Goal: Task Accomplishment & Management: Use online tool/utility

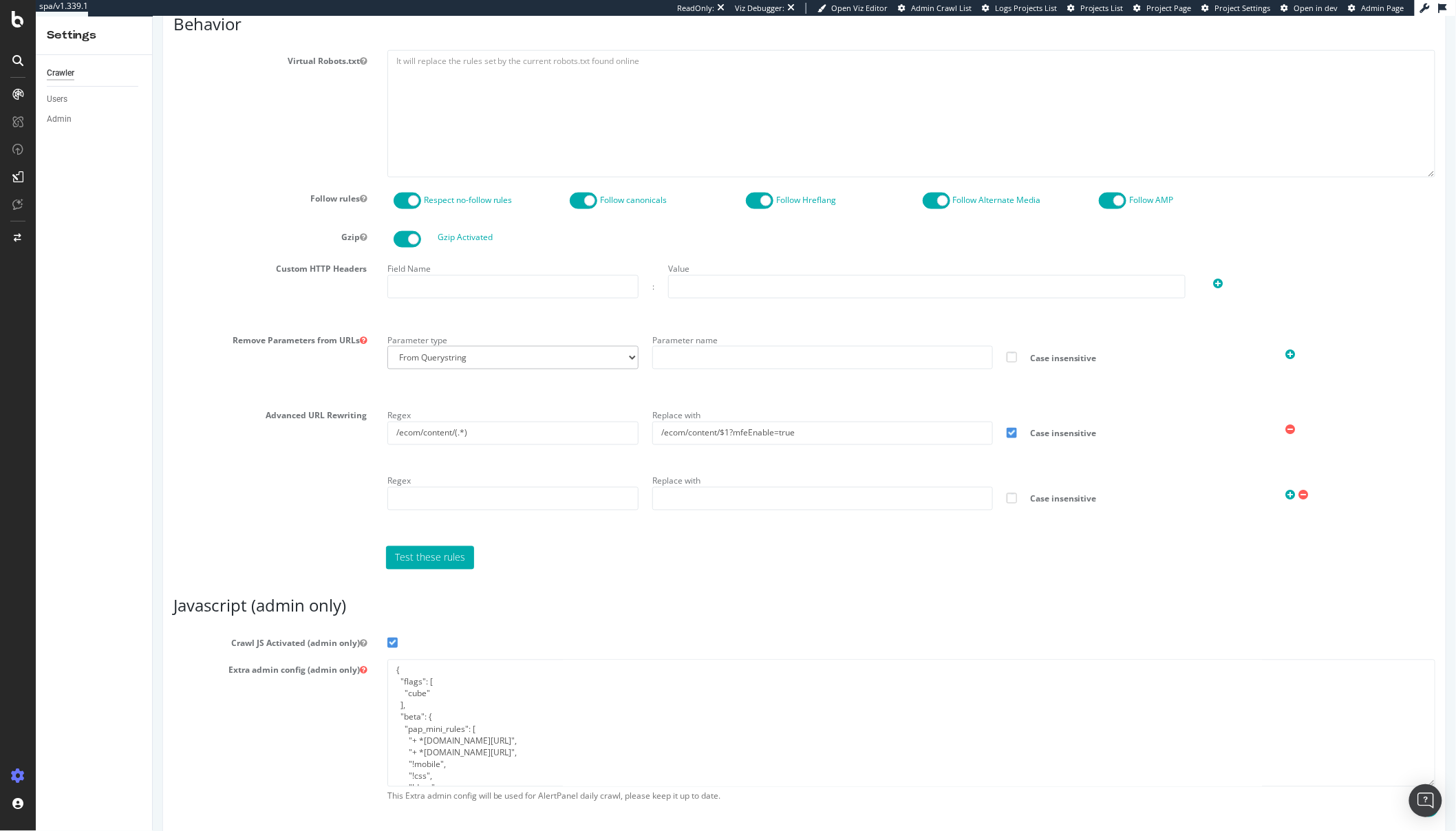
scroll to position [755, 0]
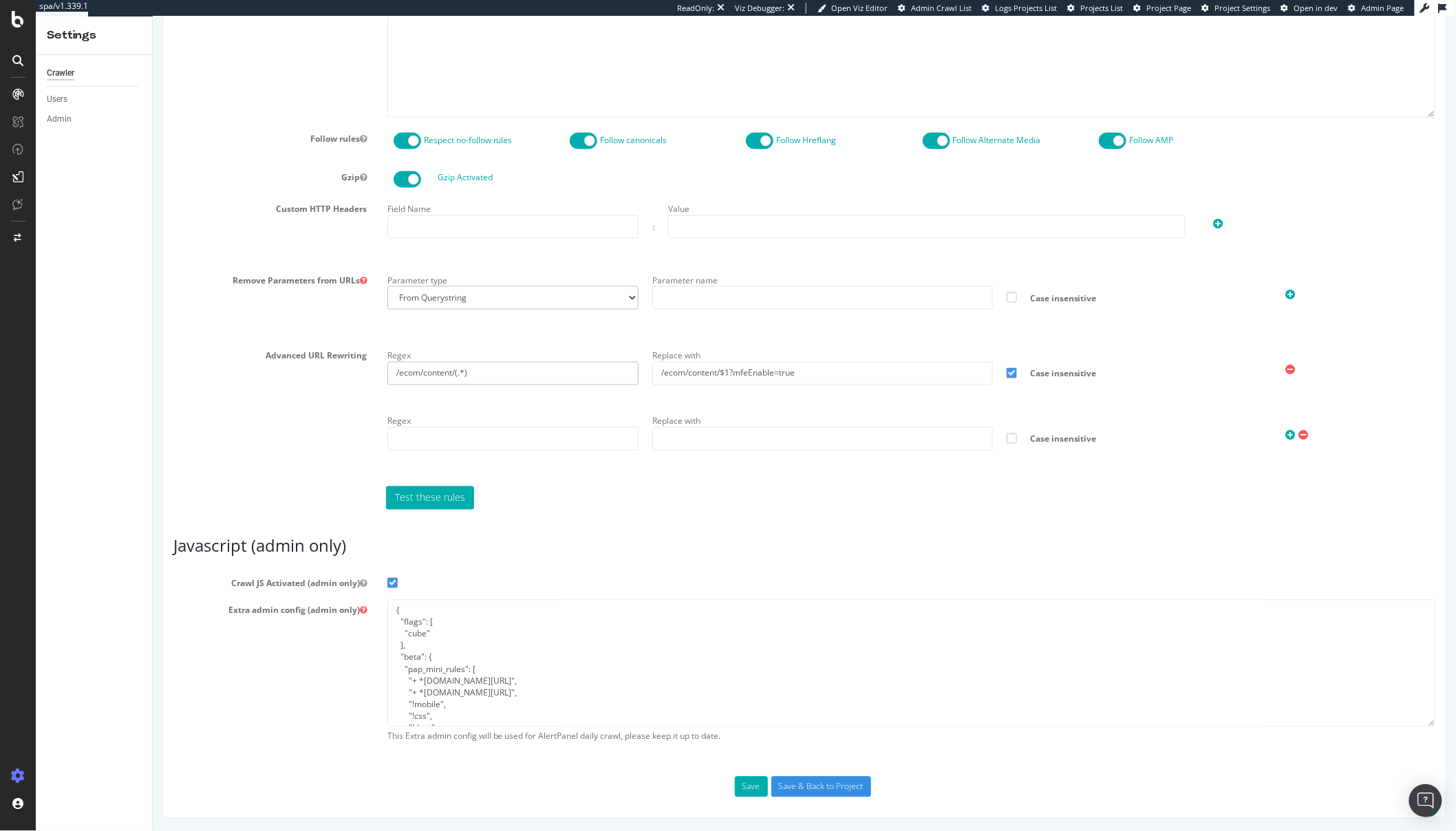
drag, startPoint x: 532, startPoint y: 374, endPoint x: 376, endPoint y: 374, distance: 156.0
click at [377, 374] on div "Regex /ecom/content/(.*) Replace with /ecom/content/$1?mfeEnable=true Case inse…" at bounding box center [911, 411] width 1069 height 131
click at [263, 426] on div "Advanced URL Rewriting Regex /ecom/content/(.*) Replace with /ecom/content/$1?m…" at bounding box center [804, 411] width 1283 height 131
drag, startPoint x: 489, startPoint y: 374, endPoint x: 382, endPoint y: 366, distance: 107.3
click at [382, 366] on div "Regex /ecom/content/(.*)" at bounding box center [513, 365] width 266 height 40
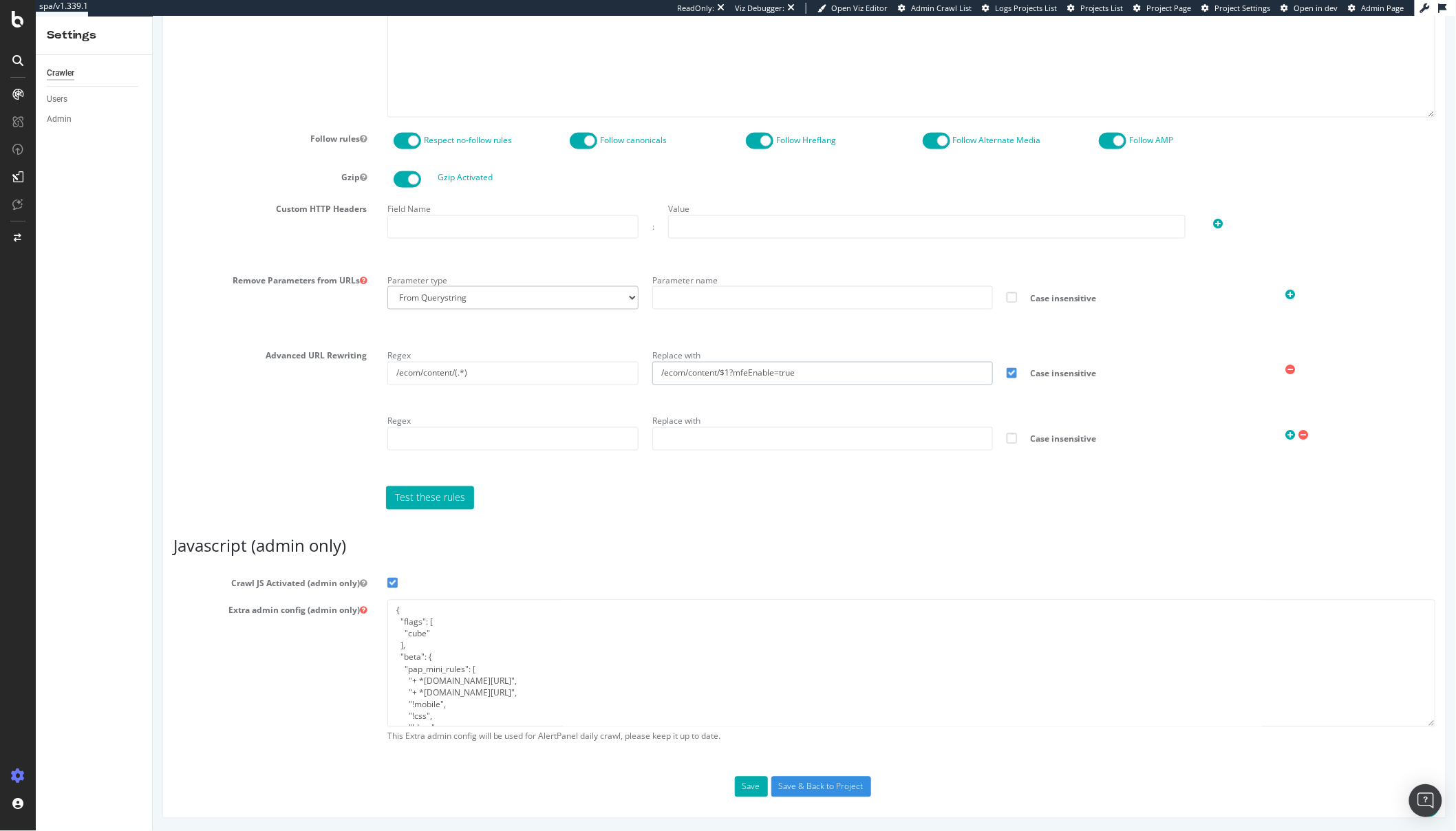
drag, startPoint x: 822, startPoint y: 377, endPoint x: 724, endPoint y: 368, distance: 98.4
click at [724, 368] on input "/ecom/content/$1?mfeEnable=true" at bounding box center [822, 373] width 340 height 23
click at [455, 488] on link "Test these rules" at bounding box center [429, 498] width 88 height 23
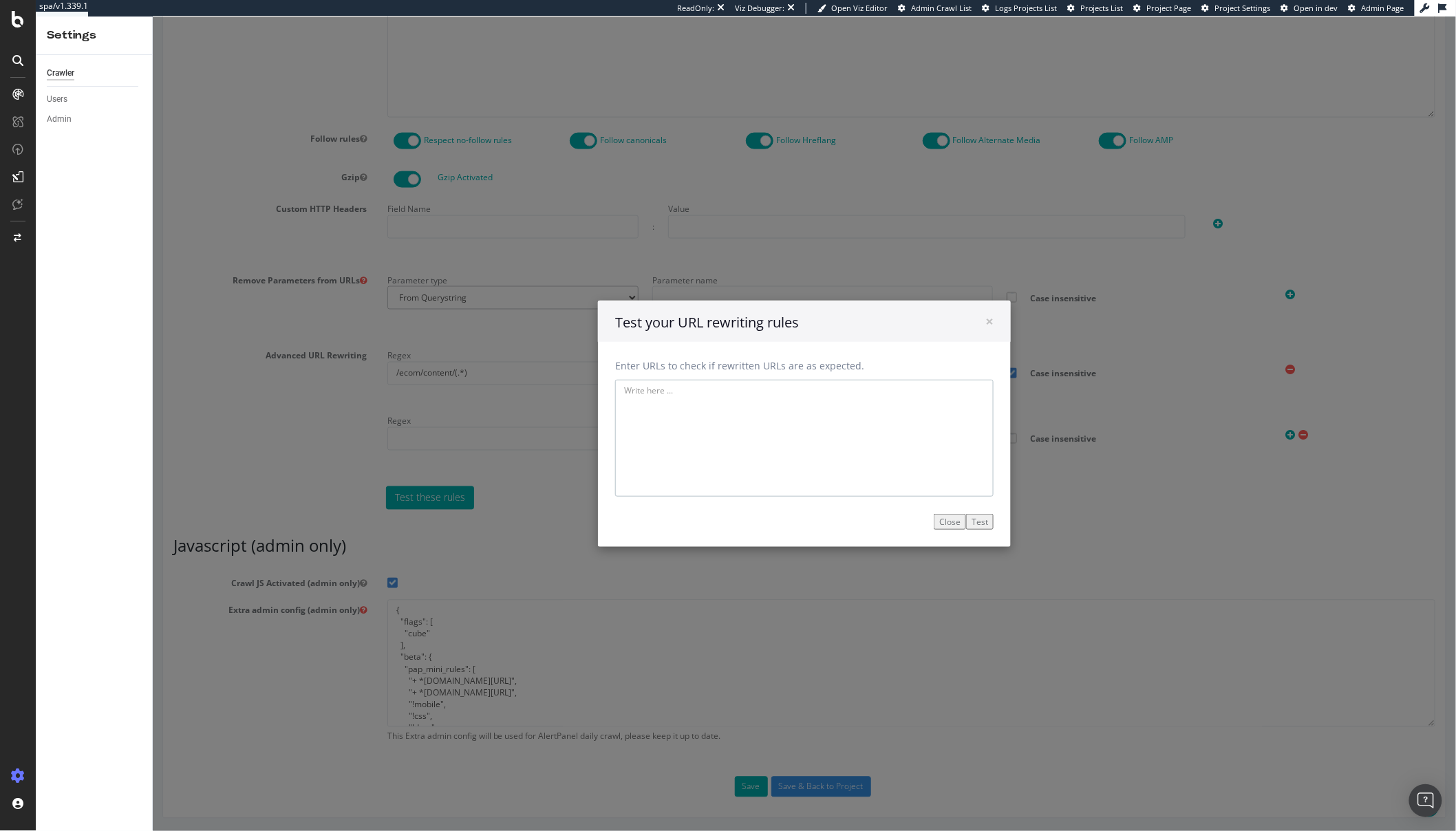
click at [775, 429] on textarea at bounding box center [804, 437] width 379 height 117
paste textarea "[URL][DOMAIN_NAME]"
type textarea "[URL][DOMAIN_NAME]"
click at [975, 524] on button "Test" at bounding box center [979, 521] width 27 height 16
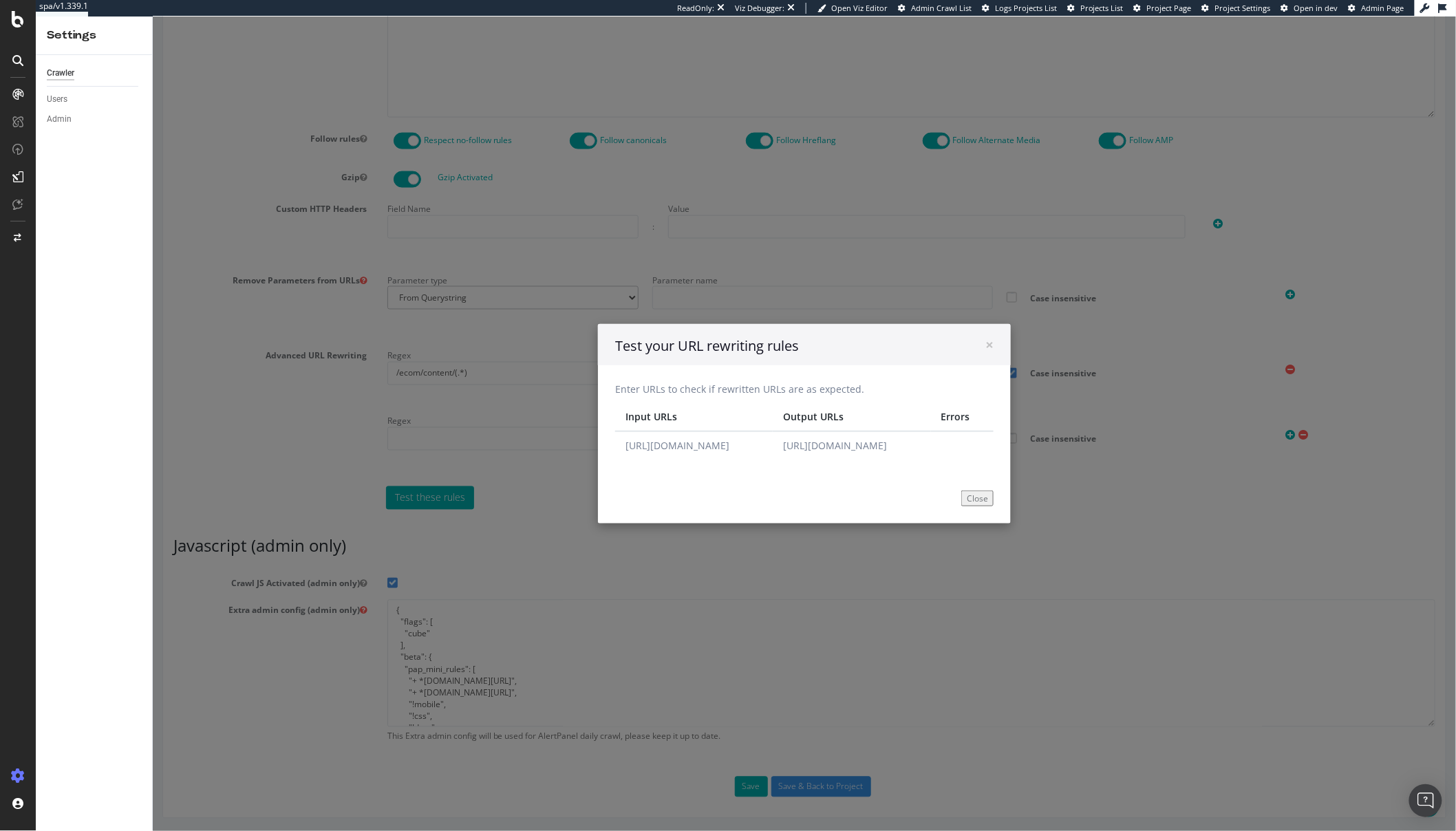
click at [757, 584] on div "× Close Test your URL rewriting rules Enter URLs to check if rewritten URLs are…" at bounding box center [804, 423] width 1304 height 815
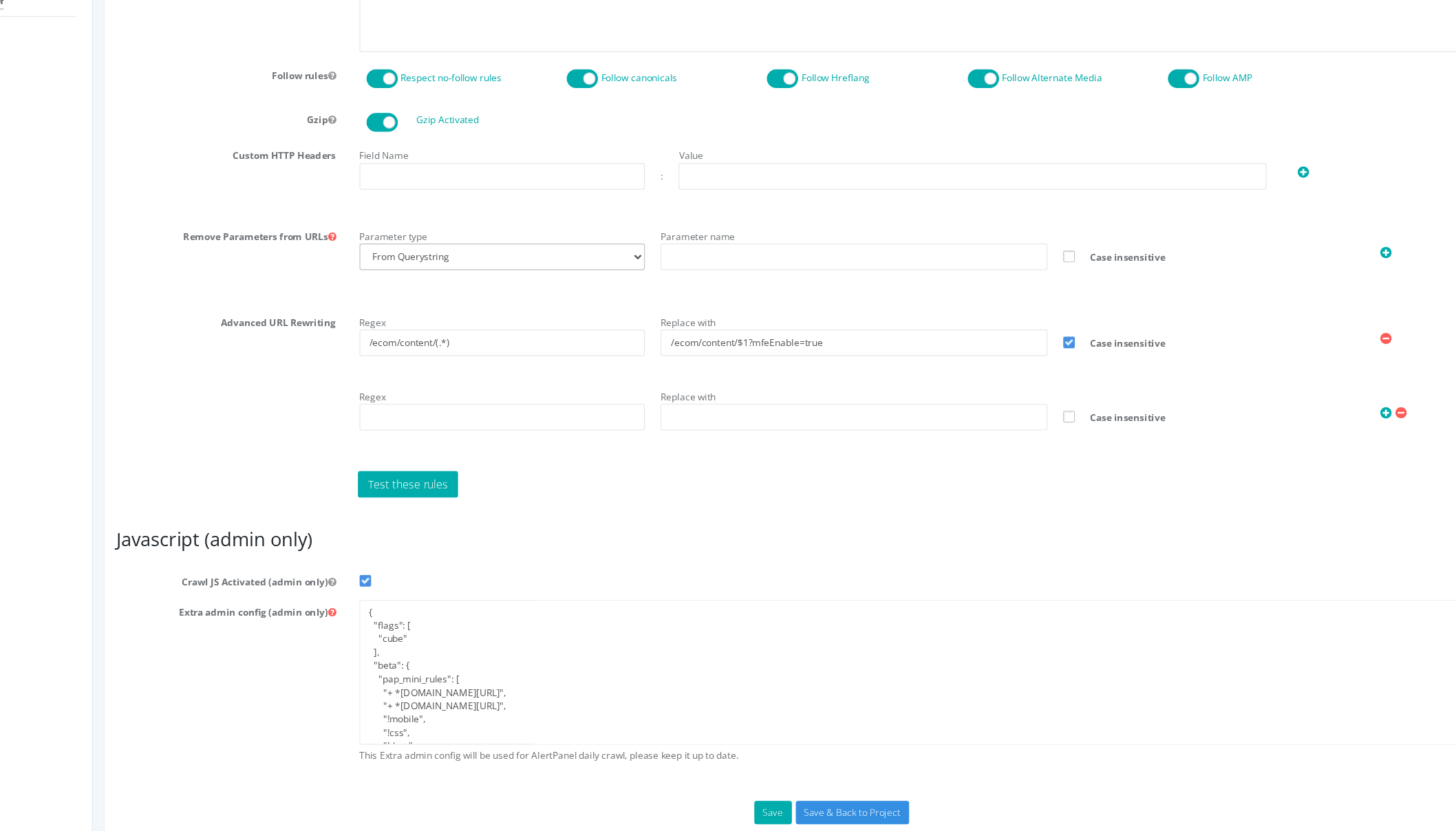
click at [391, 375] on div "Regex /ecom/content/(.*) Replace with /ecom/content/$1?mfeEnable=true Case inse…" at bounding box center [851, 332] width 1069 height 131
click at [375, 364] on input "text" at bounding box center [452, 359] width 252 height 23
click at [642, 423] on div "Test these rules" at bounding box center [850, 418] width 1063 height 23
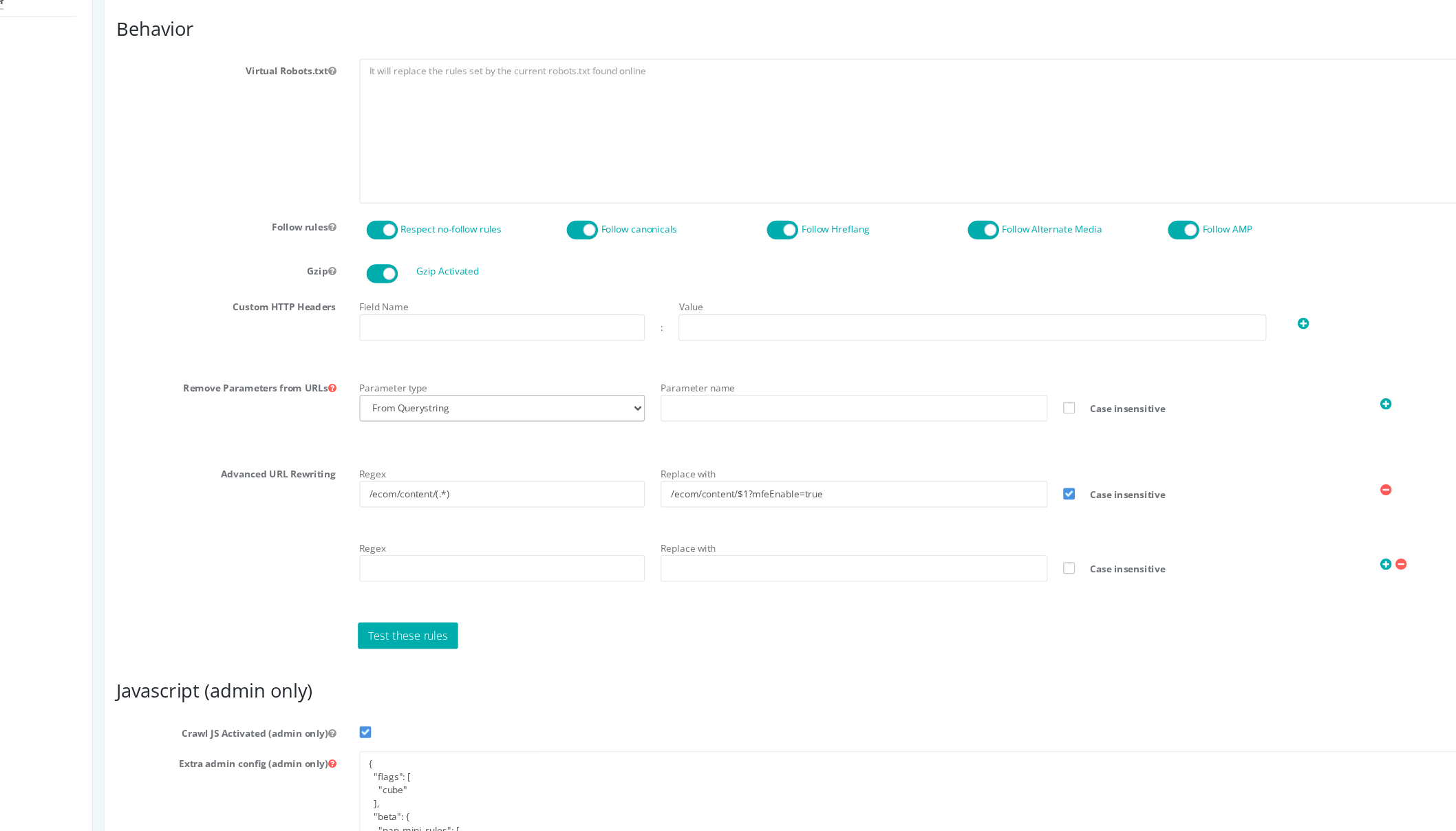
scroll to position [674, 0]
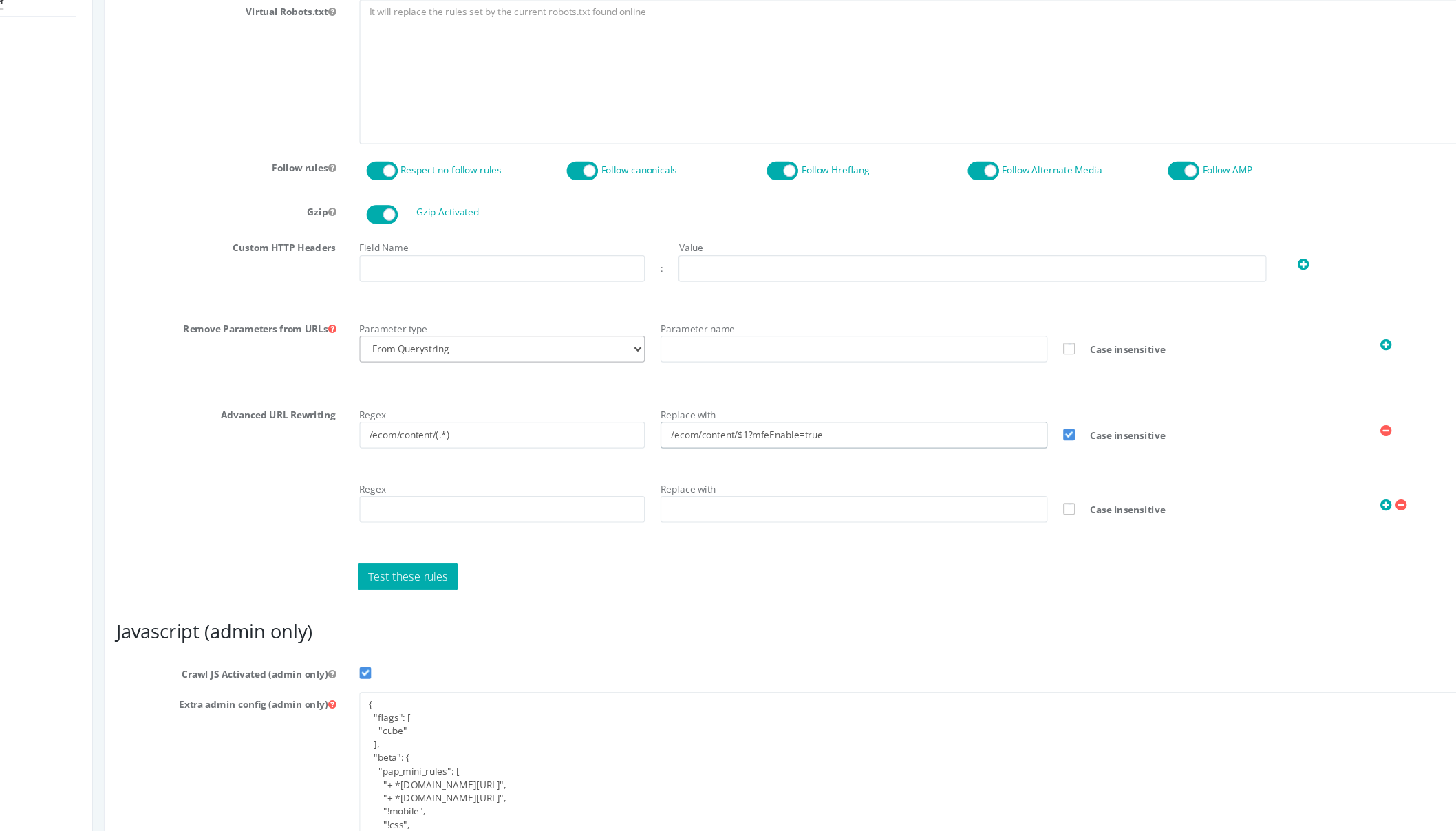
drag, startPoint x: 748, startPoint y: 373, endPoint x: 665, endPoint y: 379, distance: 83.2
click at [665, 379] on input "/ecom/content/$1?mfeEnable=true" at bounding box center [762, 375] width 340 height 23
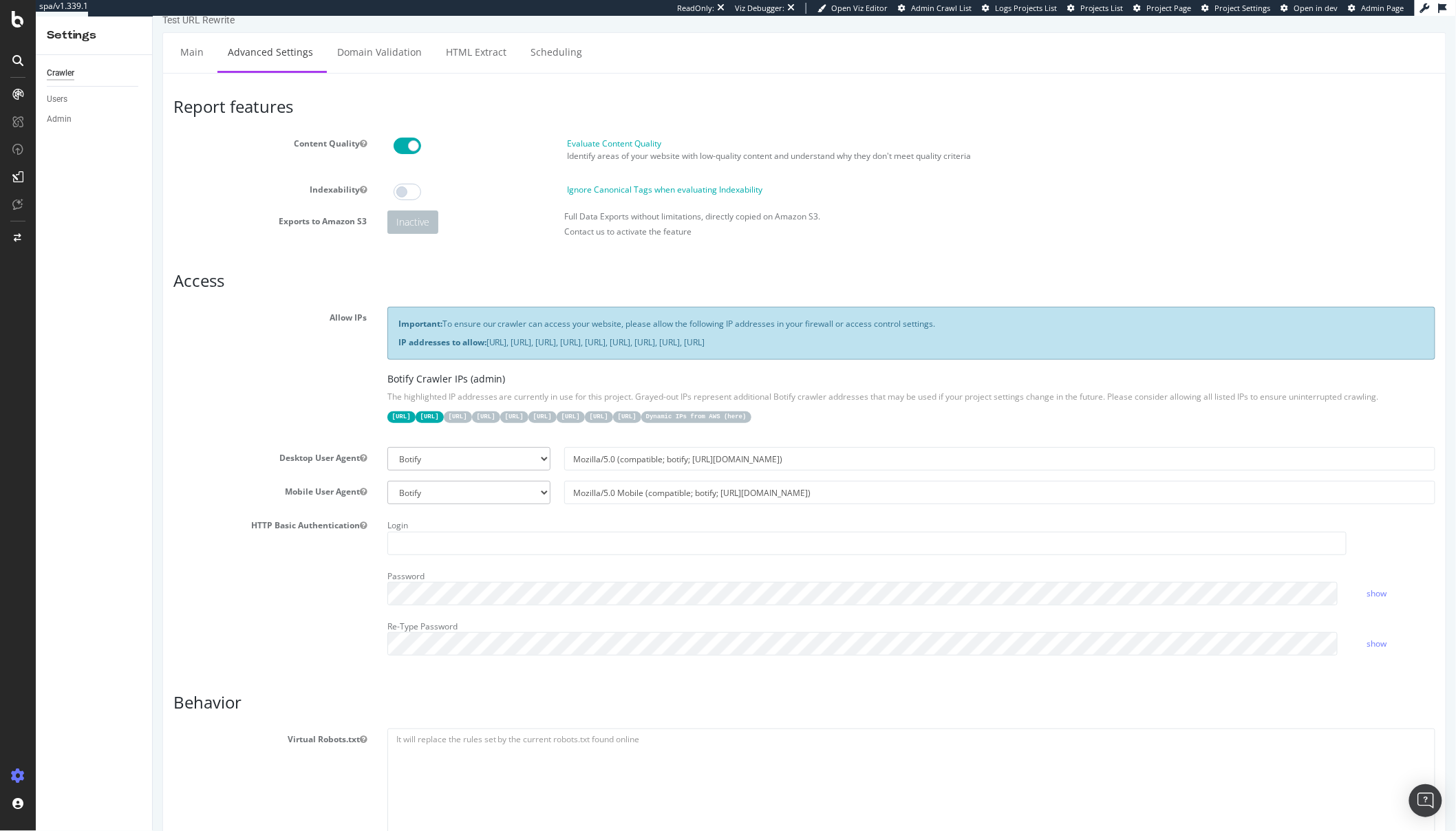
scroll to position [0, 0]
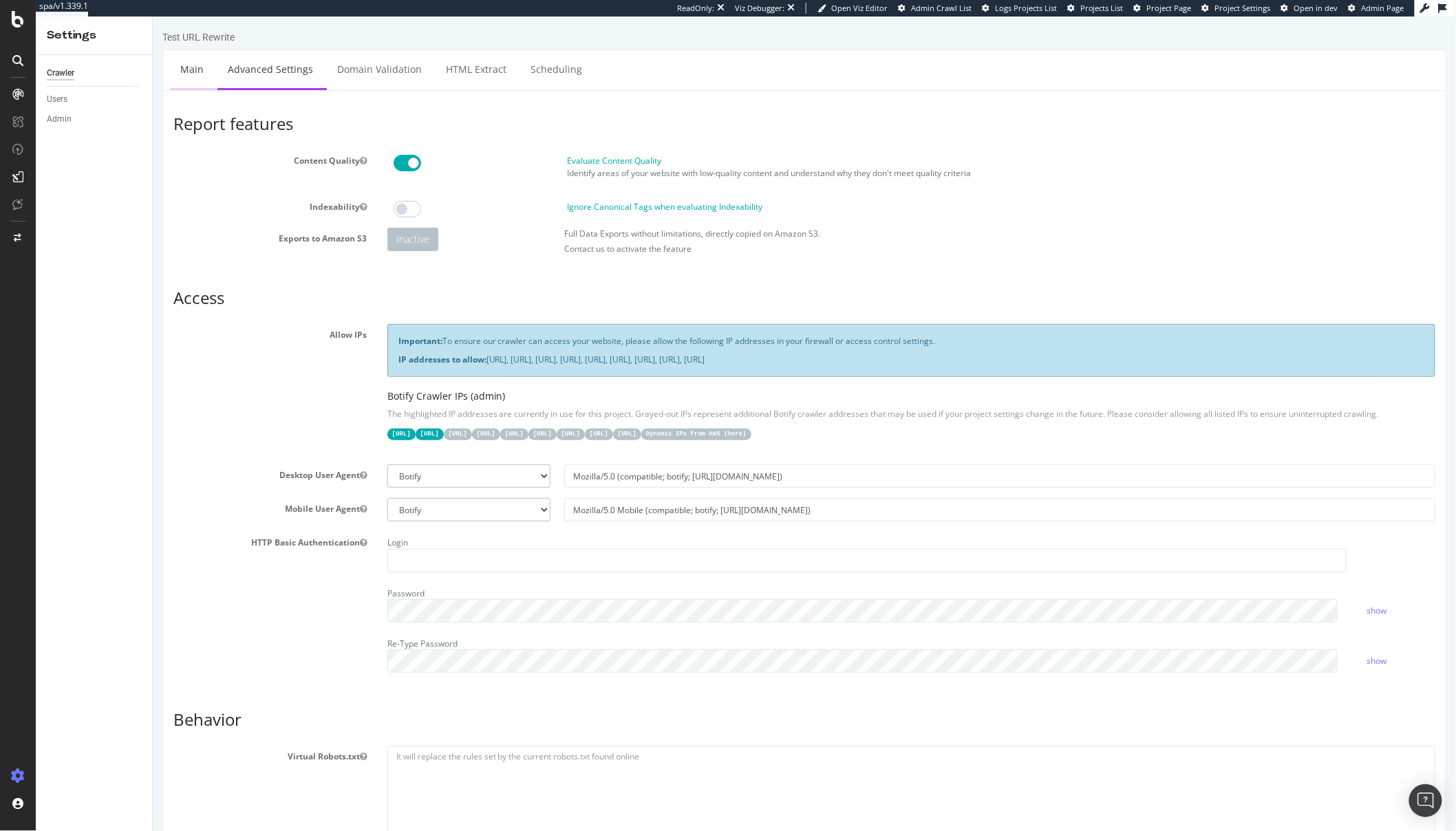
click at [192, 73] on link "Main" at bounding box center [191, 69] width 44 height 38
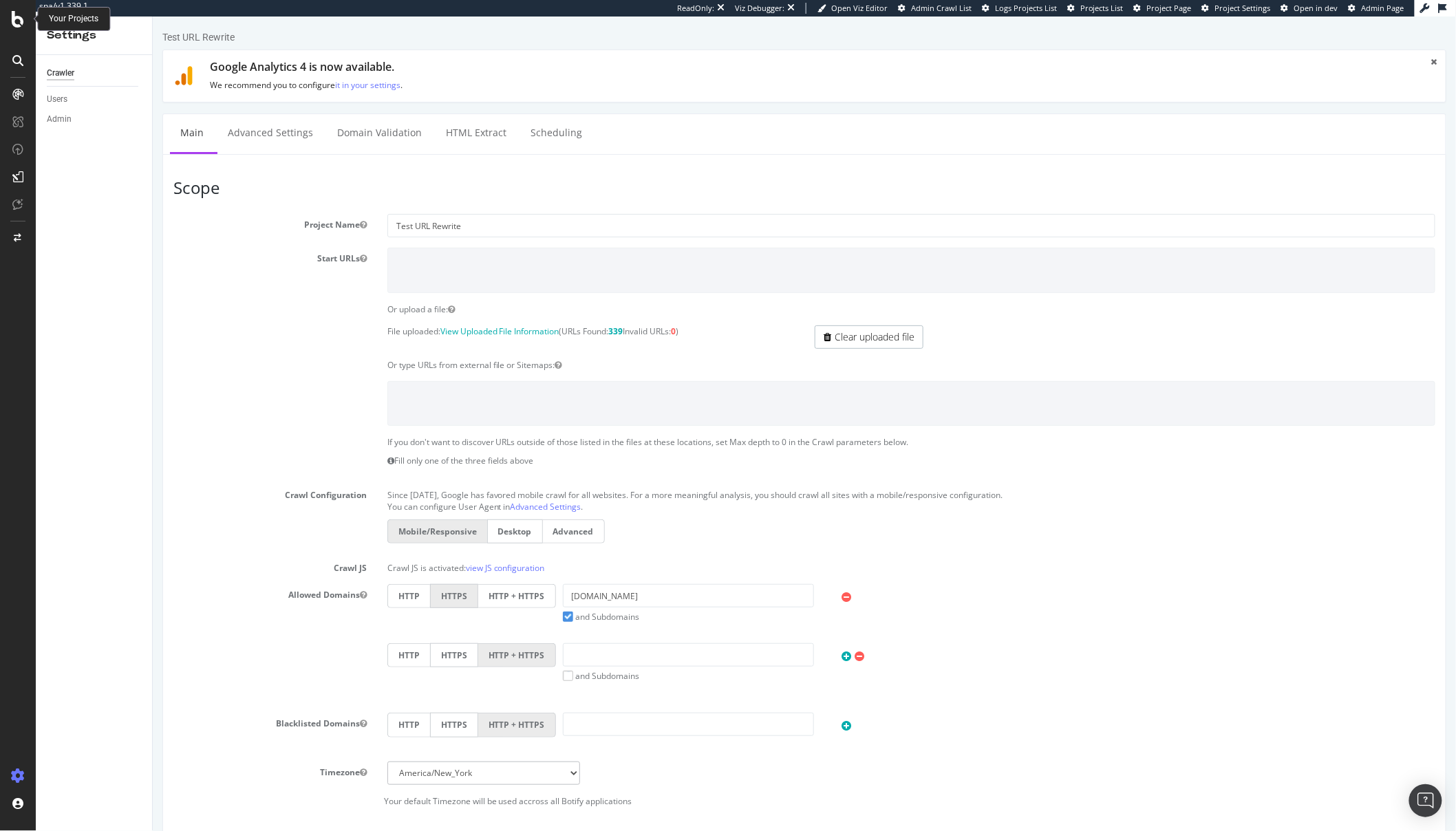
click at [15, 14] on icon at bounding box center [18, 19] width 13 height 16
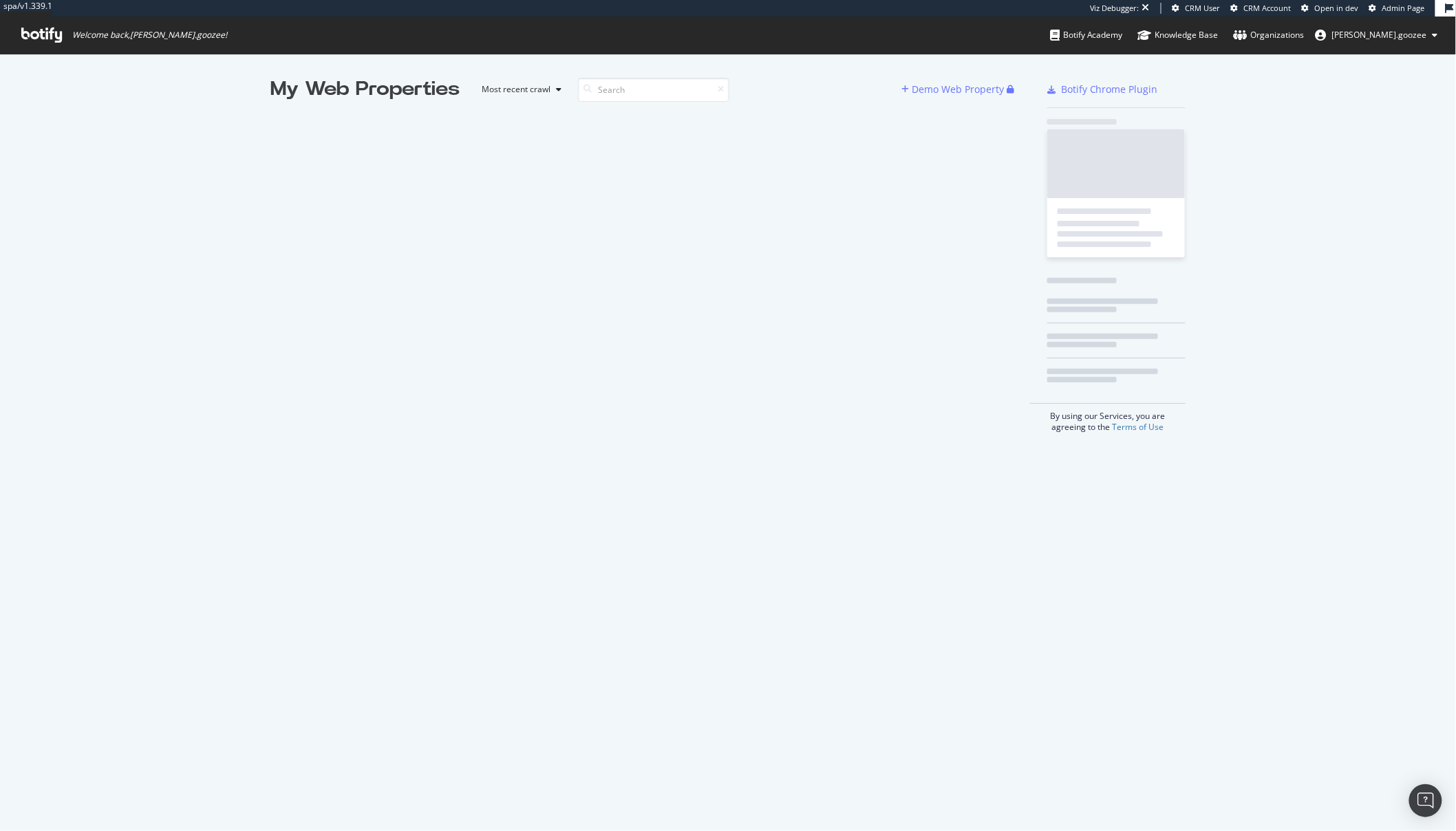
scroll to position [820, 1434]
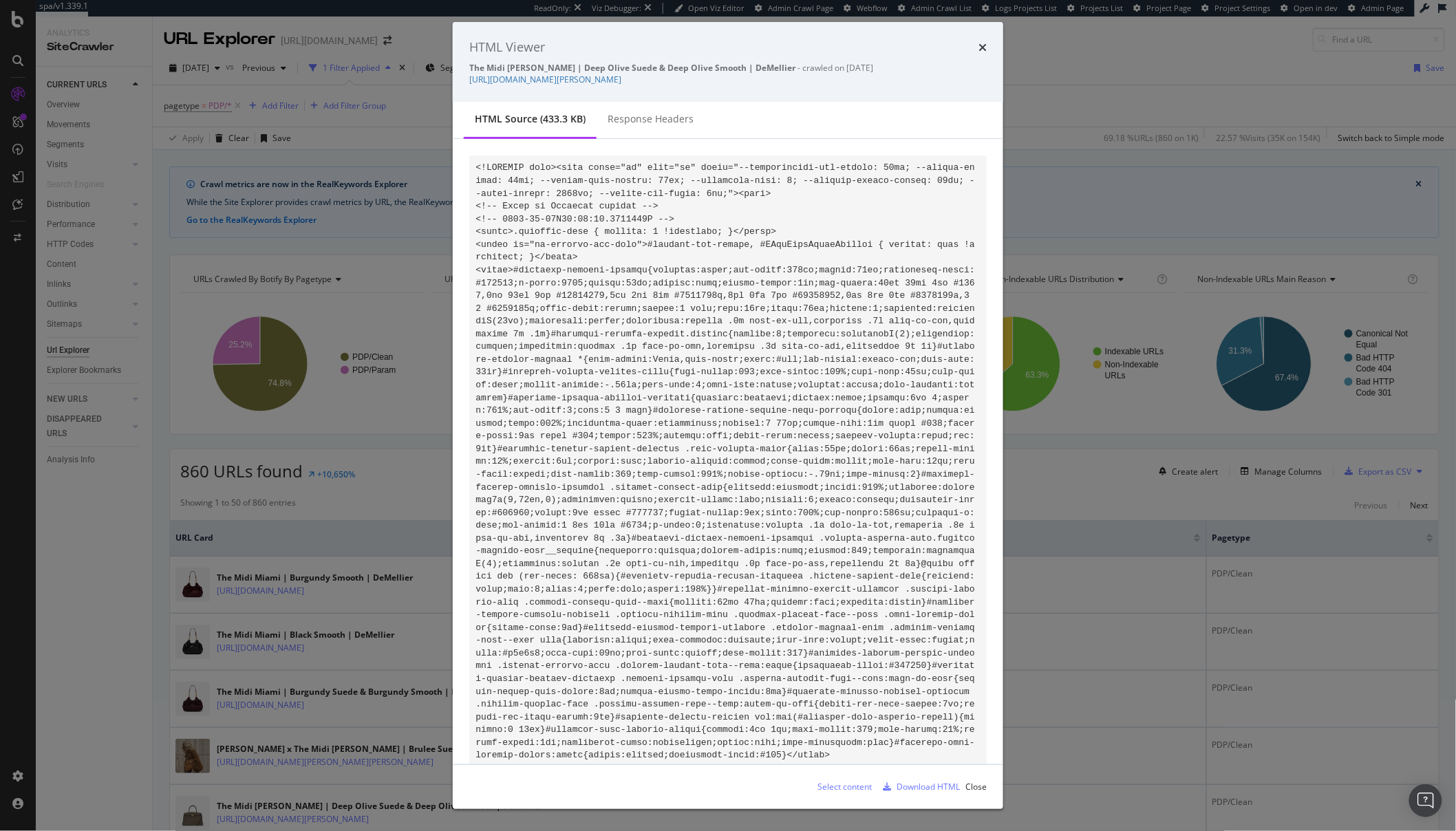
scroll to position [1990, 0]
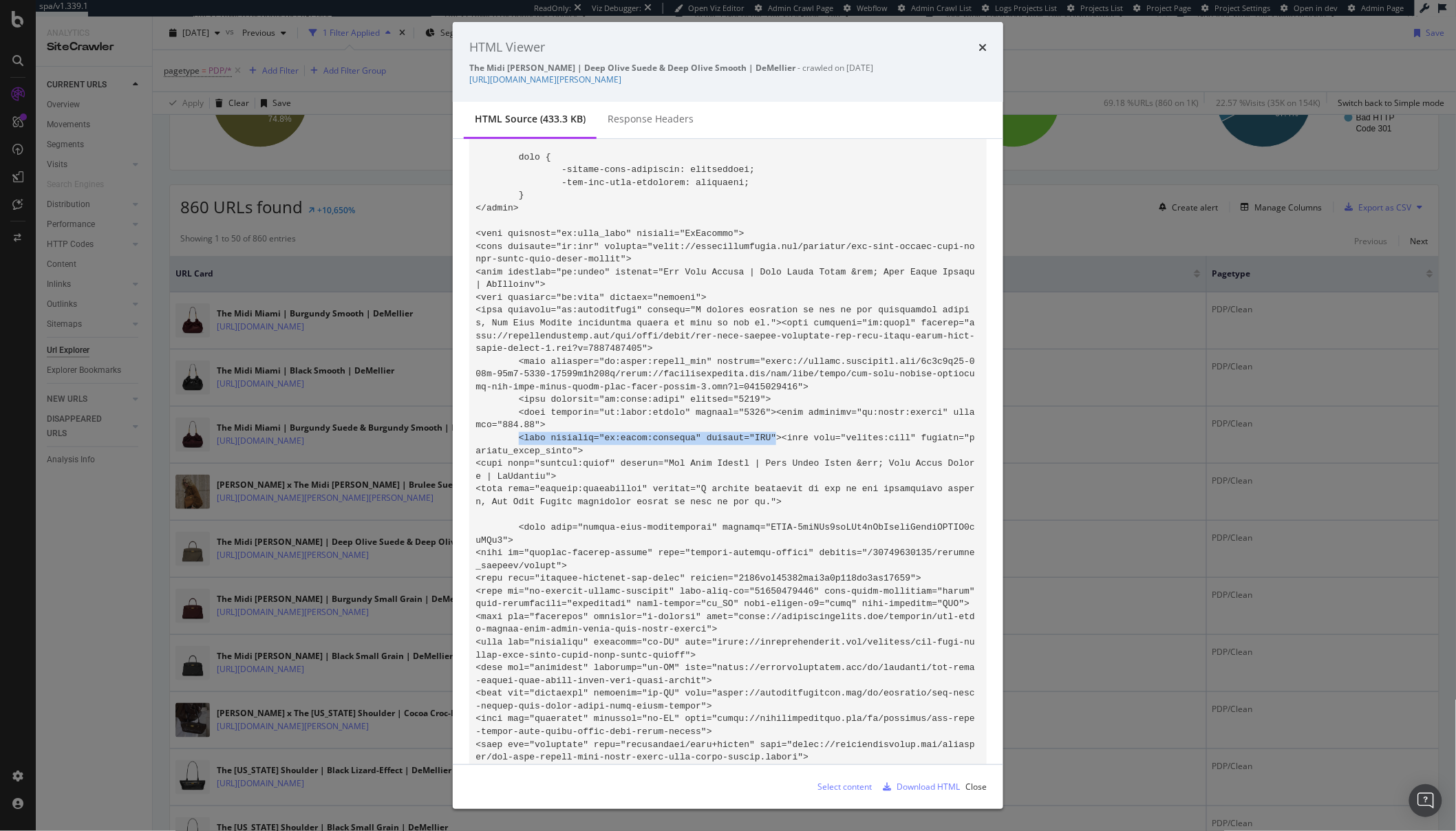
drag, startPoint x: 779, startPoint y: 453, endPoint x: 521, endPoint y: 454, distance: 258.0
click at [984, 45] on icon "times" at bounding box center [982, 48] width 8 height 11
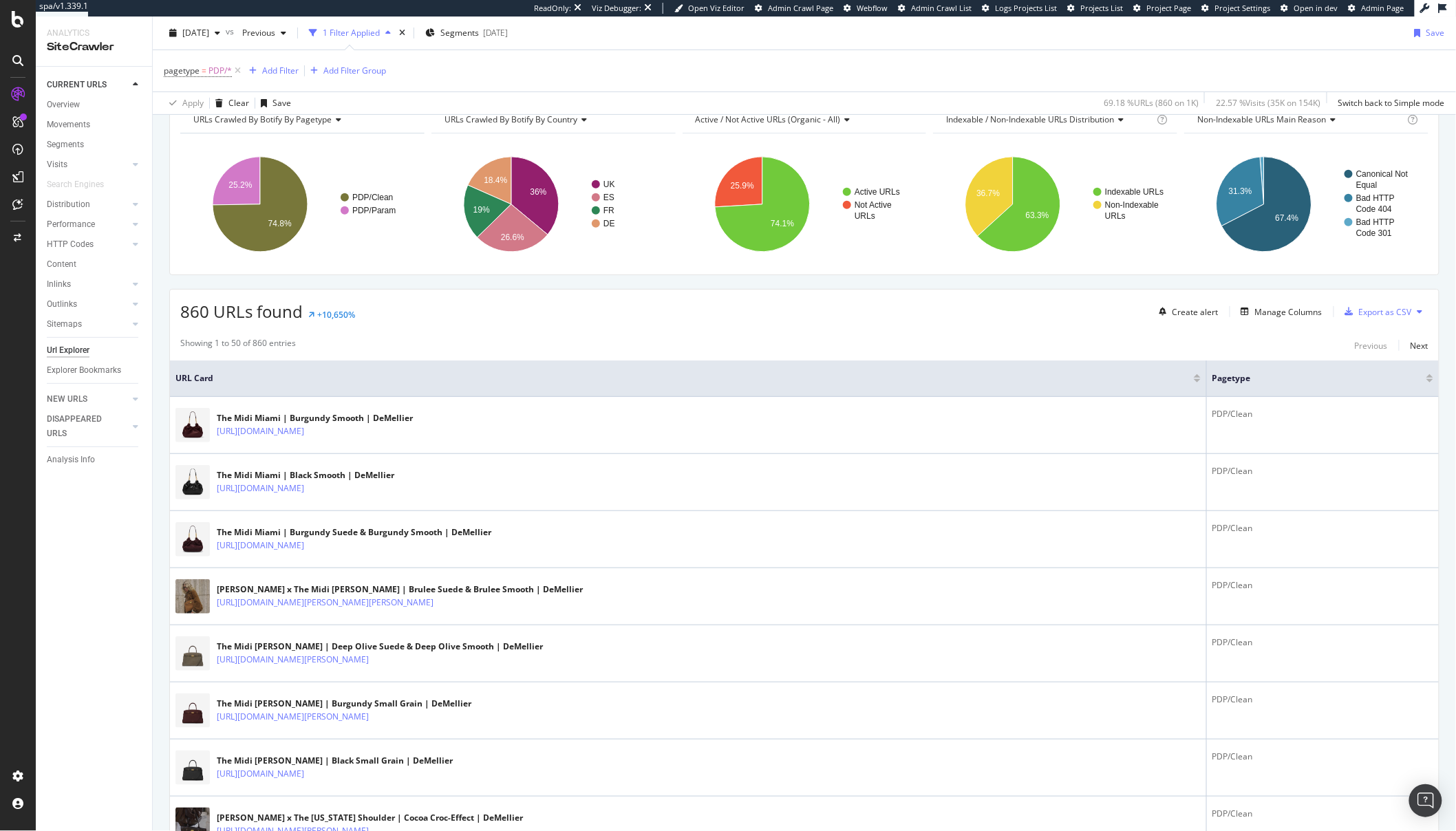
scroll to position [0, 0]
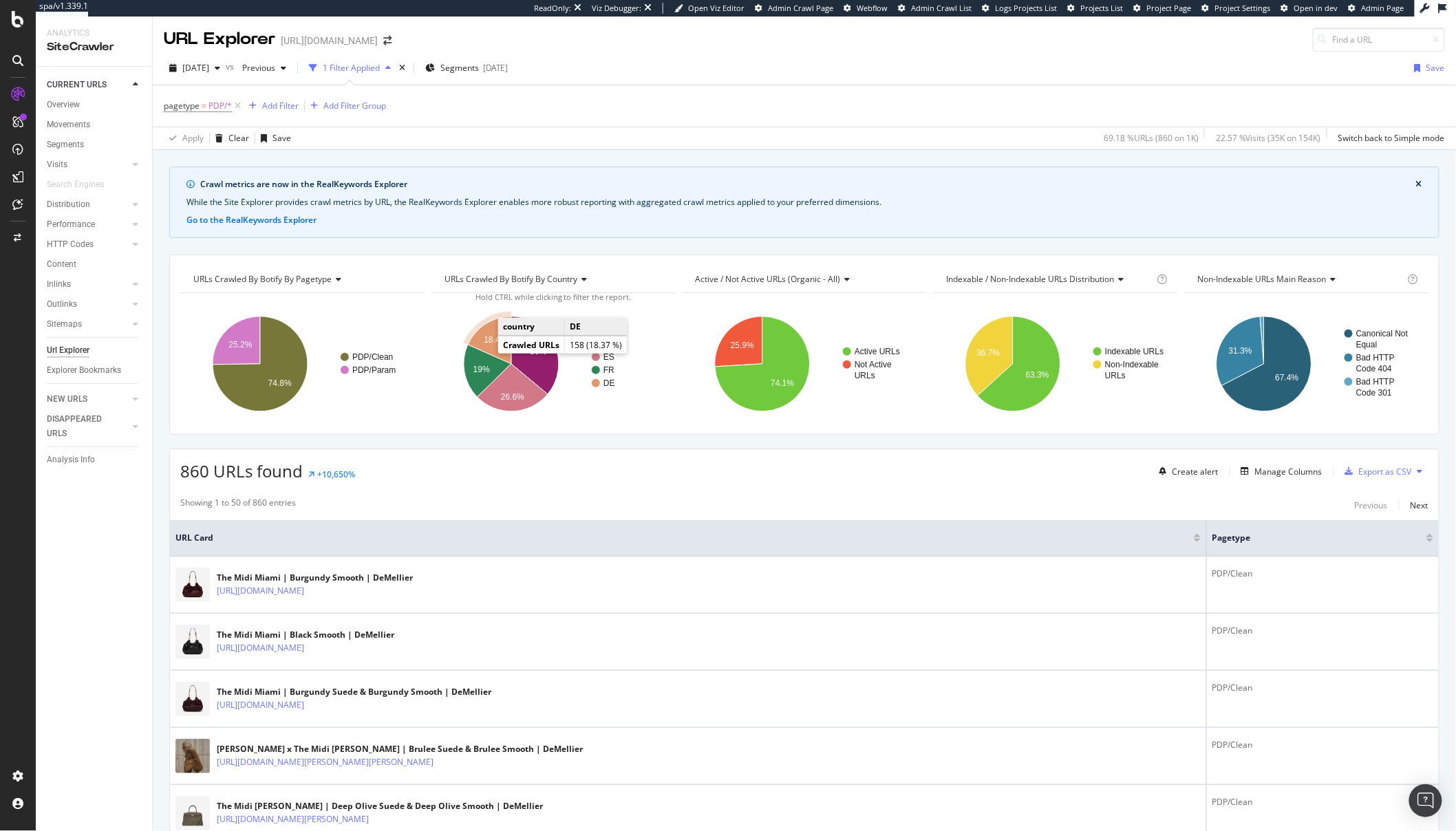
click at [490, 338] on text "18.4%" at bounding box center [495, 339] width 23 height 10
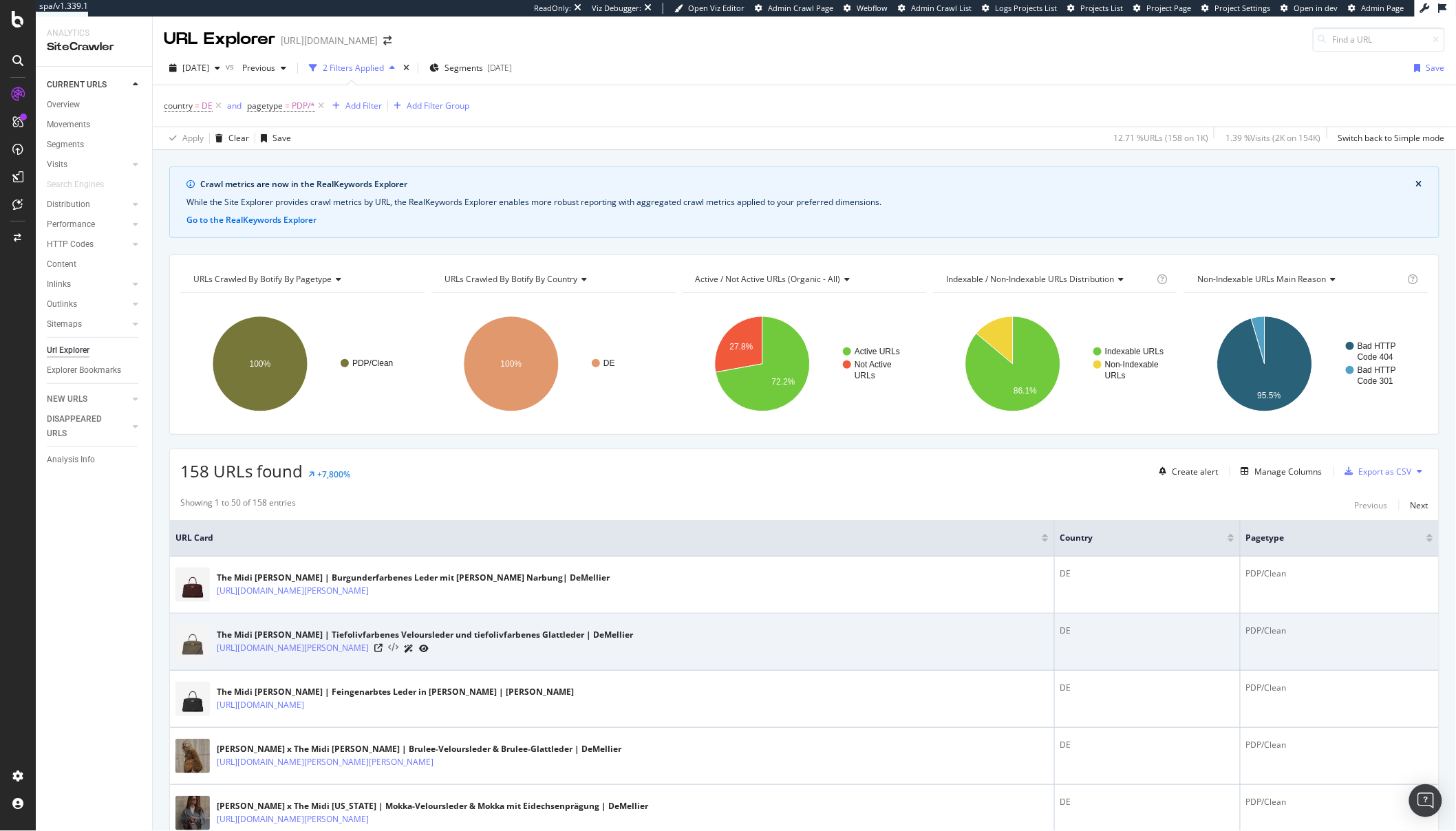
click at [398, 648] on icon at bounding box center [394, 648] width 10 height 10
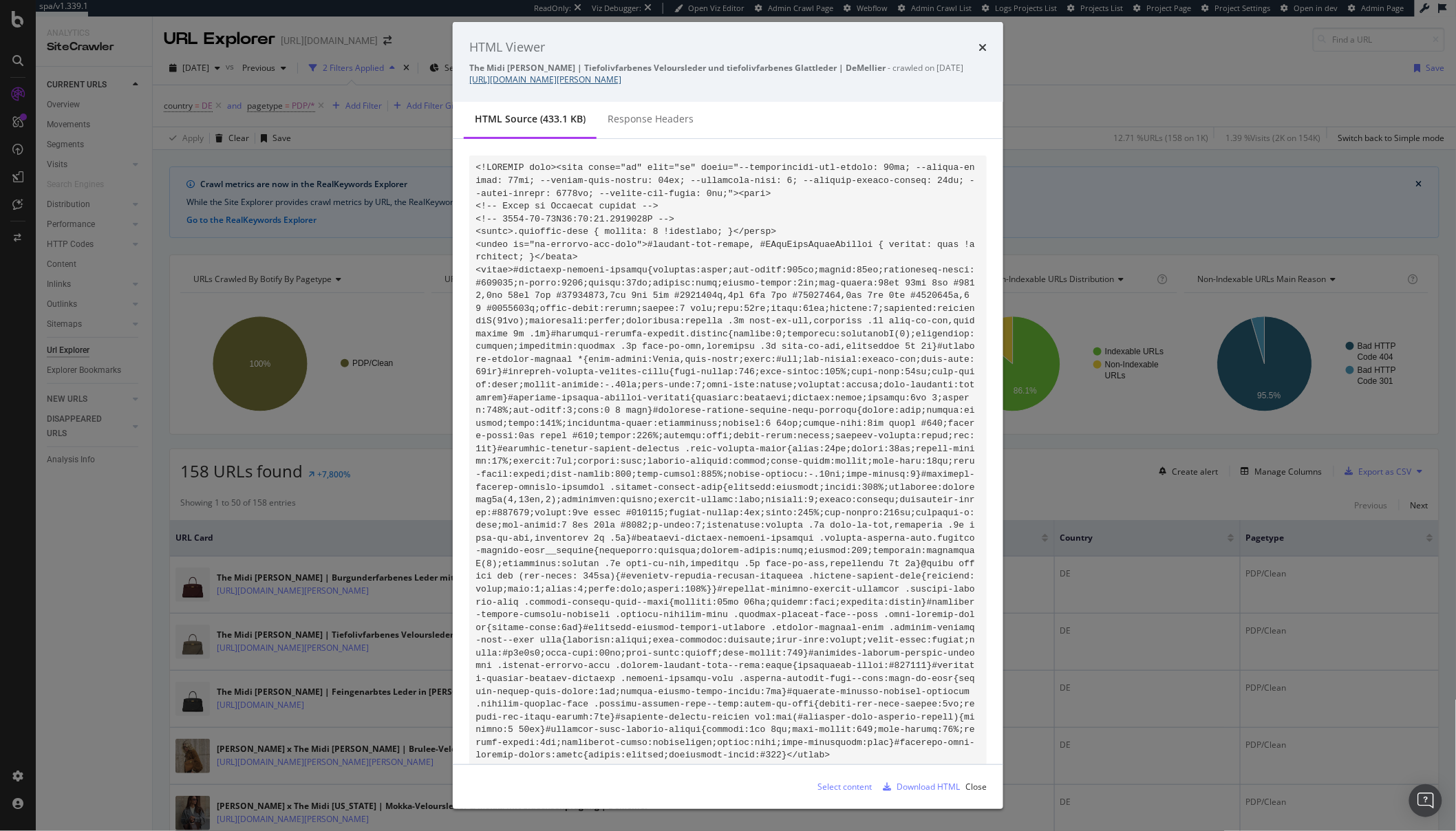
scroll to position [1965, 0]
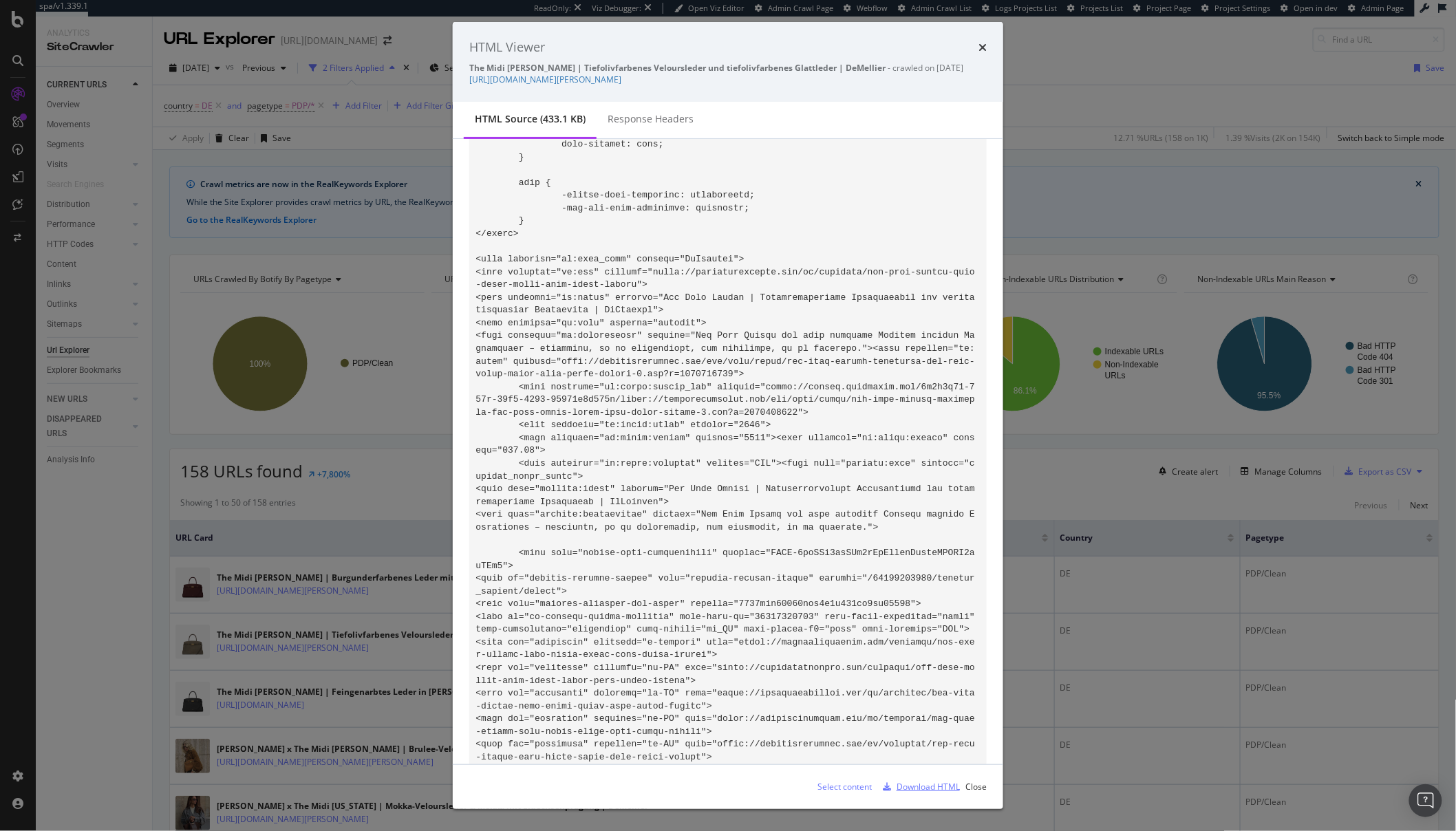
click at [917, 795] on div "Download HTML" at bounding box center [918, 787] width 82 height 21
click at [981, 47] on icon "times" at bounding box center [982, 48] width 8 height 11
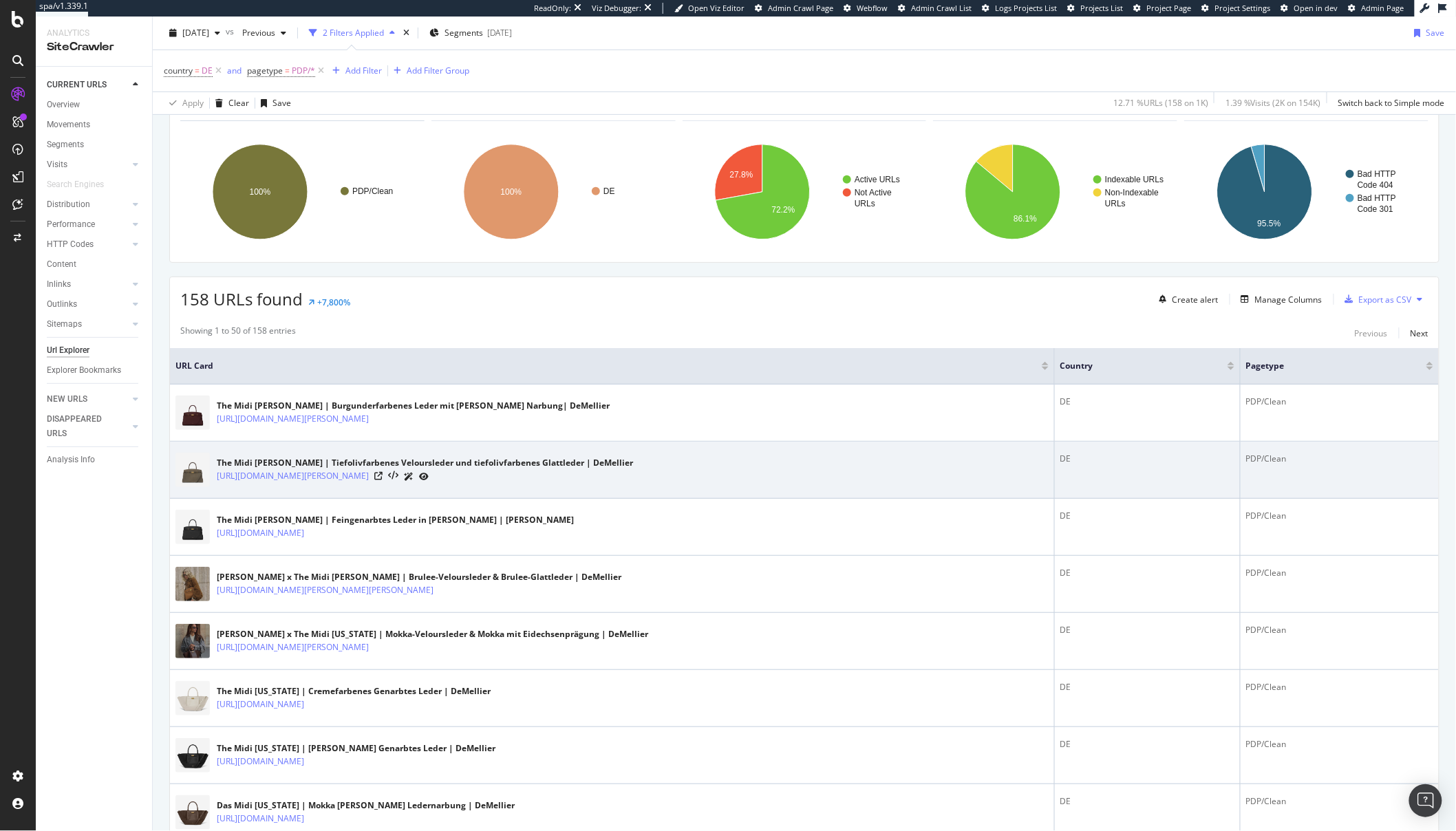
scroll to position [0, 0]
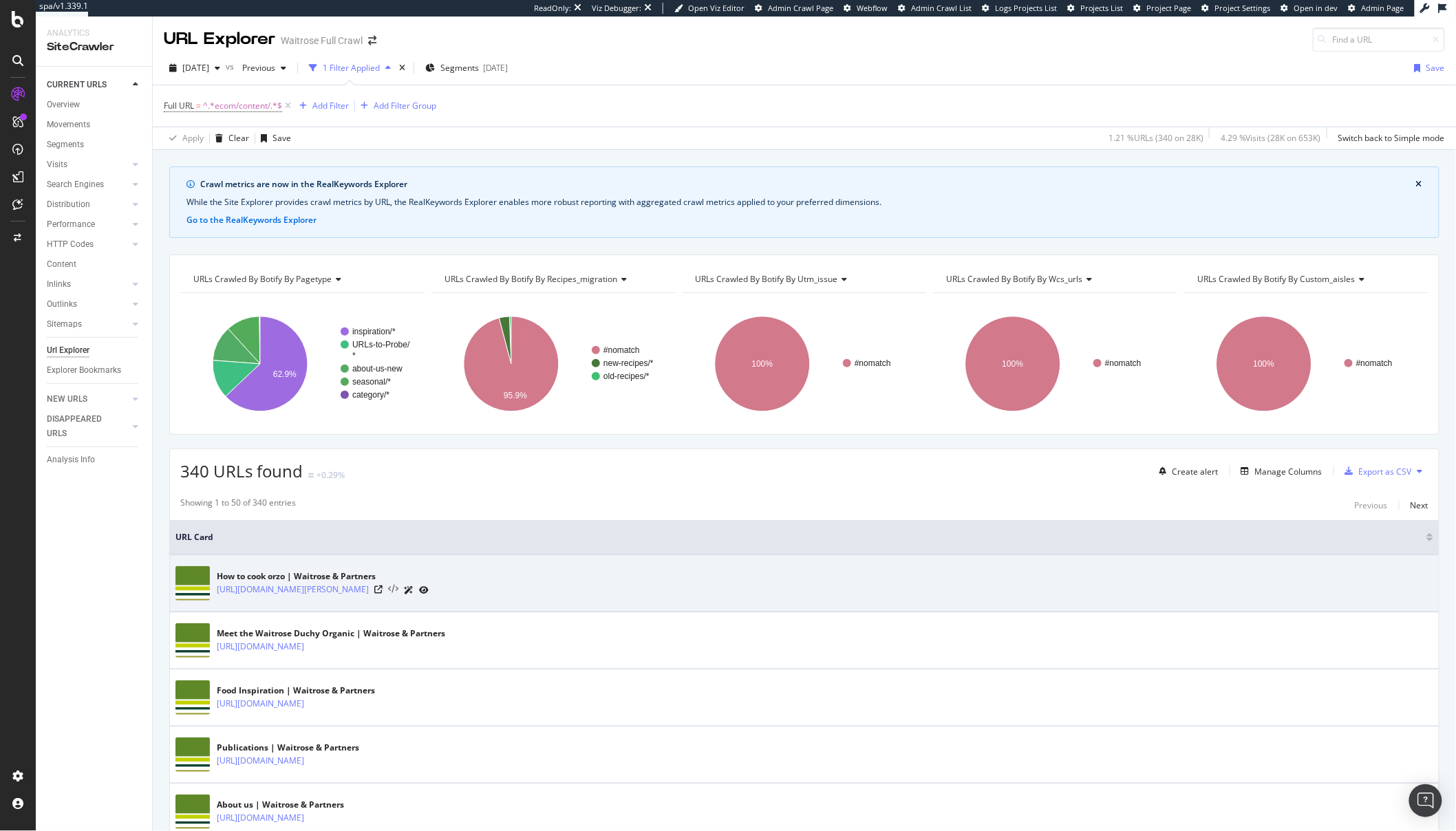
click at [398, 587] on icon at bounding box center [394, 589] width 10 height 10
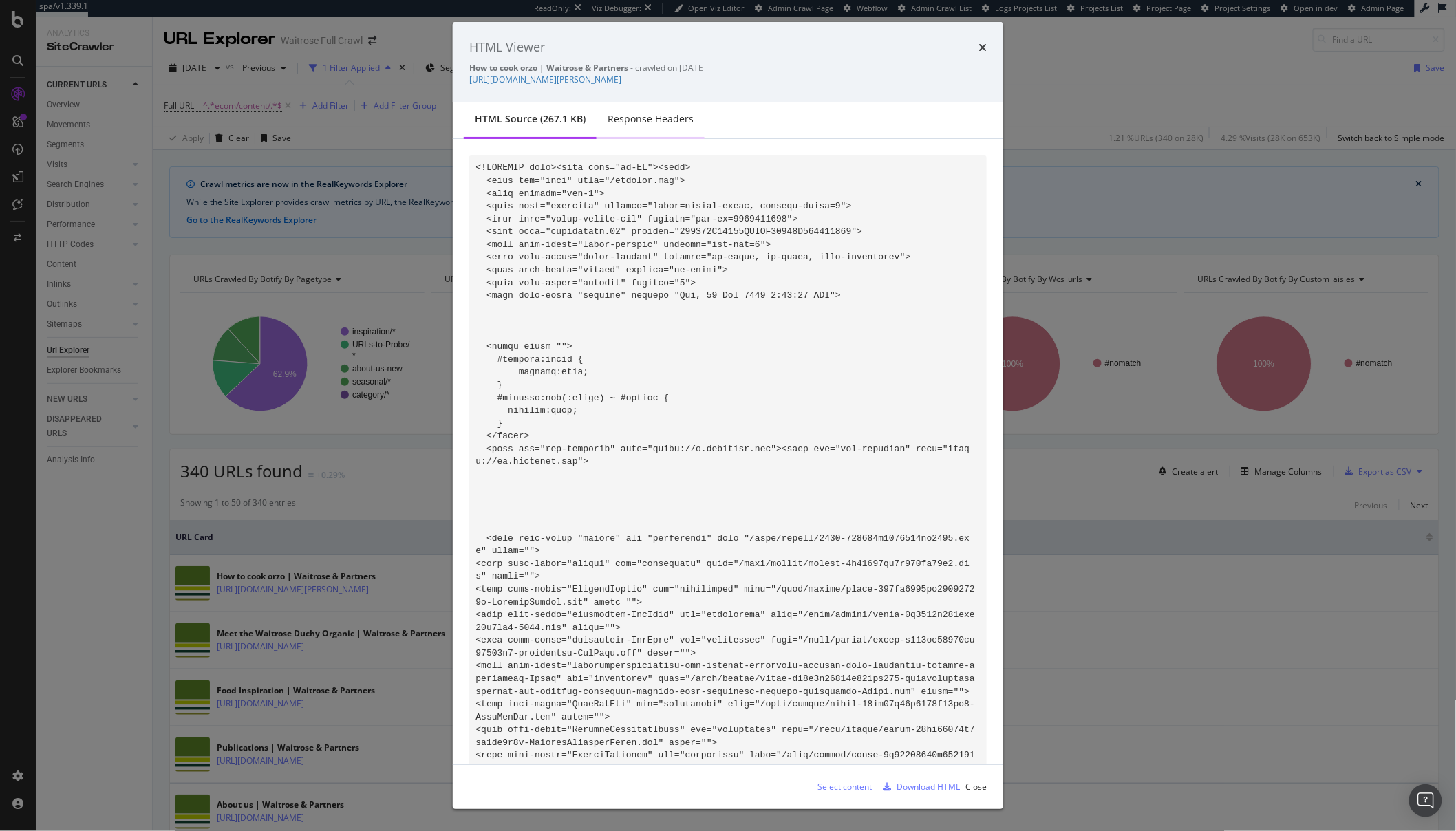
click at [635, 115] on div "Response Headers" at bounding box center [651, 119] width 86 height 14
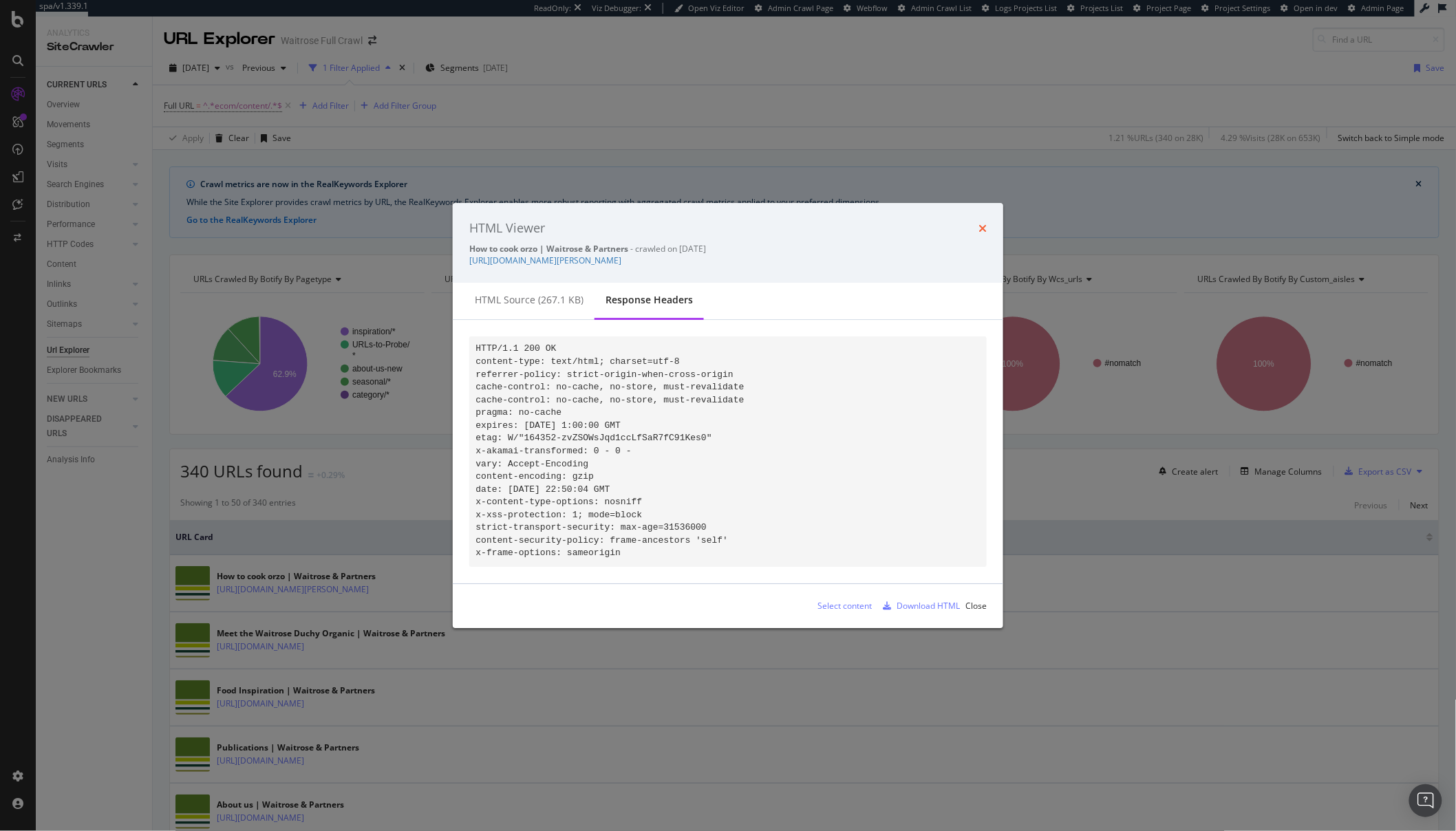
click at [984, 223] on icon "times" at bounding box center [982, 228] width 8 height 11
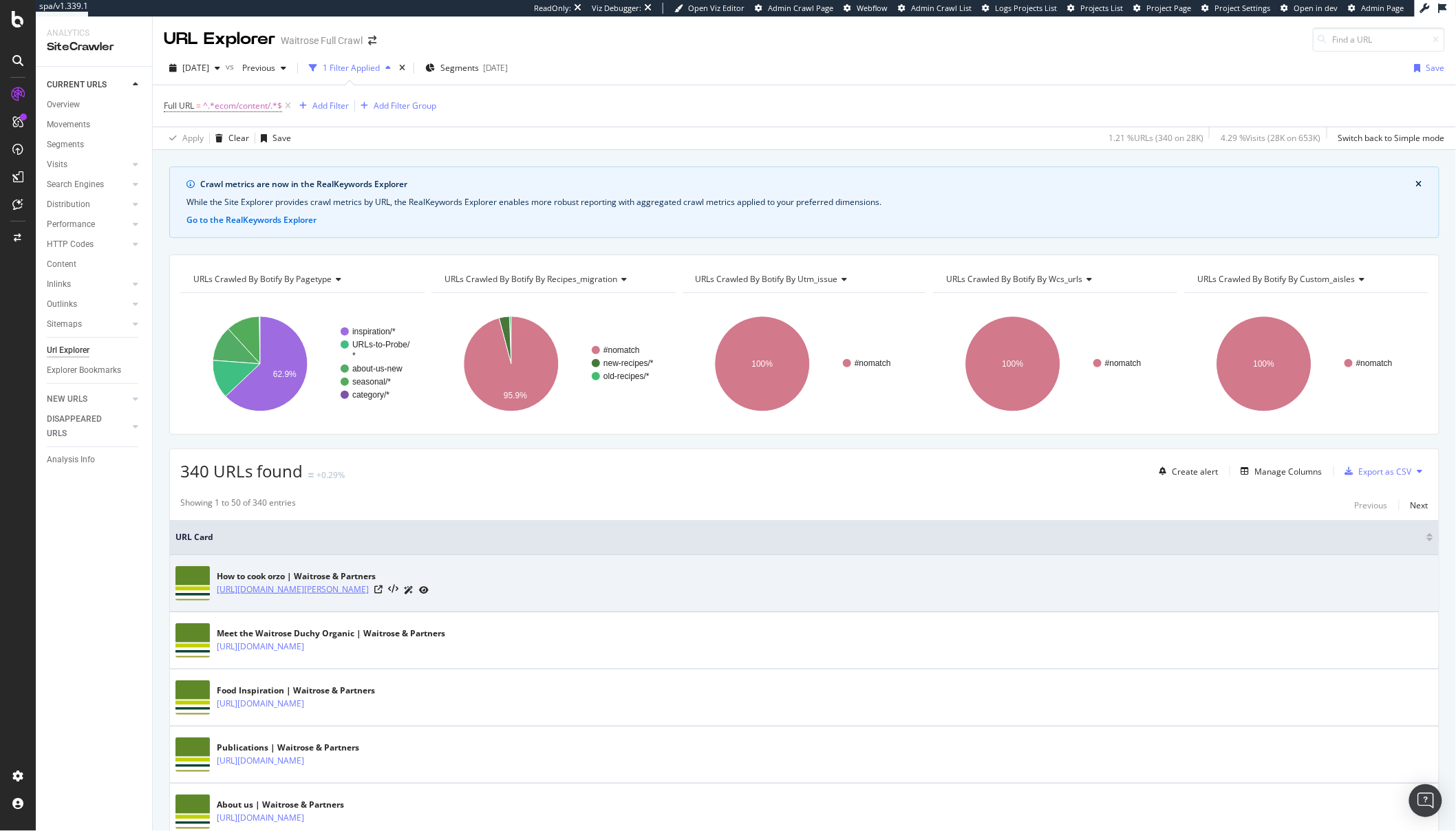
drag, startPoint x: 525, startPoint y: 595, endPoint x: 216, endPoint y: 593, distance: 309.0
click at [217, 593] on div "https://www.waitrose.com/ecom/content/inspiration/features/how-to-cook-orzo" at bounding box center [322, 590] width 212 height 14
copy link "https://www.waitrose.com/ecom/content/inspiration/features/how-to-cook-orzo"
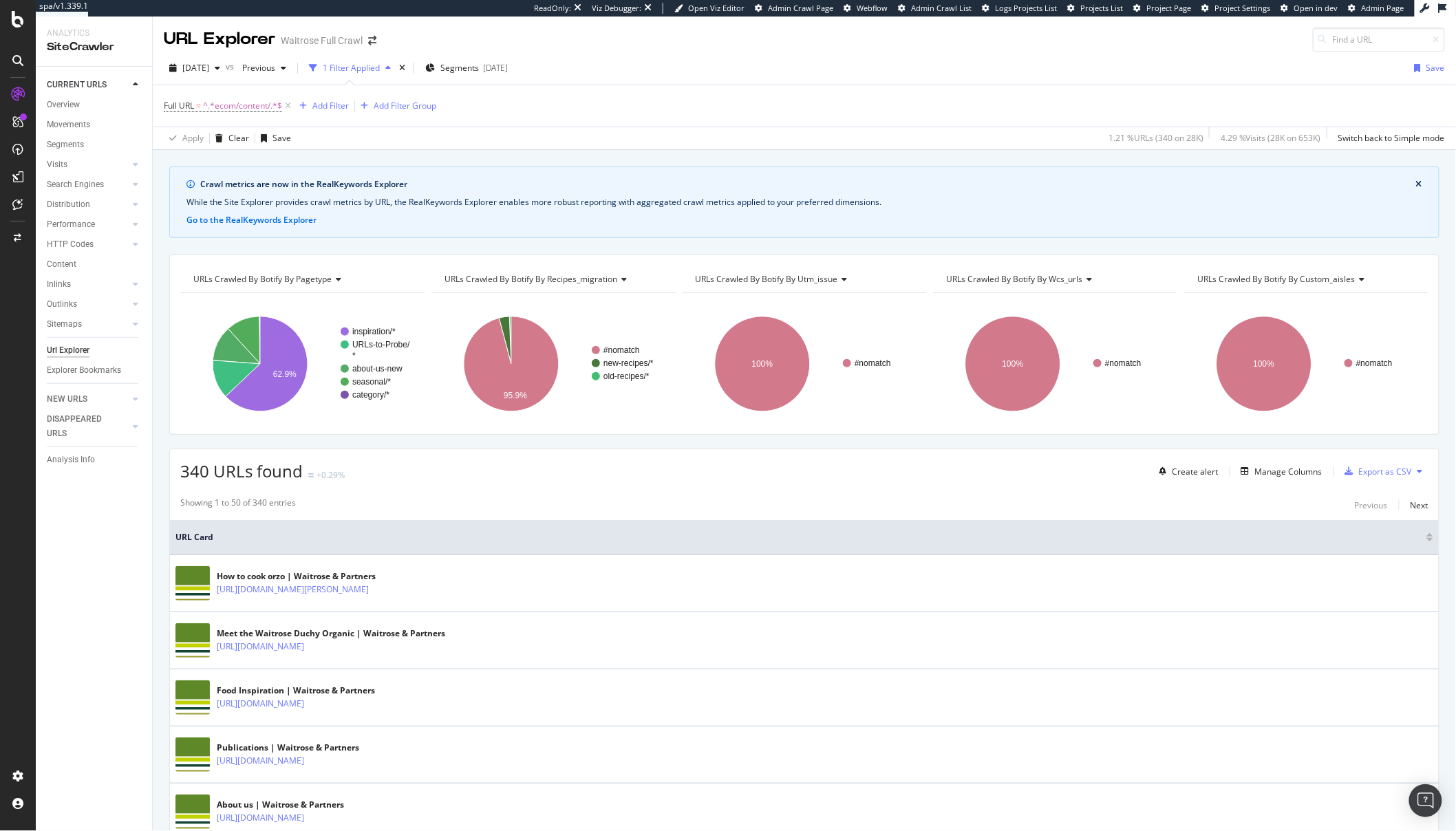
click at [25, 36] on div at bounding box center [18, 415] width 36 height 831
click at [18, 23] on icon at bounding box center [18, 19] width 13 height 16
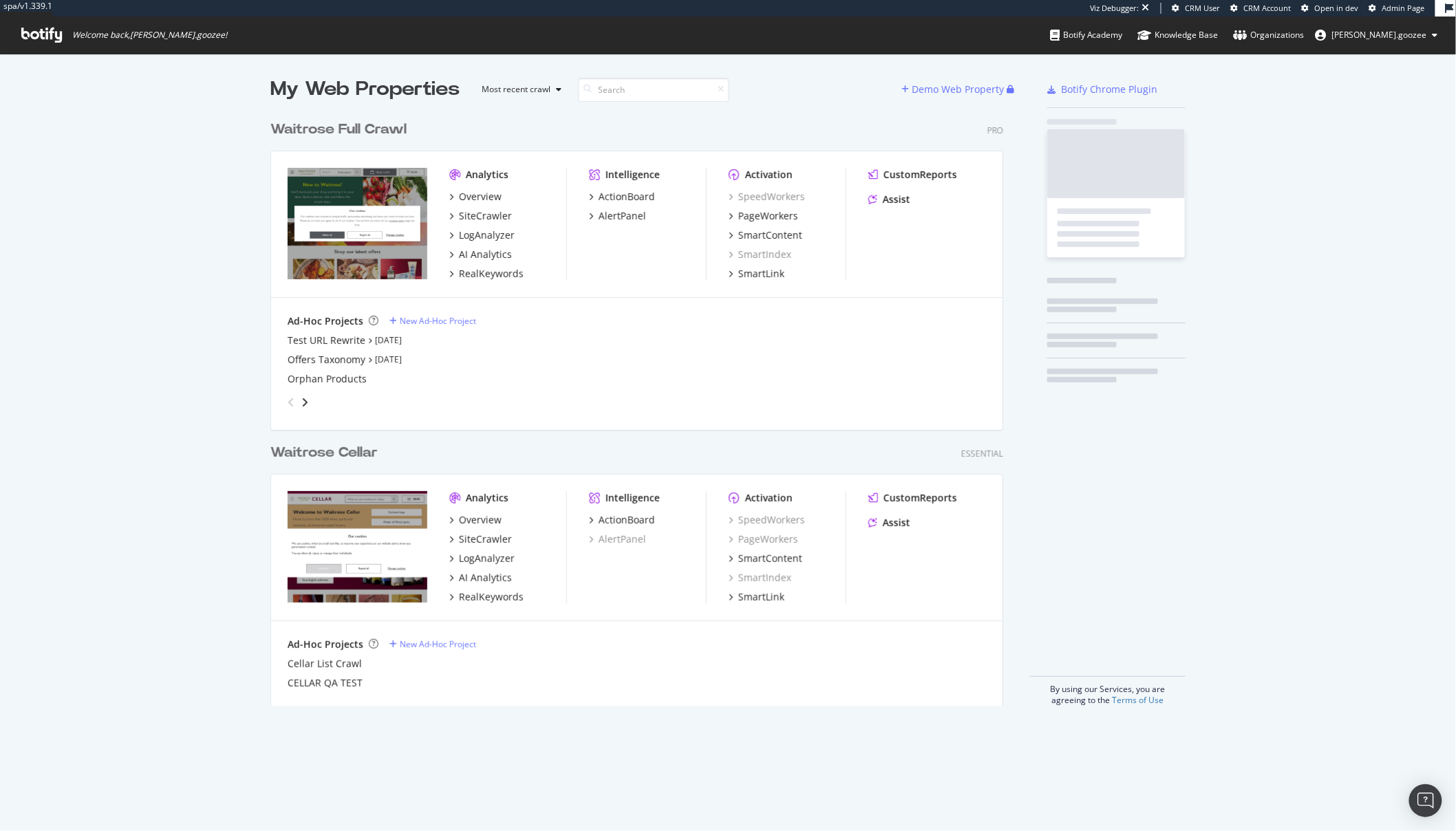
scroll to position [592, 732]
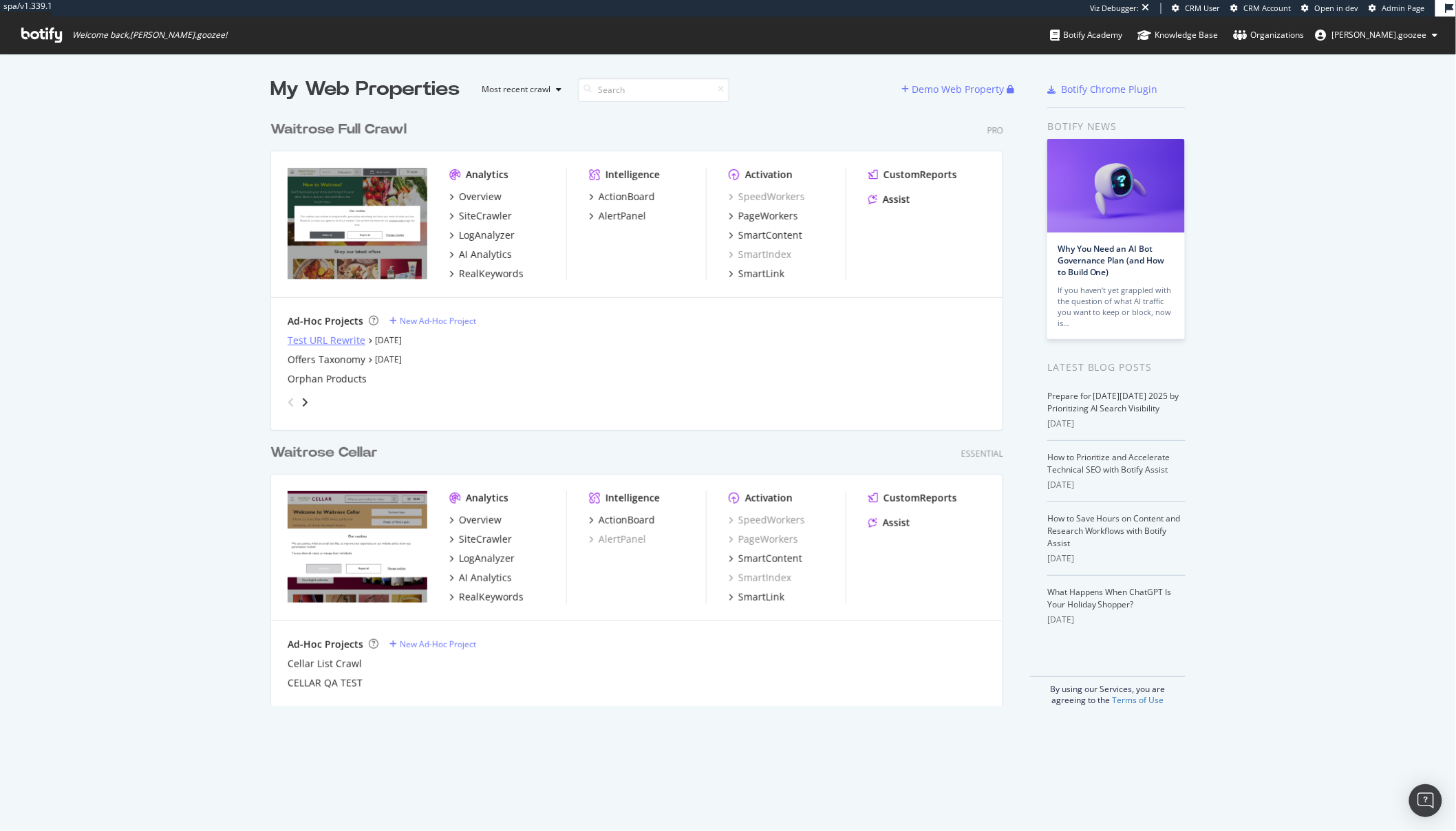
click at [327, 341] on div "Test URL Rewrite" at bounding box center [326, 340] width 78 height 14
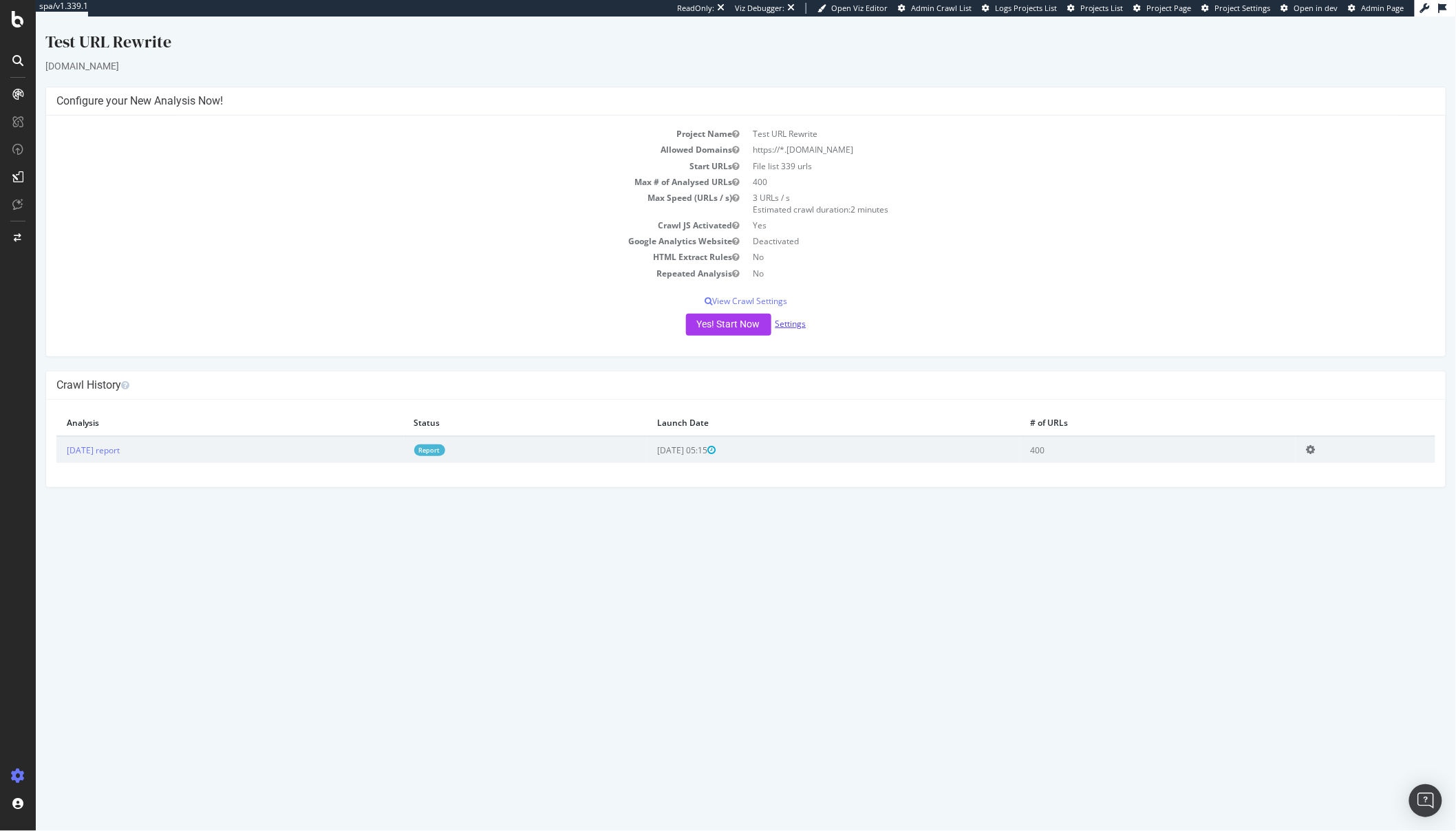
click at [787, 328] on link "Settings" at bounding box center [790, 324] width 31 height 12
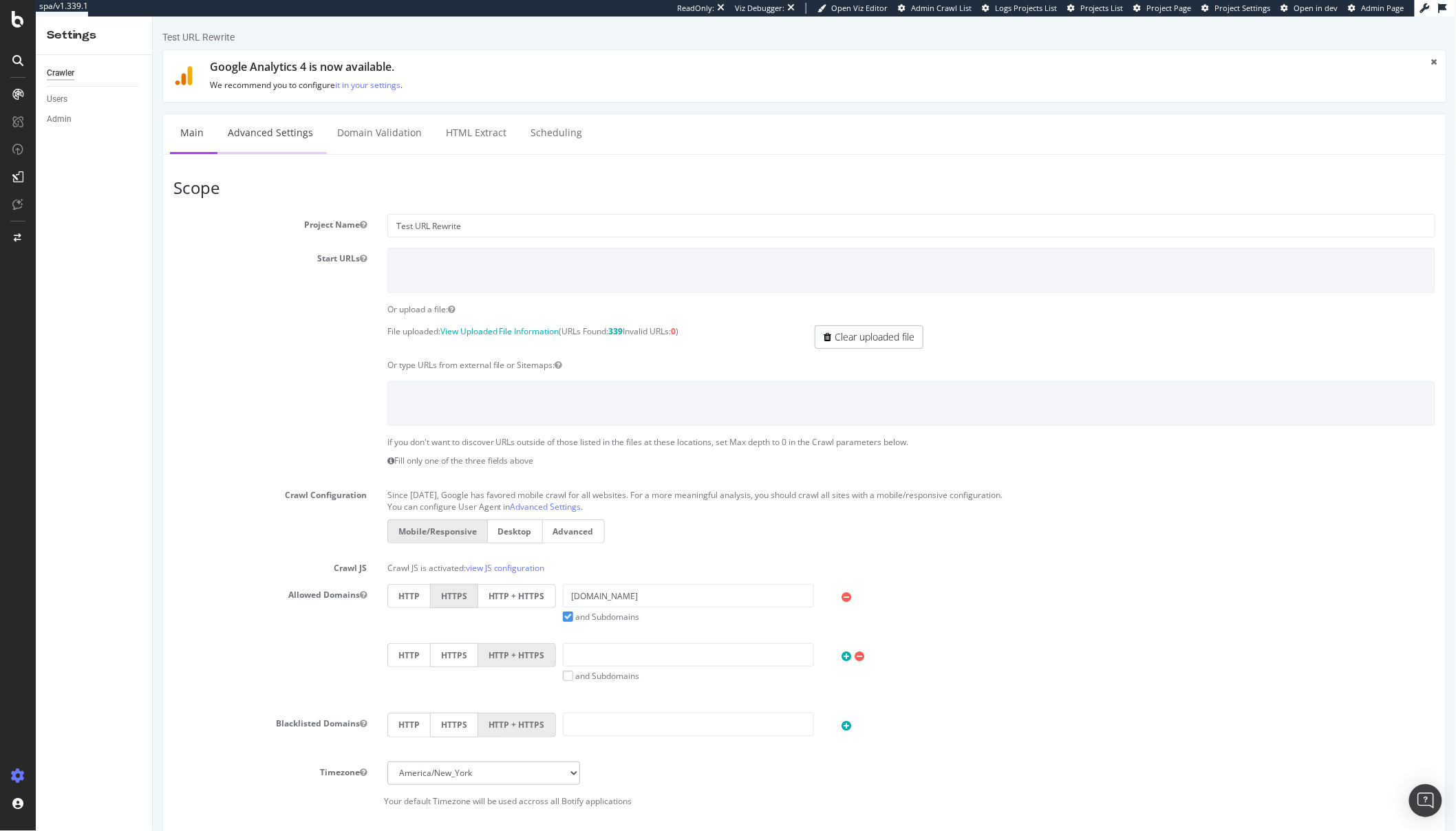
click at [257, 132] on link "Advanced Settings" at bounding box center [270, 133] width 106 height 38
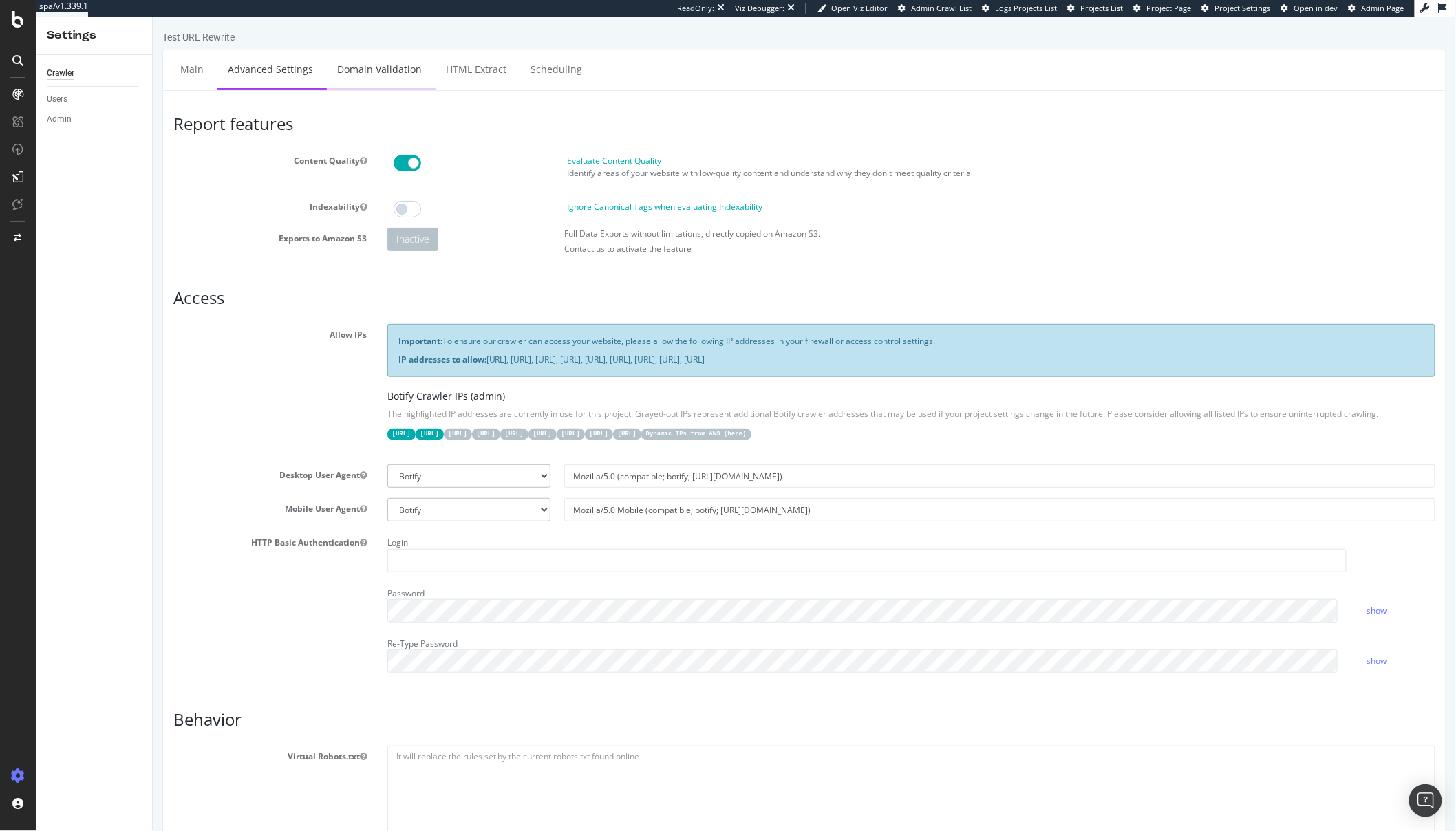
click at [351, 71] on link "Domain Validation" at bounding box center [379, 69] width 105 height 38
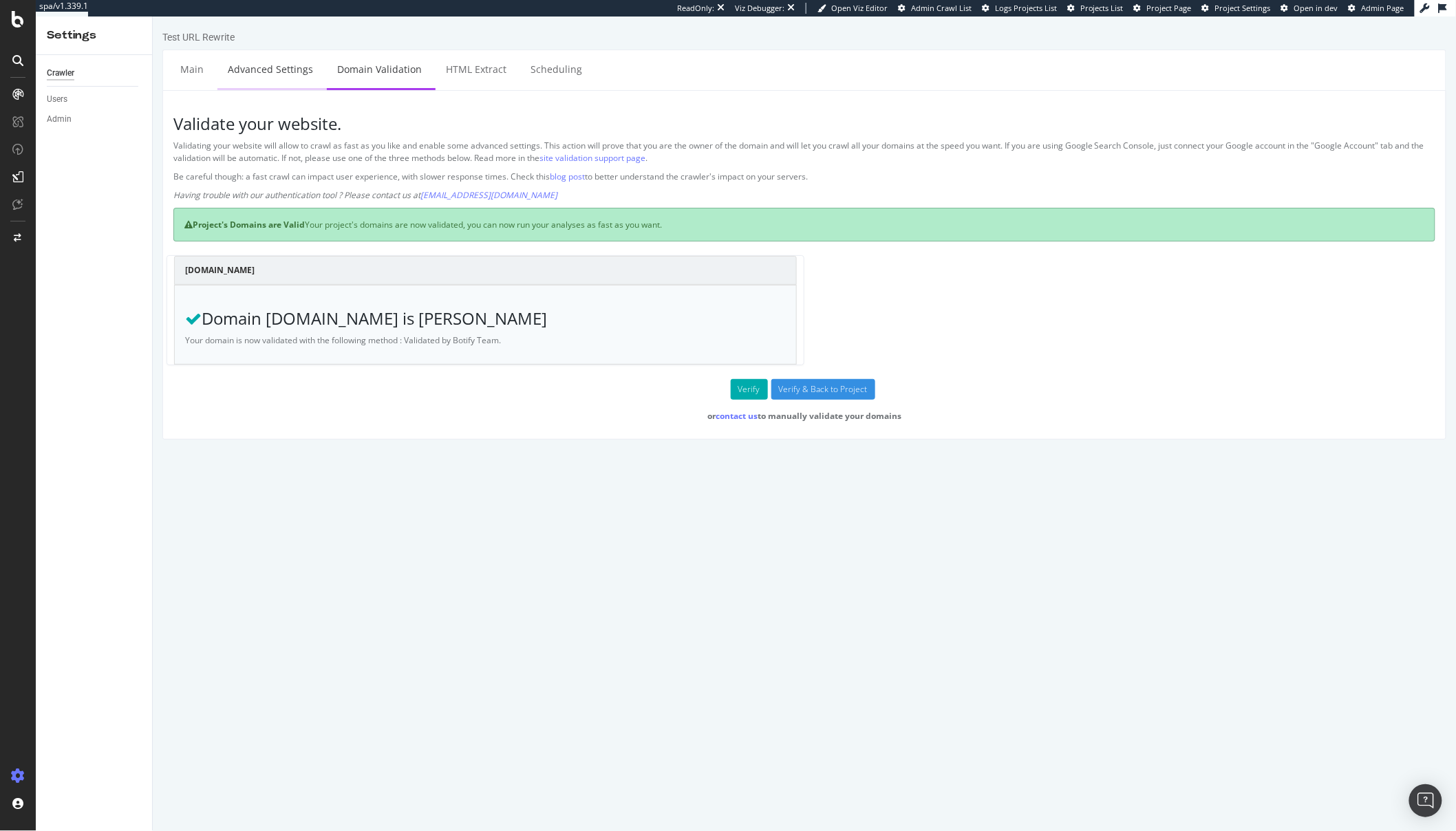
click at [257, 78] on link "Advanced Settings" at bounding box center [270, 69] width 106 height 38
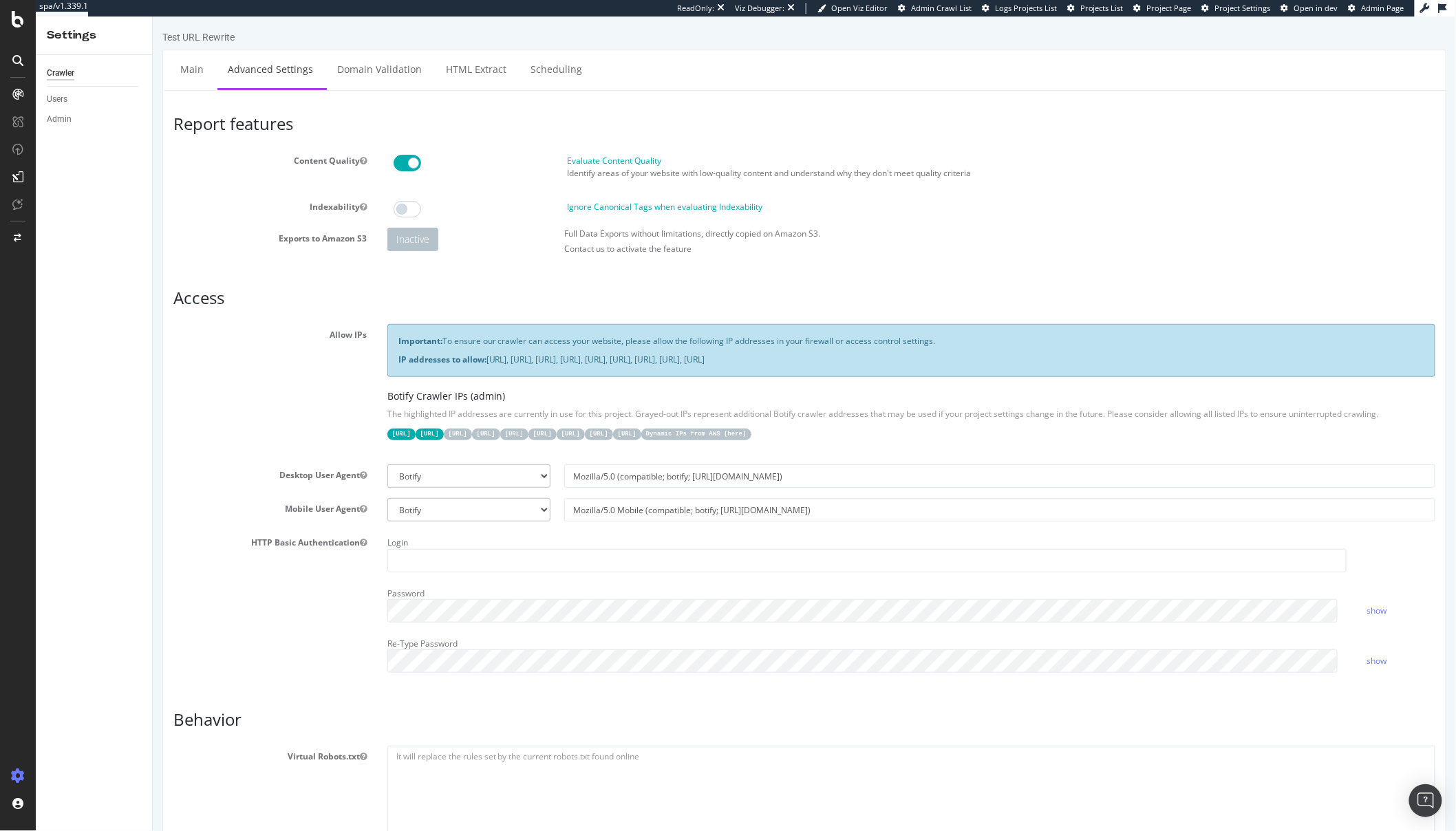
click at [212, 99] on div "Report features Content Quality Evaluate Content Quality Identify areas of your…" at bounding box center [804, 832] width 1284 height 1484
click at [186, 67] on link "Main" at bounding box center [191, 69] width 44 height 38
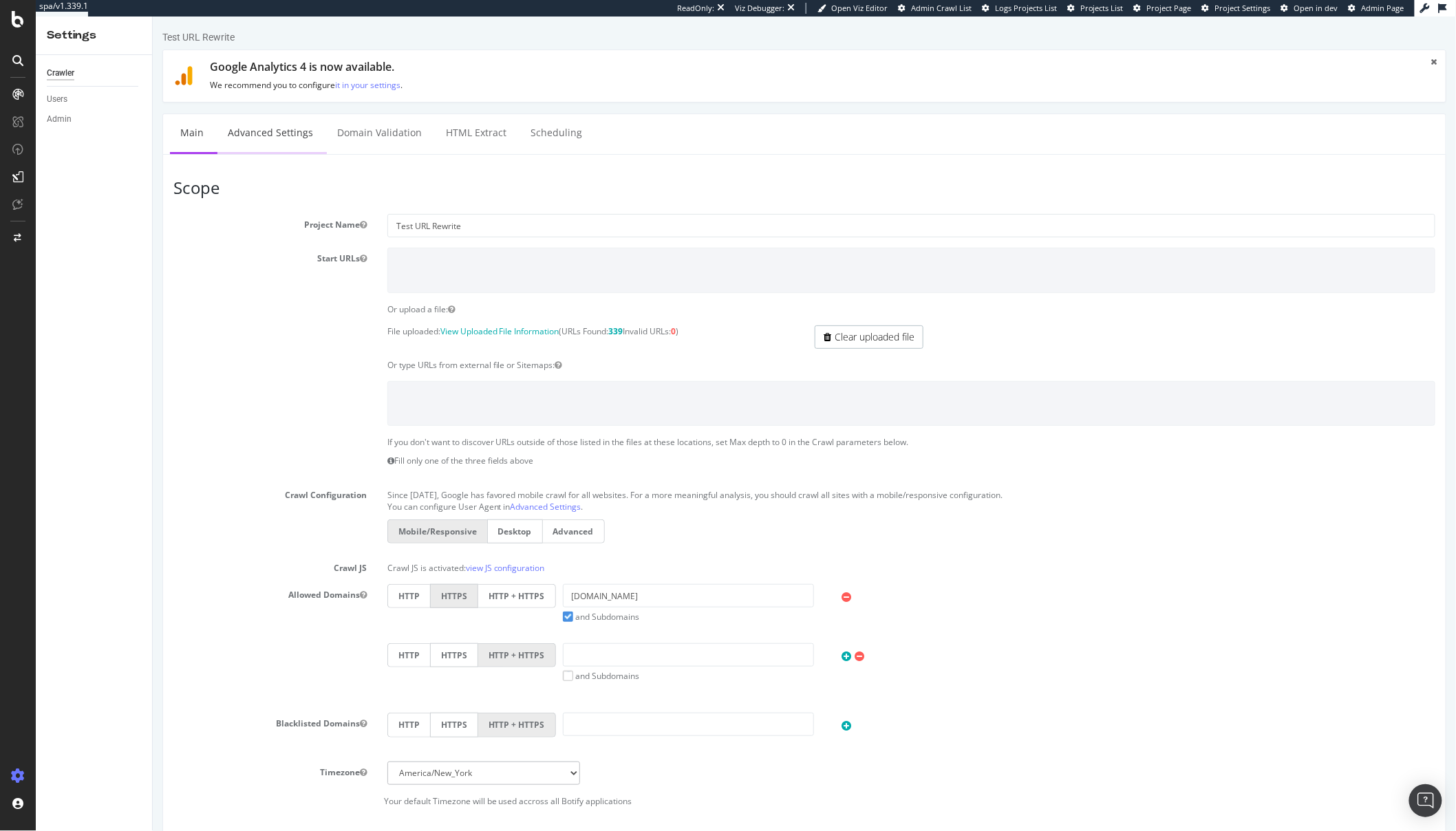
click at [257, 120] on link "Advanced Settings" at bounding box center [270, 133] width 106 height 38
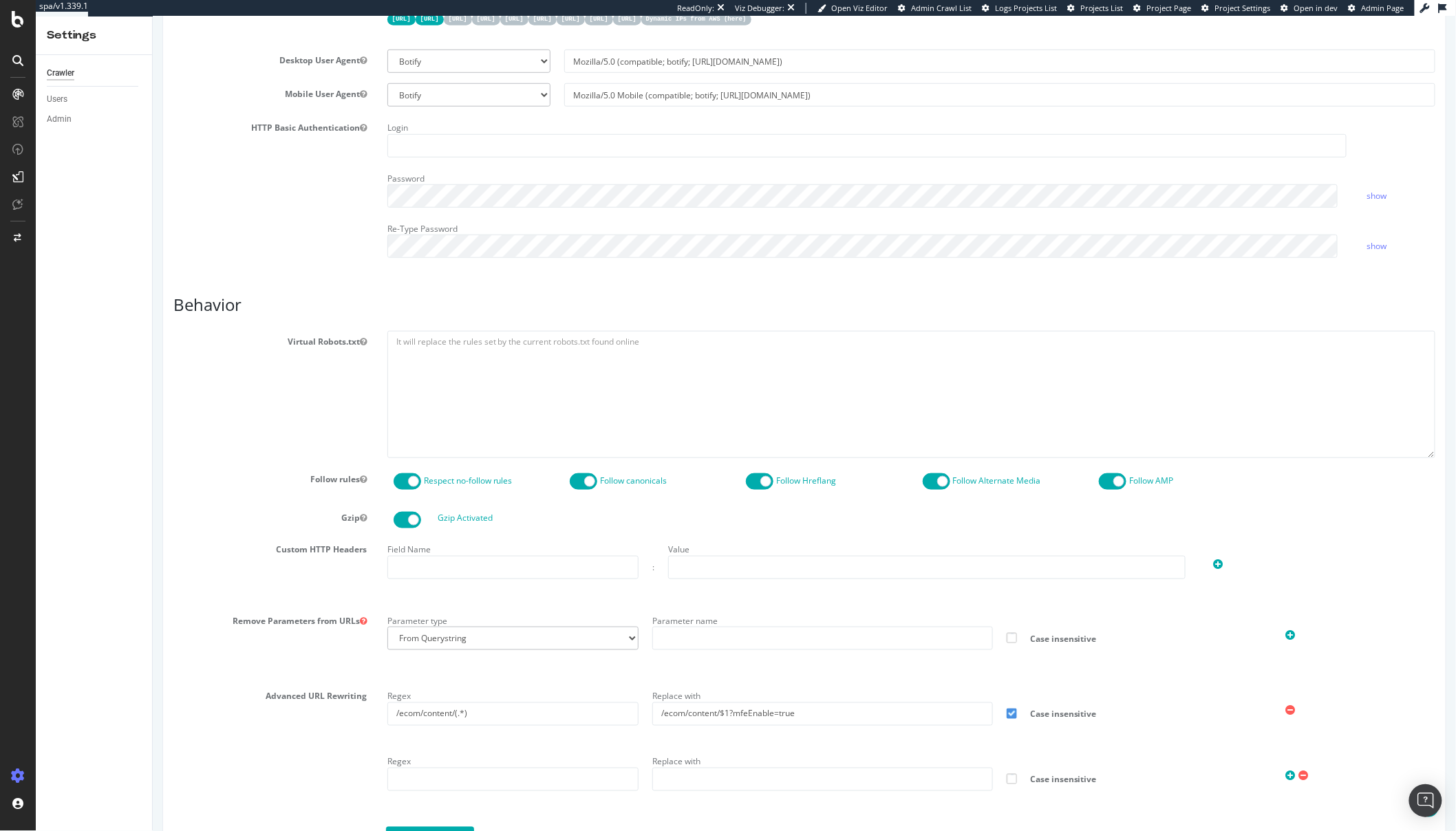
scroll to position [755, 0]
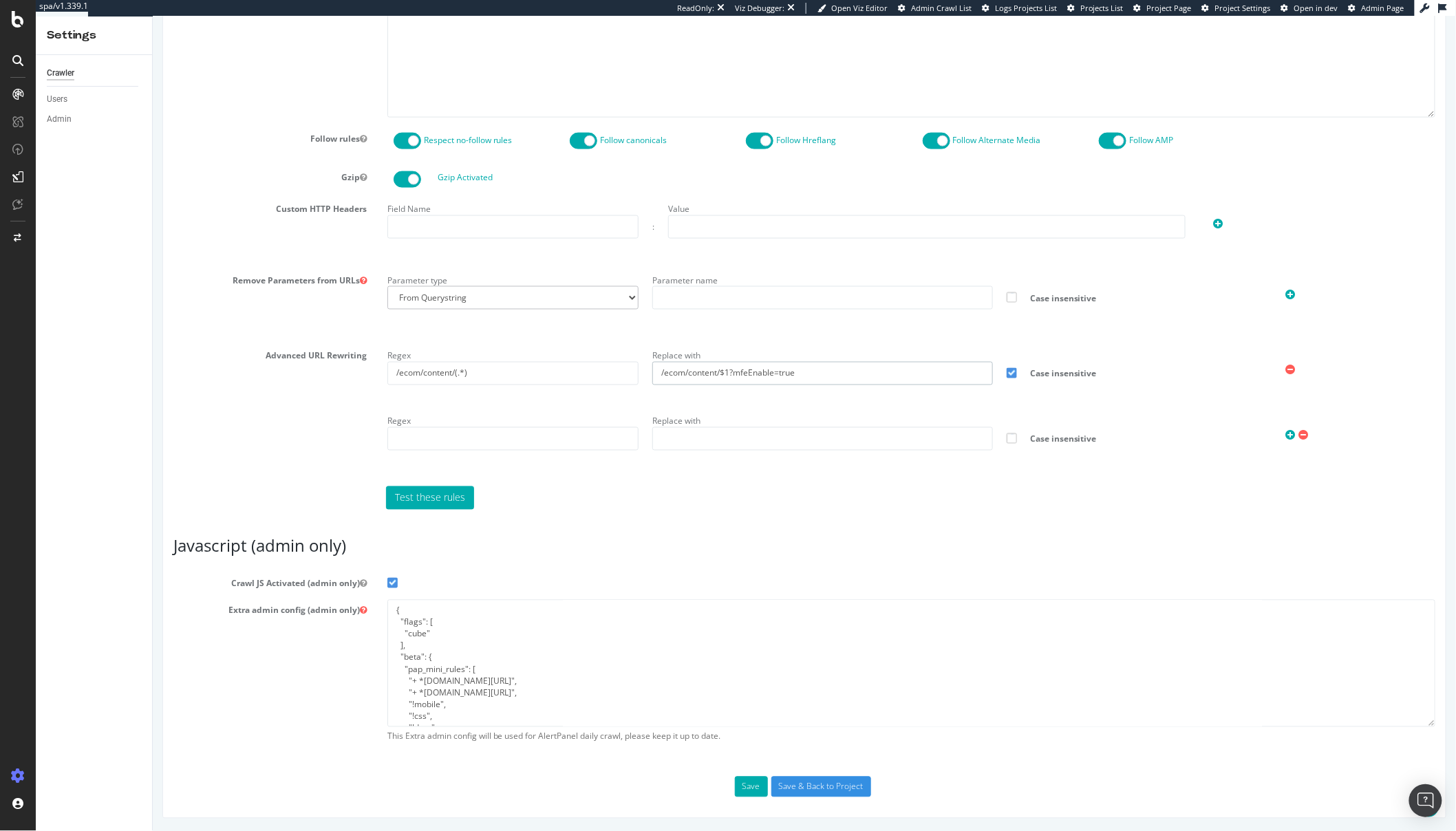
click at [760, 371] on input "/ecom/content/$1?mfeEnable=true" at bounding box center [822, 373] width 340 height 23
click at [412, 374] on input "/ecom/content/(.*)" at bounding box center [513, 373] width 252 height 23
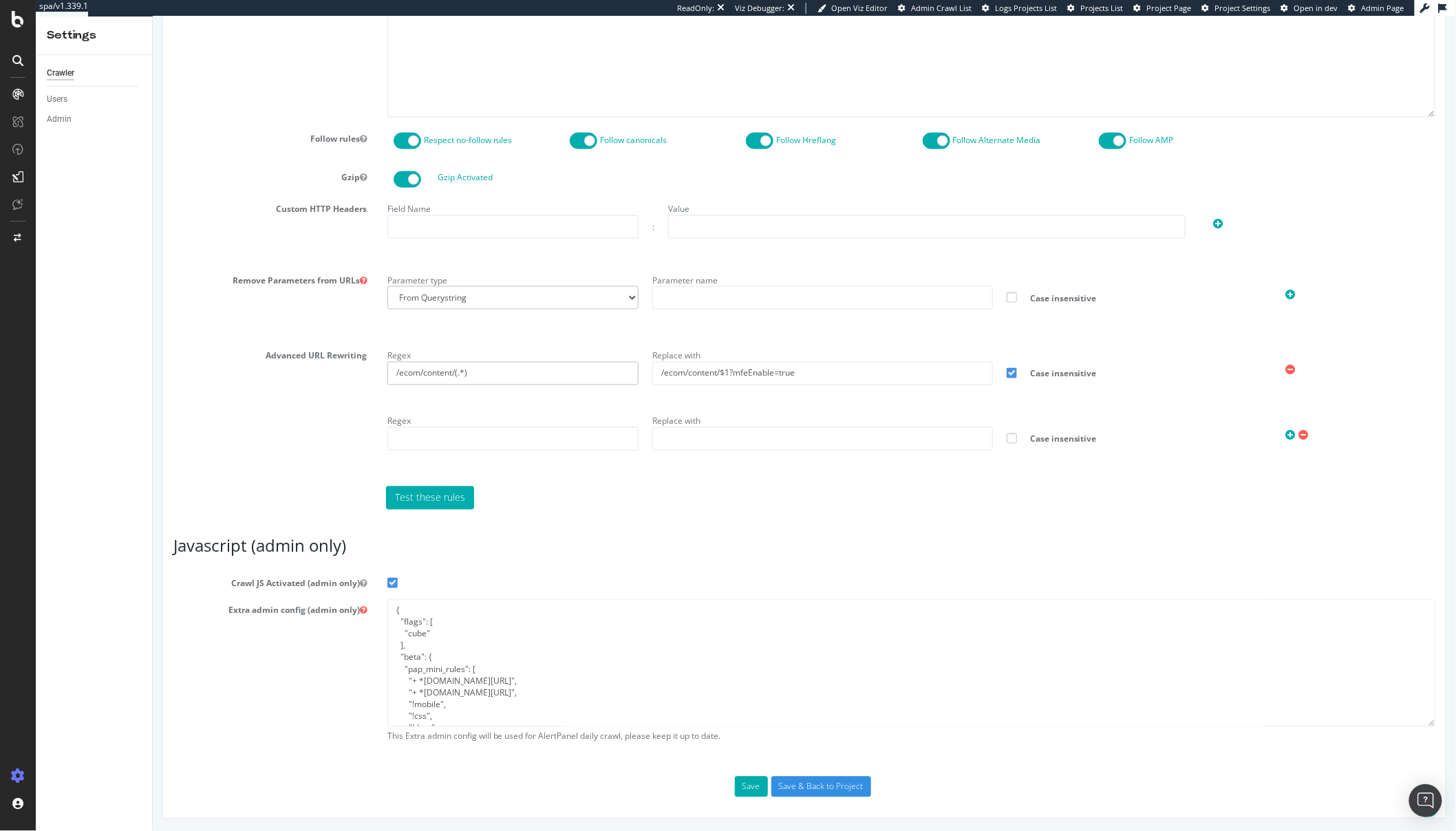
click at [412, 374] on input "/ecom/content/(.*)" at bounding box center [513, 373] width 252 height 23
click at [88, 772] on div "Segment Editor" at bounding box center [108, 770] width 131 height 11
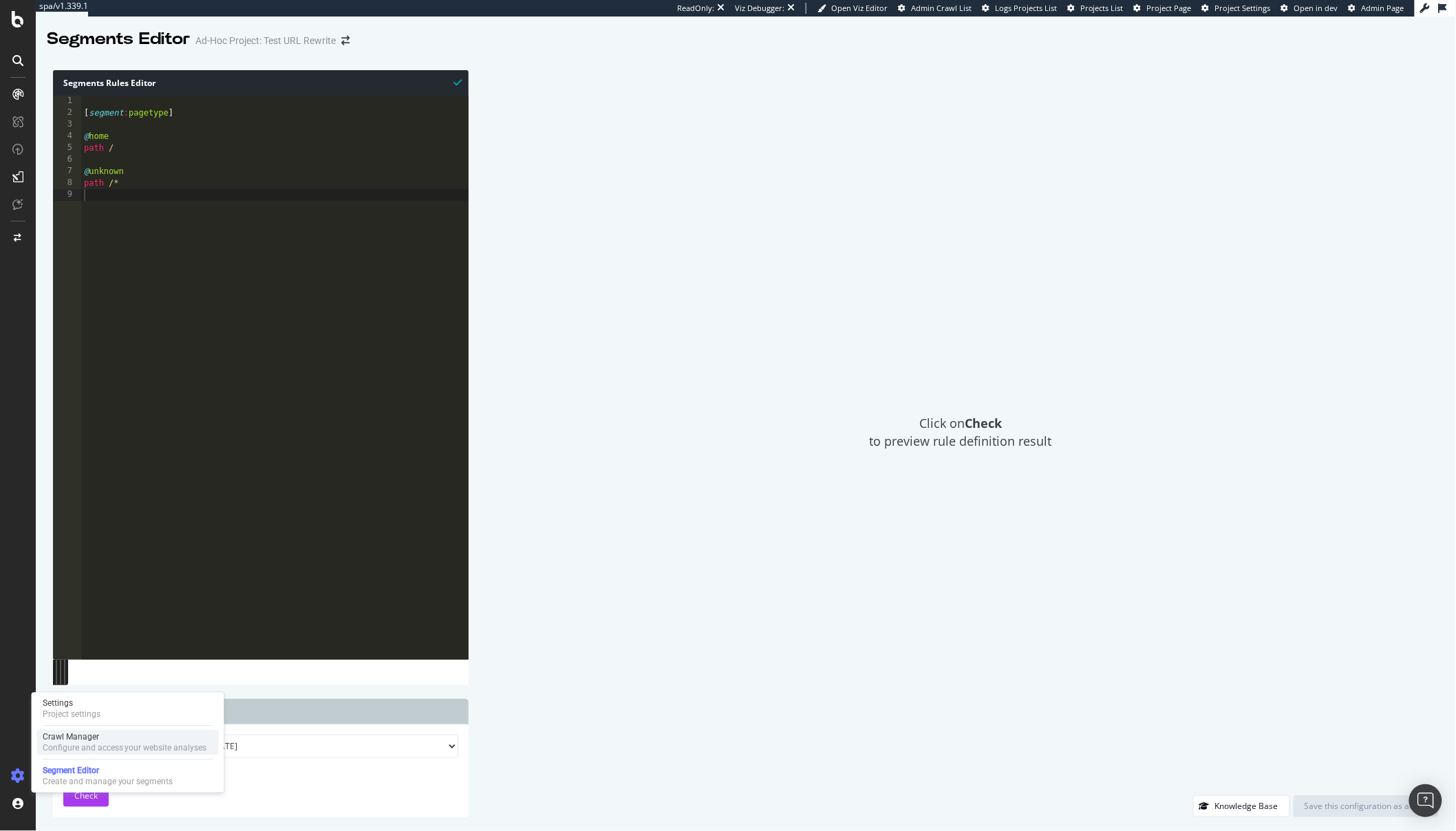
click at [105, 737] on div "Crawl Manager" at bounding box center [124, 737] width 164 height 11
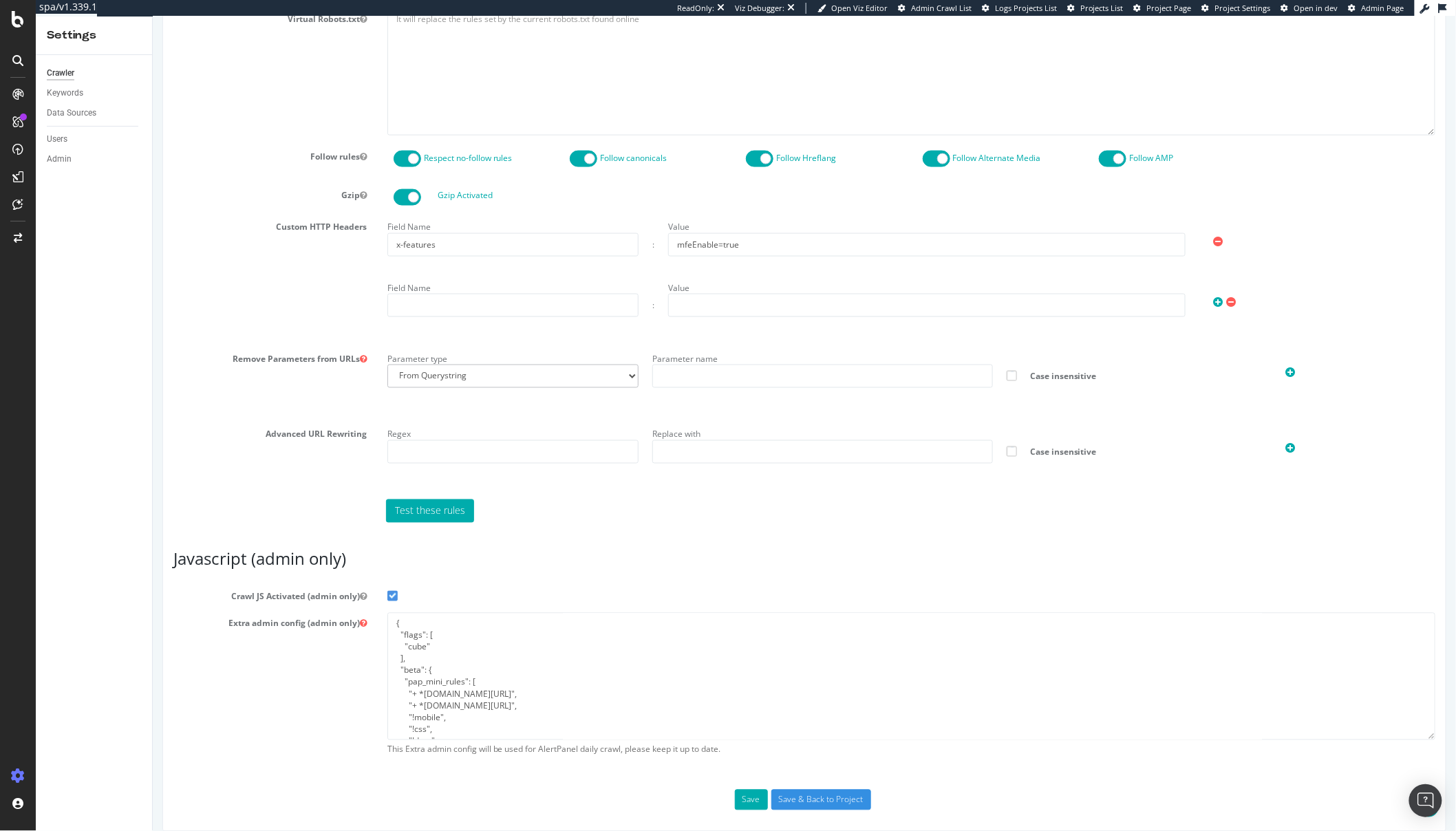
scroll to position [736, 0]
drag, startPoint x: 478, startPoint y: 240, endPoint x: 348, endPoint y: 248, distance: 130.2
click at [348, 248] on div "Custom HTTP Headers Field Name x-features : Value mfeEnable=true Field Name : V…" at bounding box center [804, 278] width 1283 height 121
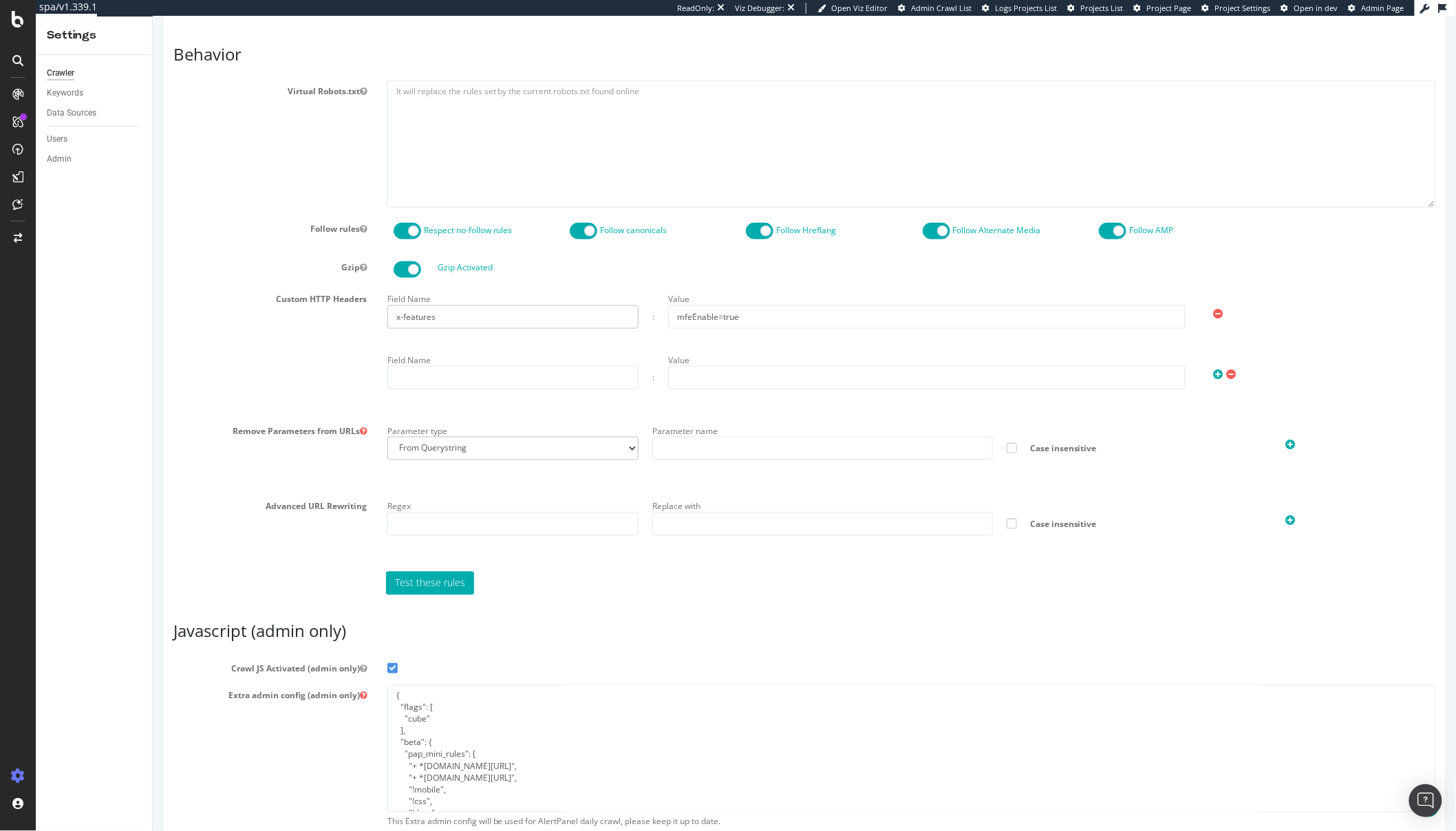
scroll to position [660, 0]
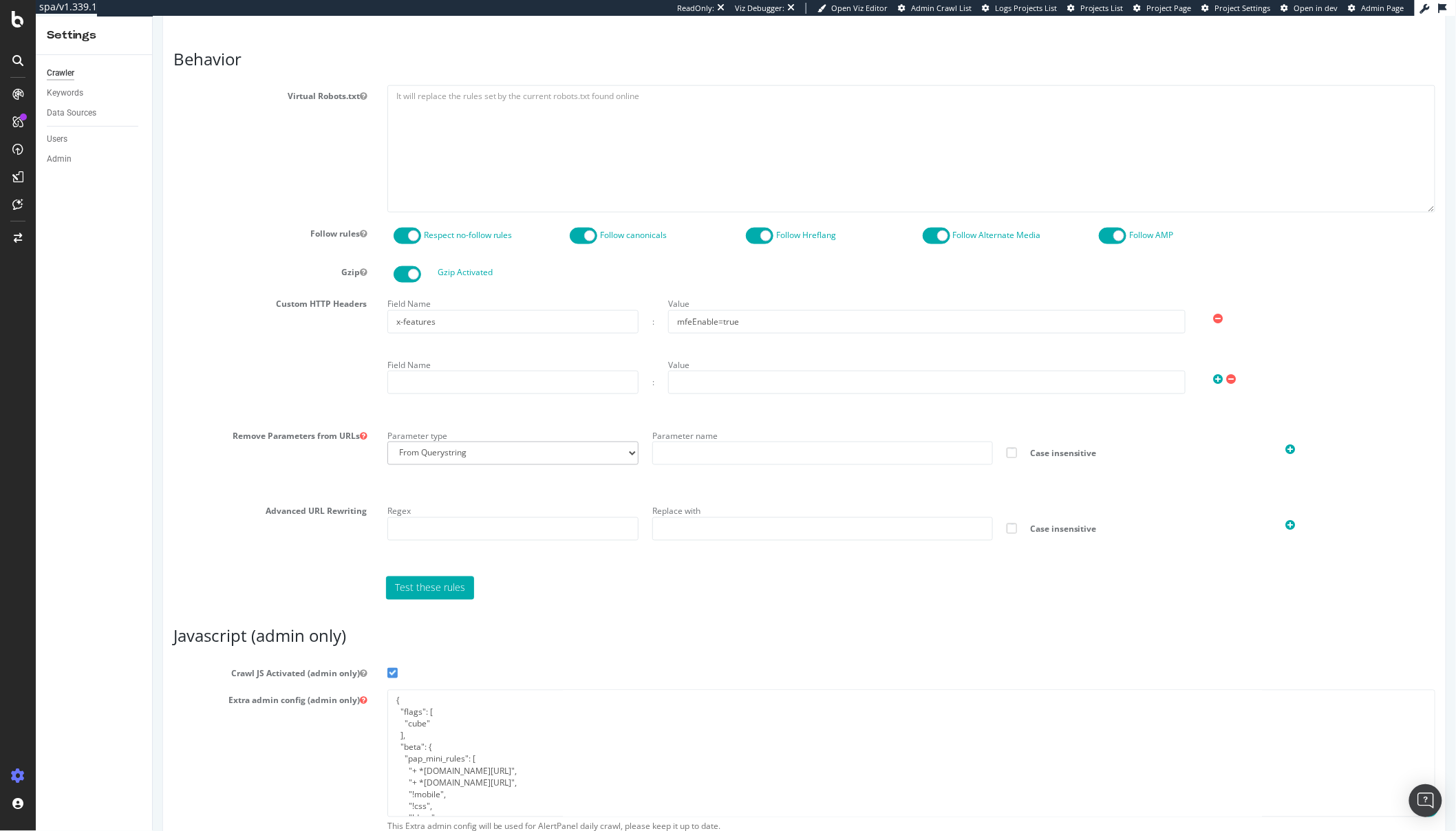
click at [476, 356] on div "Field Name" at bounding box center [513, 374] width 266 height 40
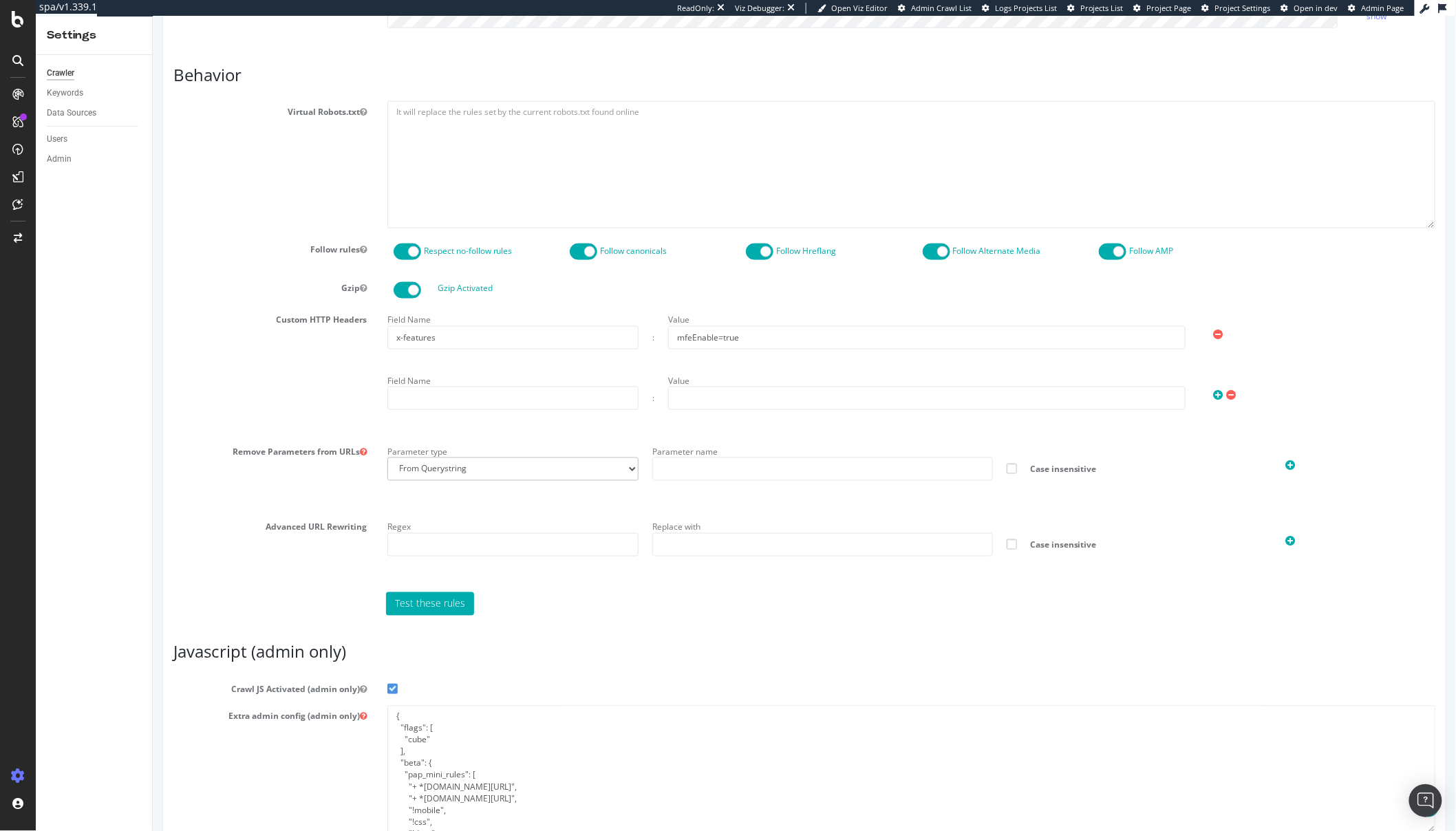
scroll to position [642, 0]
click at [715, 342] on input "mfeEnable=true" at bounding box center [926, 340] width 518 height 23
click at [770, 351] on div "Field Name x-features : Value mfeEnable=true Field Name : Value" at bounding box center [911, 372] width 1069 height 121
click at [716, 342] on input "mfeEnable=true" at bounding box center [926, 340] width 518 height 23
drag, startPoint x: 755, startPoint y: 331, endPoint x: 735, endPoint y: 342, distance: 22.8
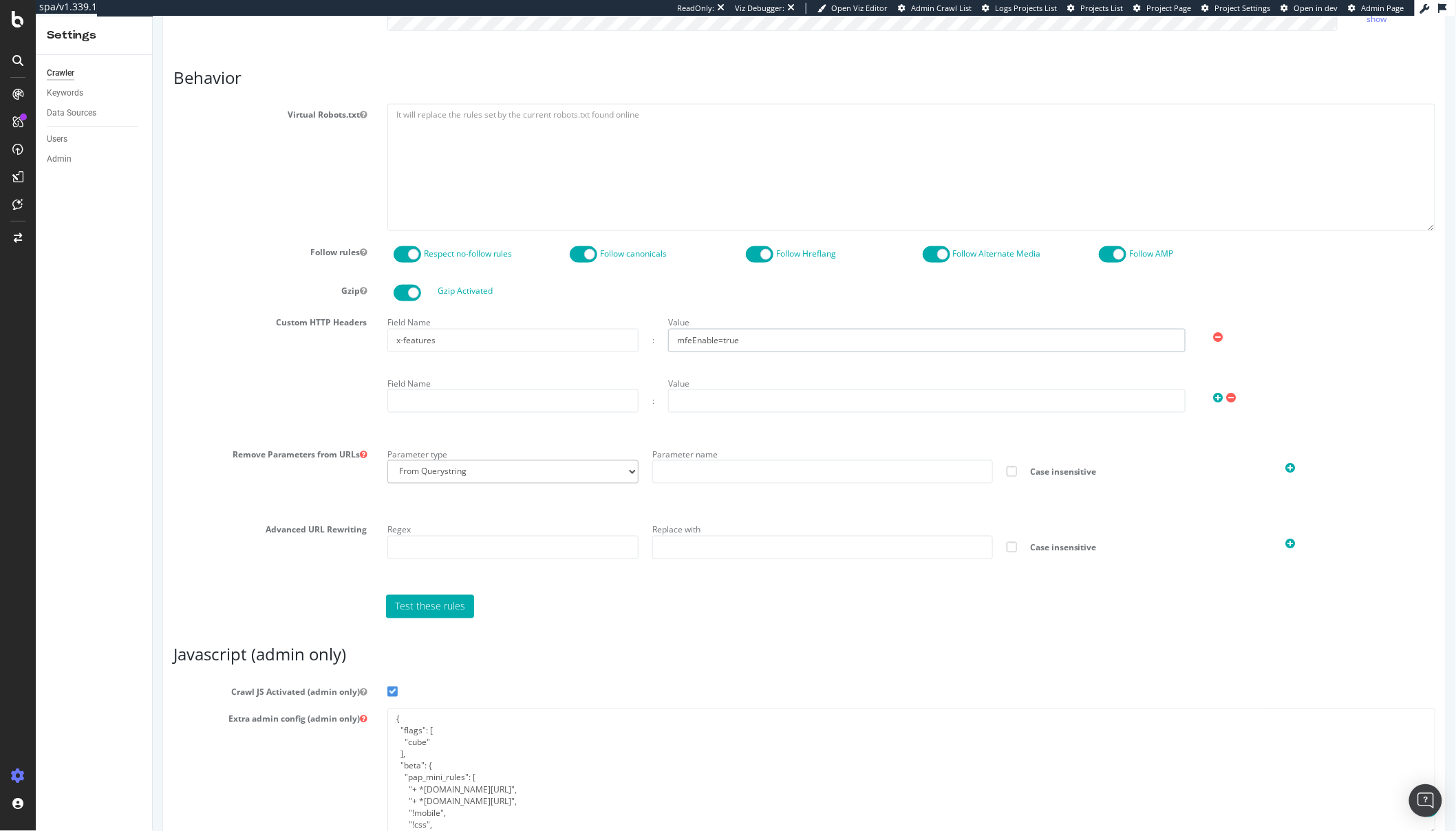
click at [734, 342] on input "mfeEnable=true" at bounding box center [926, 340] width 518 height 23
click at [735, 342] on input "mfeEnable=true" at bounding box center [926, 340] width 518 height 23
drag, startPoint x: 759, startPoint y: 339, endPoint x: 716, endPoint y: 339, distance: 43.0
click at [716, 339] on input "mfeEnable=true" at bounding box center [926, 340] width 518 height 23
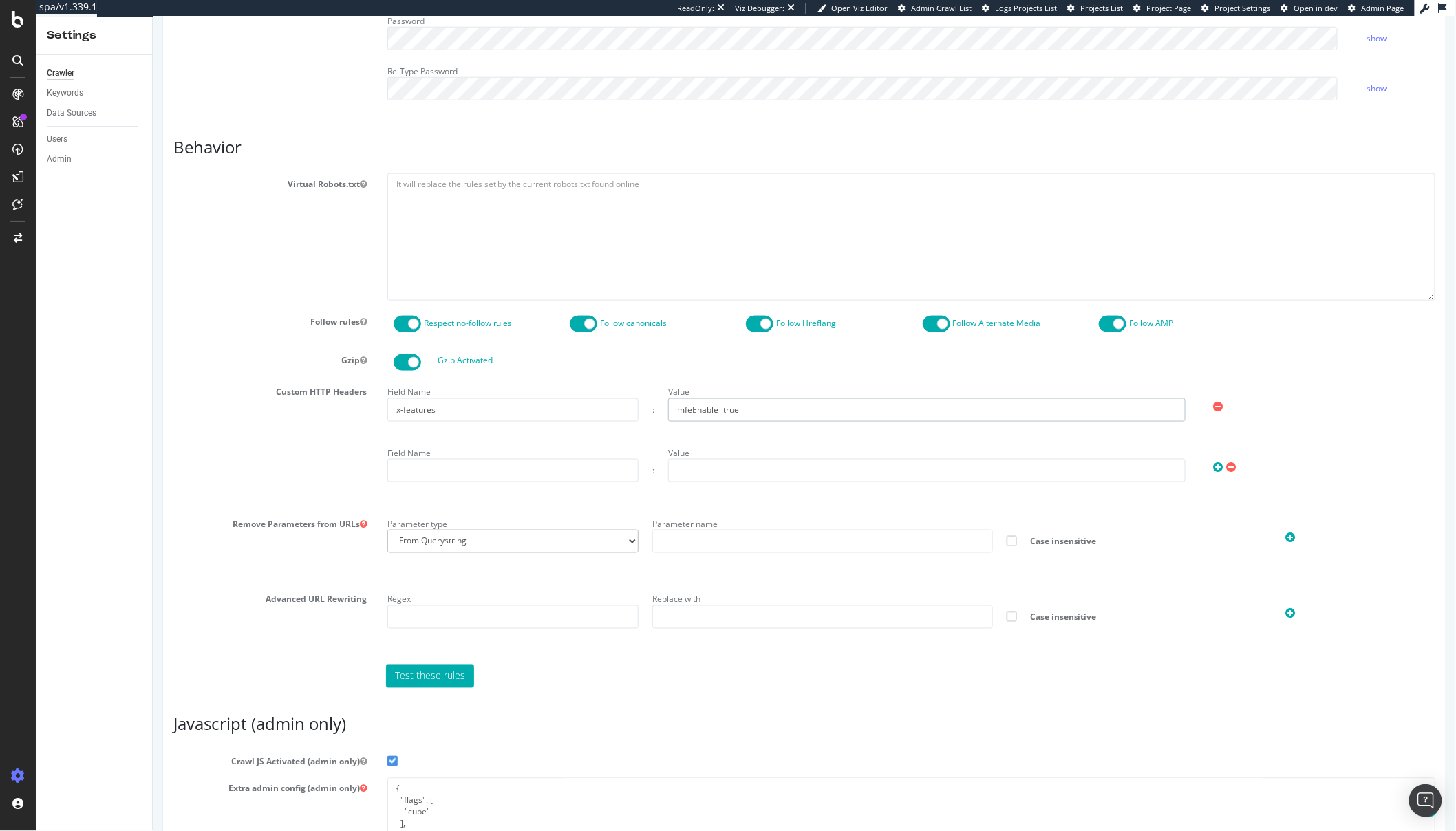
scroll to position [530, 0]
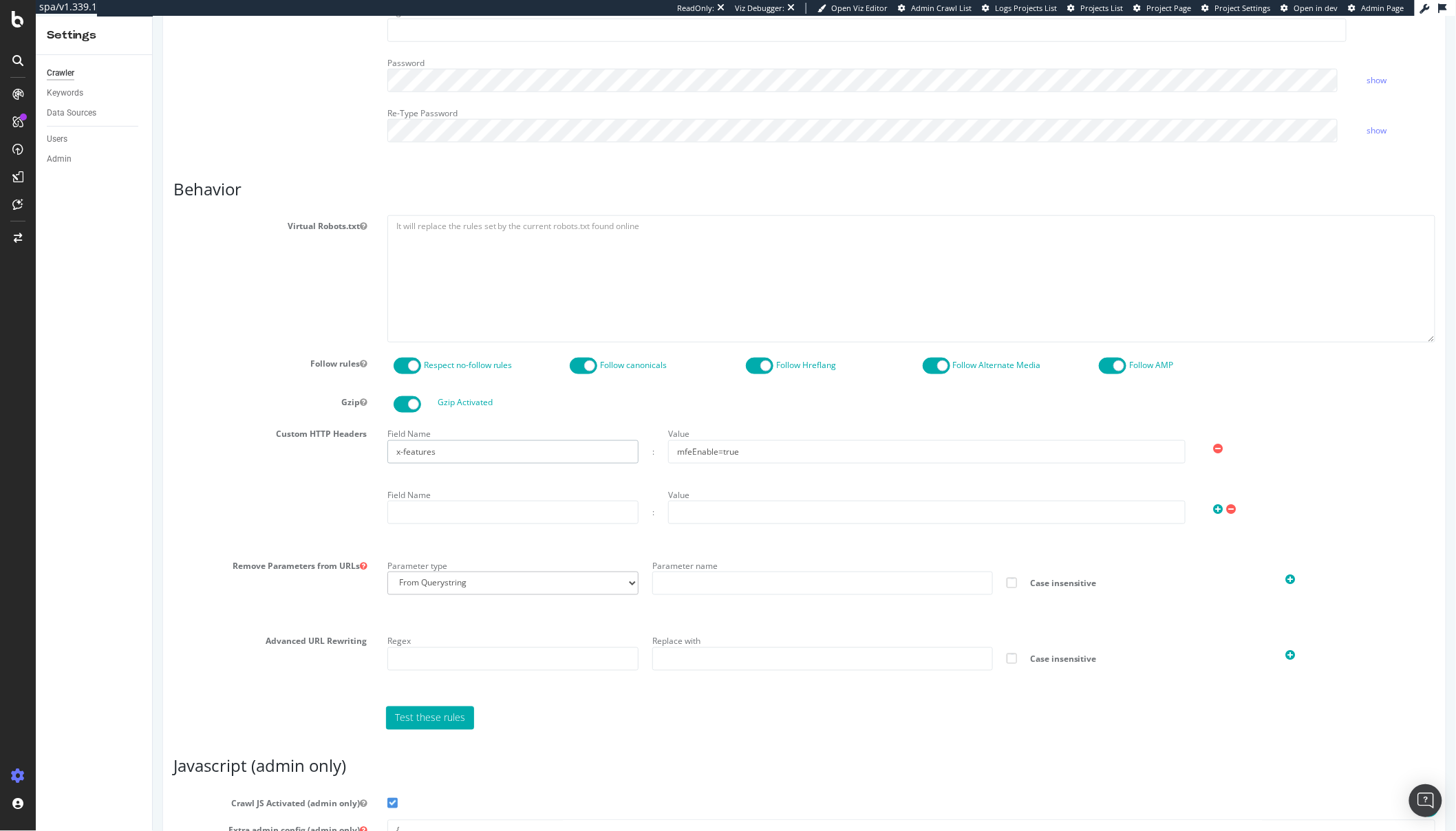
drag, startPoint x: 482, startPoint y: 452, endPoint x: 354, endPoint y: 434, distance: 129.3
click at [354, 434] on div "Custom HTTP Headers Field Name x-features : Value mfeEnable=true Field Name : V…" at bounding box center [804, 483] width 1283 height 121
click at [719, 452] on input "mfeEnable=true" at bounding box center [926, 452] width 518 height 23
drag, startPoint x: 714, startPoint y: 452, endPoint x: 629, endPoint y: 450, distance: 85.0
click at [629, 450] on div "Field Name x-features : Value mfeEnable=true" at bounding box center [911, 443] width 1062 height 40
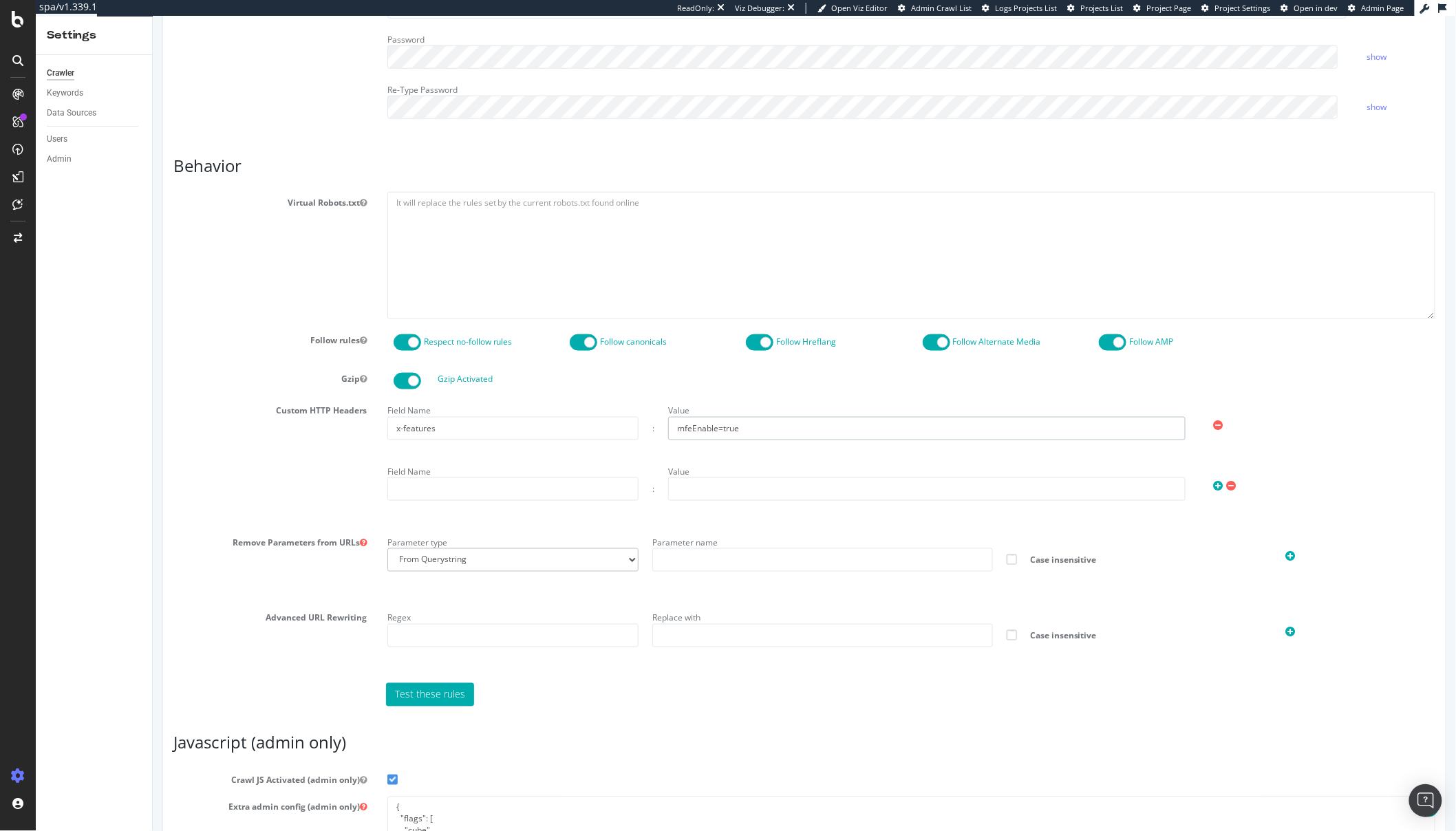
scroll to position [555, 0]
click at [1321, 292] on textarea at bounding box center [911, 255] width 1048 height 127
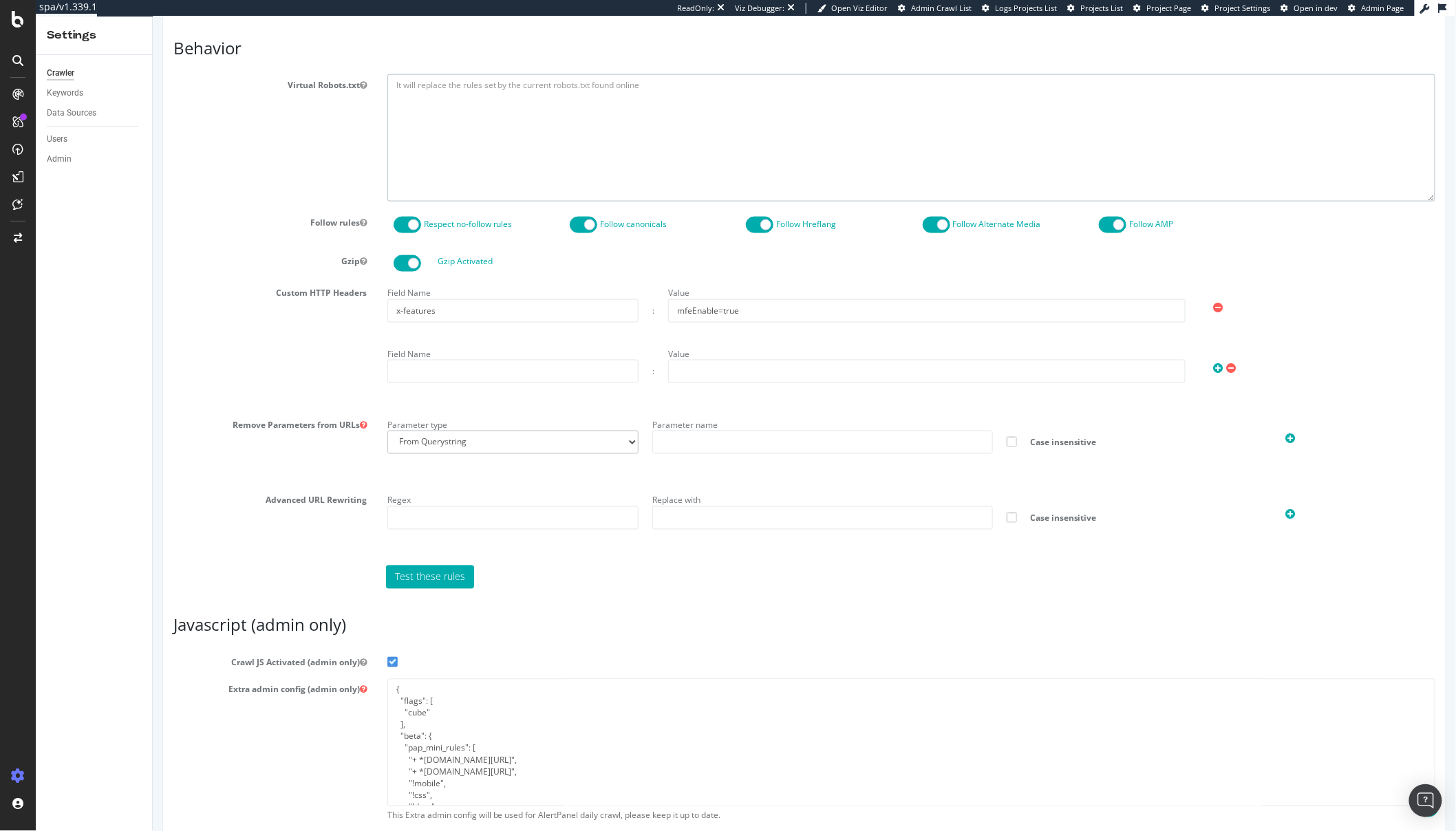
scroll to position [752, 0]
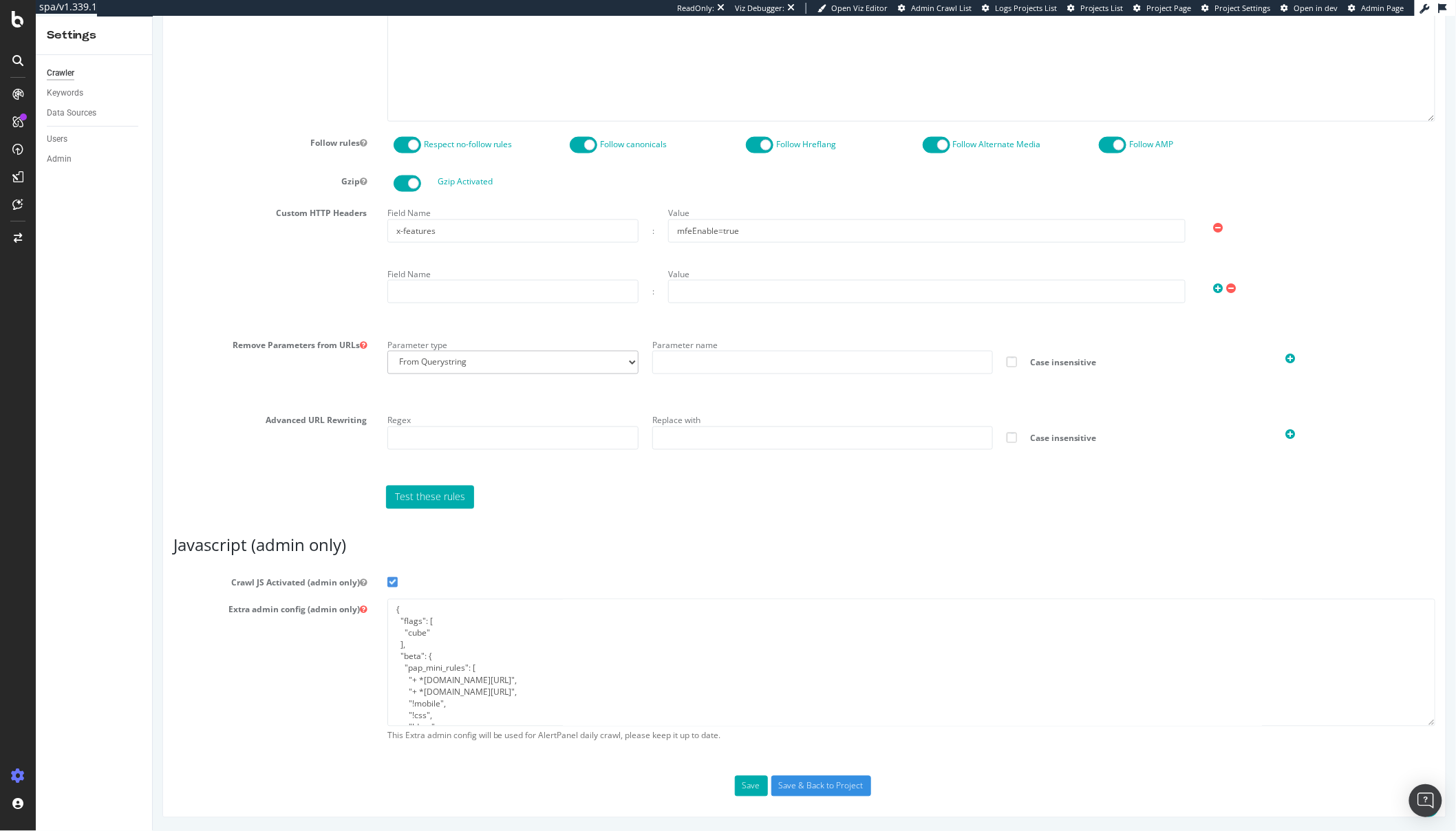
click at [812, 505] on div "Test these rules" at bounding box center [910, 497] width 1063 height 23
click at [518, 717] on textarea "{ "flags": [ "cube" ], "beta": { "pap_mini_rules": [ "+ *[DOMAIN_NAME][URL]", "…" at bounding box center [911, 662] width 1048 height 127
click at [501, 214] on div "Field Name x-features" at bounding box center [513, 222] width 266 height 40
drag, startPoint x: 484, startPoint y: 230, endPoint x: 360, endPoint y: 218, distance: 124.6
click at [360, 218] on div "Custom HTTP Headers Field Name x-features : Value mfeEnable=true Field Name : V…" at bounding box center [804, 262] width 1283 height 121
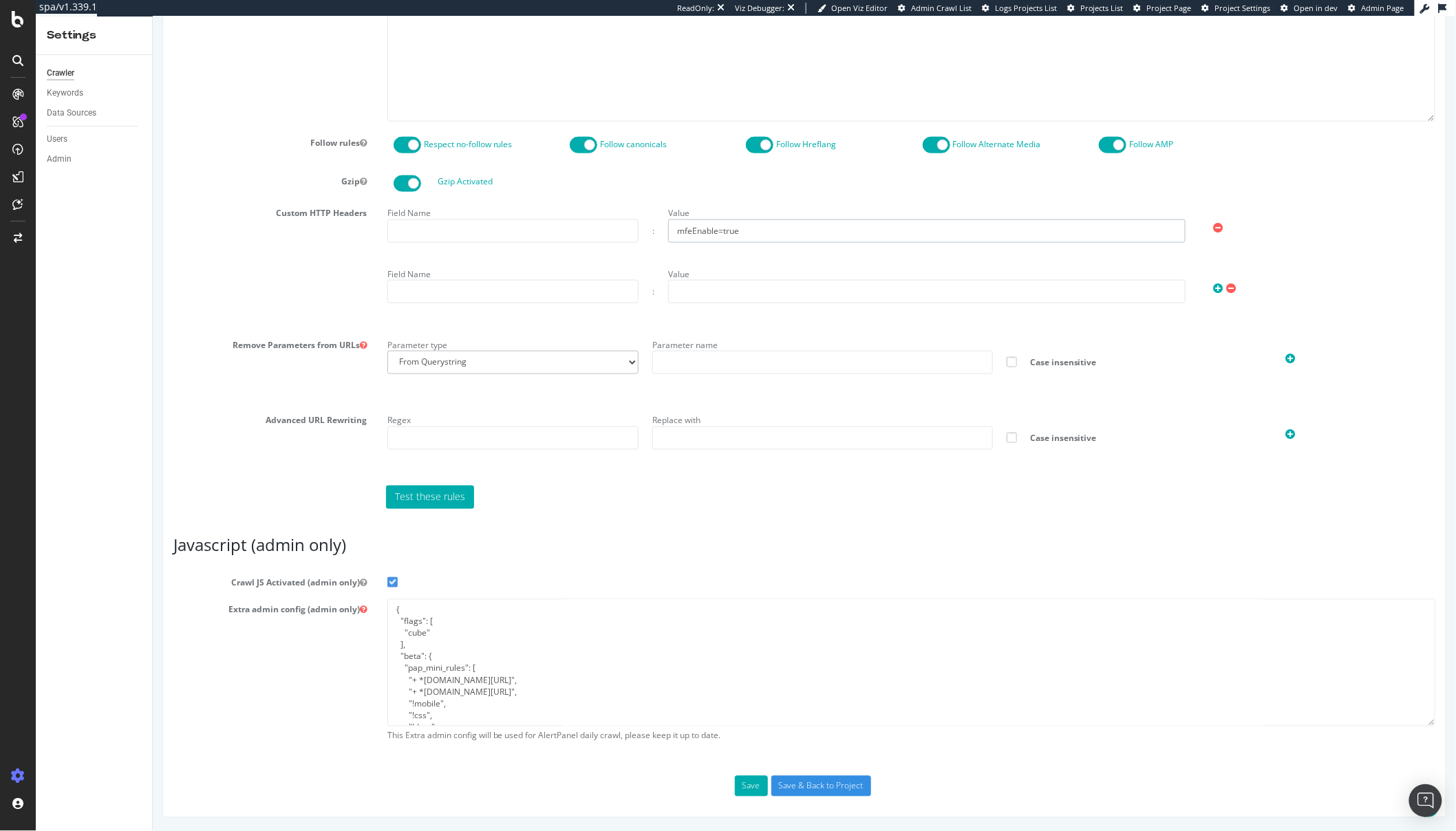
drag, startPoint x: 684, startPoint y: 217, endPoint x: 679, endPoint y: 203, distance: 14.9
click at [632, 209] on div "Field Name : Value mfeEnable=true" at bounding box center [911, 222] width 1062 height 40
drag, startPoint x: 756, startPoint y: 238, endPoint x: 616, endPoint y: 232, distance: 140.1
click at [616, 232] on div "Field Name : Value mfeEnable=true" at bounding box center [911, 222] width 1062 height 40
click at [776, 565] on article "Javascript (admin only) Crawl JS Activated (admin only) Extra admin config (adm…" at bounding box center [804, 642] width 1262 height 212
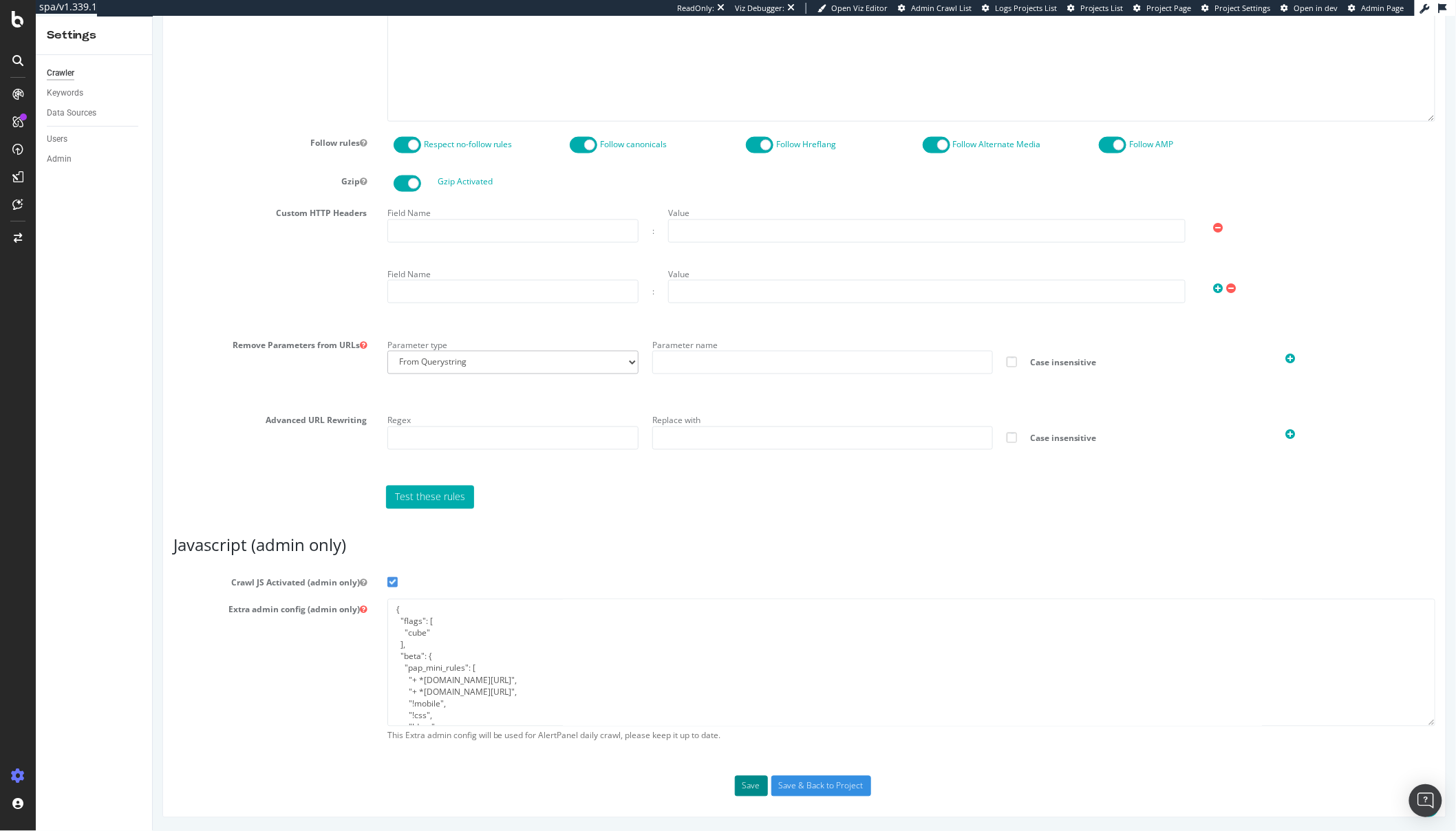
click at [738, 789] on button "Save" at bounding box center [751, 786] width 33 height 21
click at [16, 30] on div at bounding box center [18, 415] width 36 height 831
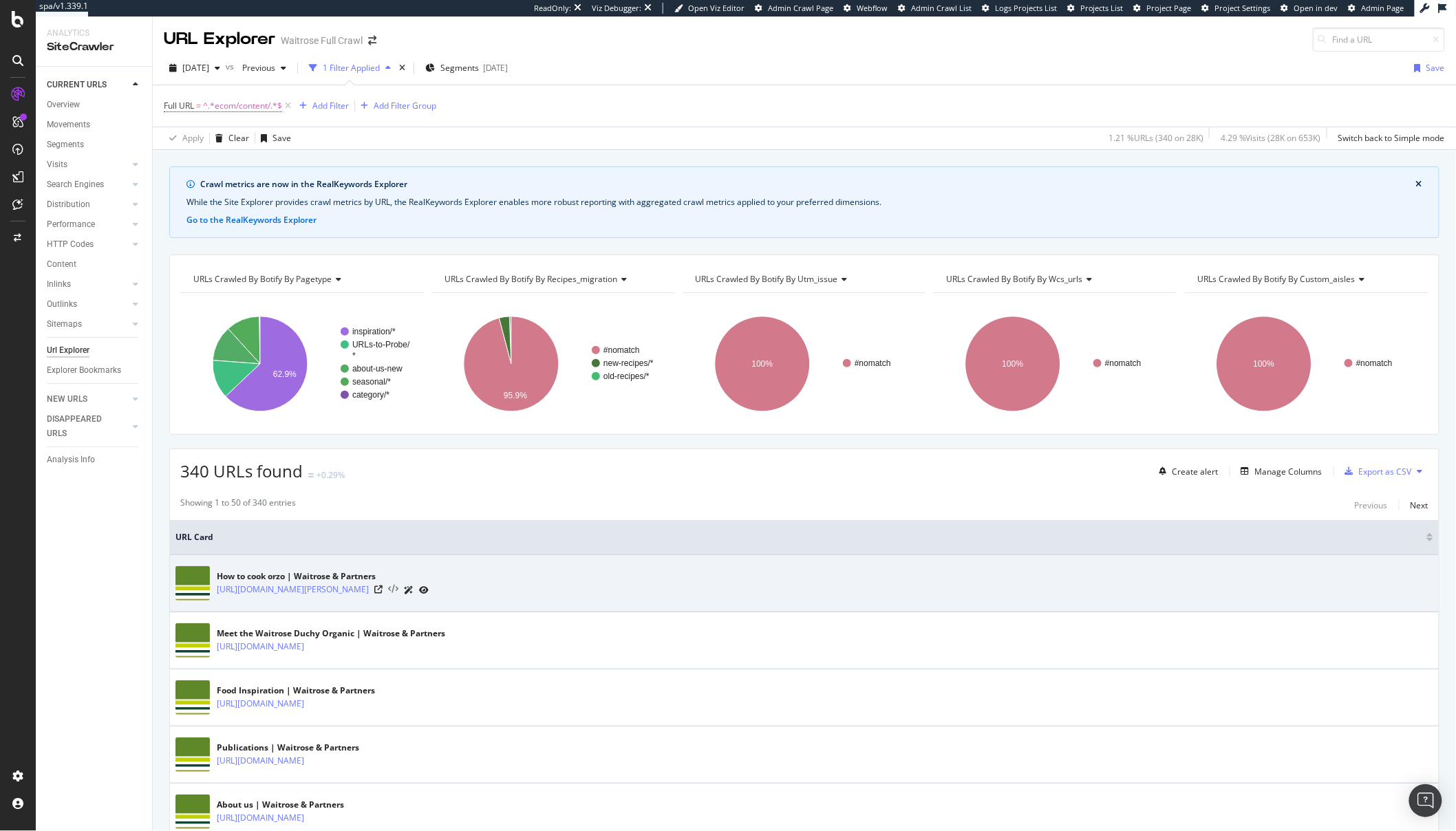
click at [398, 592] on icon at bounding box center [394, 589] width 10 height 10
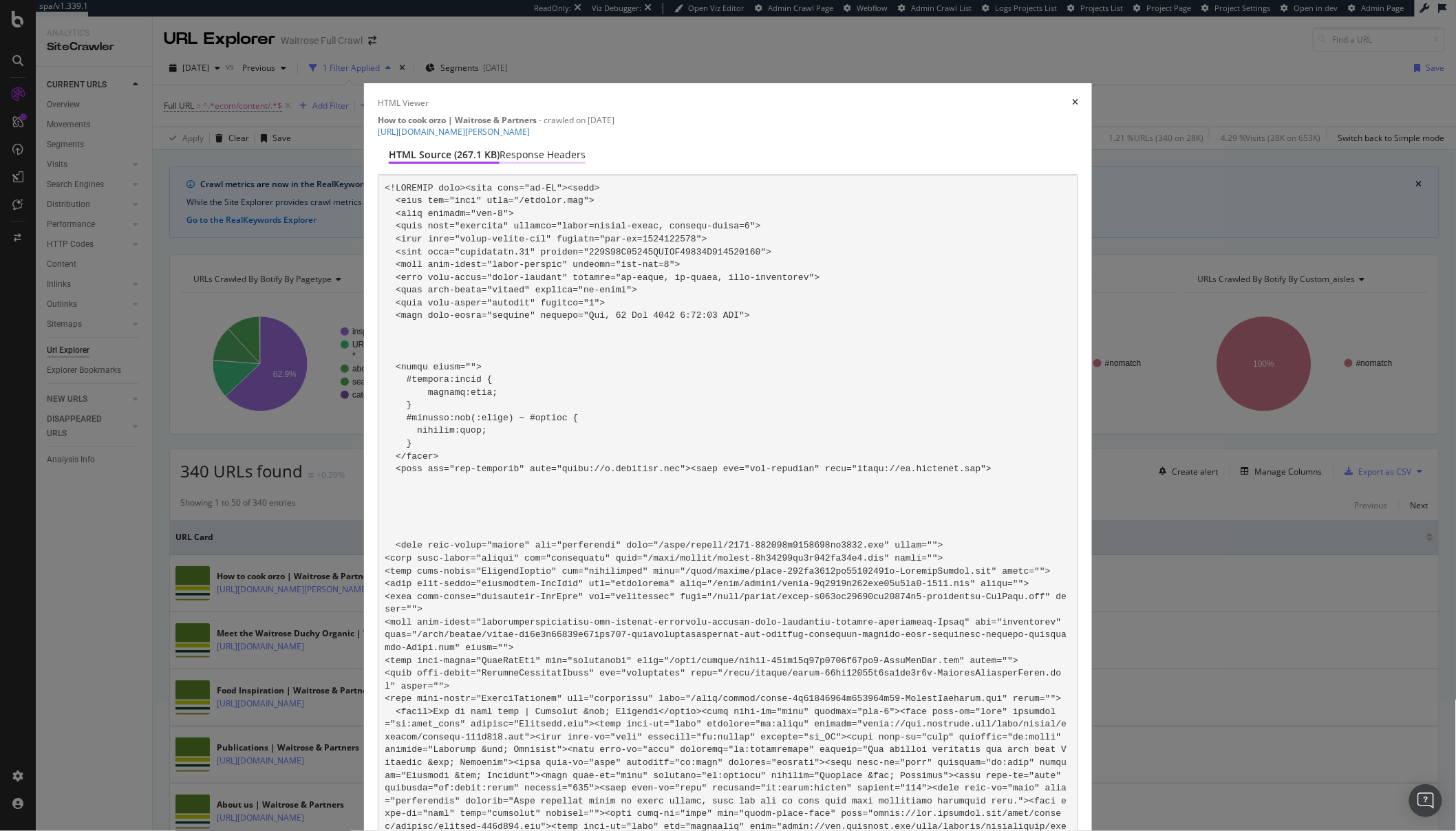
click at [585, 148] on div "Response Headers" at bounding box center [543, 154] width 86 height 14
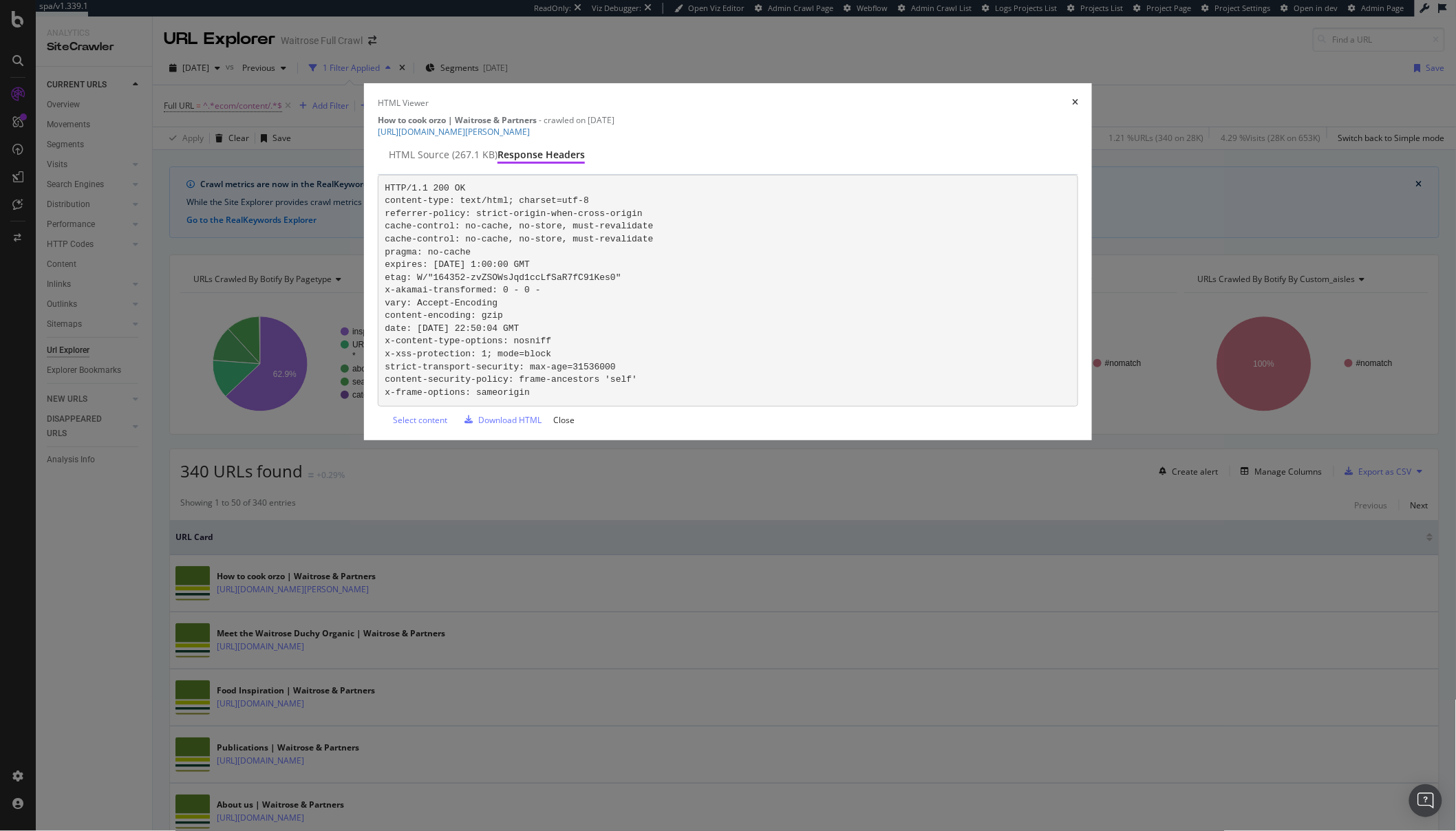
click at [1072, 107] on icon "times" at bounding box center [1075, 102] width 6 height 8
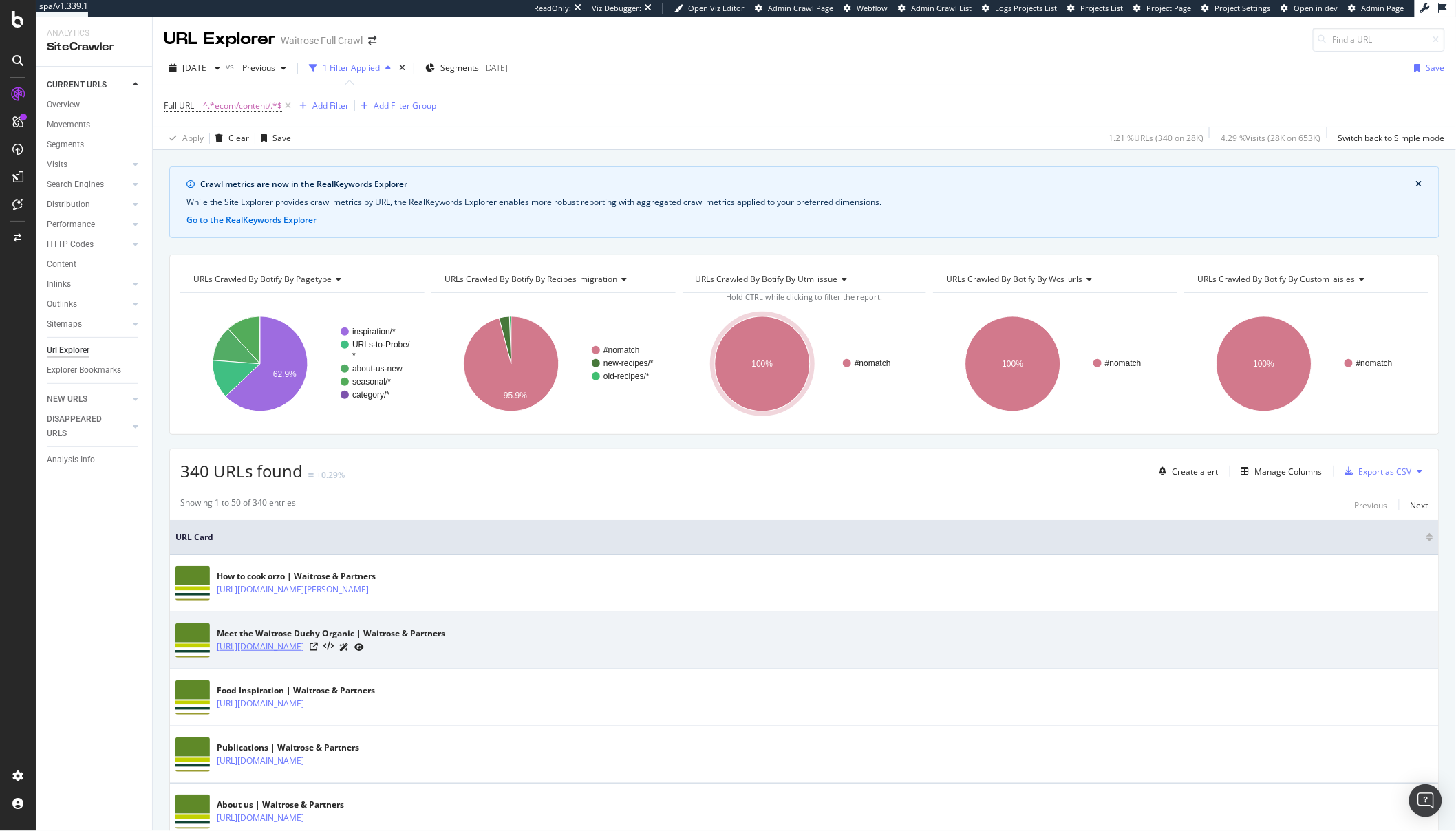
drag, startPoint x: 594, startPoint y: 650, endPoint x: 217, endPoint y: 650, distance: 377.0
click at [217, 650] on div "https://www.waitrose.com/ecom/content/sustainability/meet-the-waitrose-duchy-or…" at bounding box center [331, 647] width 229 height 14
copy link "https://www.waitrose.com/ecom/content/sustainability/meet-the-waitrose-duchy-or…"
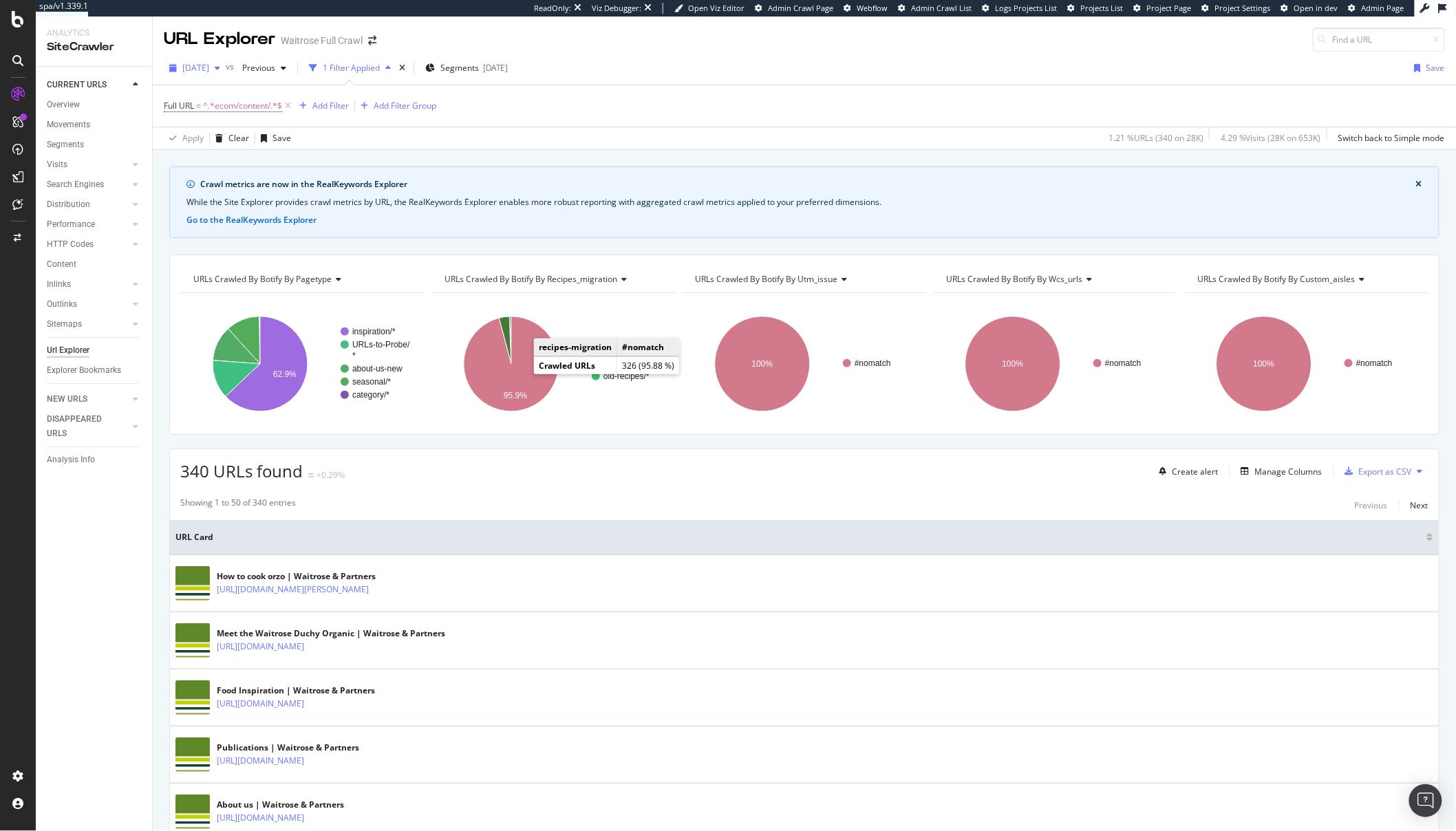
click at [201, 65] on span "2025 Oct. 4th" at bounding box center [196, 68] width 27 height 12
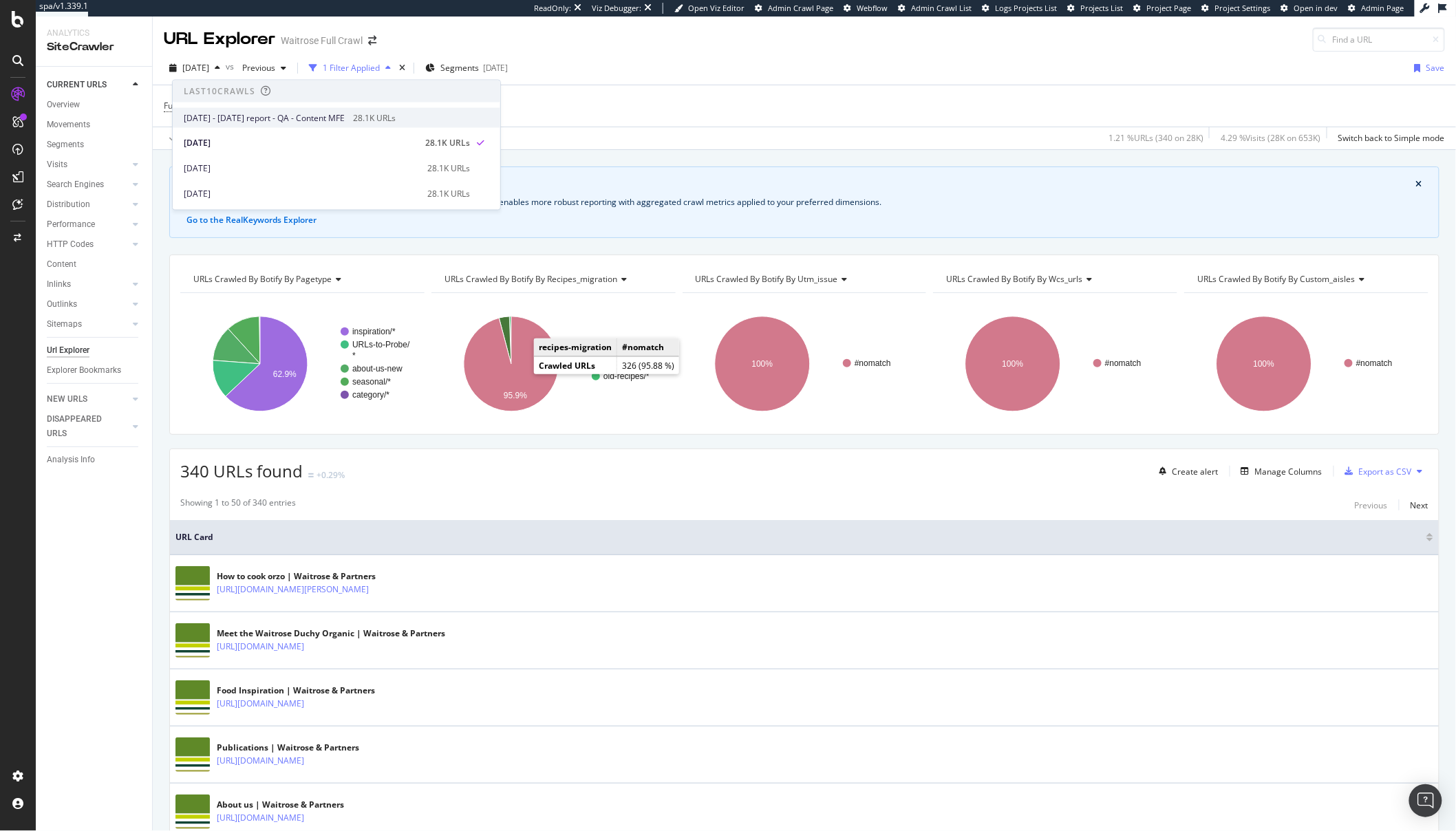
click at [233, 124] on div "2025 Oct. 8th - 2025 Oct. 8th report - QA - Content MFE 28.1K URLs" at bounding box center [337, 117] width 328 height 20
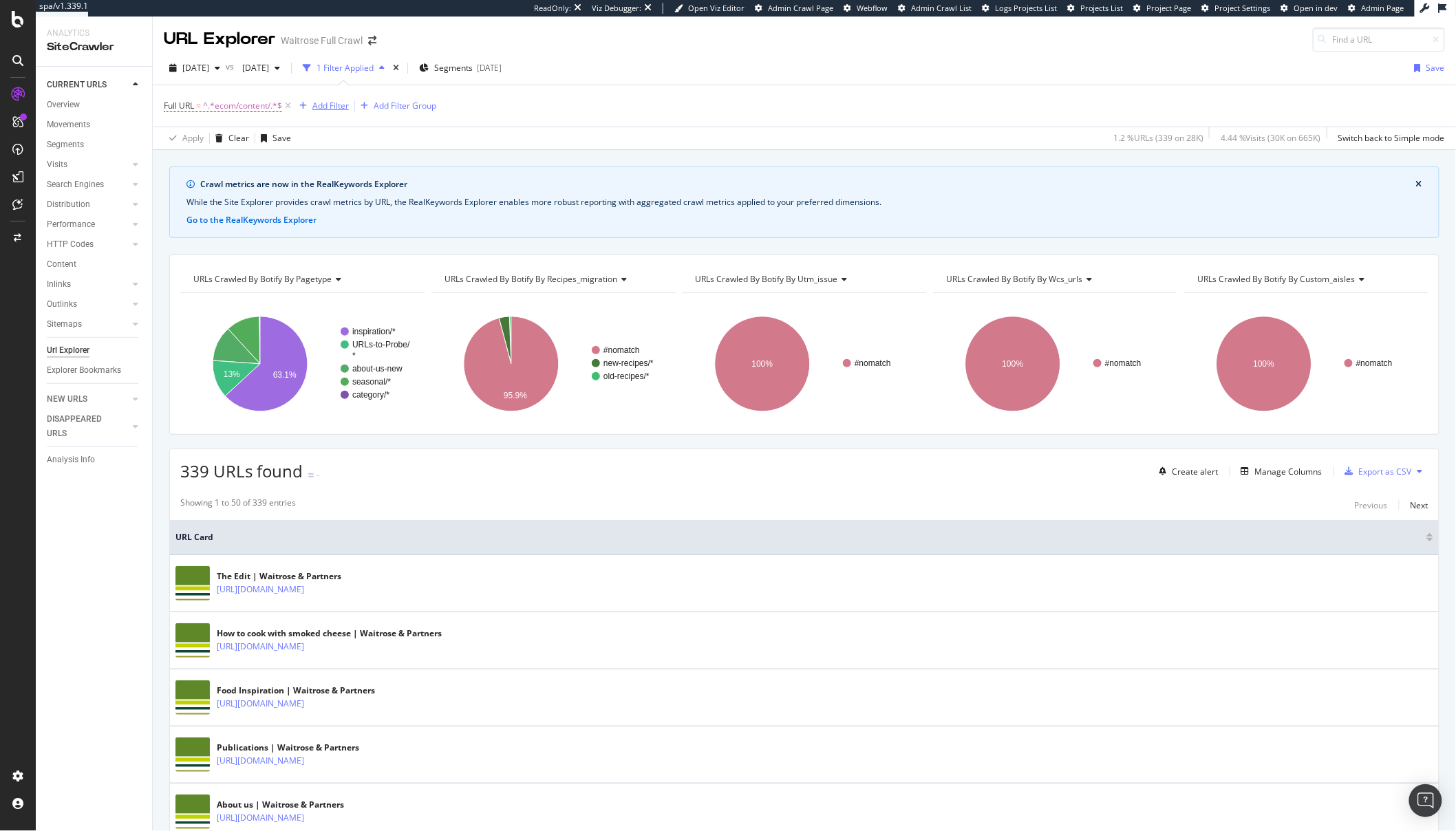
click at [331, 107] on div "Add Filter" at bounding box center [331, 105] width 36 height 12
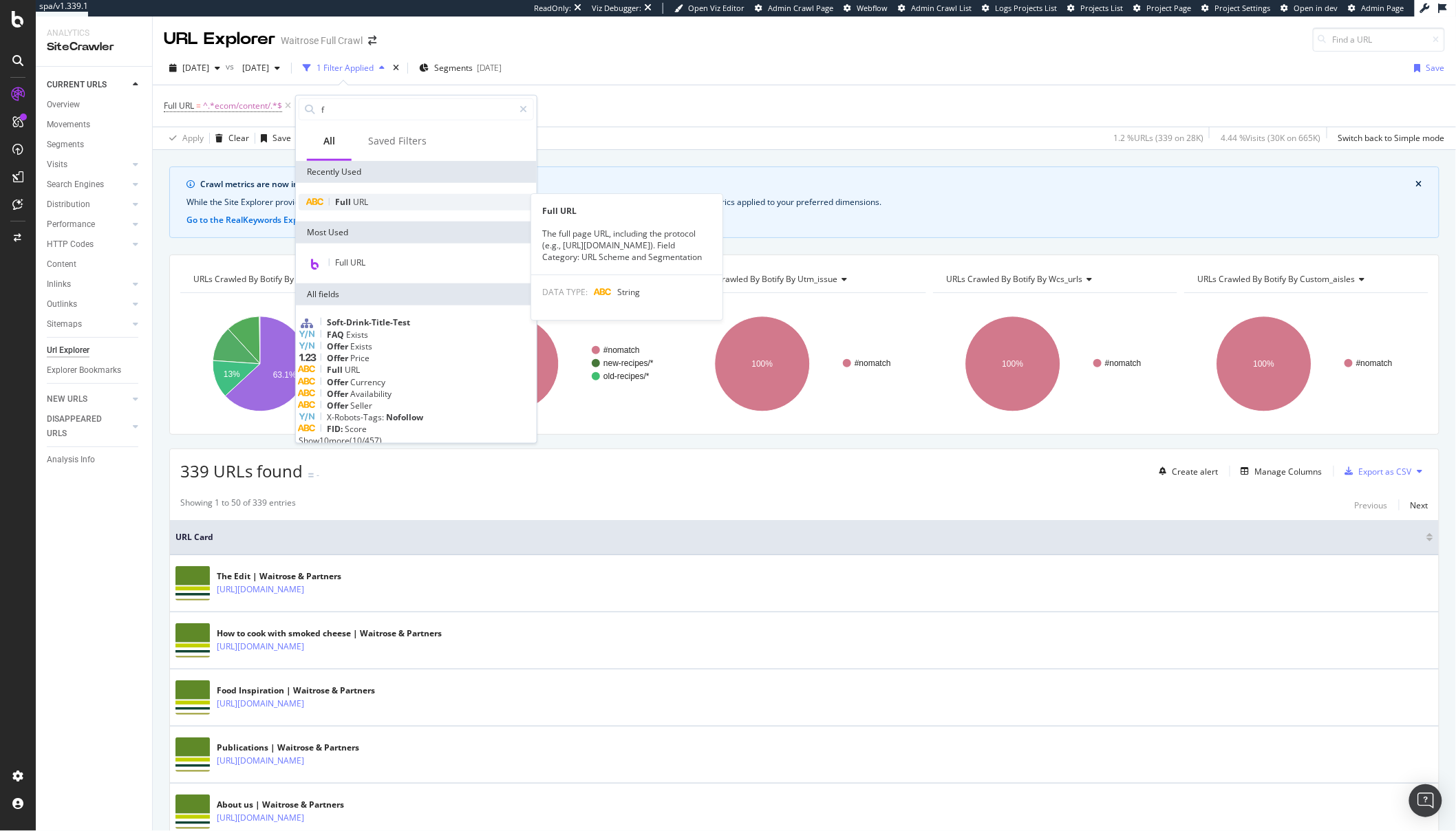
type input "f"
click at [373, 206] on div "Full URL" at bounding box center [416, 202] width 235 height 16
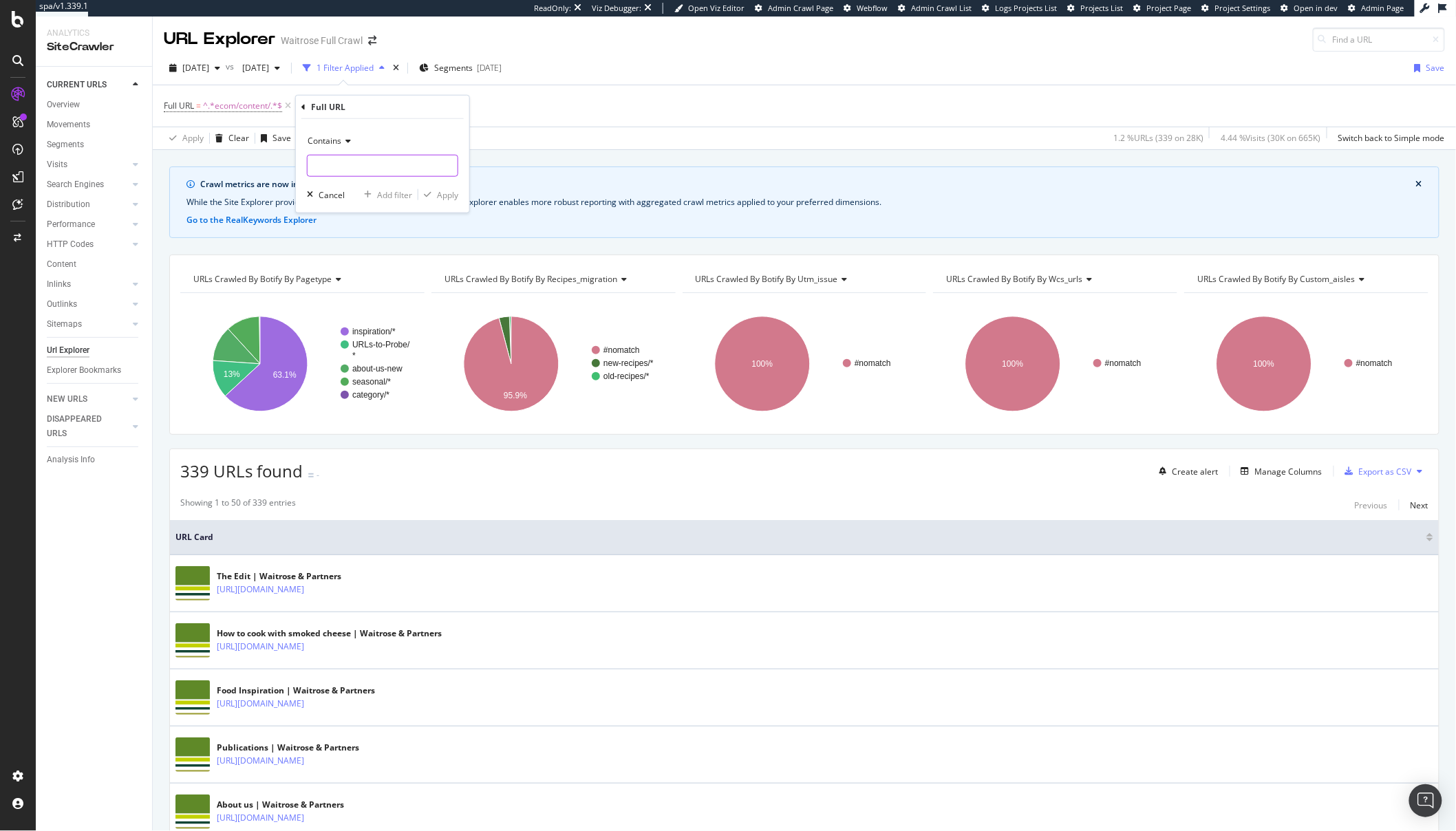
click at [328, 169] on input "text" at bounding box center [383, 166] width 150 height 22
type input "?"
click at [446, 197] on div "Apply" at bounding box center [447, 195] width 22 height 12
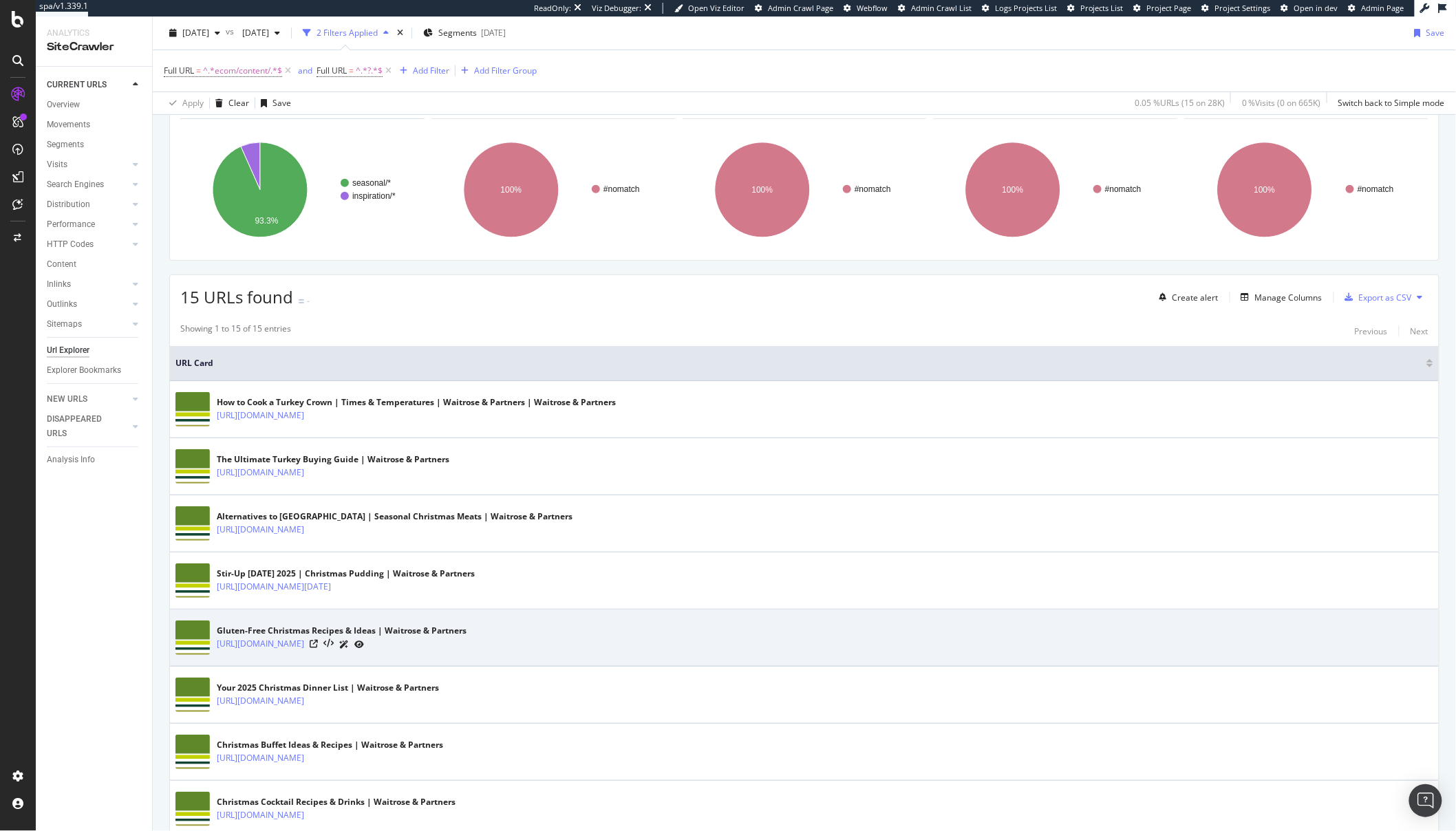
scroll to position [177, 0]
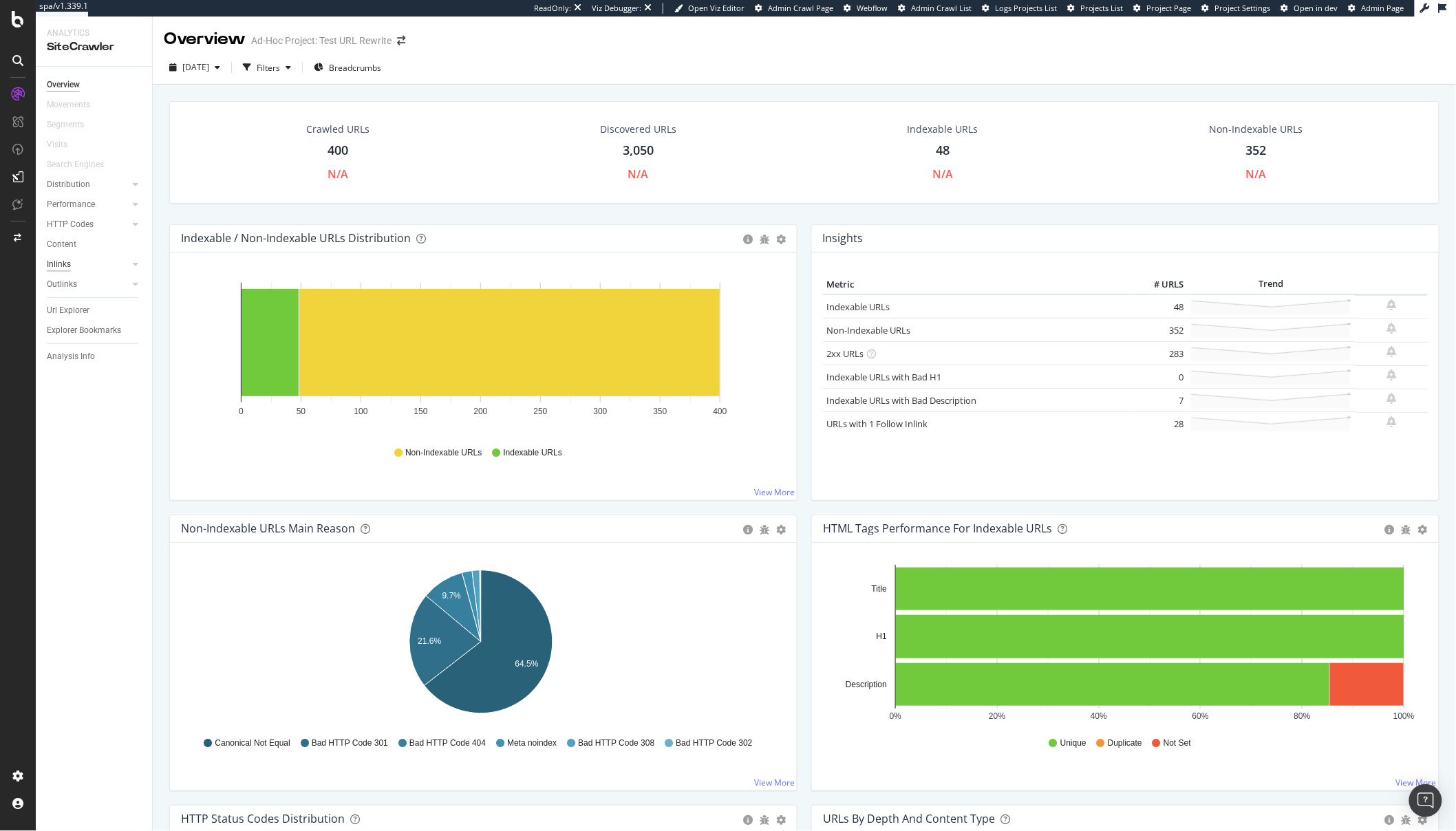
click at [68, 267] on div "Inlinks" at bounding box center [59, 264] width 24 height 14
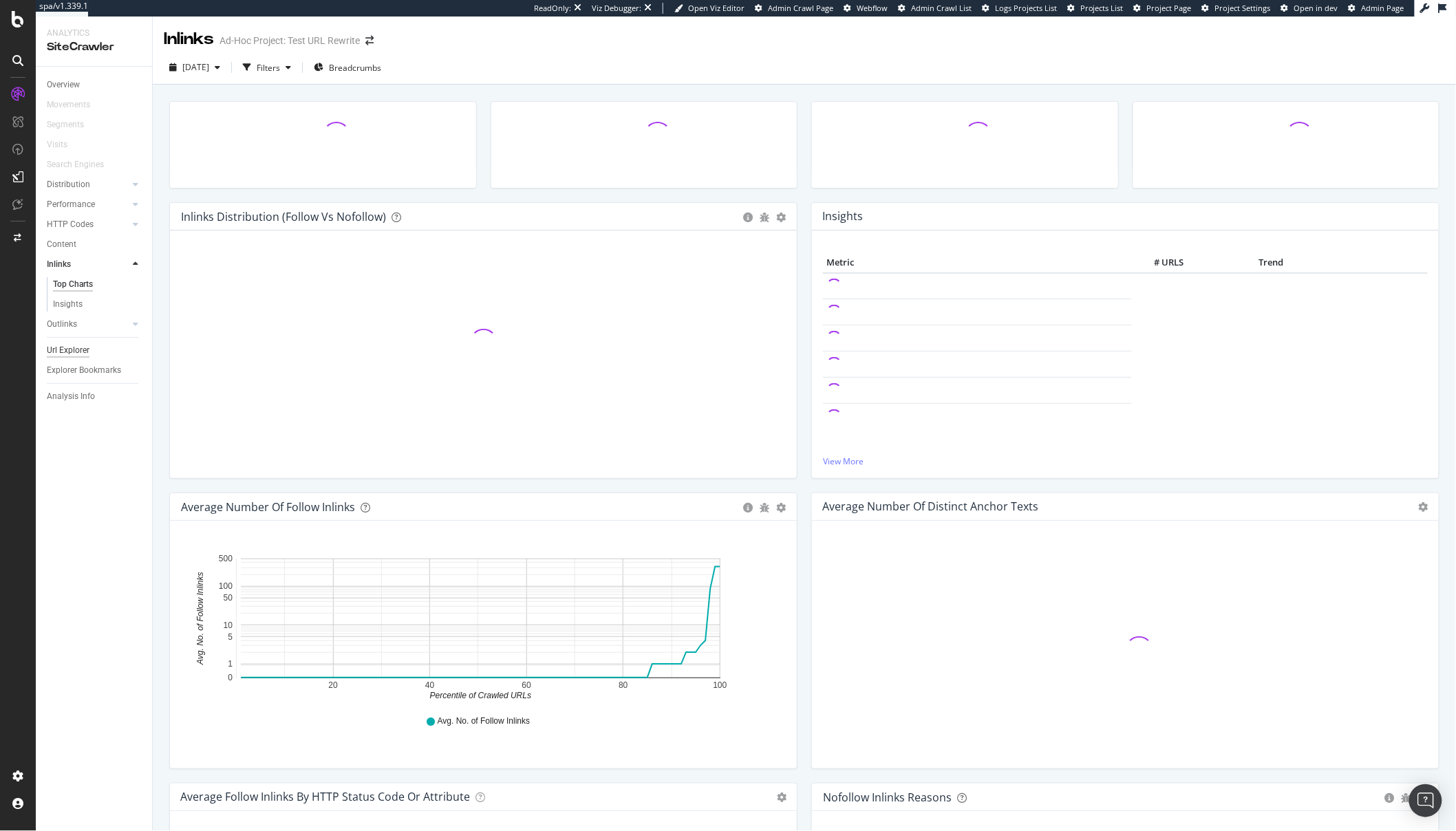
click at [60, 348] on div "Url Explorer" at bounding box center [68, 350] width 42 height 14
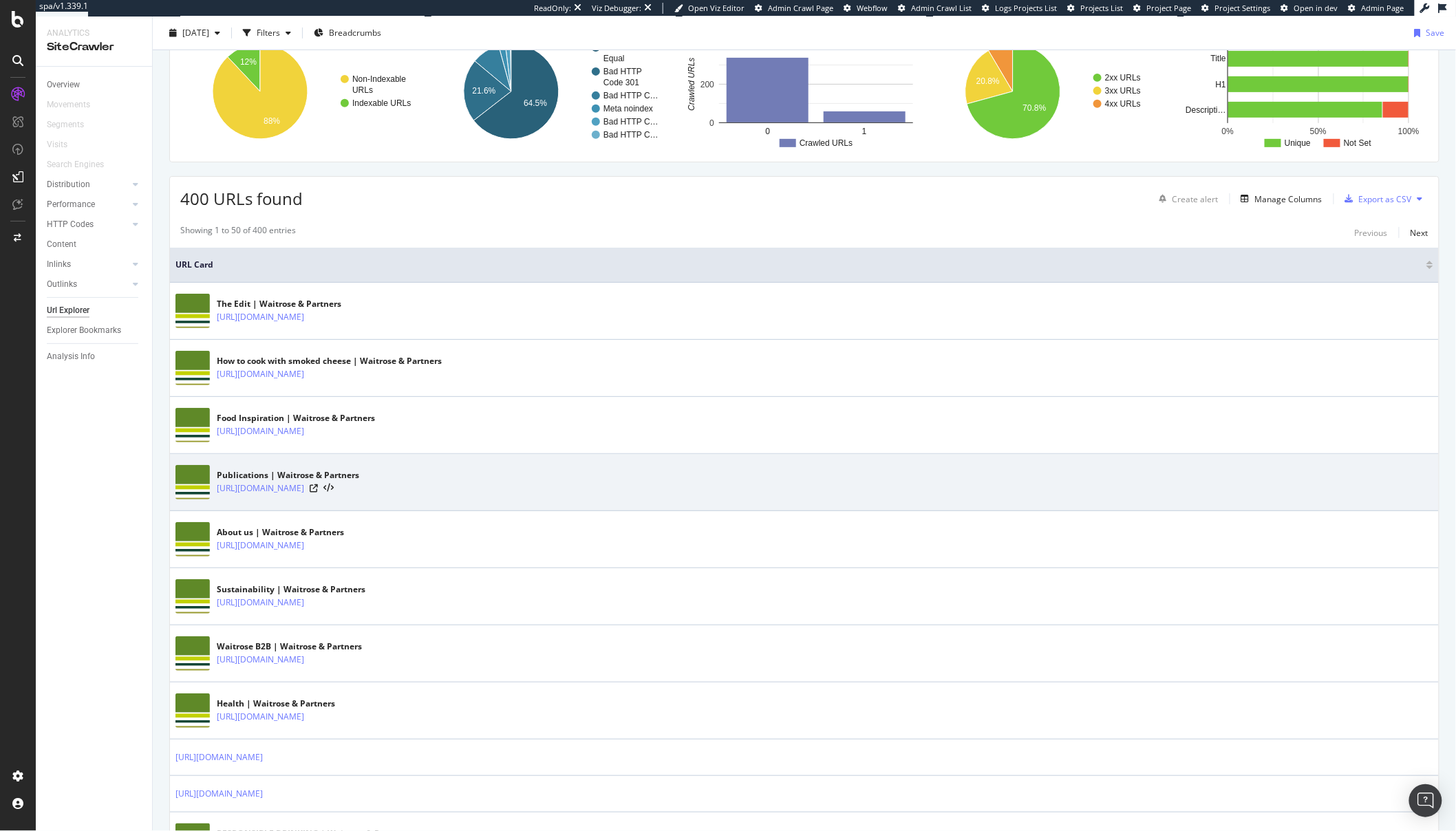
scroll to position [222, 0]
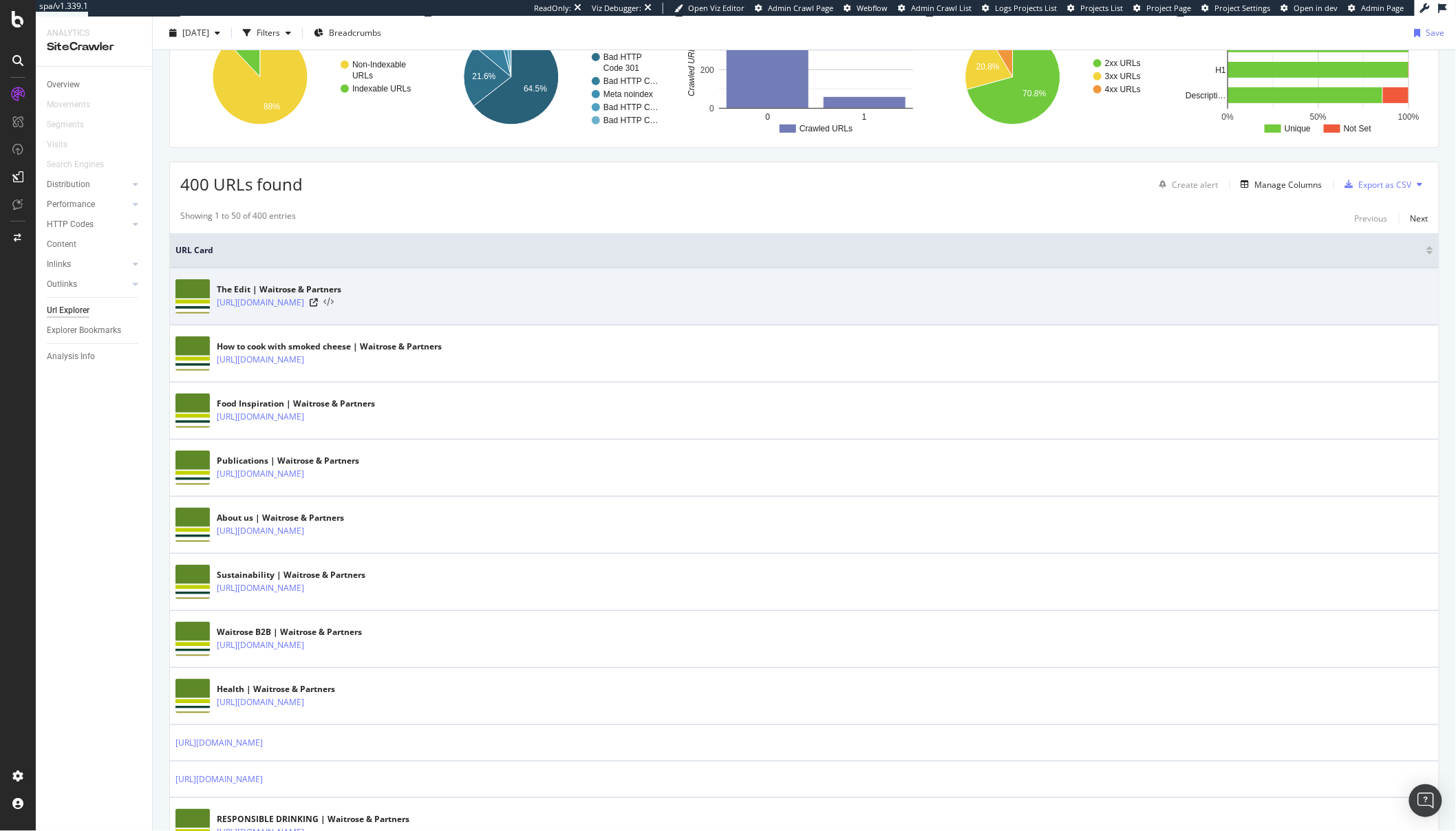
click at [334, 304] on icon at bounding box center [328, 302] width 10 height 10
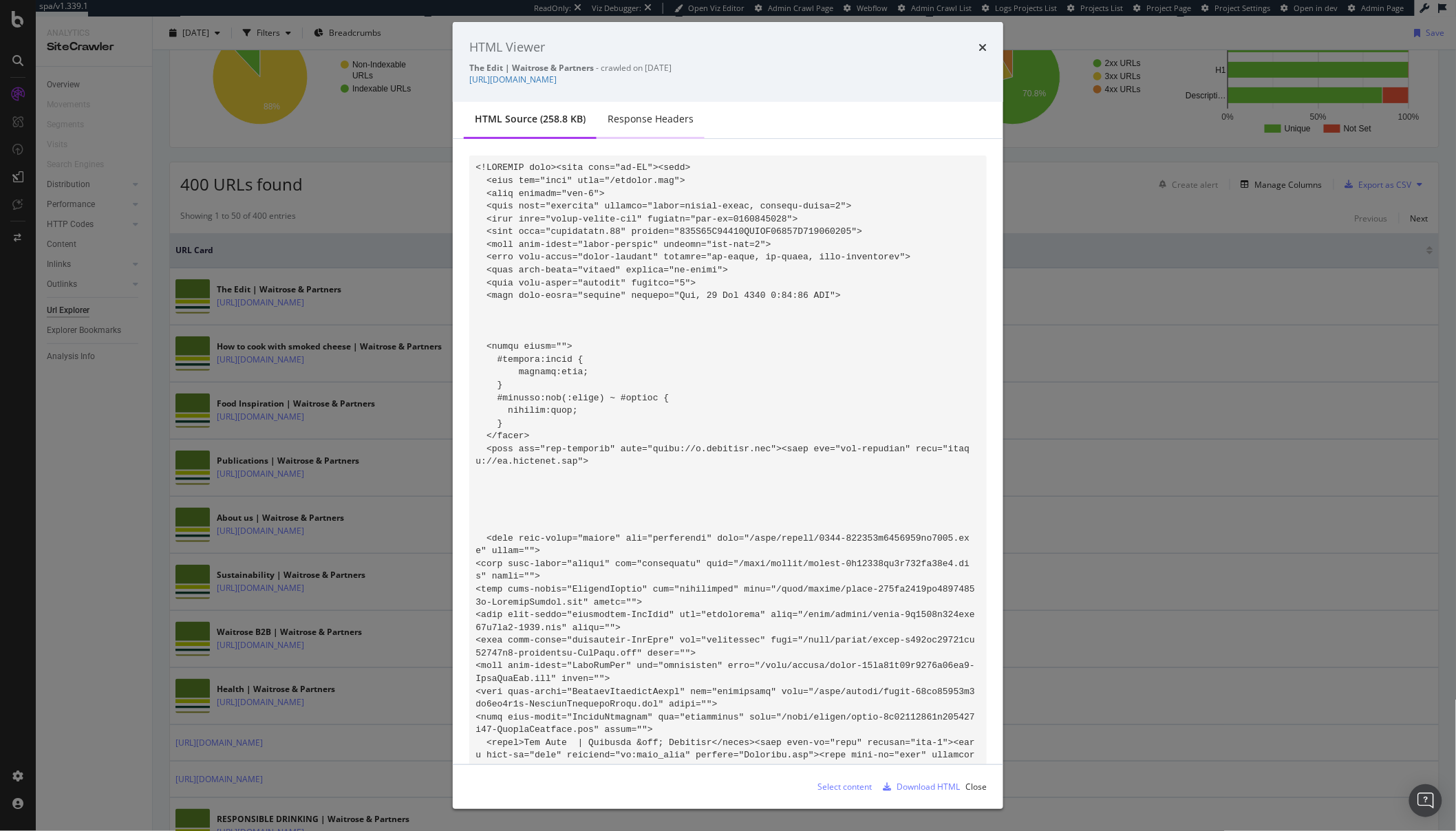
click at [614, 136] on div "Response Headers" at bounding box center [650, 120] width 108 height 38
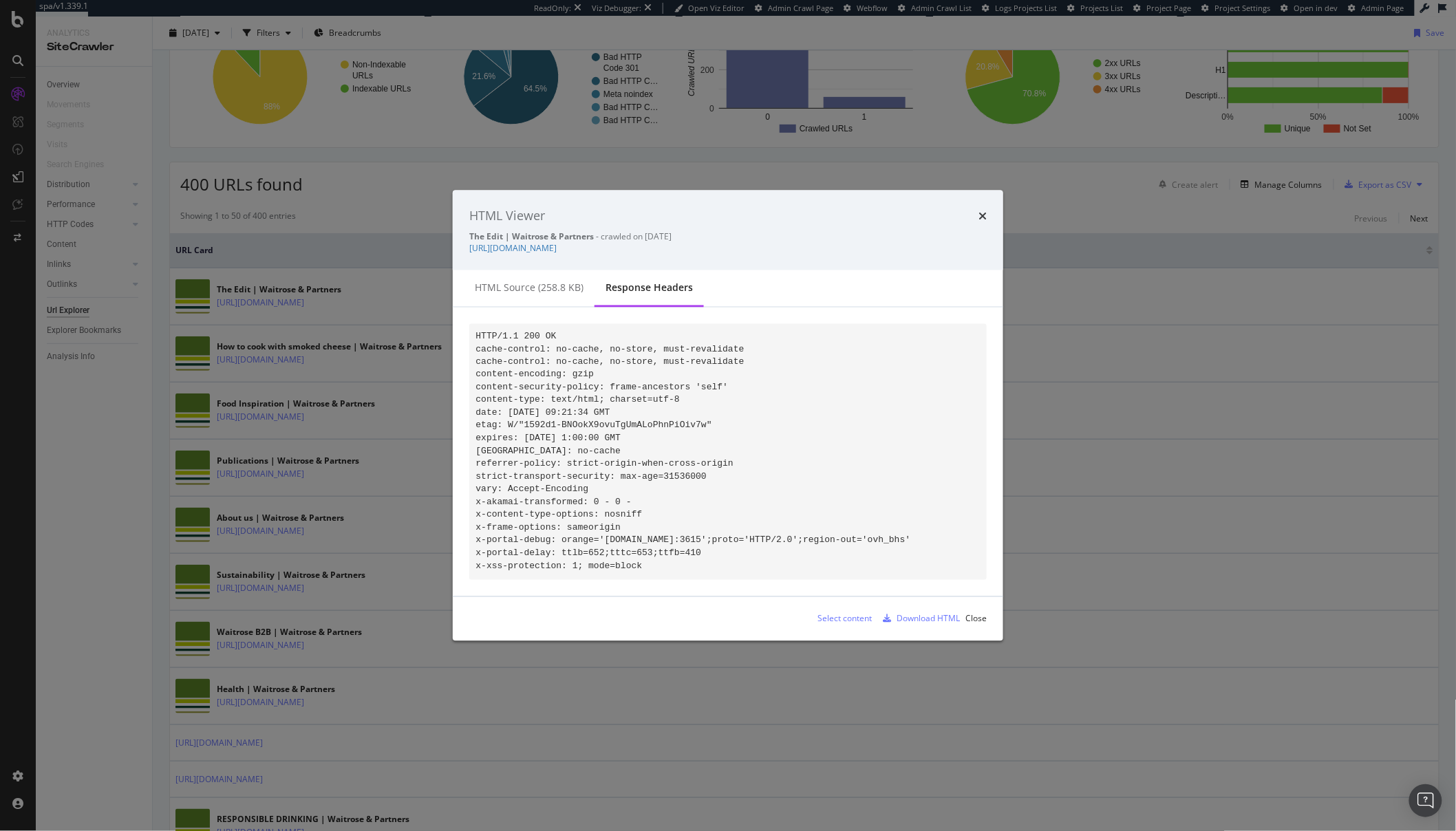
click at [1037, 486] on div "HTML Viewer The Edit | Waitrose & Partners - crawled on 2025-10-09 https://www.…" at bounding box center [728, 415] width 1456 height 831
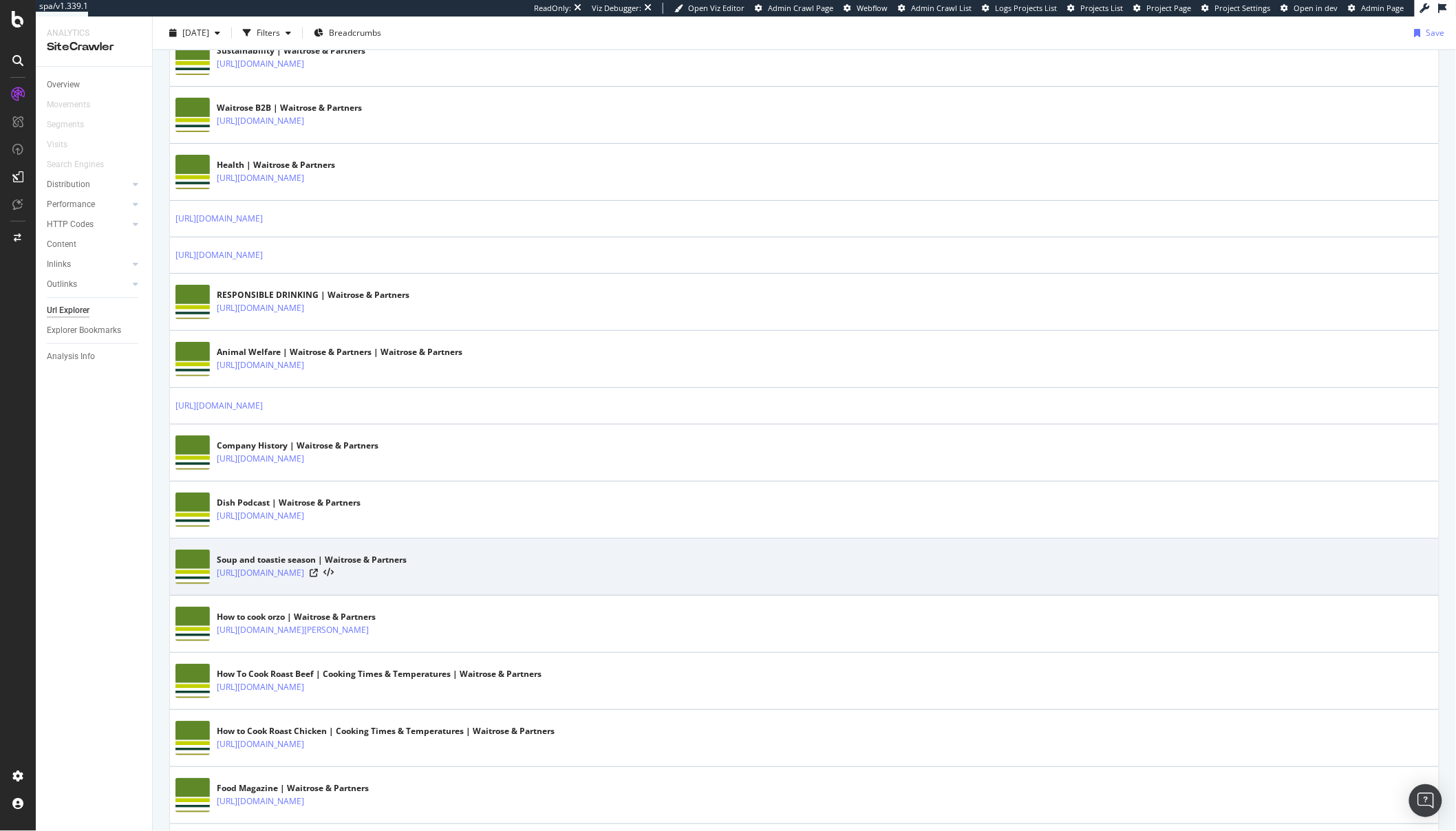
scroll to position [748, 0]
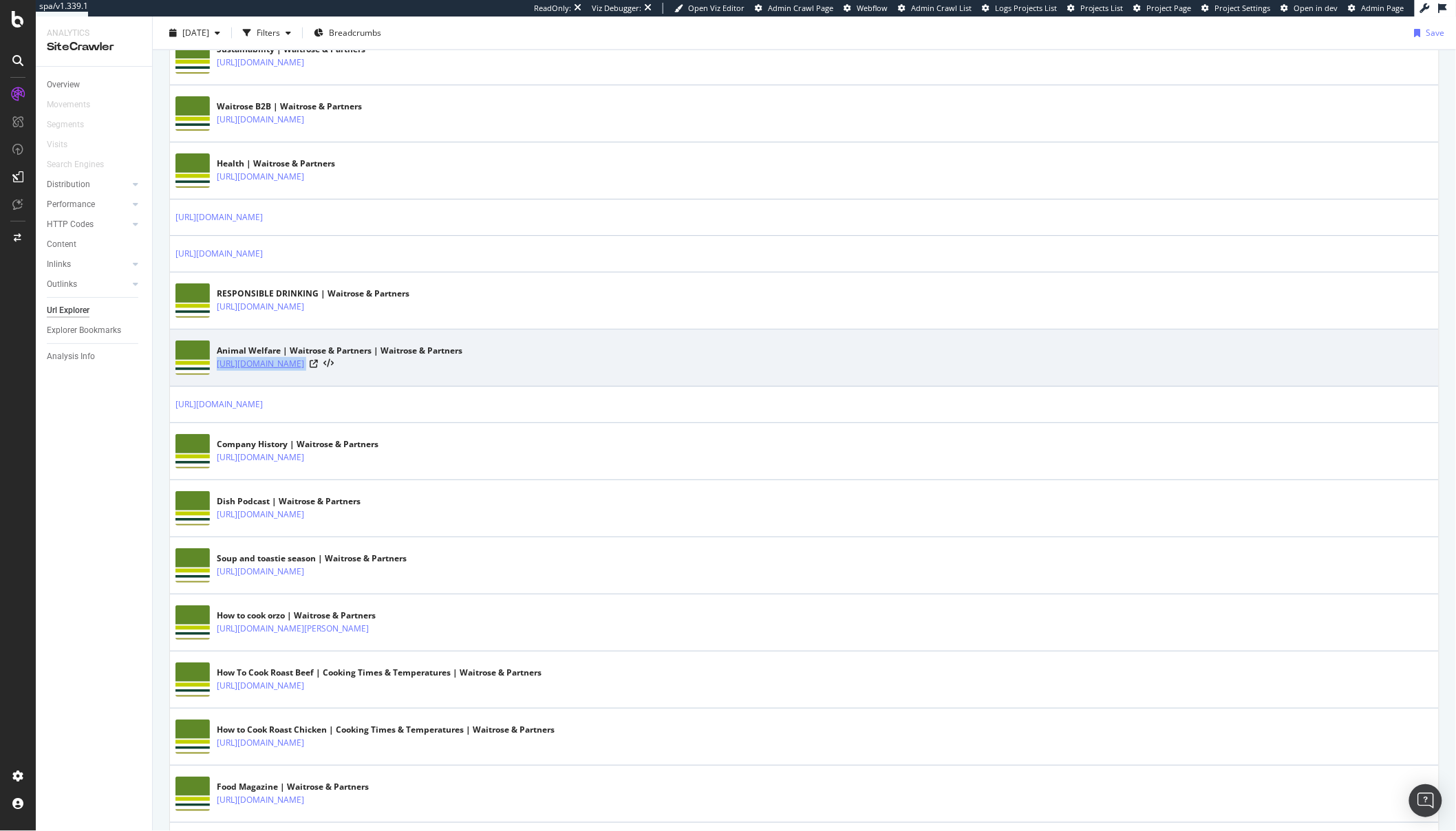
drag, startPoint x: 491, startPoint y: 368, endPoint x: 218, endPoint y: 364, distance: 273.0
click at [218, 364] on div "https://www.waitrose.com/ecom/content/sustainability/animal-welfare" at bounding box center [339, 364] width 246 height 14
copy tbody "https://www.waitrose.com/ecom/content/sustainability/animal-welfare"
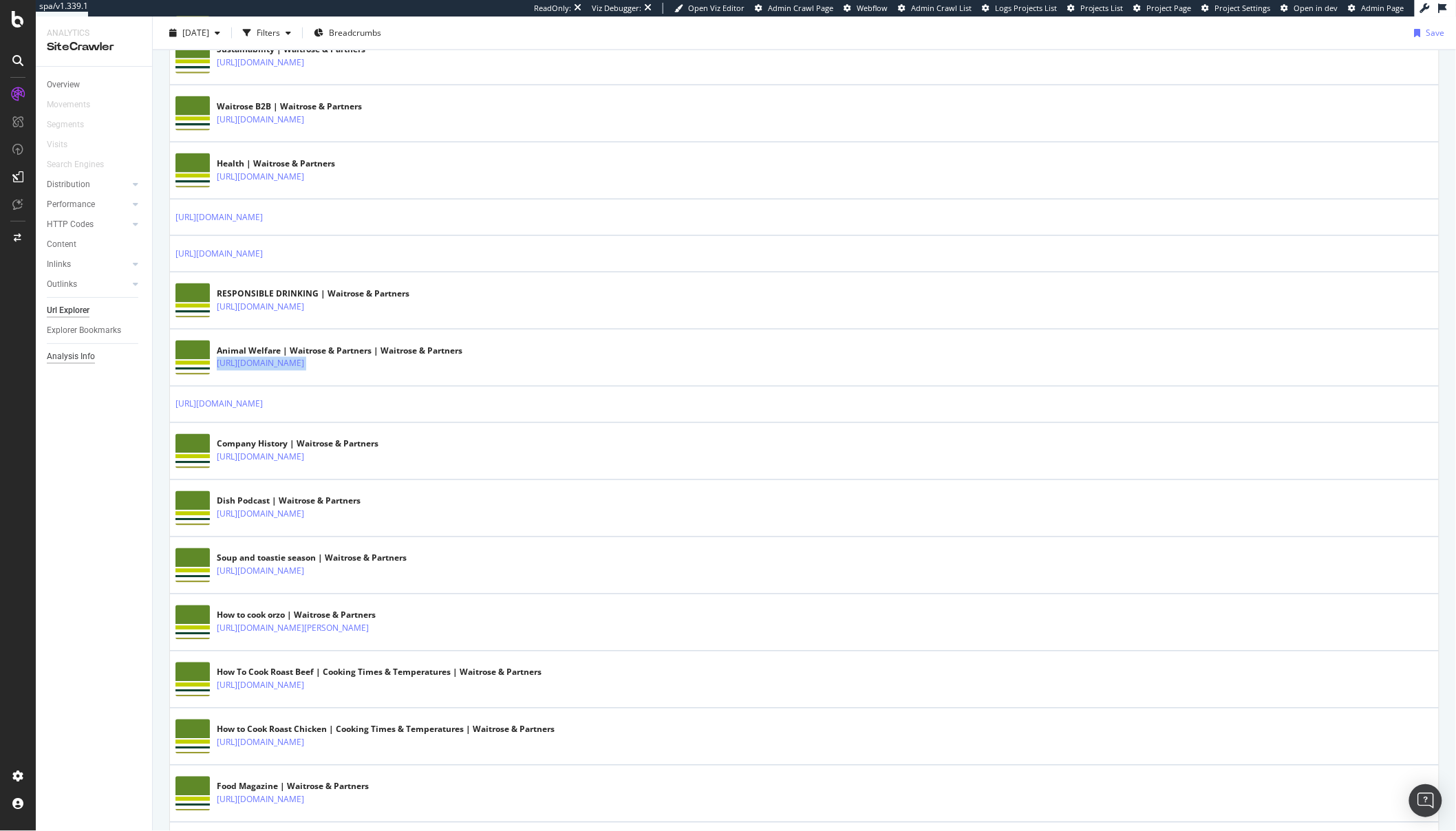
click at [68, 358] on div "Analysis Info" at bounding box center [71, 356] width 48 height 14
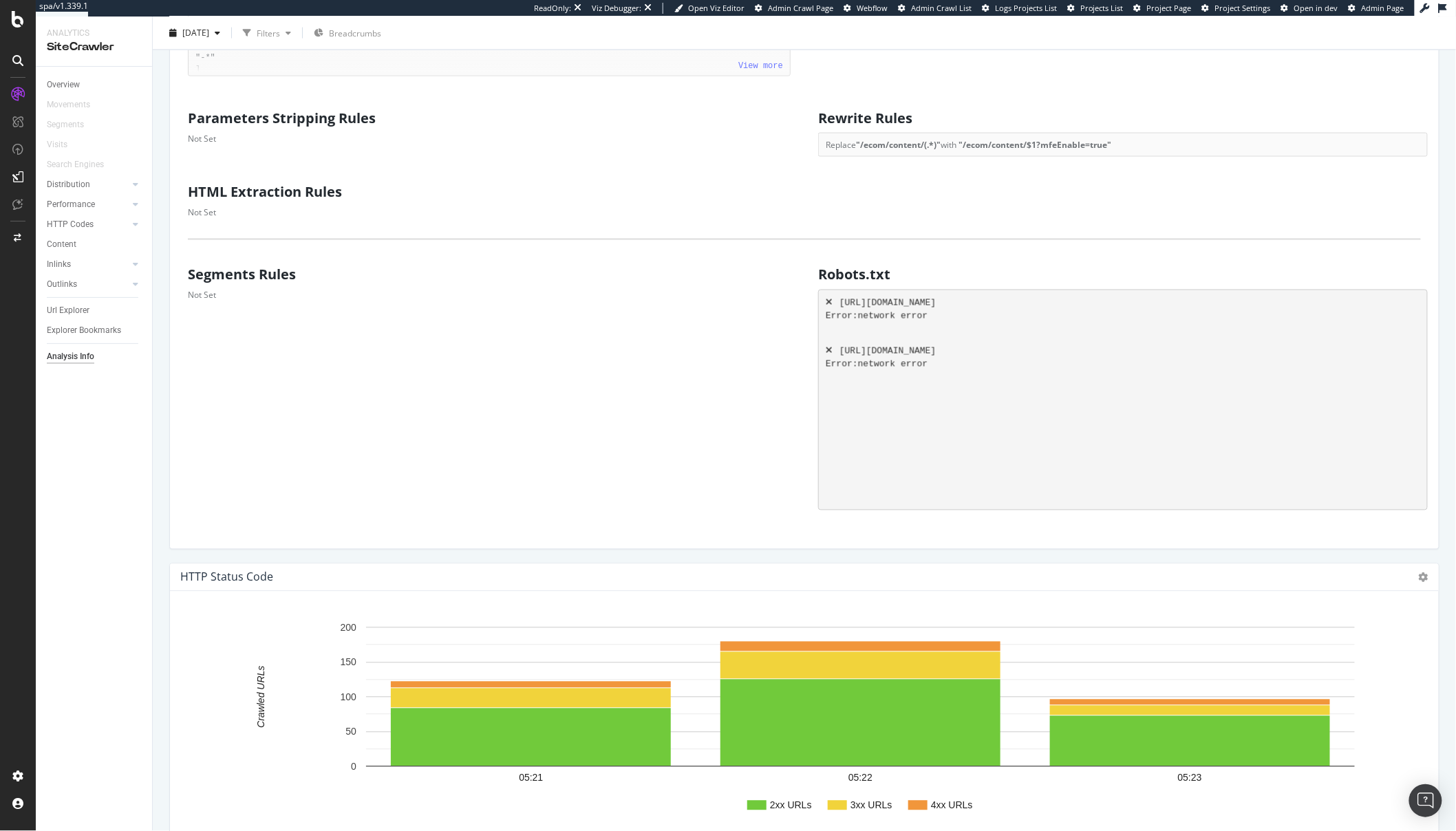
scroll to position [882, 0]
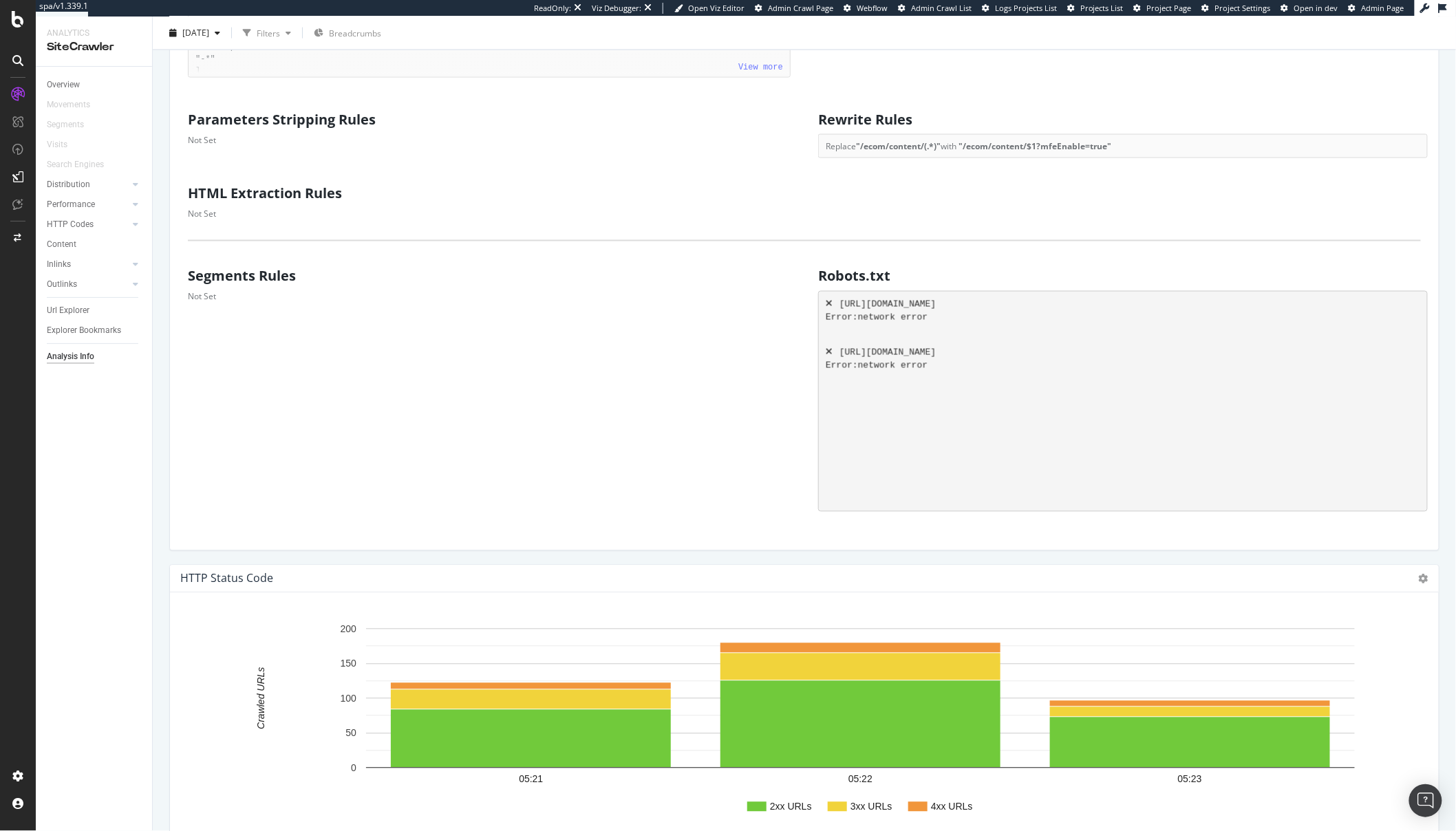
click at [995, 146] on strong "" /ecom/content/$1?mfeEnable=true "" at bounding box center [1036, 146] width 153 height 12
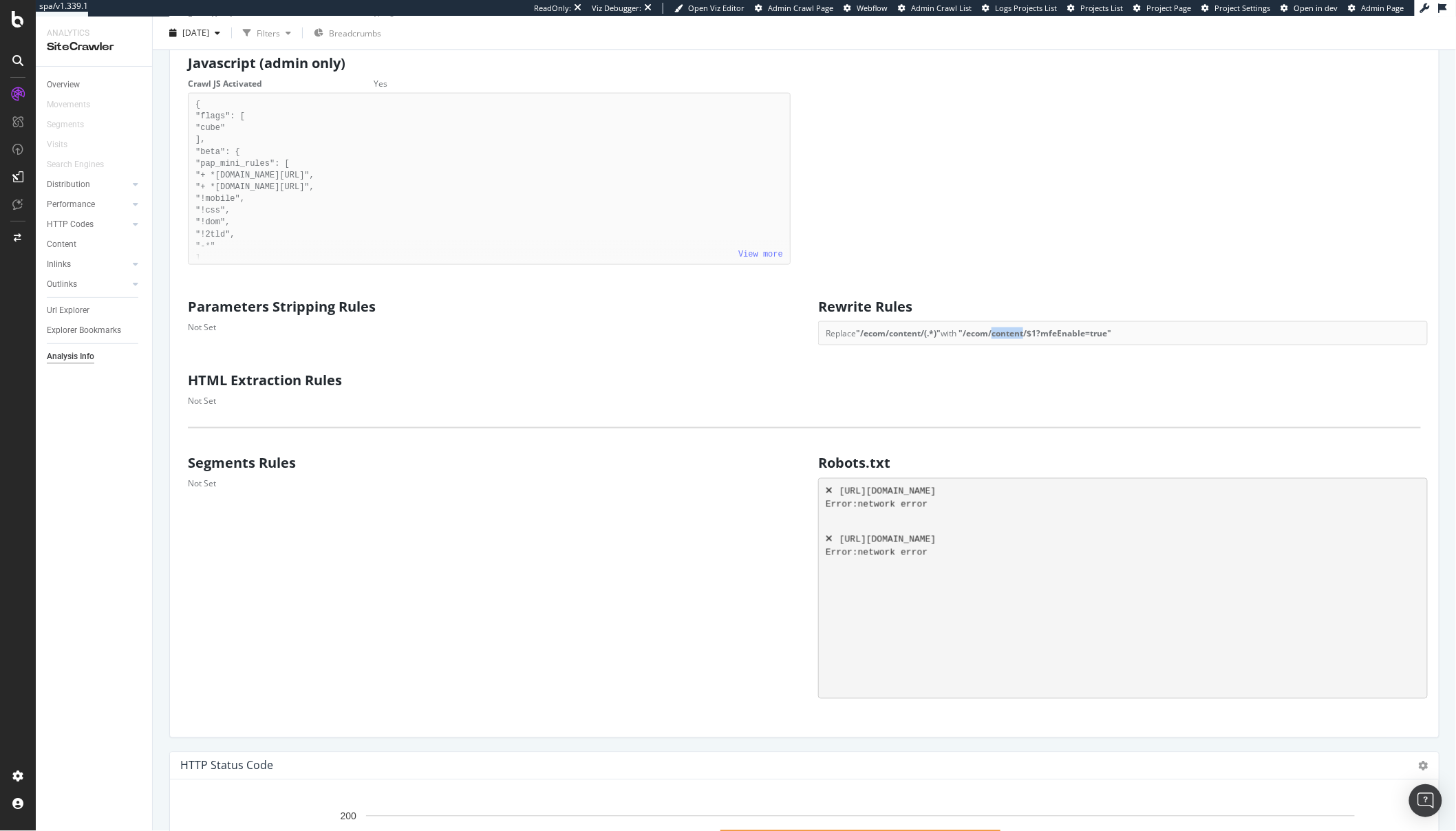
scroll to position [0, 0]
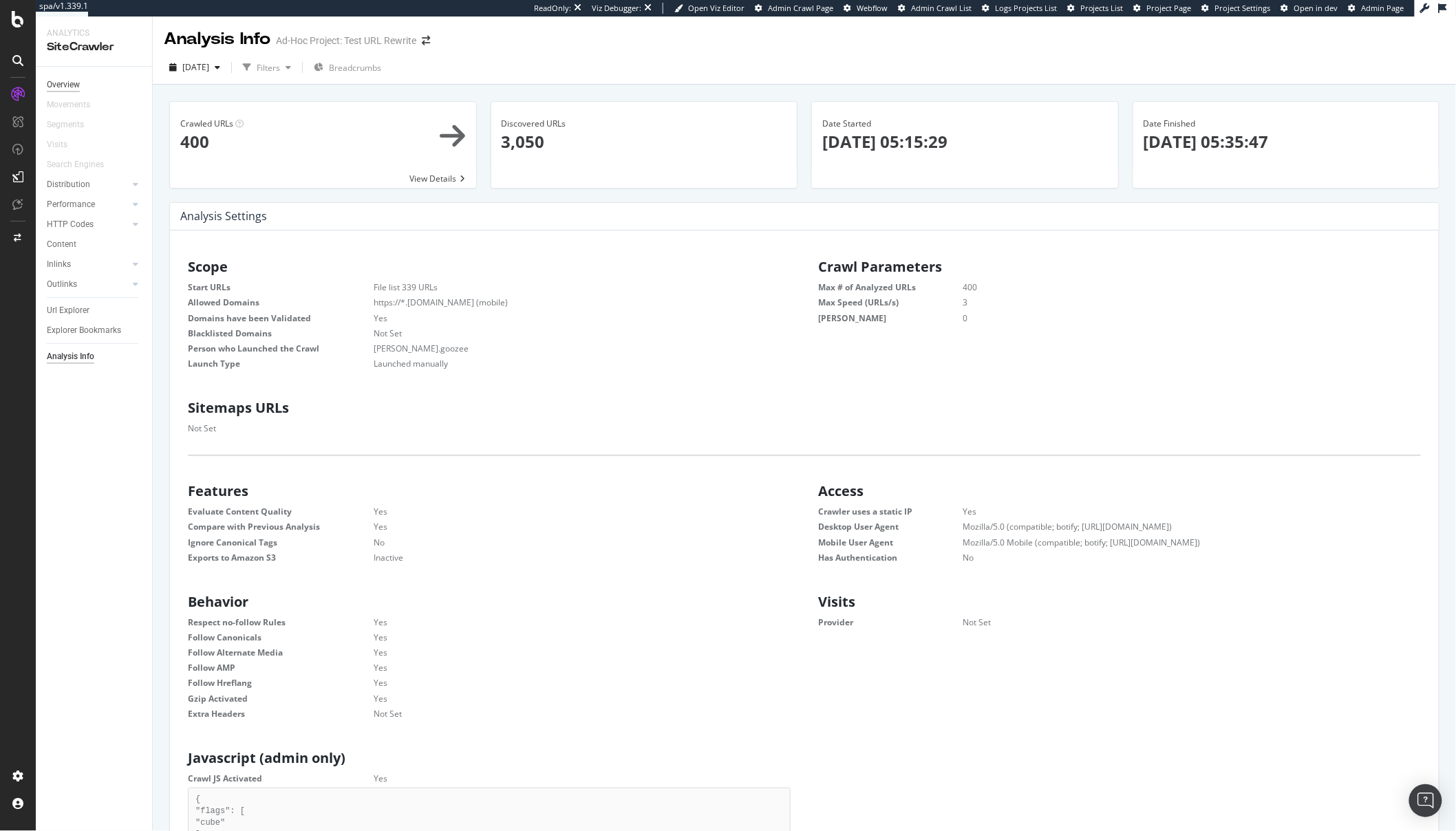
click at [53, 89] on div "Overview" at bounding box center [63, 85] width 33 height 14
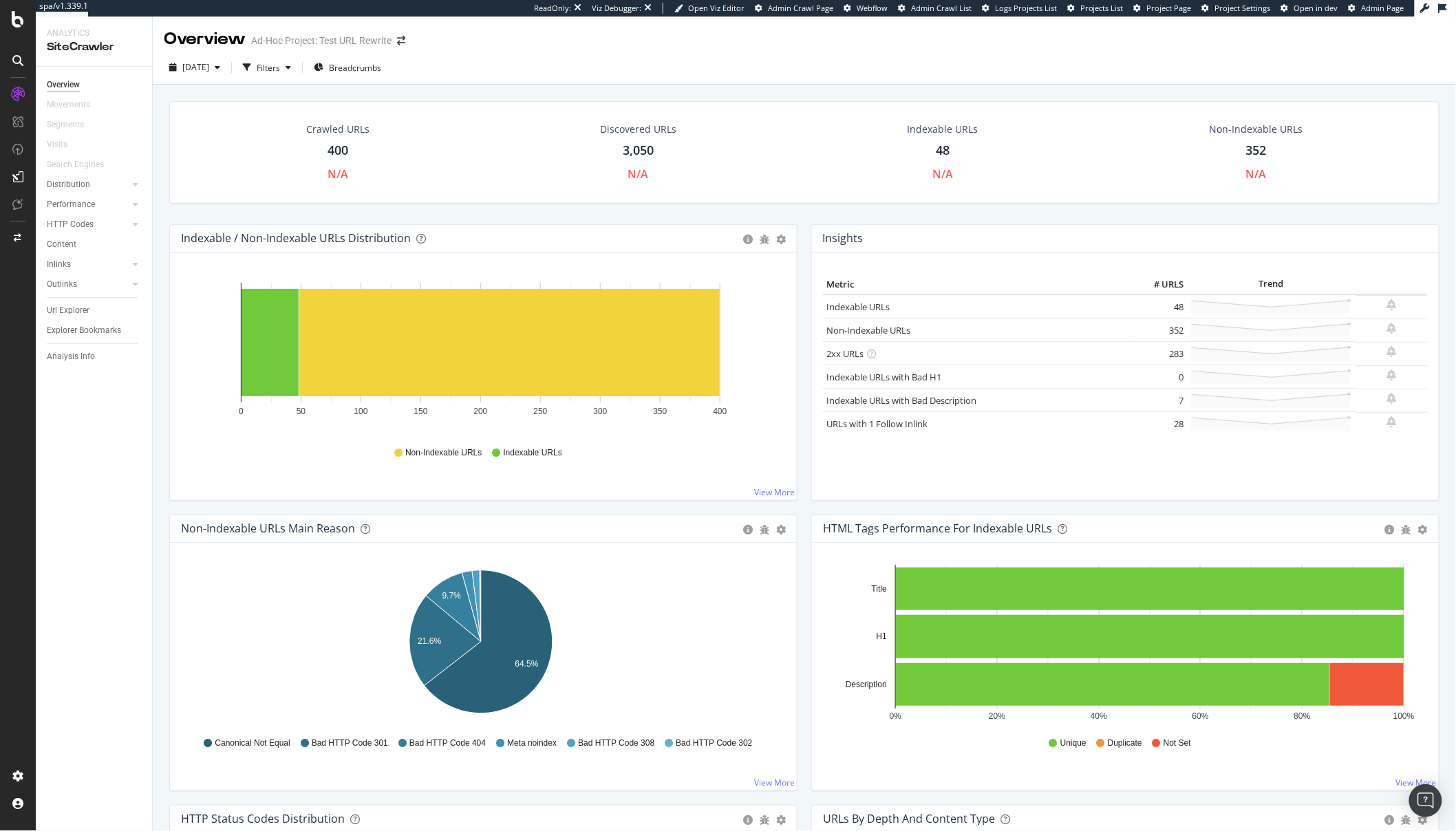
click at [78, 319] on div "Url Explorer" at bounding box center [100, 310] width 105 height 20
click at [79, 307] on div "Url Explorer" at bounding box center [68, 310] width 42 height 14
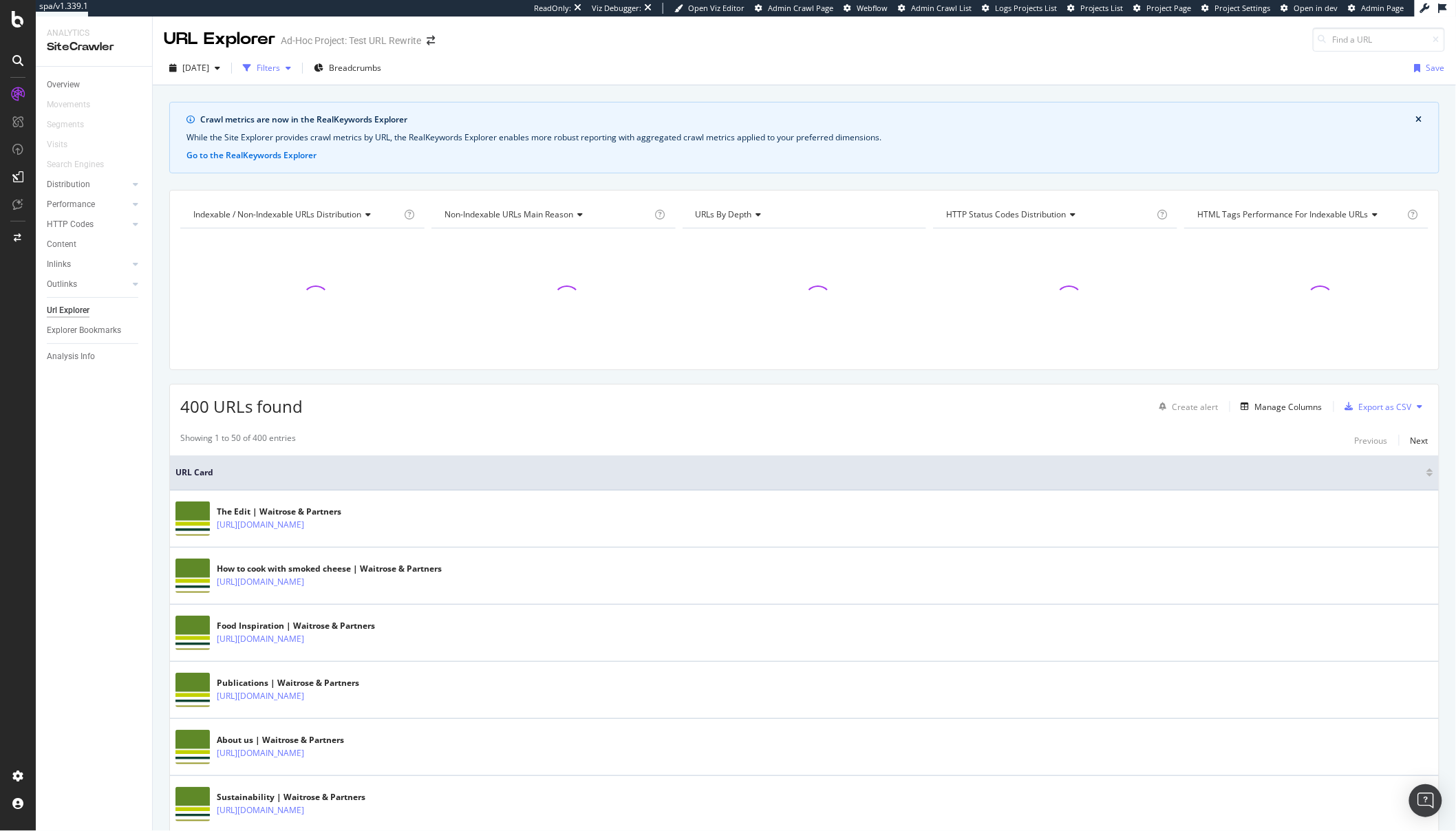
click at [280, 68] on div "Filters" at bounding box center [268, 68] width 23 height 12
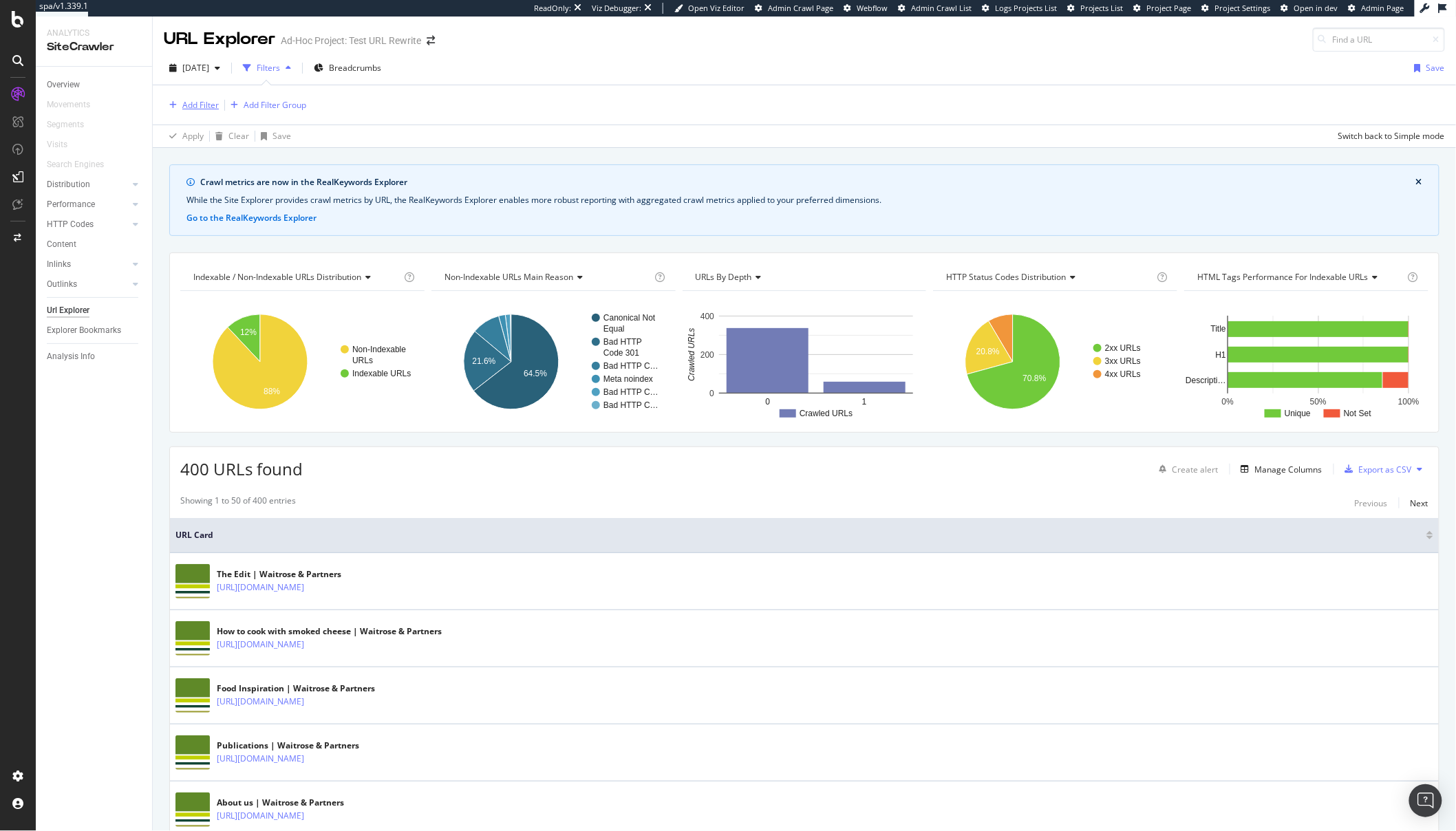
click at [188, 105] on div "Add Filter" at bounding box center [201, 105] width 36 height 12
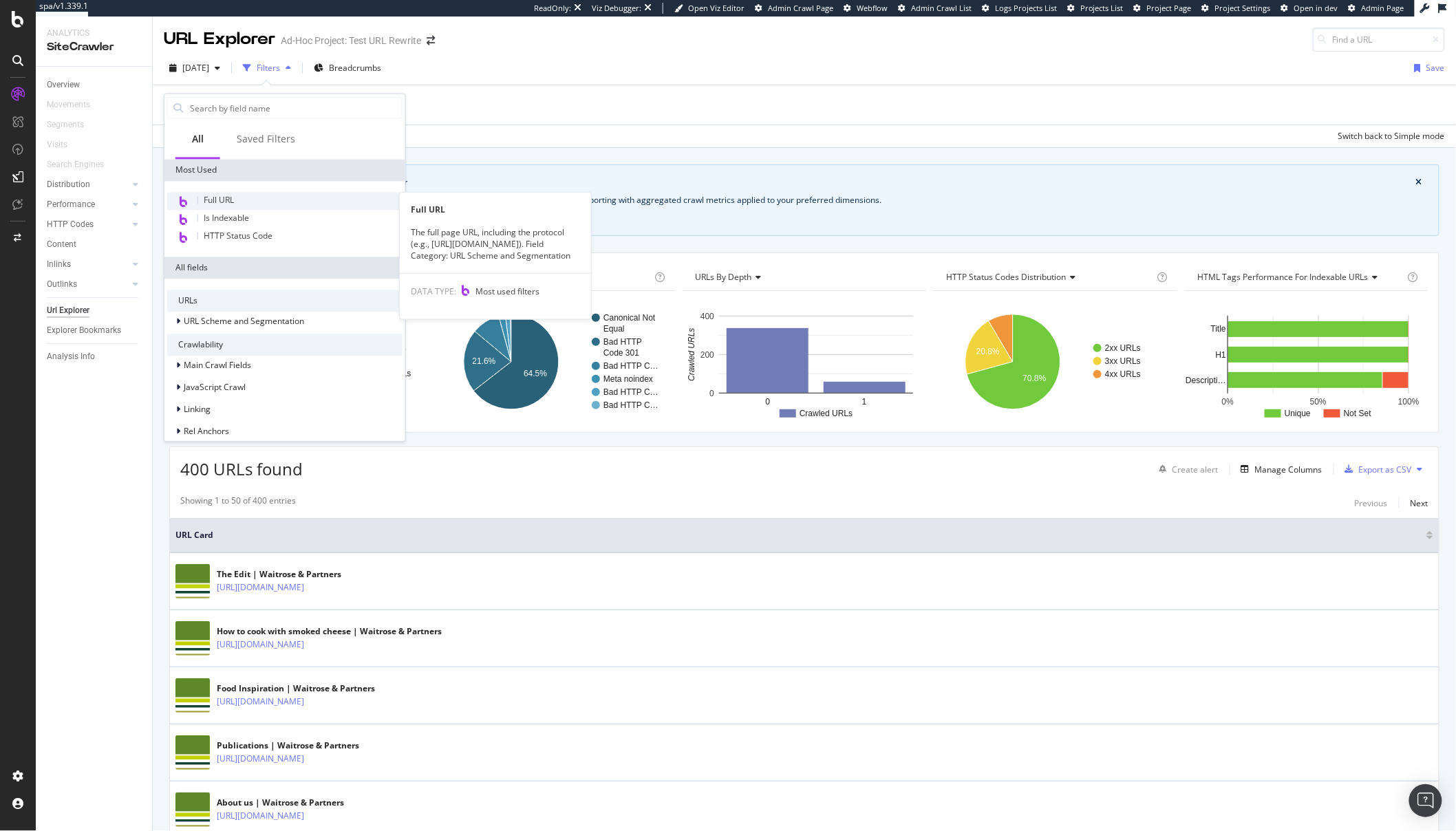
click at [218, 198] on span "Full URL" at bounding box center [218, 201] width 30 height 12
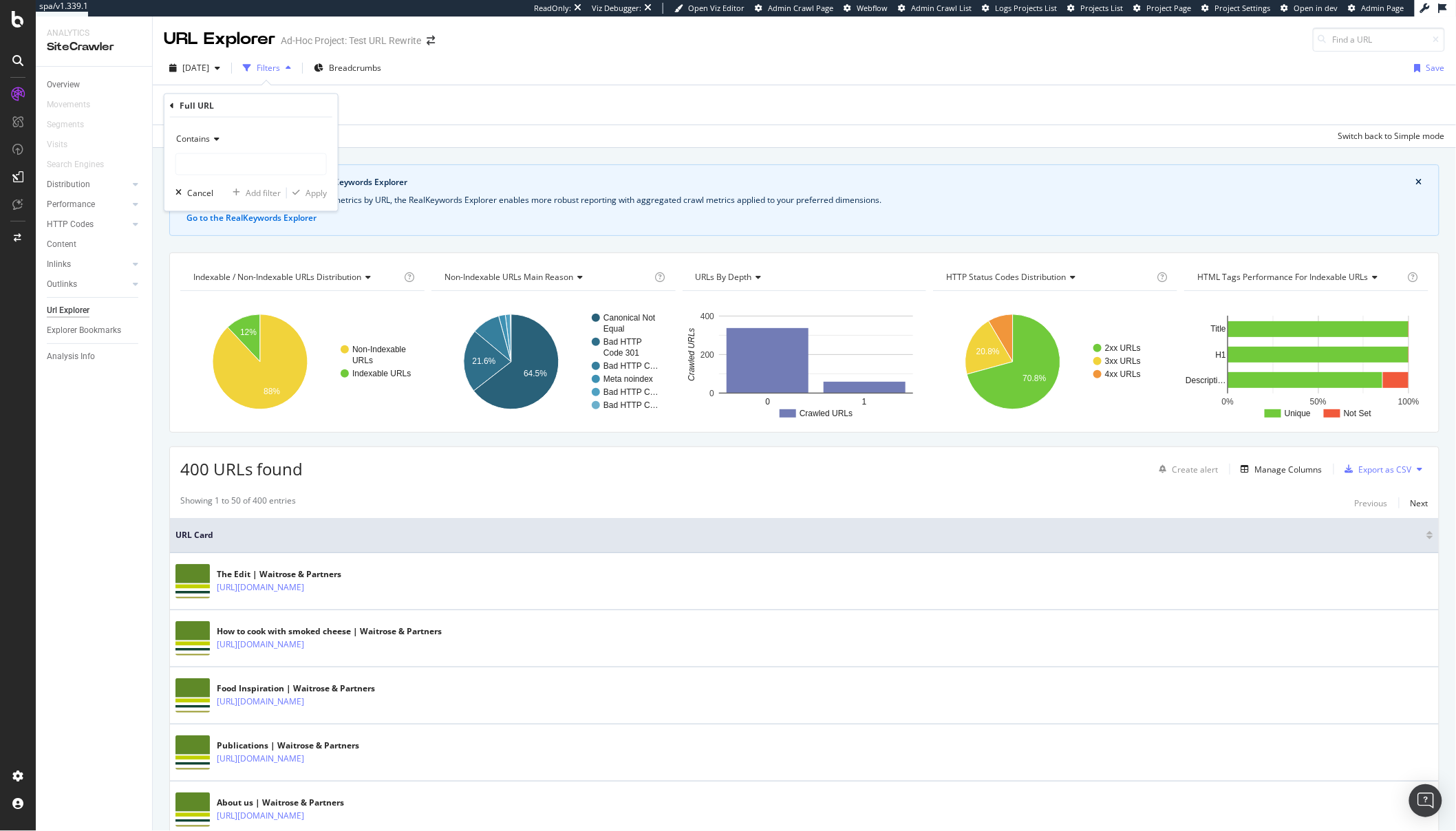
click at [233, 152] on div "Contains" at bounding box center [251, 151] width 152 height 47
click at [228, 163] on input "text" at bounding box center [251, 165] width 150 height 22
paste input "https://www.waitrose.com/ecom/content/inspiration/features/how-to-cook-orzo?mfe…"
drag, startPoint x: 238, startPoint y: 163, endPoint x: 178, endPoint y: 163, distance: 60.0
click at [178, 163] on input "https://www.waitrose.com/ecom/content/inspiration/features/how-to-cook-orzo?mfe…" at bounding box center [241, 165] width 130 height 22
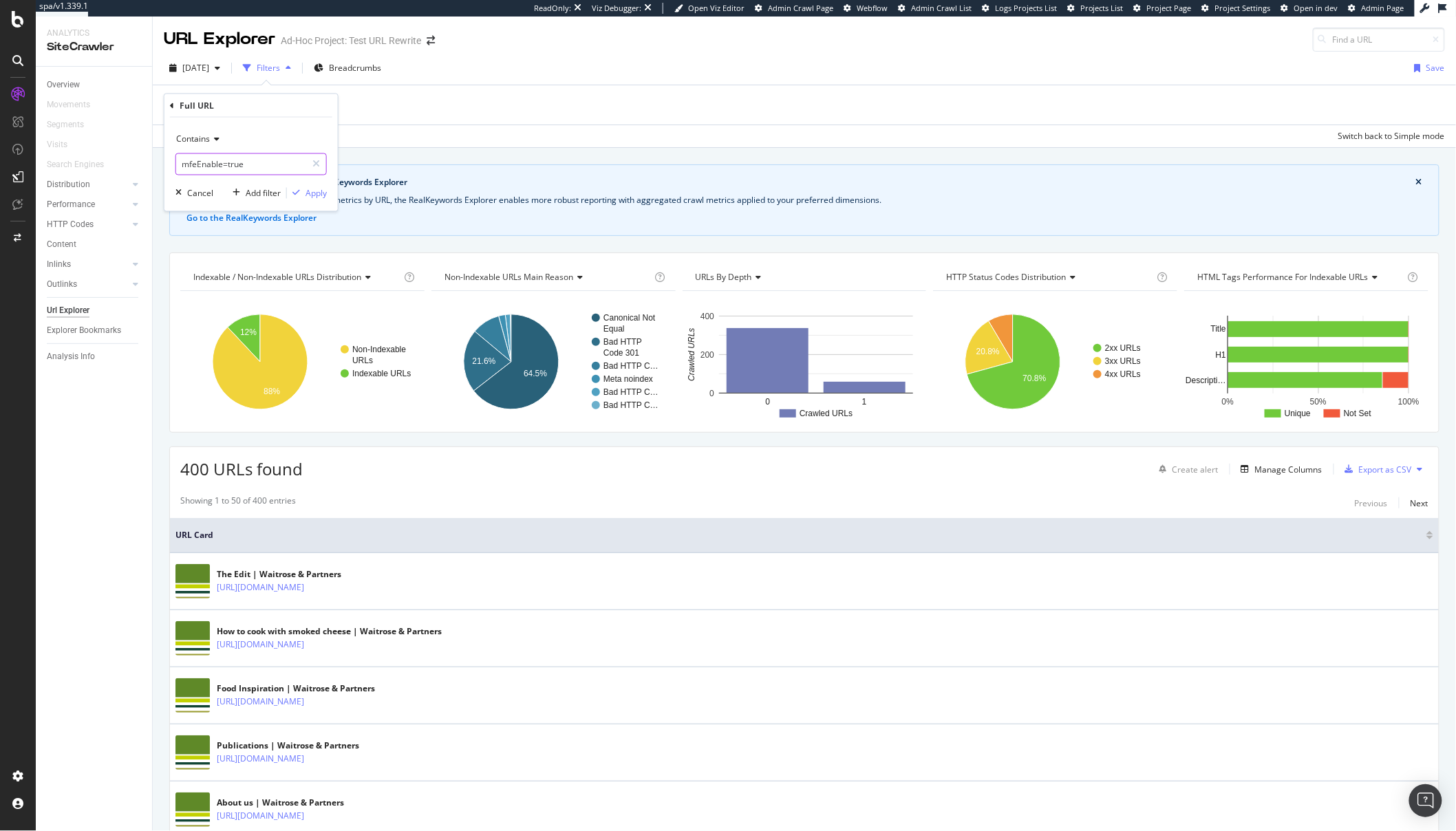
type input "mfeEnable=true"
click at [328, 195] on div "Contains mfeEnable=true Cancel Add filter Apply" at bounding box center [250, 164] width 173 height 94
click at [317, 195] on div "Apply" at bounding box center [316, 193] width 22 height 12
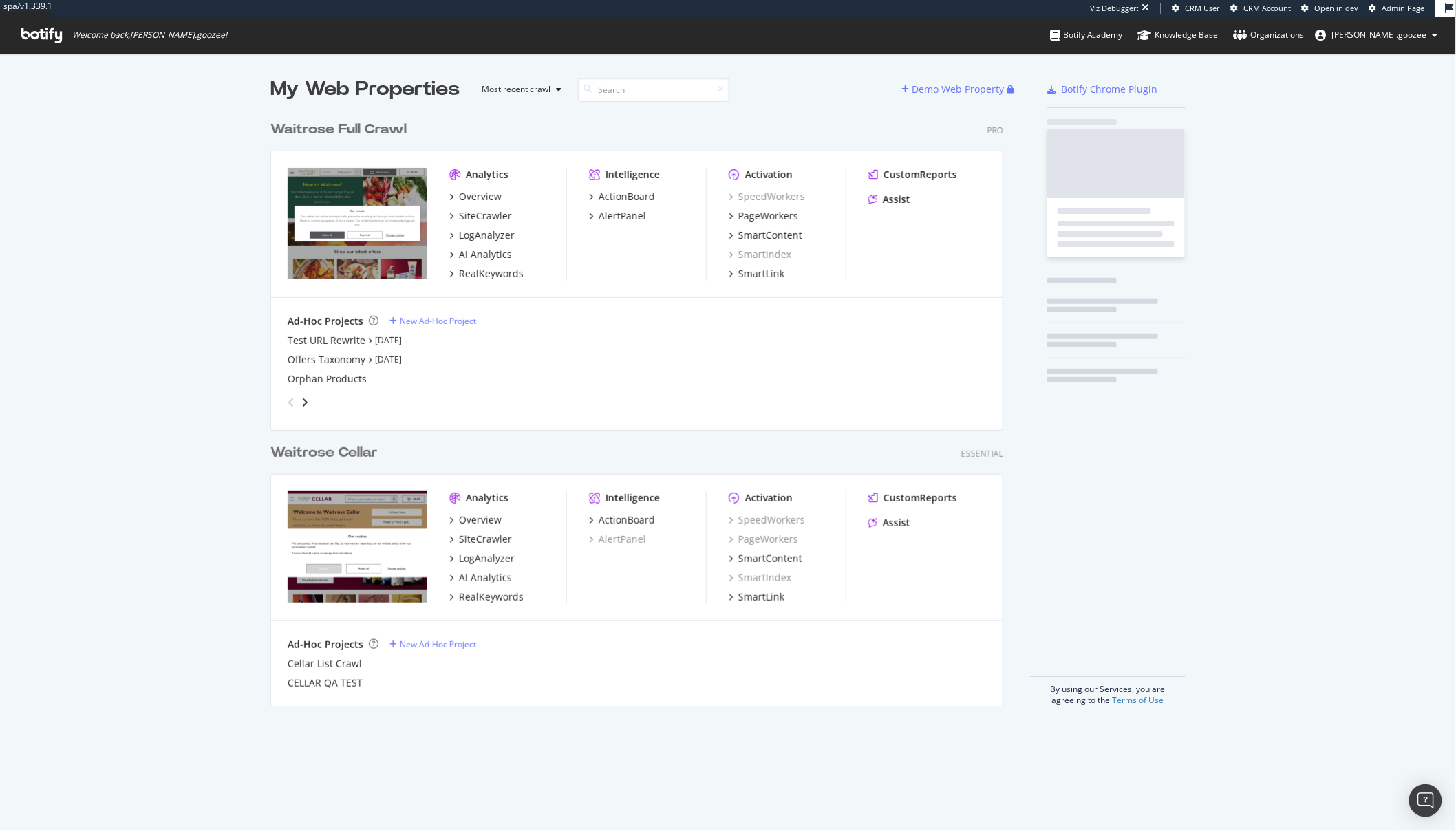
scroll to position [592, 732]
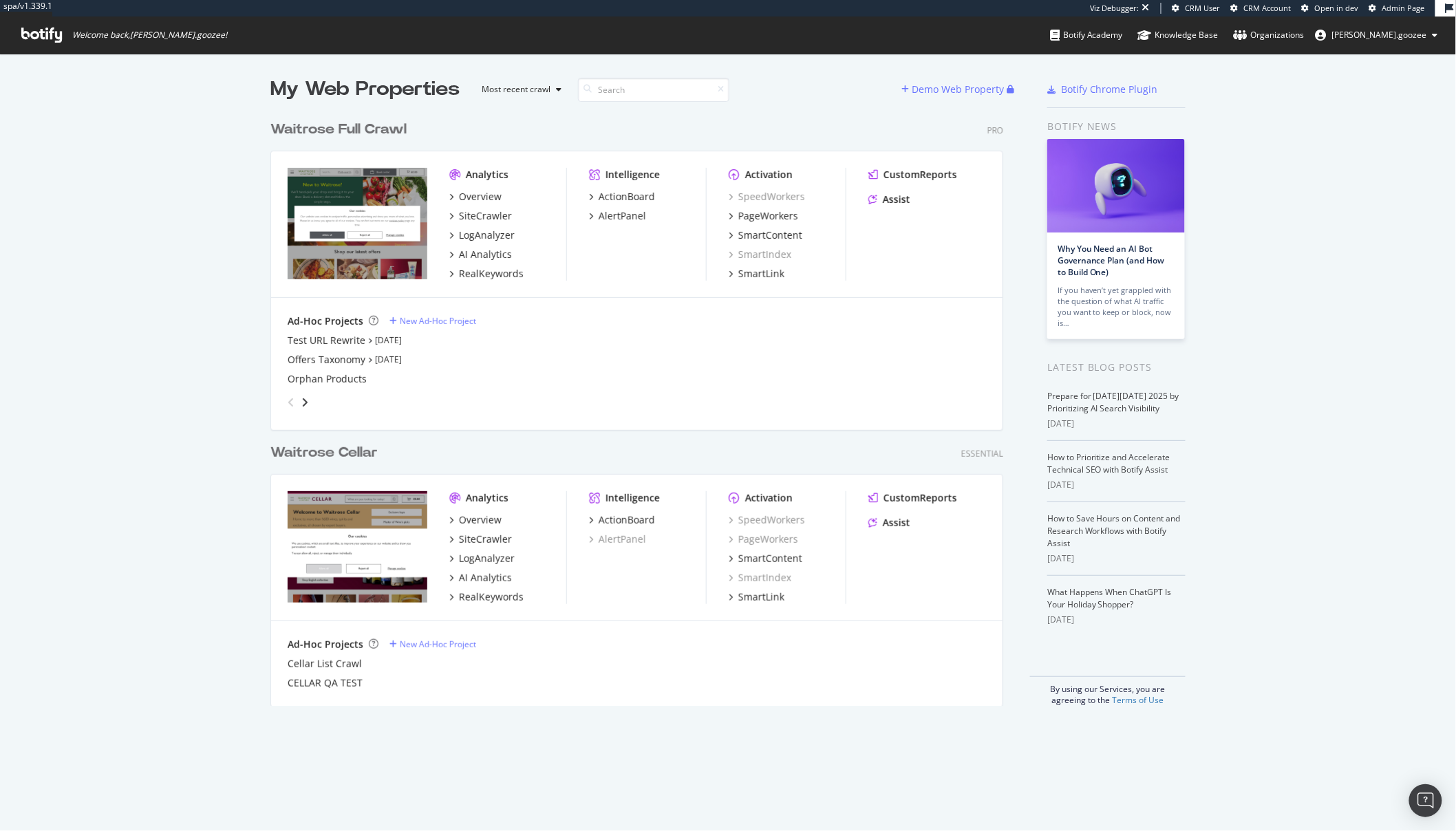
click at [403, 128] on div "Waitrose Full Crawl" at bounding box center [341, 129] width 142 height 20
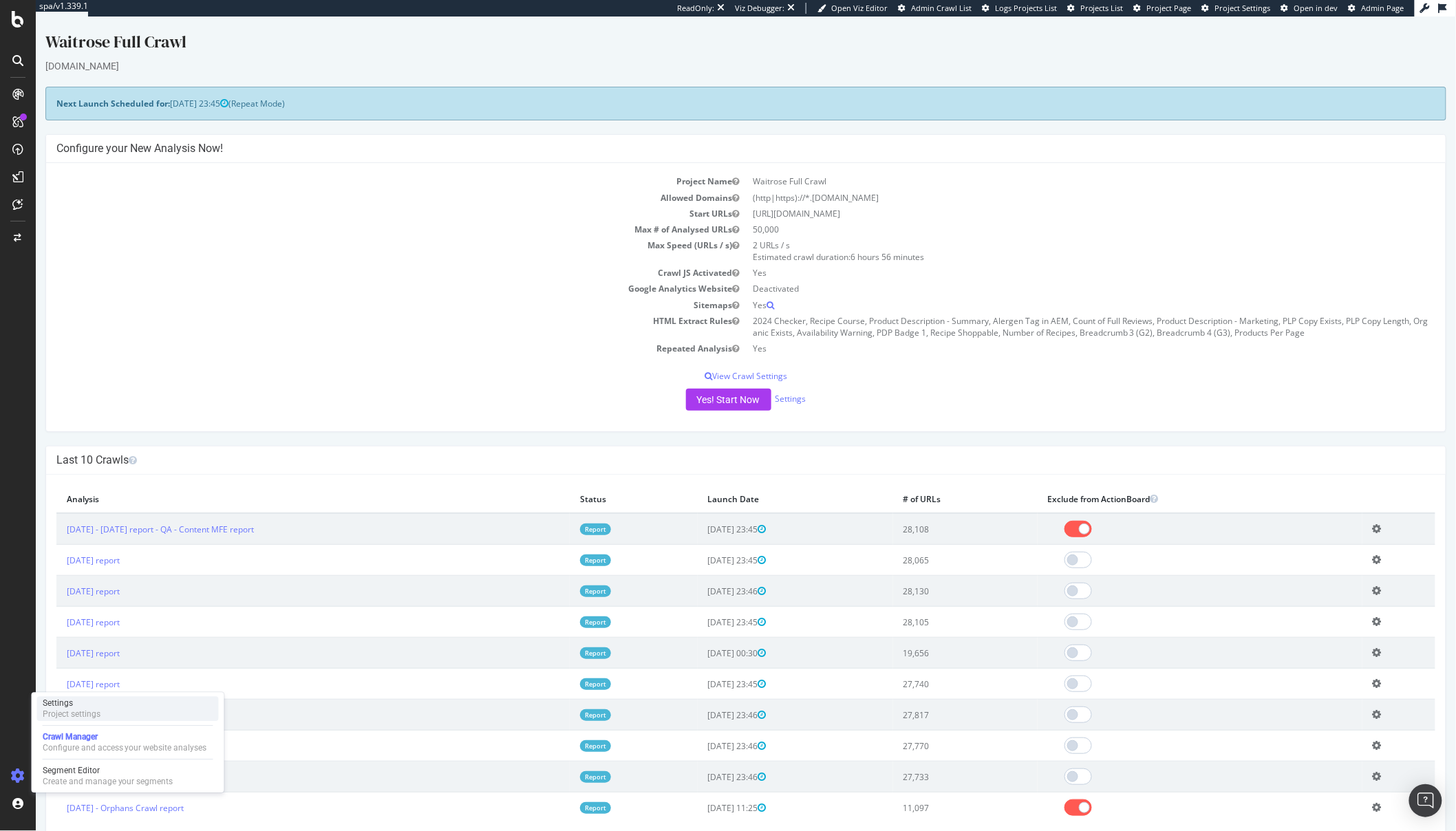
click at [77, 717] on div "Project settings" at bounding box center [71, 714] width 58 height 11
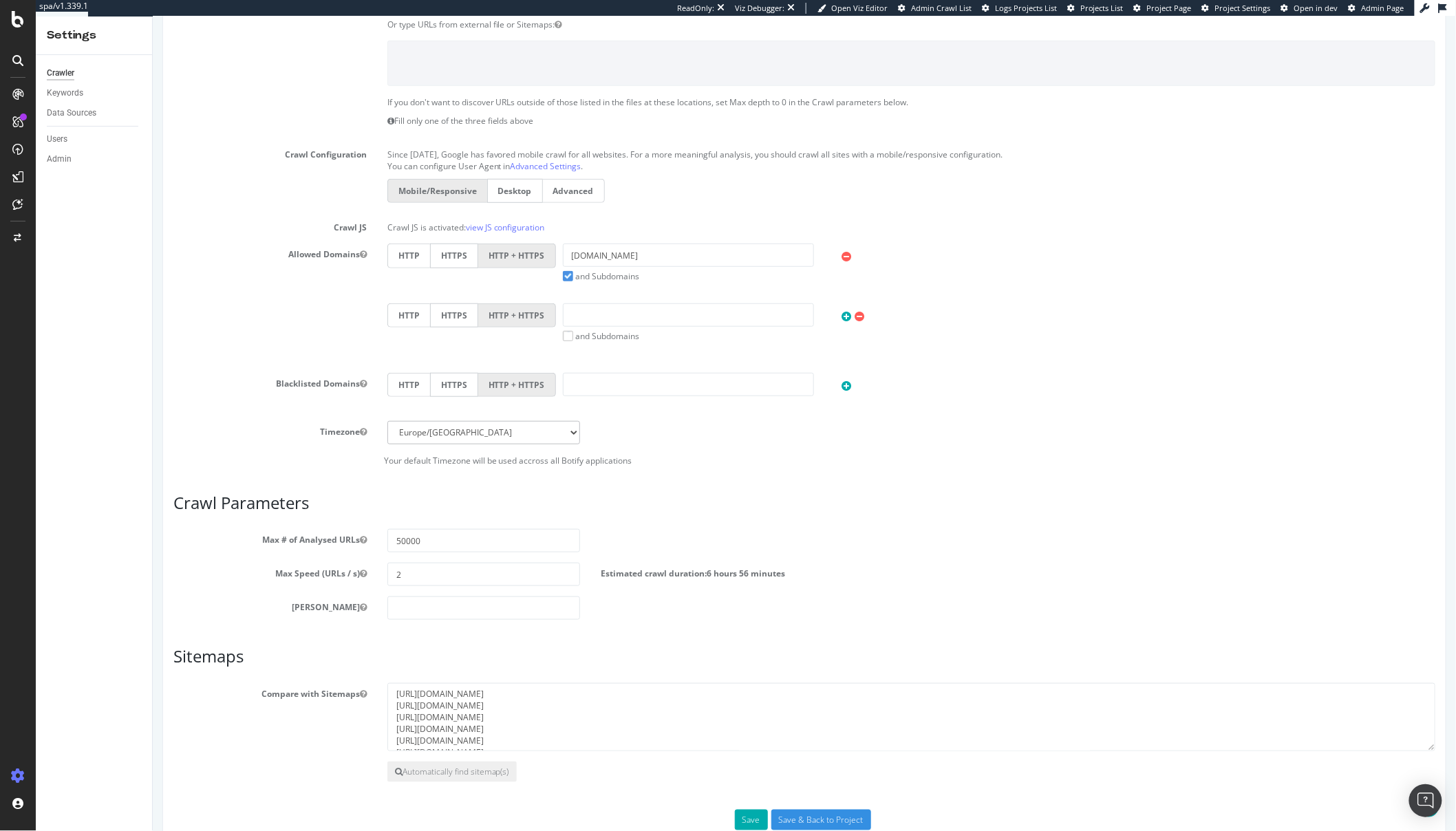
scroll to position [280, 0]
click at [660, 731] on textarea "[URL][DOMAIN_NAME] [URL][DOMAIN_NAME] [URL][DOMAIN_NAME] [URL][DOMAIN_NAME] [UR…" at bounding box center [911, 714] width 1048 height 69
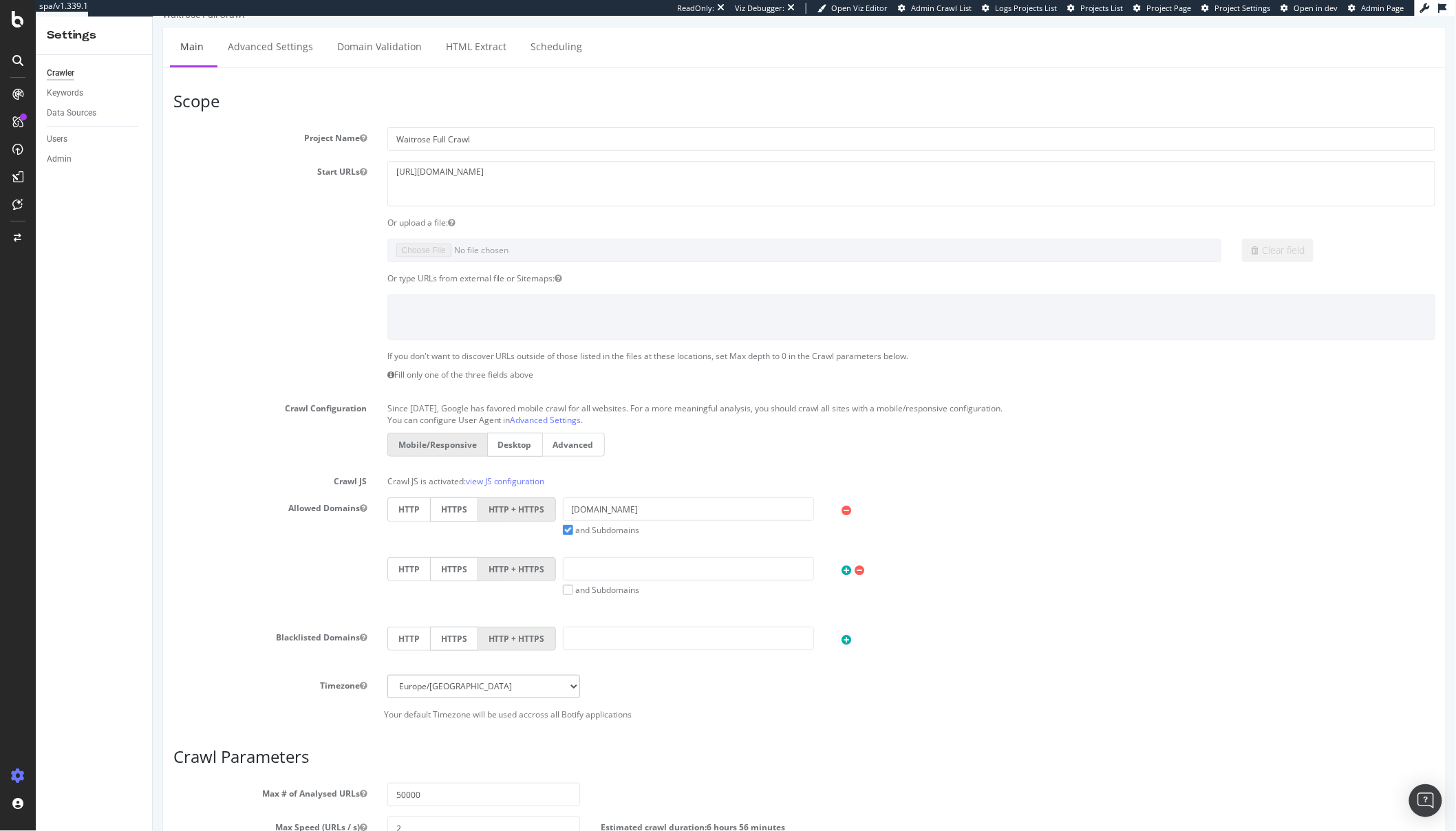
scroll to position [0, 0]
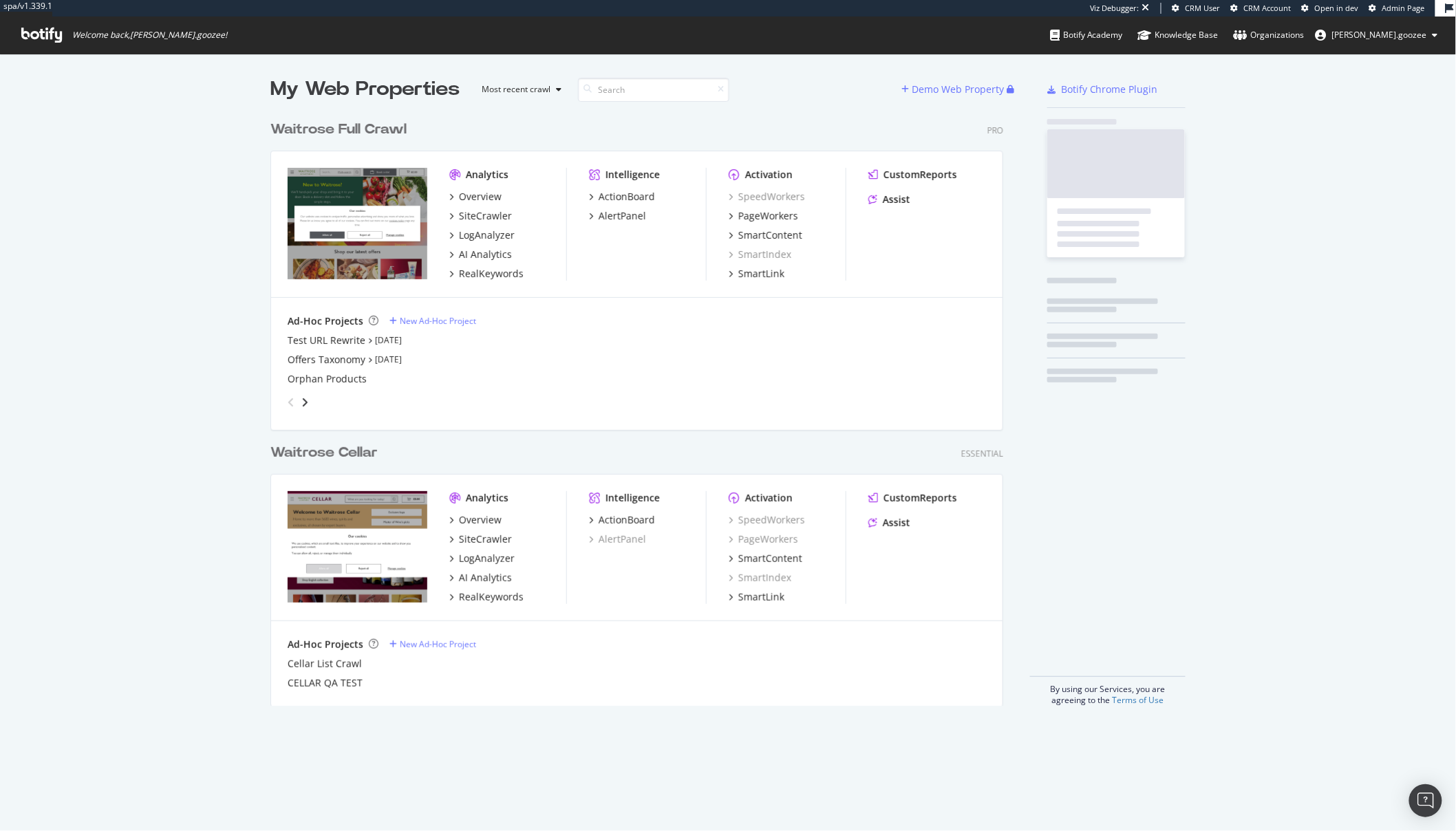
scroll to position [592, 732]
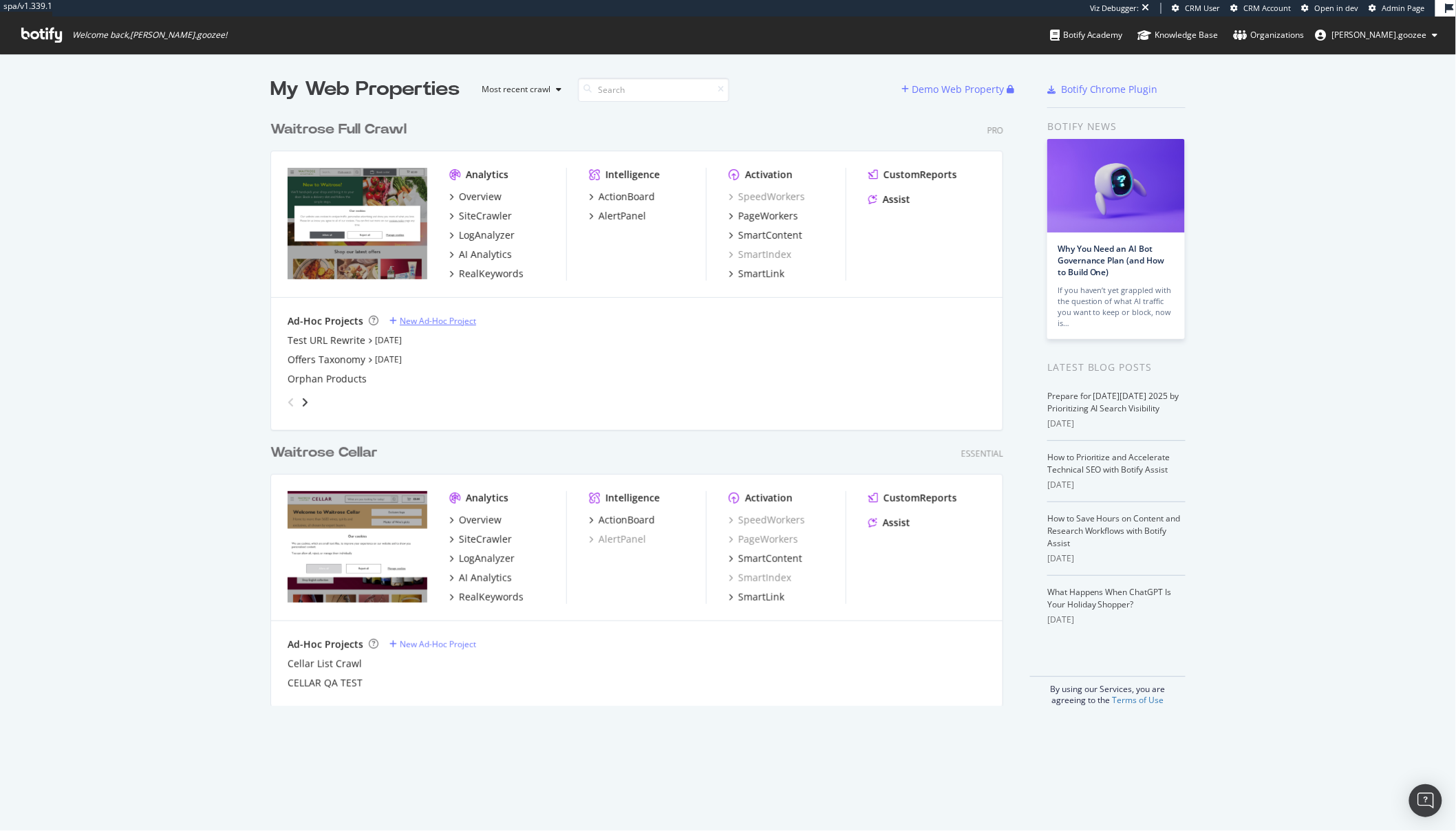
click at [422, 324] on div "New Ad-Hoc Project" at bounding box center [438, 321] width 77 height 12
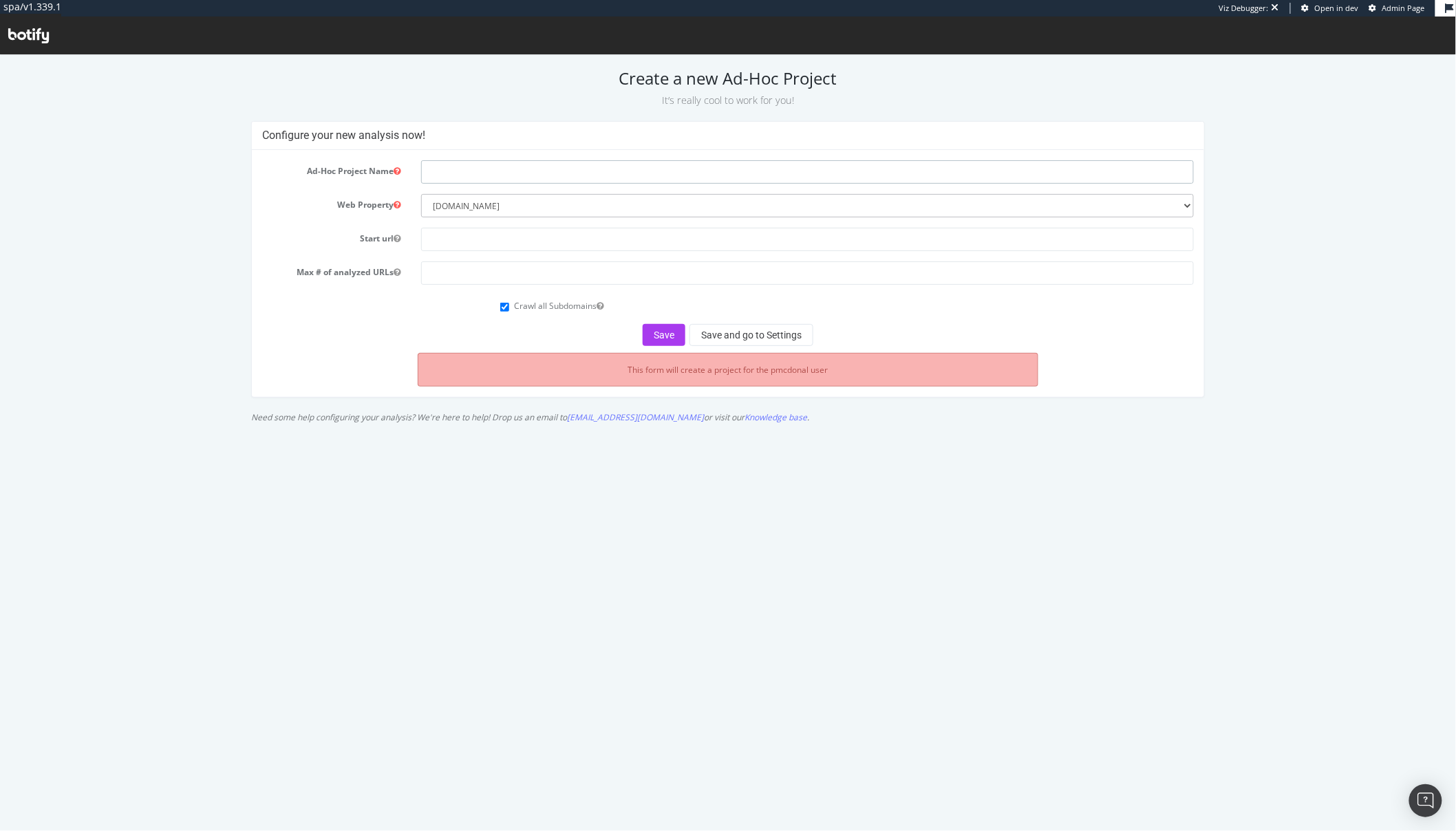
click at [461, 175] on input "text" at bounding box center [807, 171] width 773 height 23
type input "R"
type input "Test URL Rewrite - Take 2"
click at [477, 248] on input "text" at bounding box center [807, 238] width 773 height 23
type input "wa"
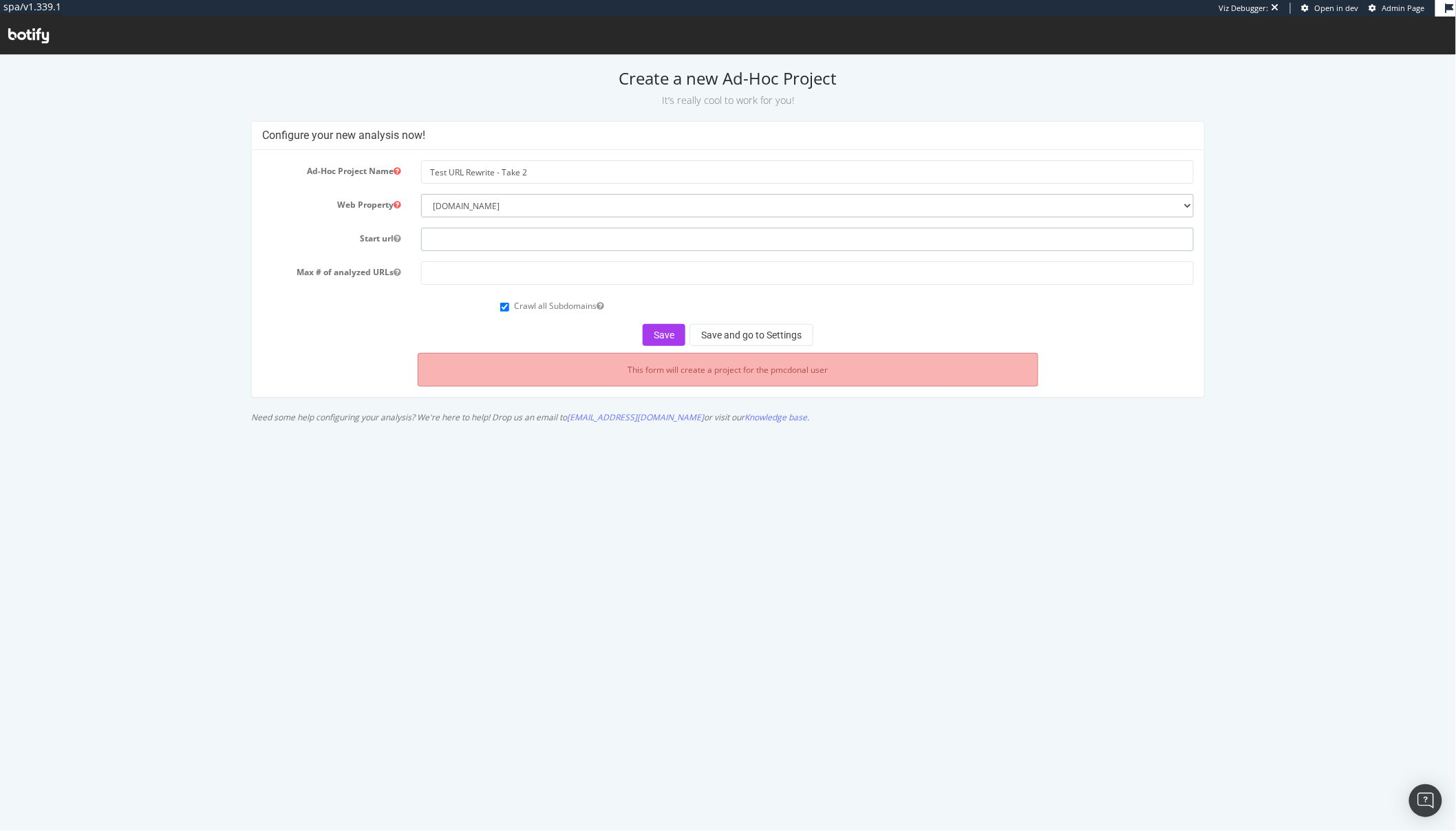
paste input "[URL][DOMAIN_NAME]"
type input "[URL][DOMAIN_NAME]"
click at [502, 273] on input "number" at bounding box center [807, 272] width 773 height 23
click at [711, 337] on button "Save and go to Settings" at bounding box center [751, 334] width 124 height 22
type input "30000"
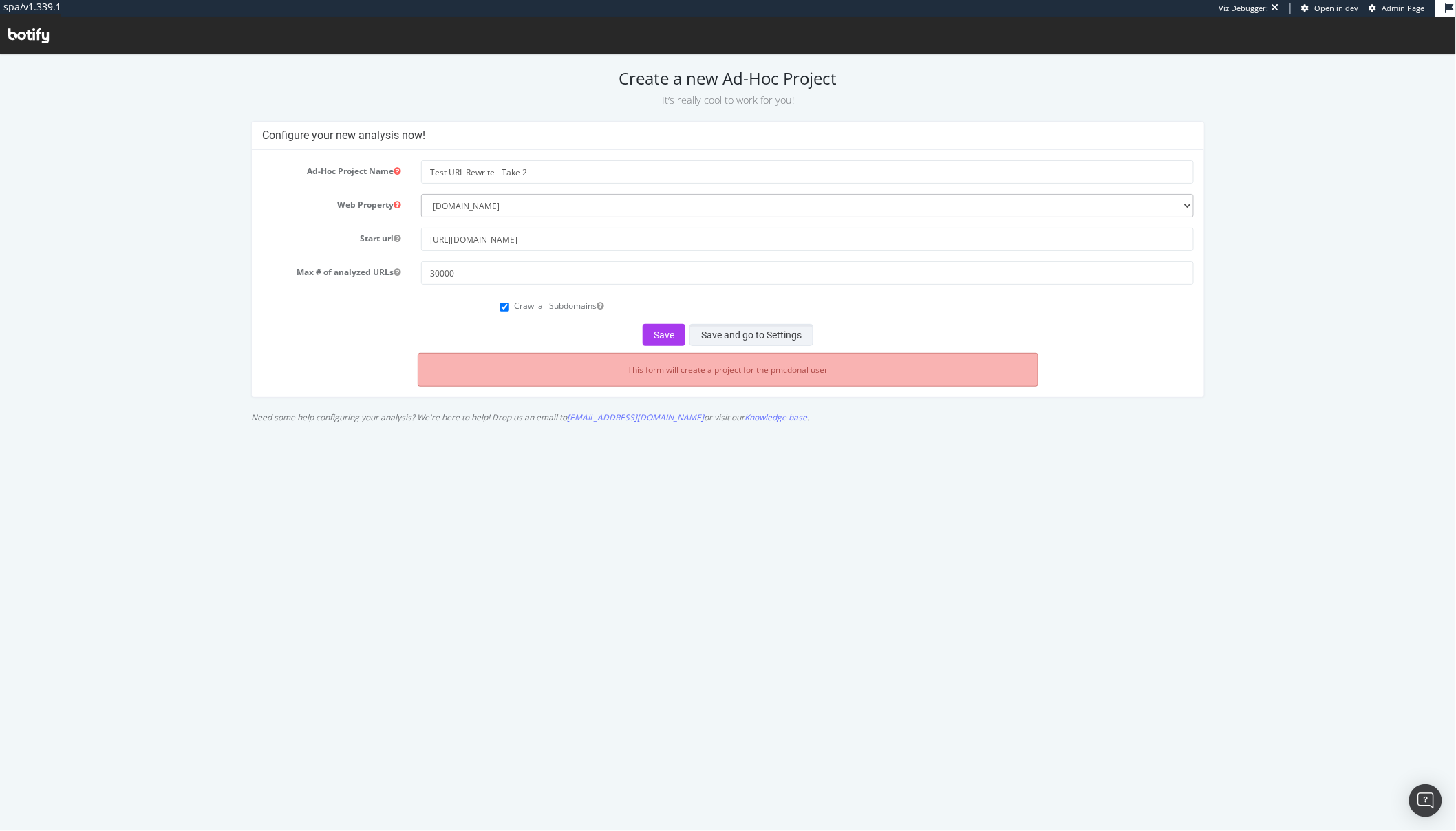
click at [766, 329] on button "Save and go to Settings" at bounding box center [751, 334] width 124 height 22
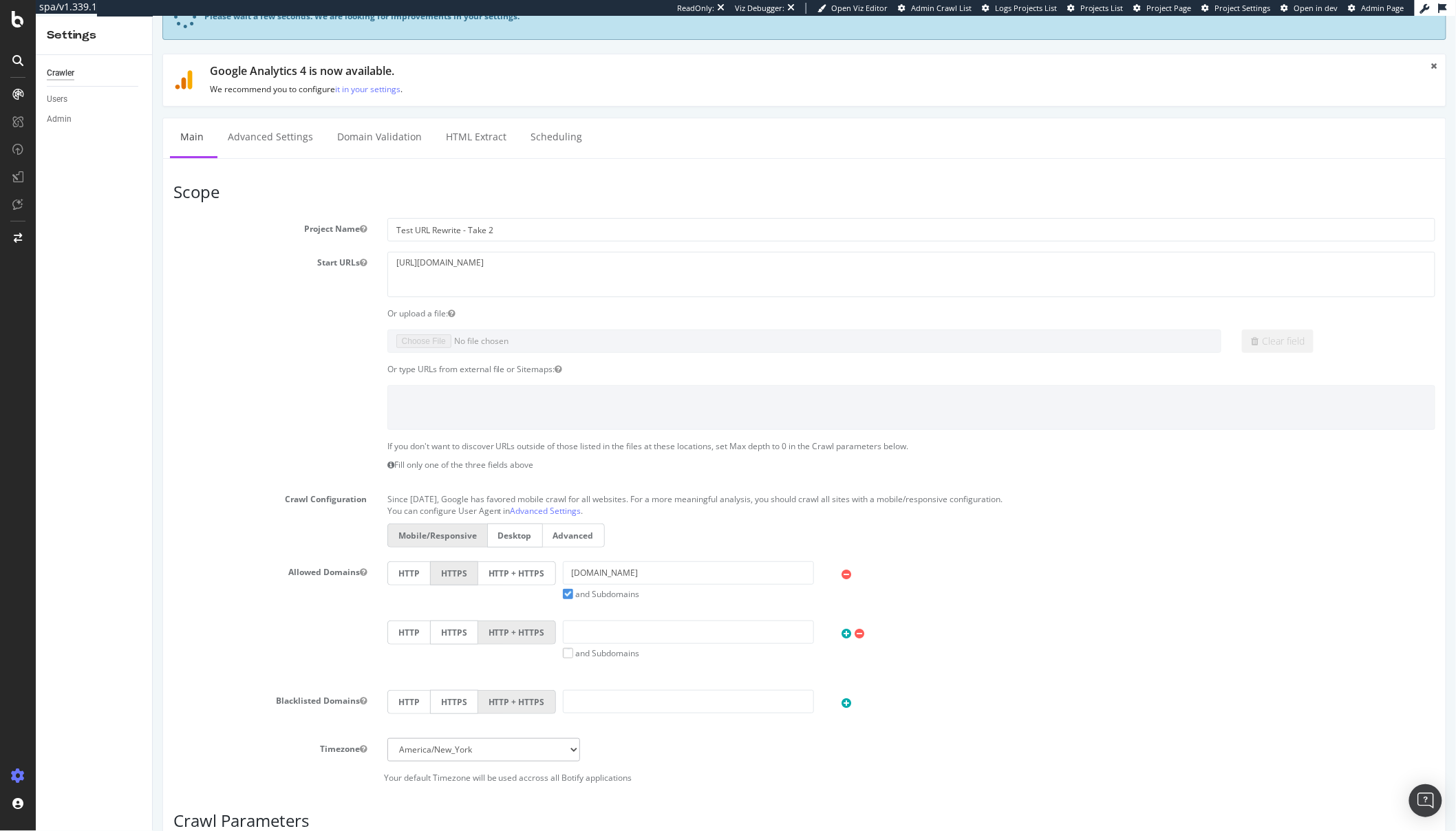
scroll to position [408, 0]
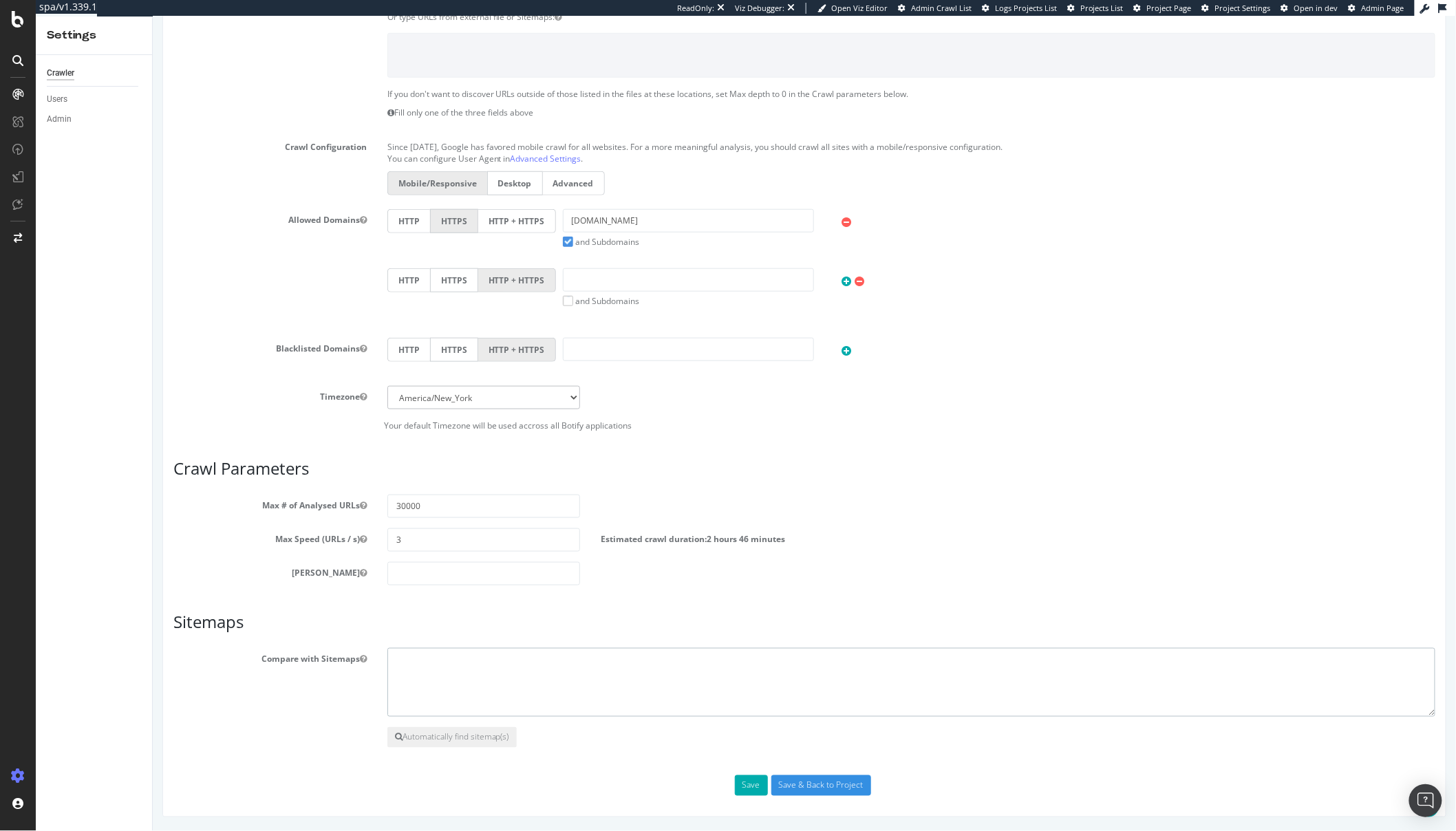
click at [514, 668] on textarea at bounding box center [911, 682] width 1048 height 69
paste textarea "{ "flags": [ "cube" ], "beta": { "pap_mini_rules": [ "+ *bazaarvoice.com/*", "+…"
type textarea "{ "flags": [ "cube" ], "beta": { "pap_mini_rules": [ "+ *bazaarvoice.com/*", "+…"
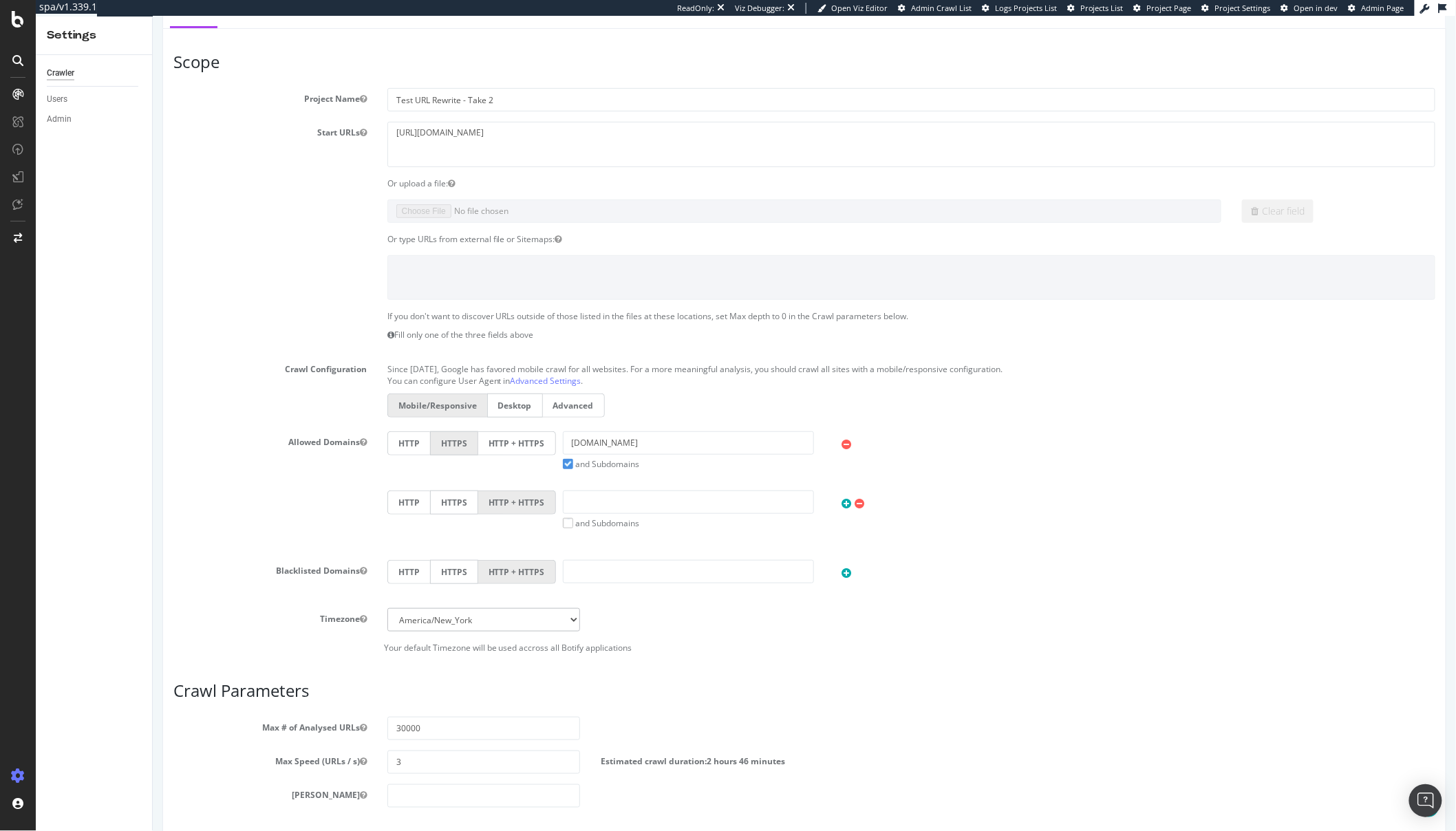
scroll to position [0, 0]
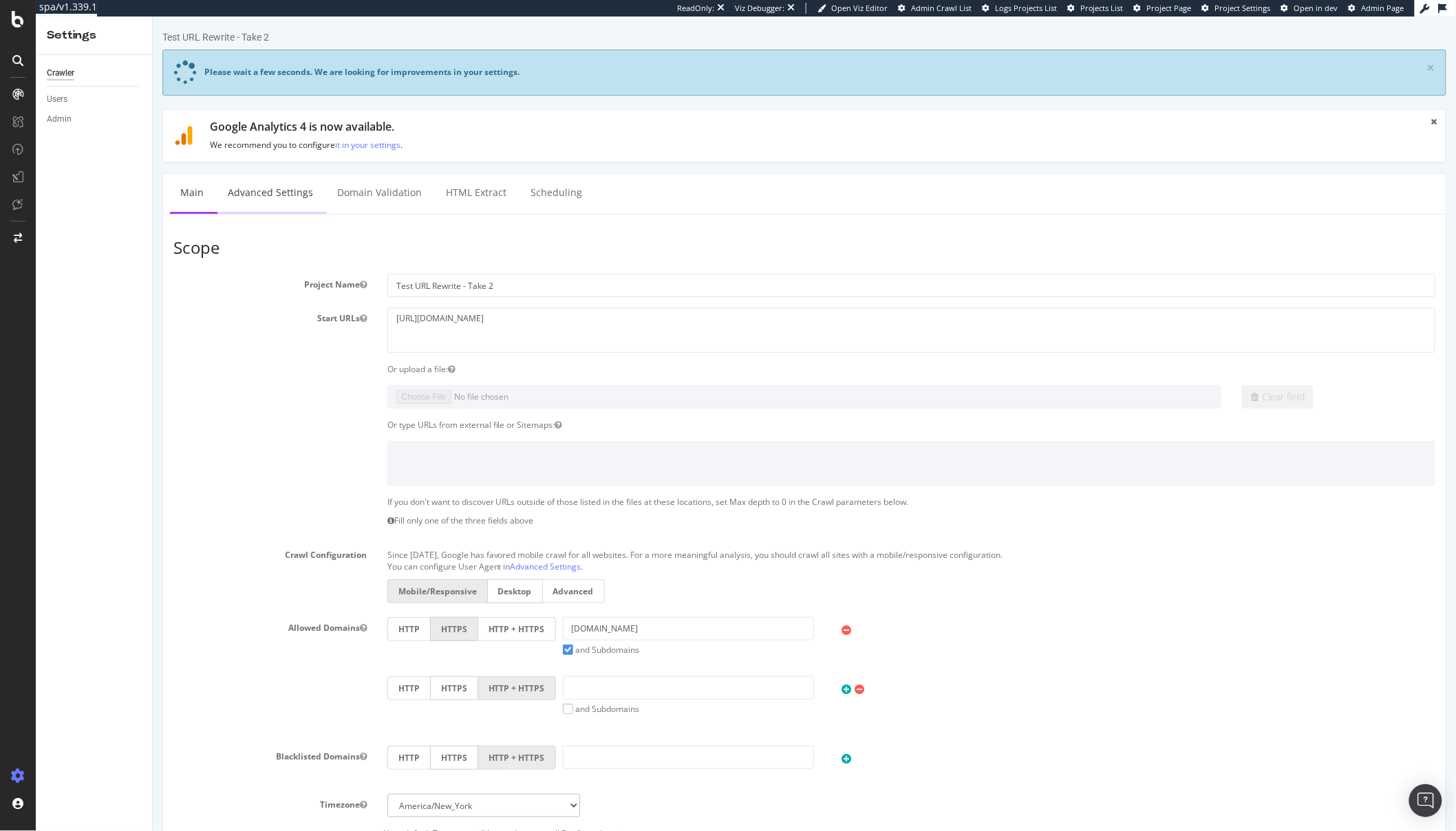
click at [270, 197] on link "Advanced Settings" at bounding box center [270, 192] width 106 height 38
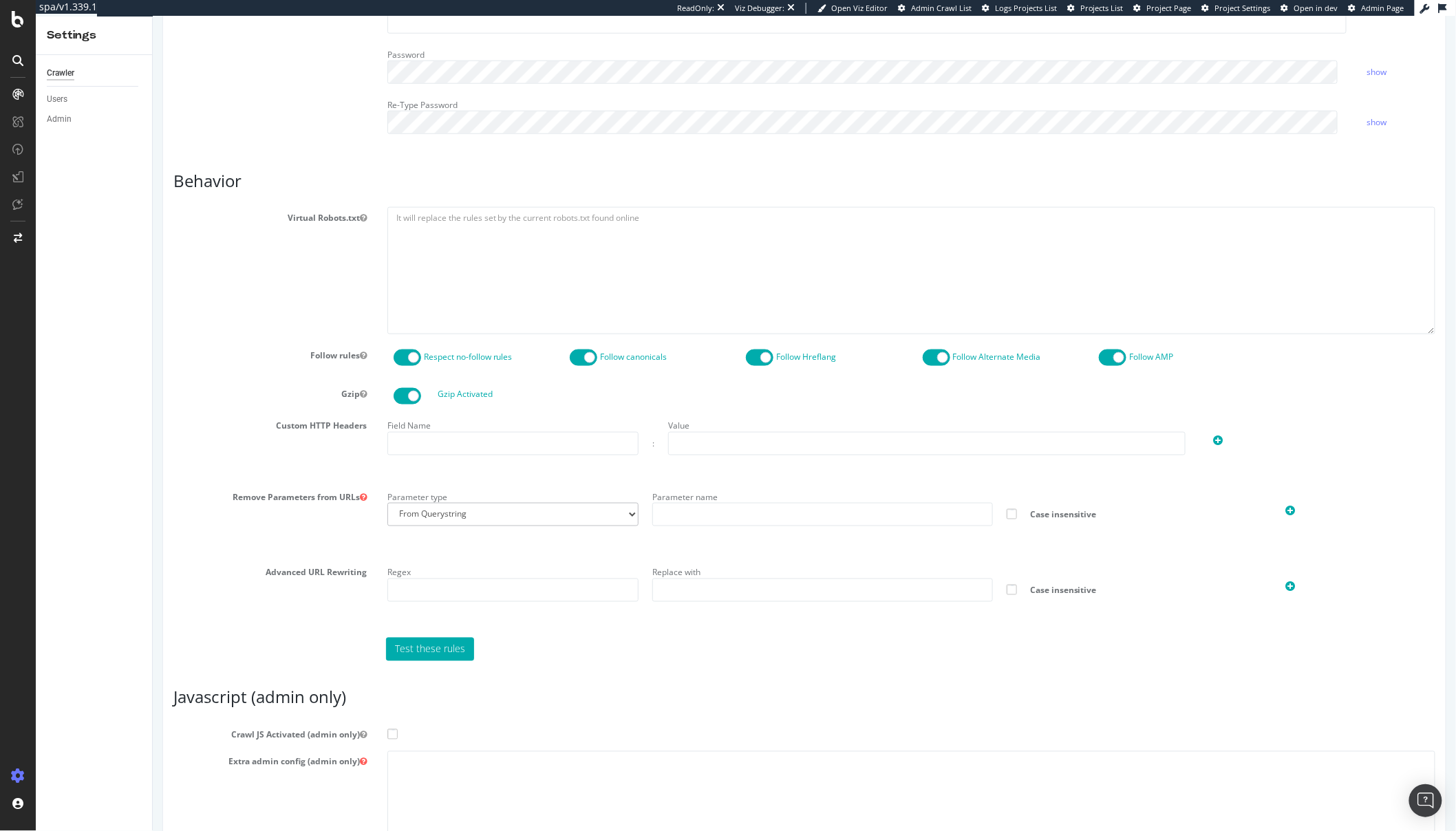
scroll to position [751, 0]
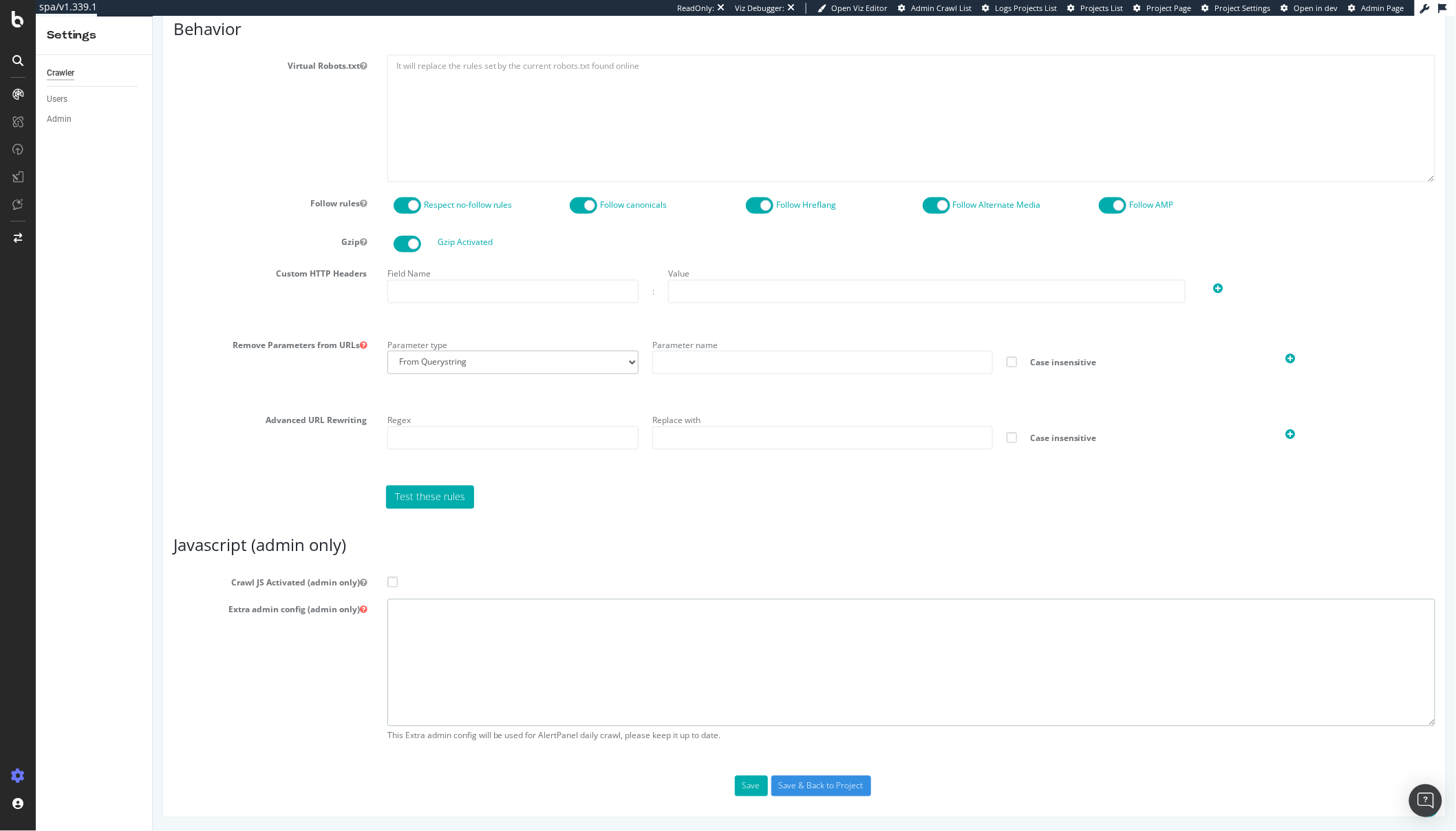
click at [474, 654] on textarea at bounding box center [911, 662] width 1048 height 127
paste textarea "{ "flags": [ "cube" ], "beta": { "pap_mini_rules": [ "+ *bazaarvoice.com/*", "+…"
type textarea "{ "flags": [ "cube" ], "beta": { "pap_mini_rules": [ "+ *bazaarvoice.com/*", "+…"
click at [384, 587] on label "Crawl JS Activated (admin only)" at bounding box center [804, 581] width 1283 height 16
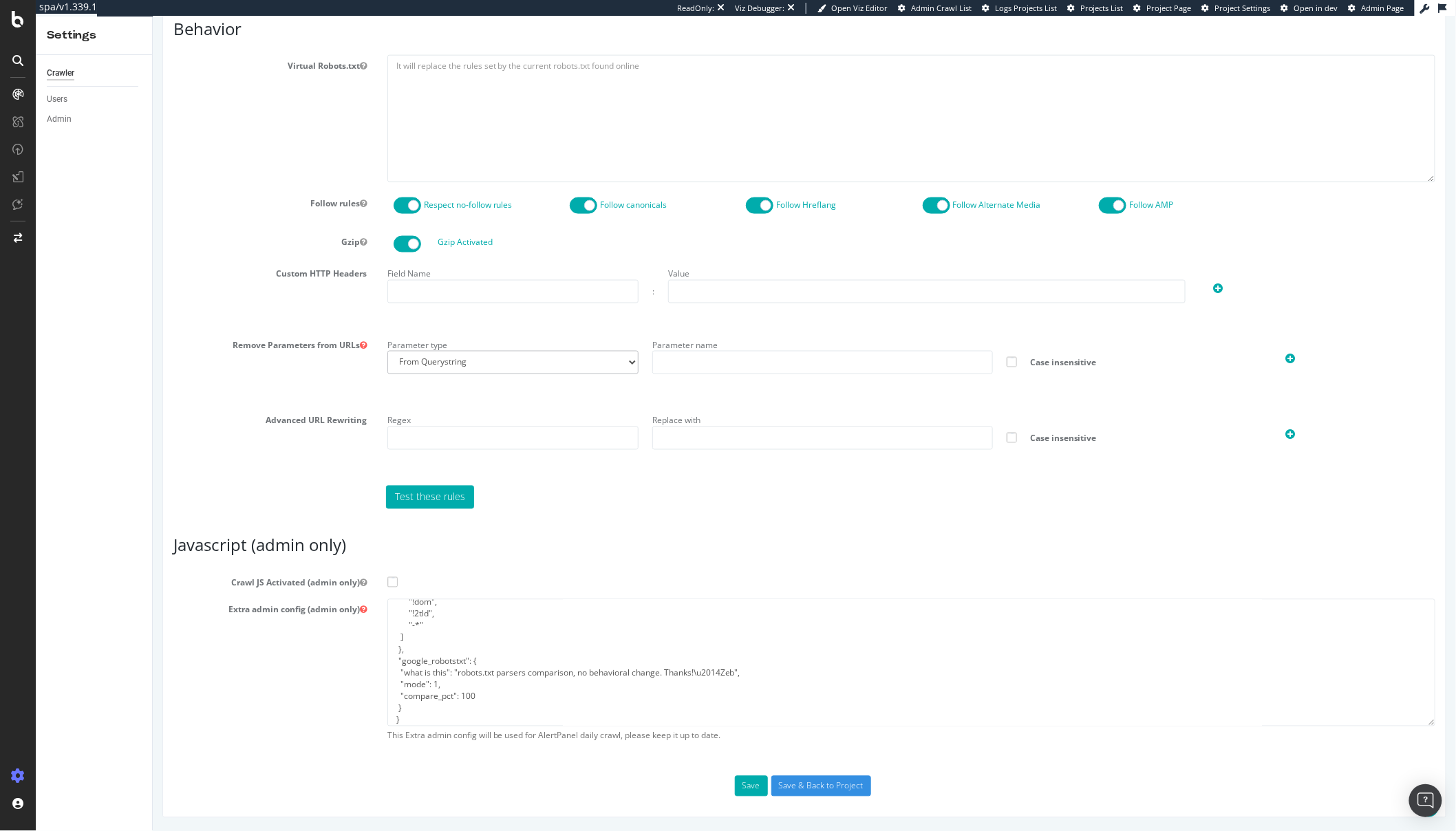
click at [152, 16] on input "Crawl JS Activated (admin only)" at bounding box center [152, 16] width 0 height 0
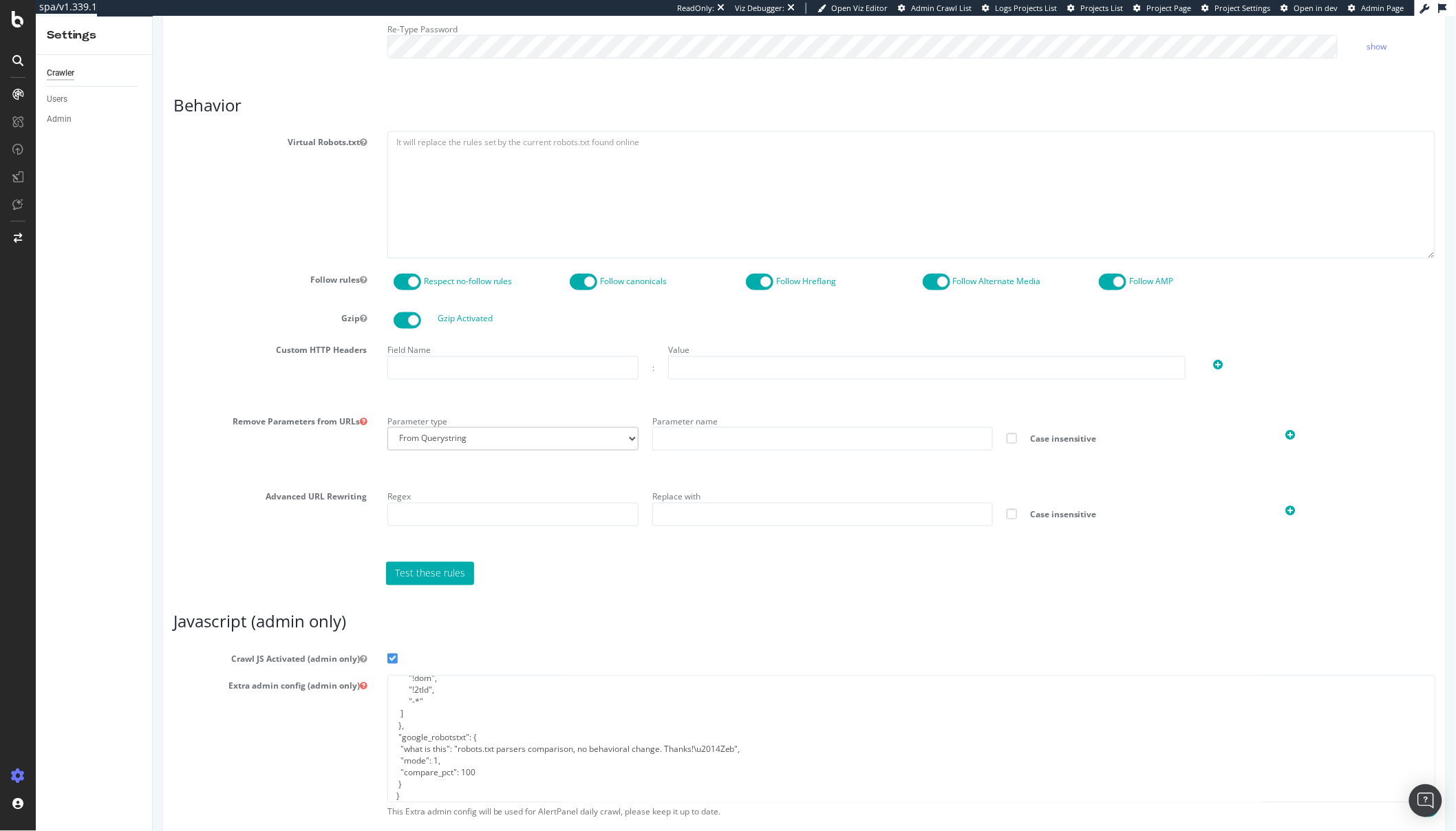
scroll to position [751, 0]
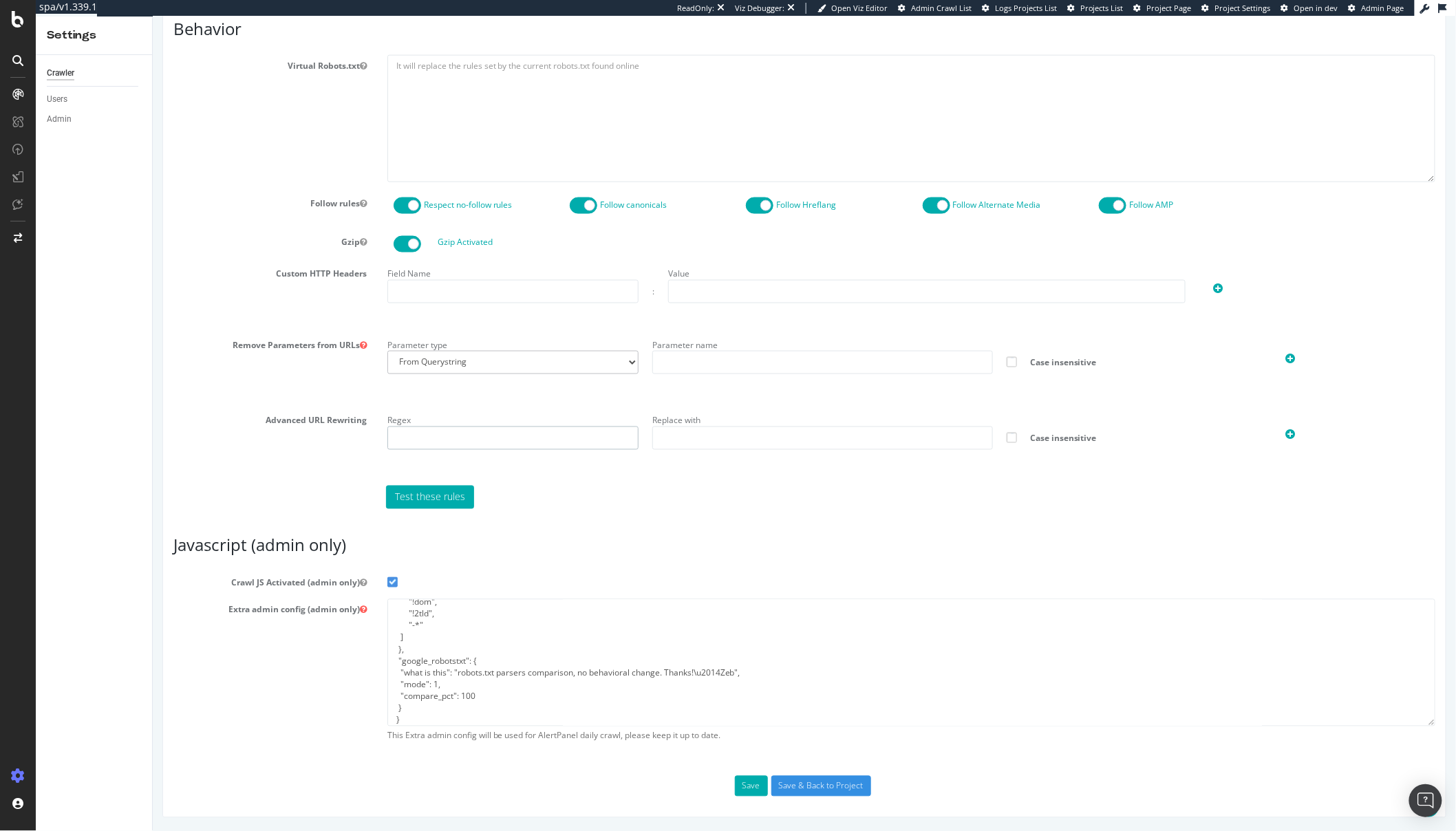
click at [516, 440] on input "text" at bounding box center [513, 437] width 252 height 23
paste input "/ecom/content/$1?mfeEnable=true"
type input "/ecom/content/$1?mfeEnable=true"
click at [735, 440] on input "text" at bounding box center [822, 437] width 340 height 23
paste input "/ecom/content/$1?mfeEnable=true"
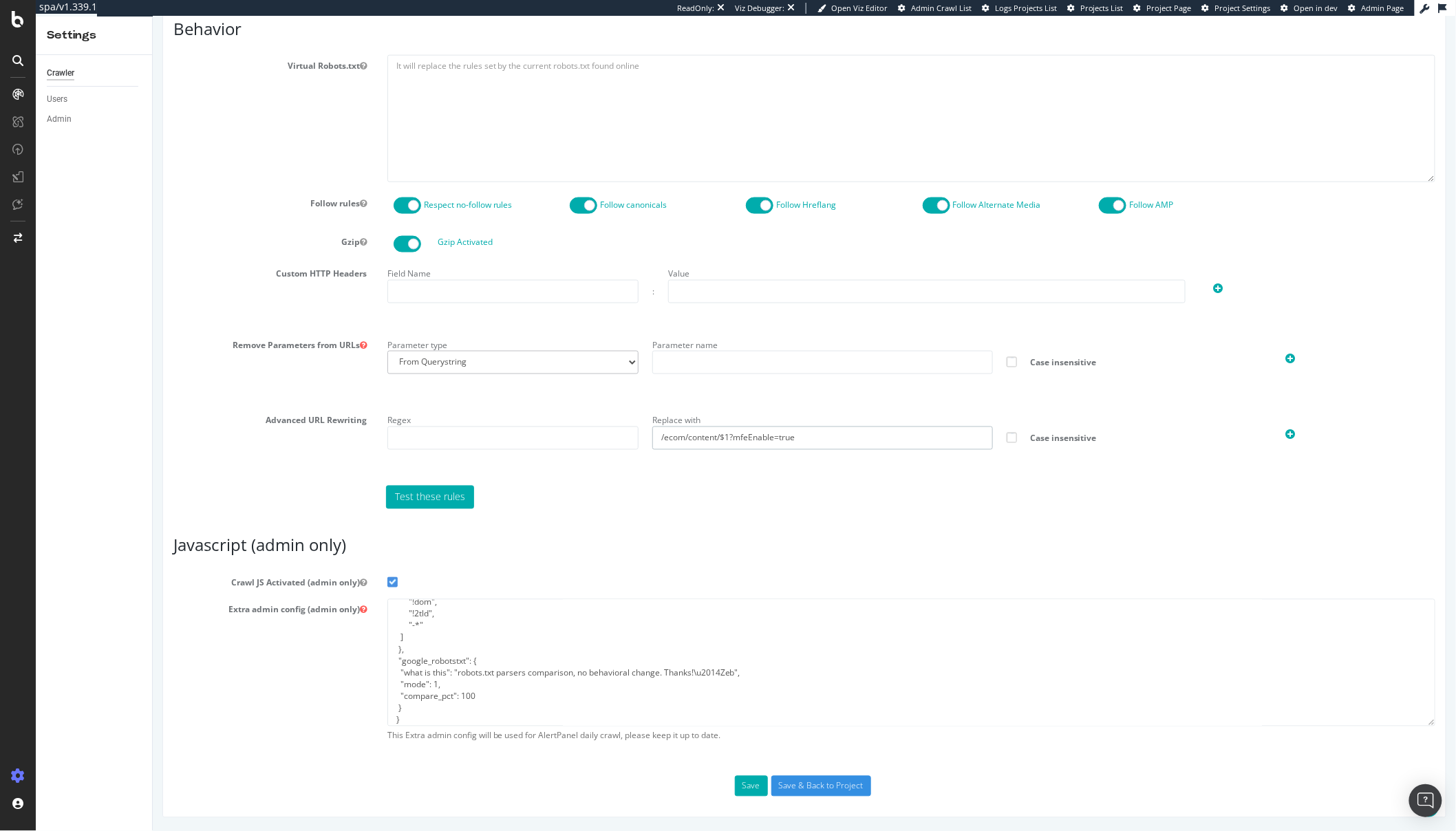
type input "/ecom/content/$1?mfeEnable=true"
click at [476, 437] on input "text" at bounding box center [513, 437] width 252 height 23
paste input "/ecom/content/(.*)"
type input "/ecom/content/(.*)"
click at [573, 515] on div "Report features Content Quality Evaluate Content Quality Identify areas of your…" at bounding box center [804, 111] width 1262 height 1372
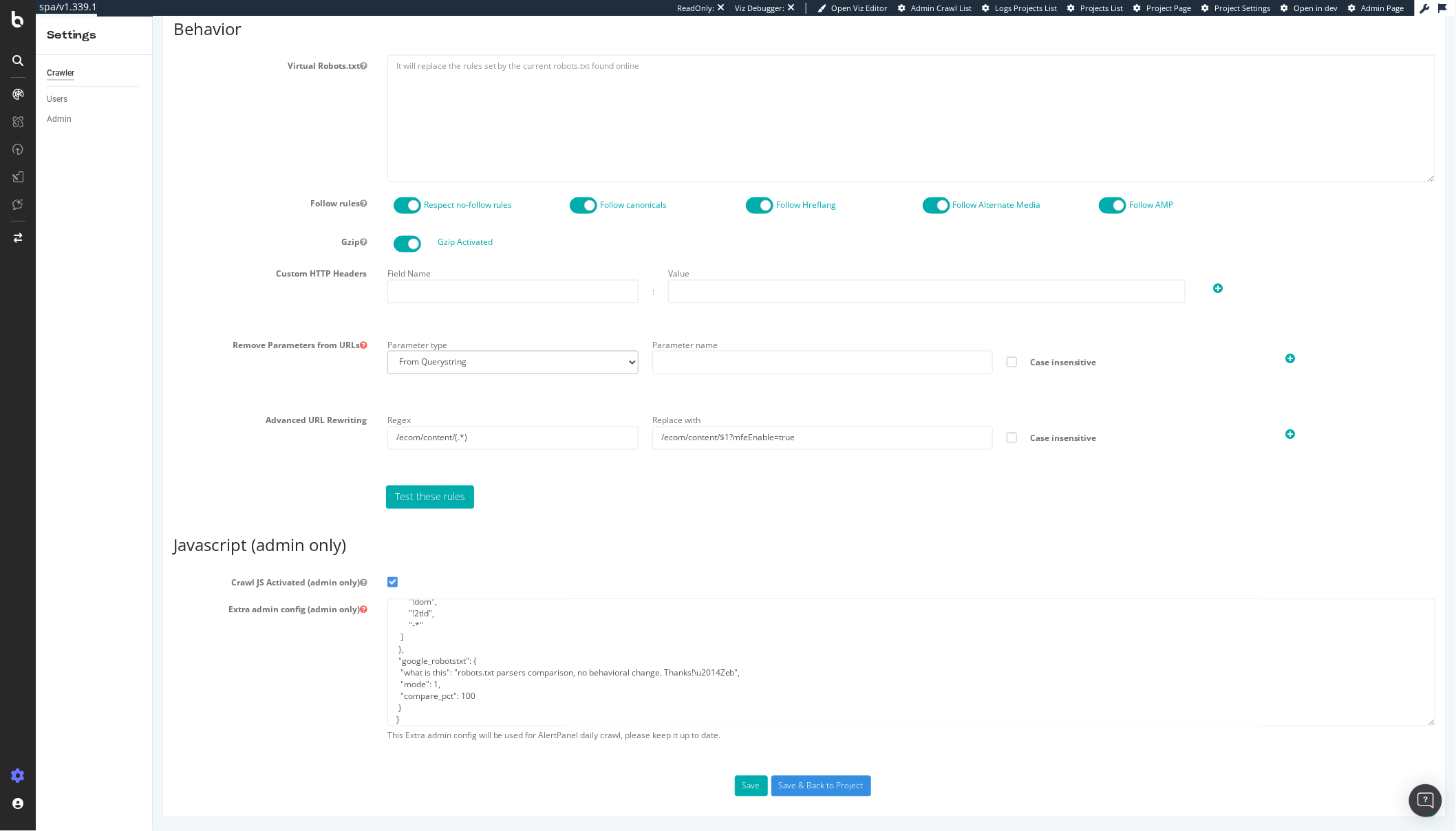
click at [594, 528] on div "Report features Content Quality Evaluate Content Quality Identify areas of your…" at bounding box center [804, 111] width 1262 height 1372
click at [741, 788] on button "Save" at bounding box center [751, 786] width 33 height 21
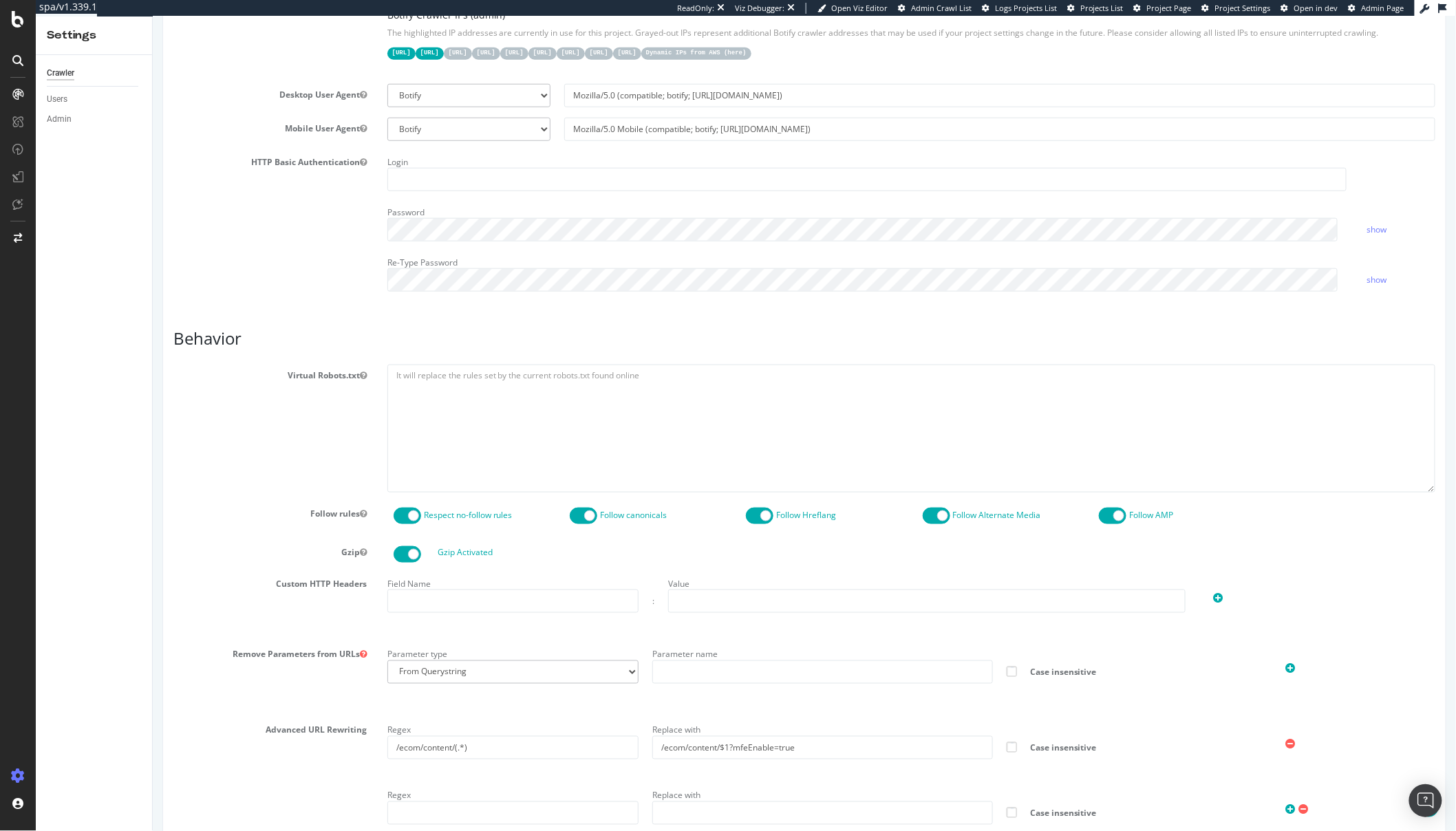
scroll to position [0, 0]
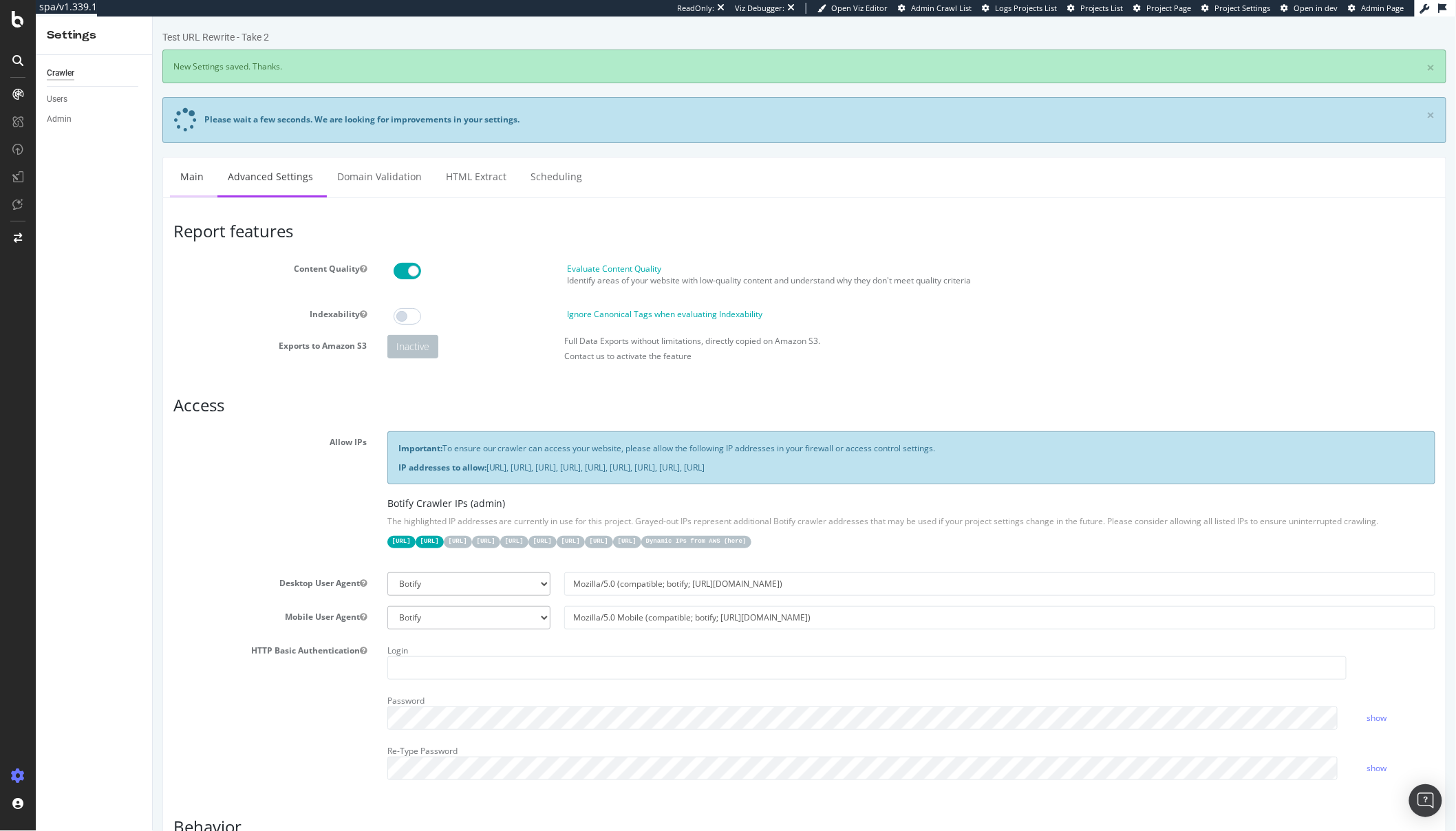
click at [190, 184] on link "Main" at bounding box center [191, 176] width 44 height 38
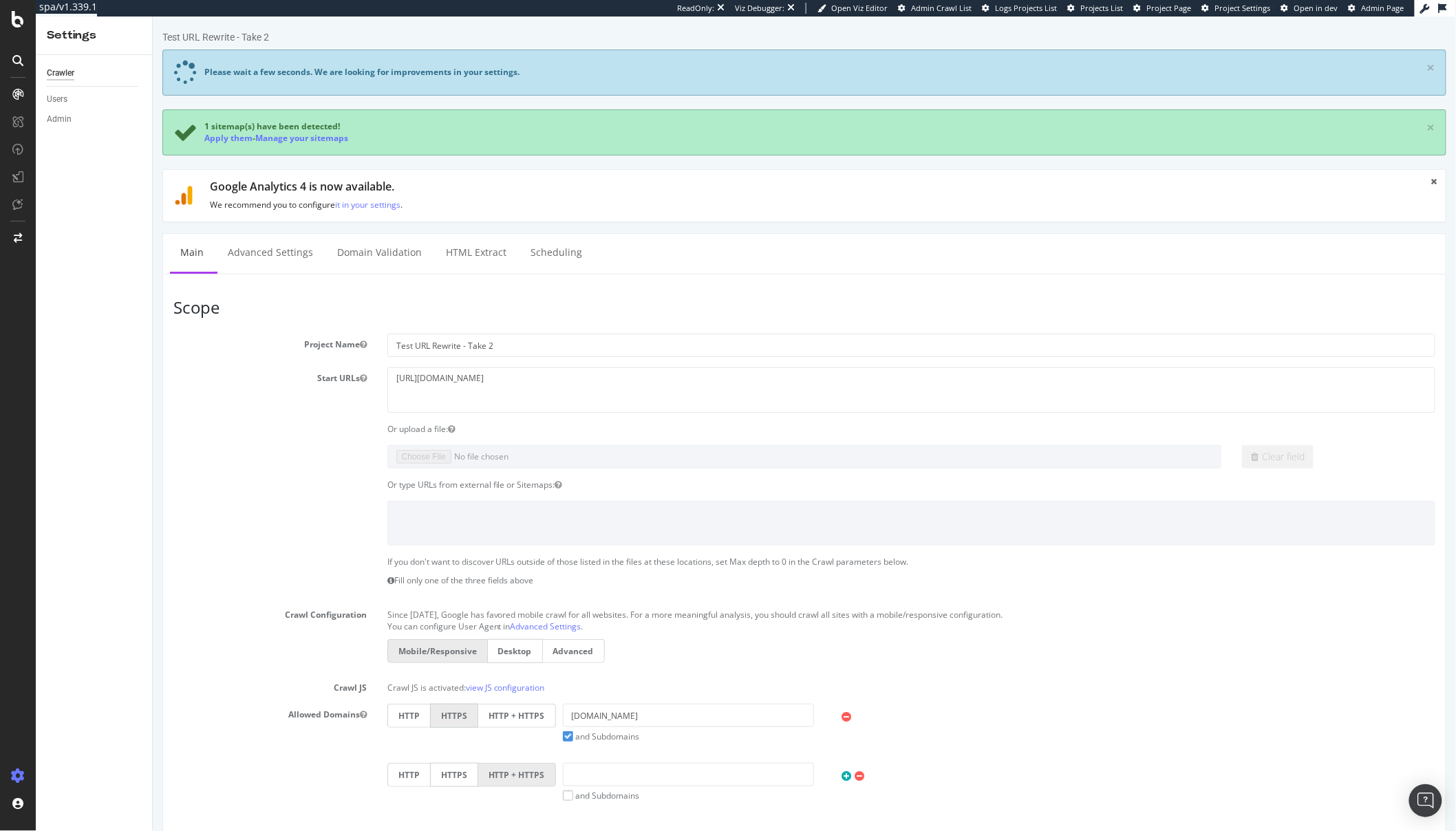
scroll to position [495, 0]
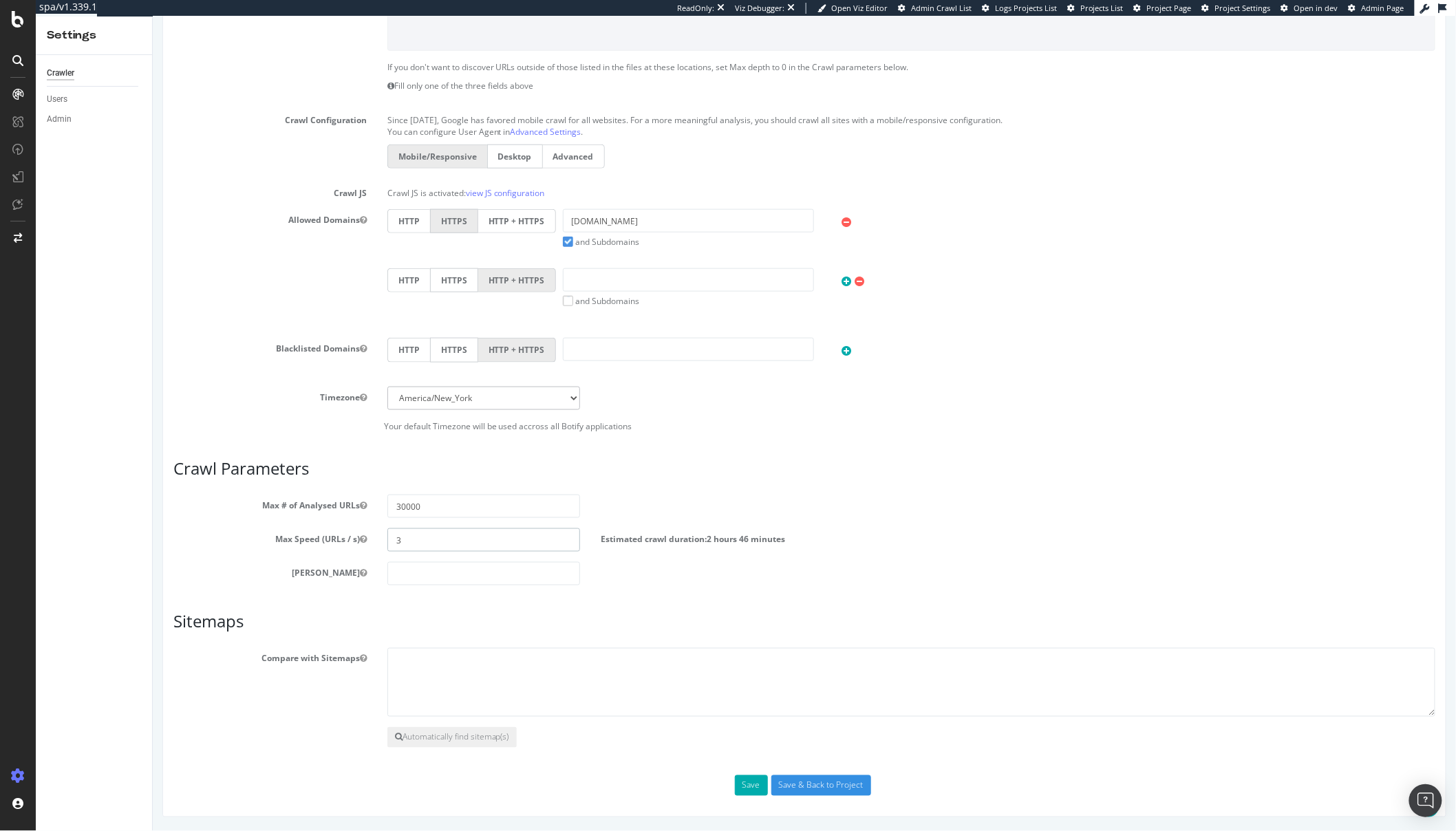
click at [430, 534] on input "3" at bounding box center [484, 540] width 193 height 23
type input "2"
click at [751, 791] on button "Save" at bounding box center [751, 786] width 33 height 21
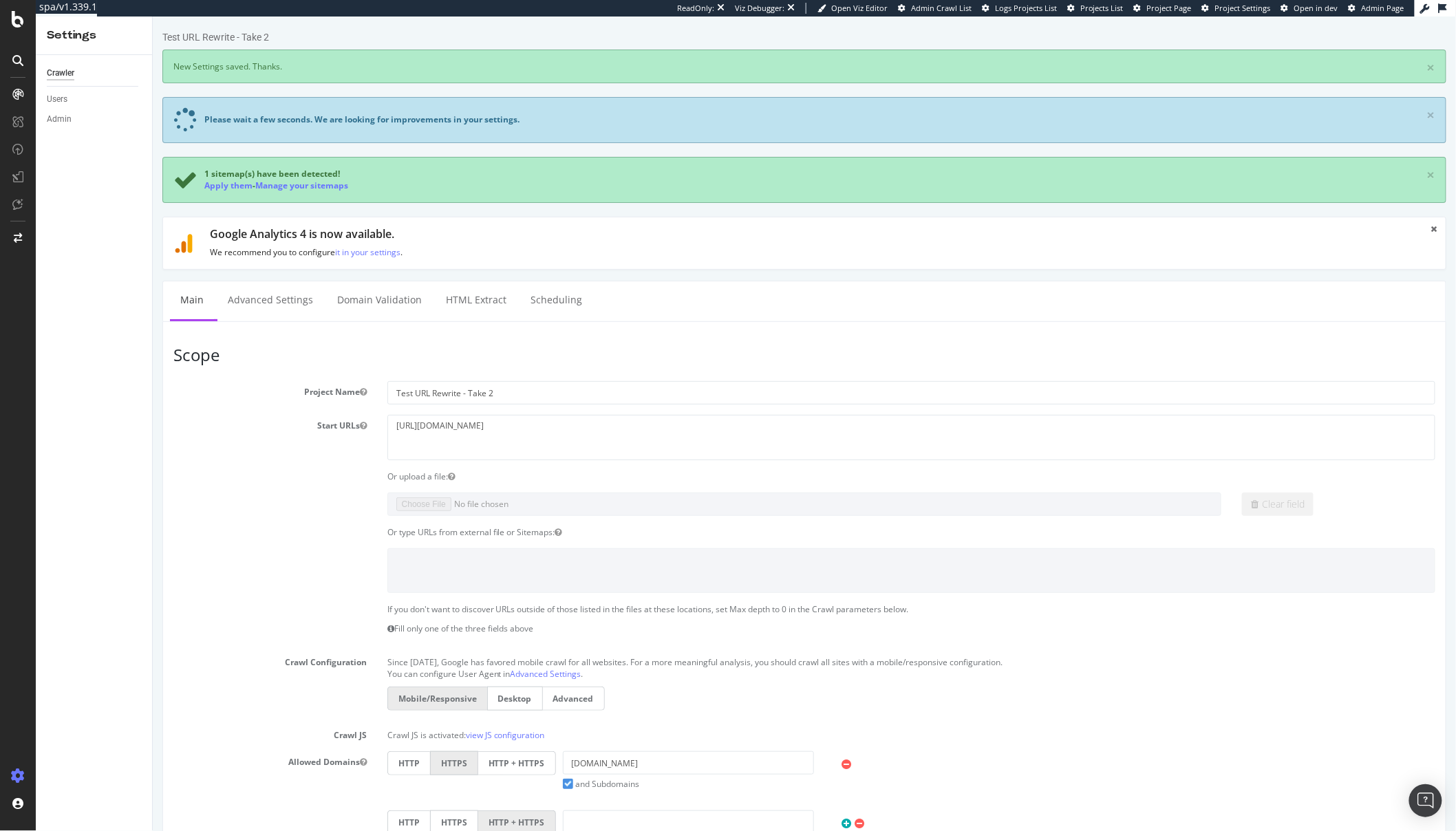
scroll to position [544, 0]
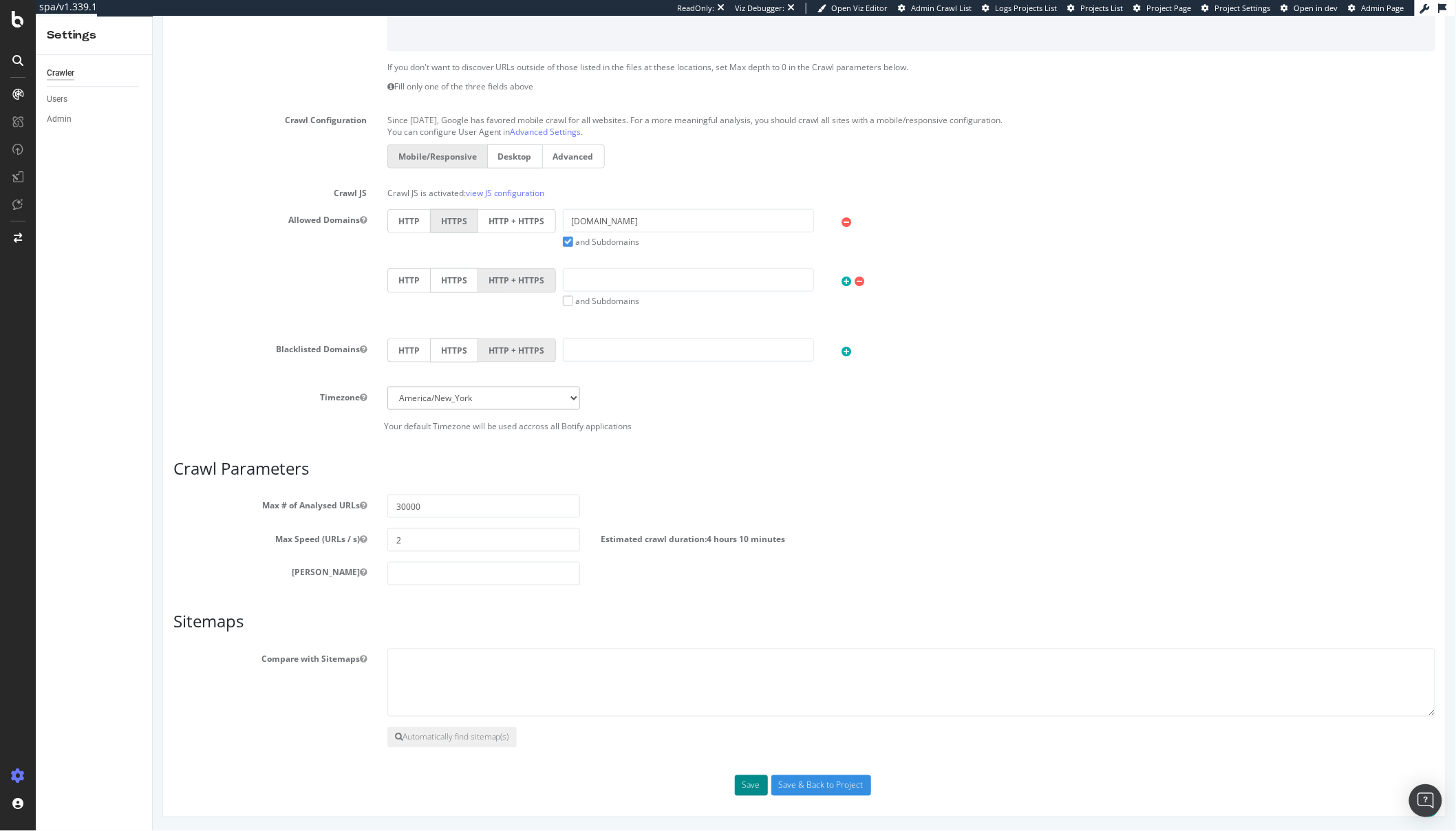
click at [757, 791] on button "Save" at bounding box center [751, 786] width 33 height 21
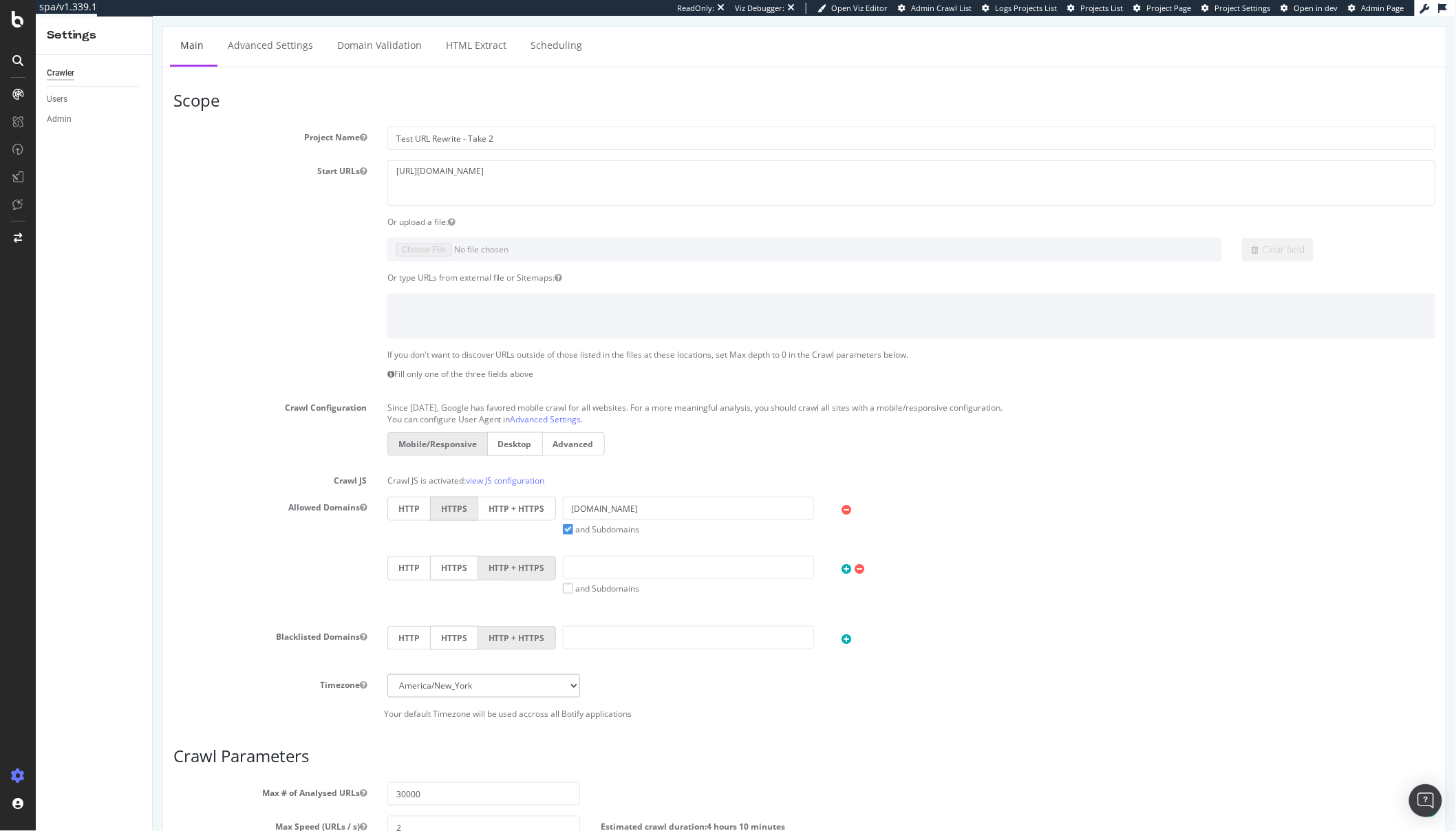
scroll to position [483, 0]
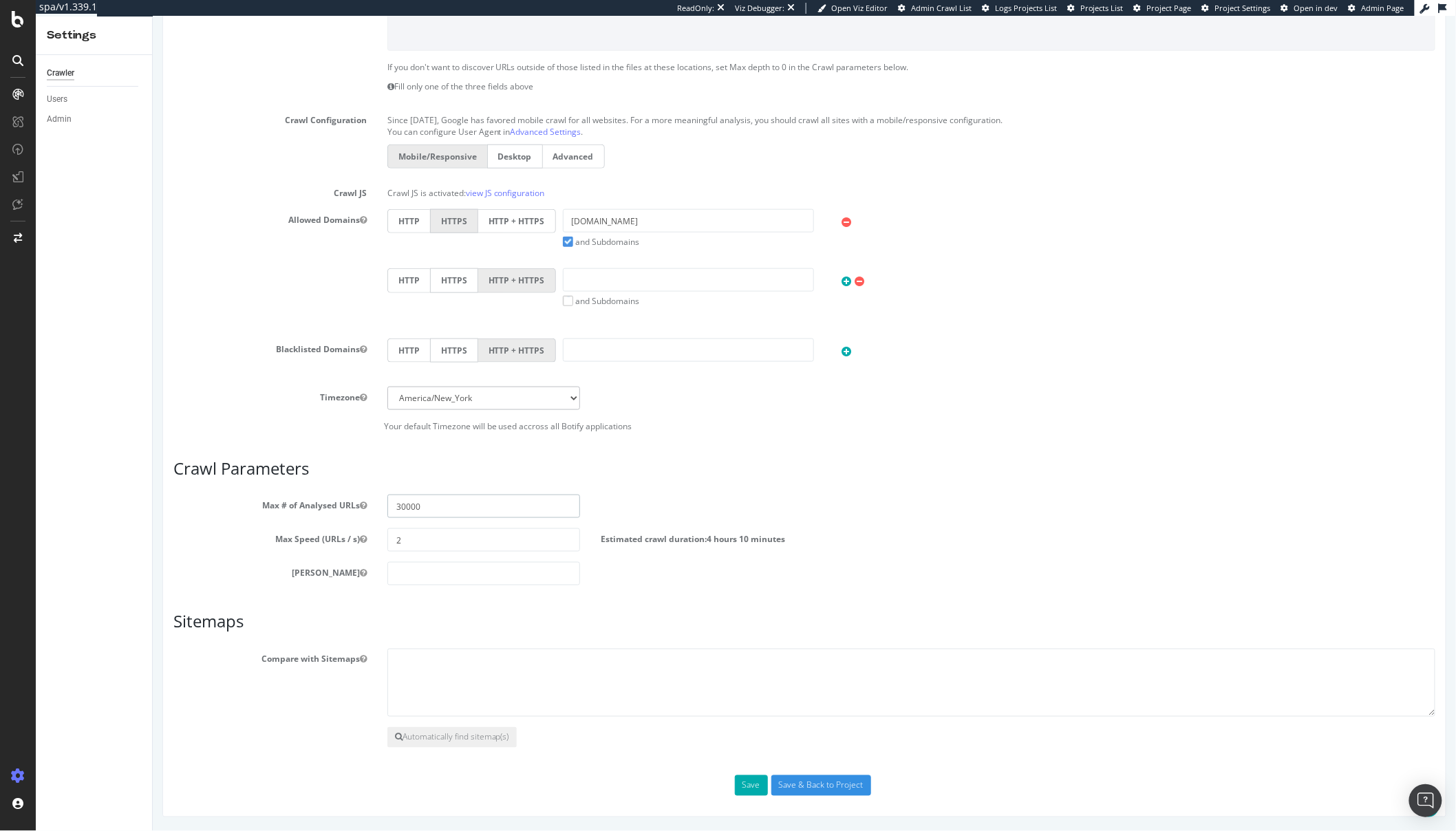
click at [435, 515] on input "30000" at bounding box center [484, 506] width 193 height 23
type input "50000"
click at [747, 774] on div "Scope Project Name Test URL Rewrite - Take 2 Start URLs https://www.waitrose.co…" at bounding box center [804, 300] width 1262 height 992
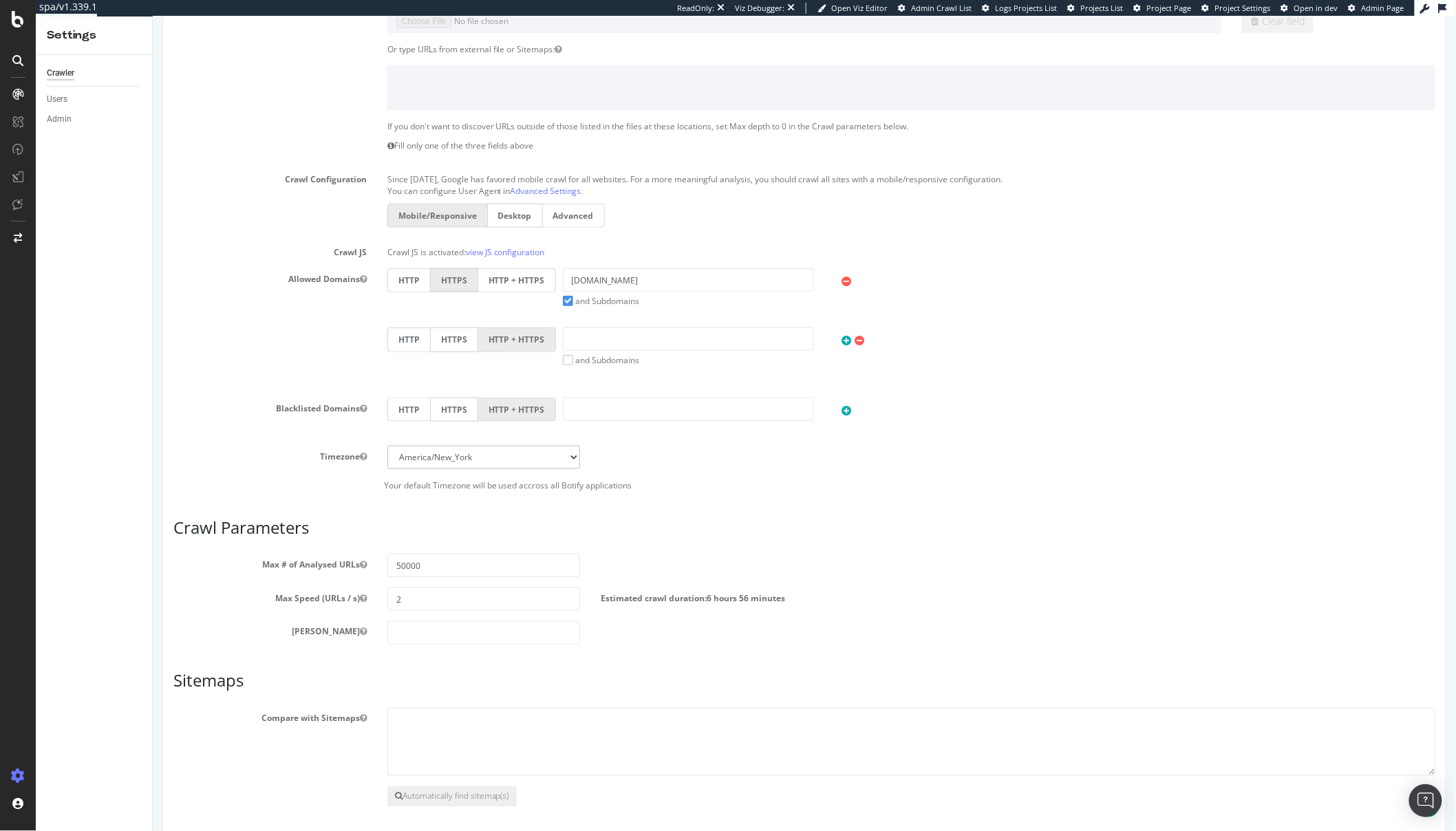
scroll to position [544, 0]
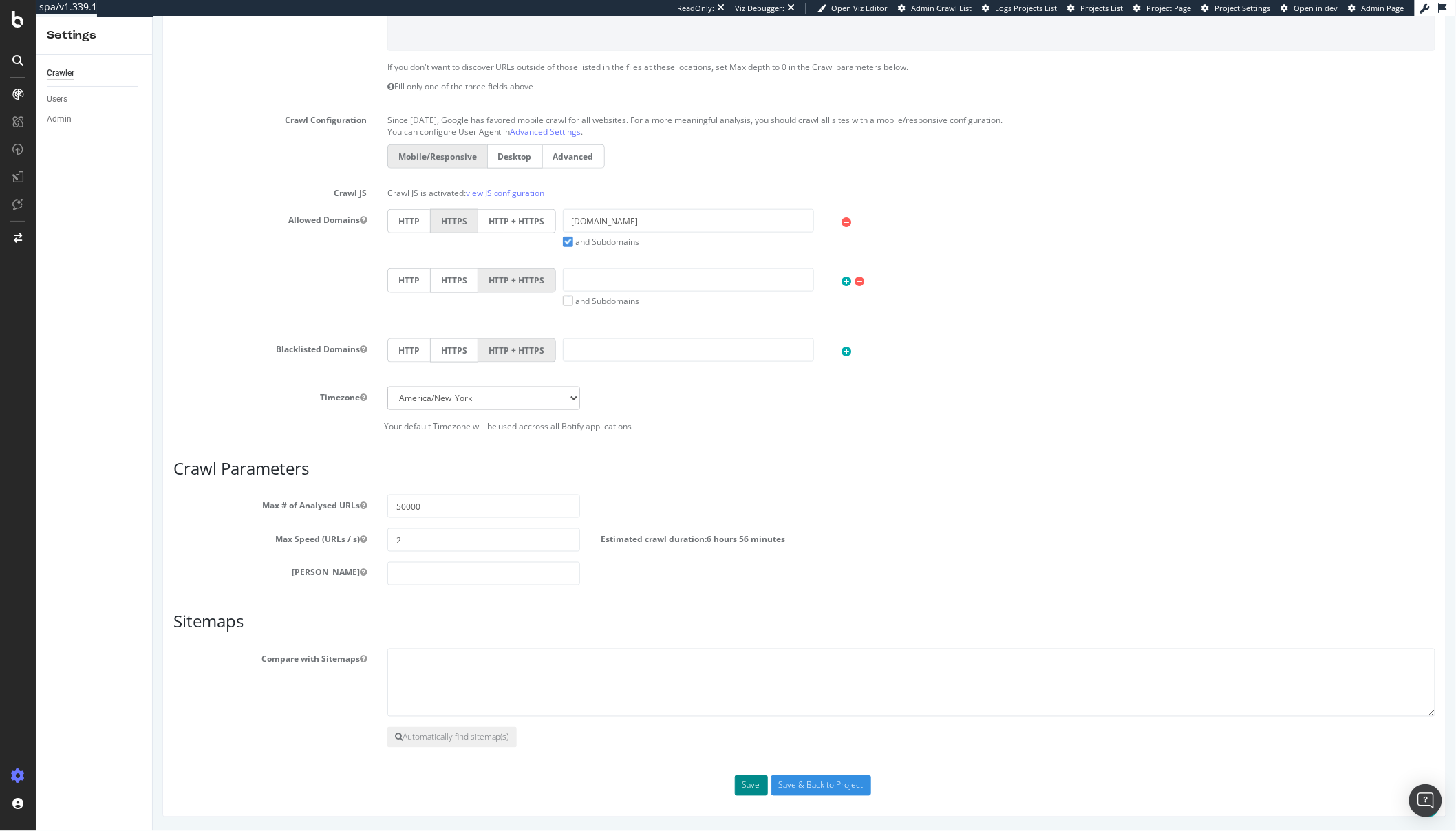
click at [746, 792] on button "Save" at bounding box center [751, 786] width 33 height 21
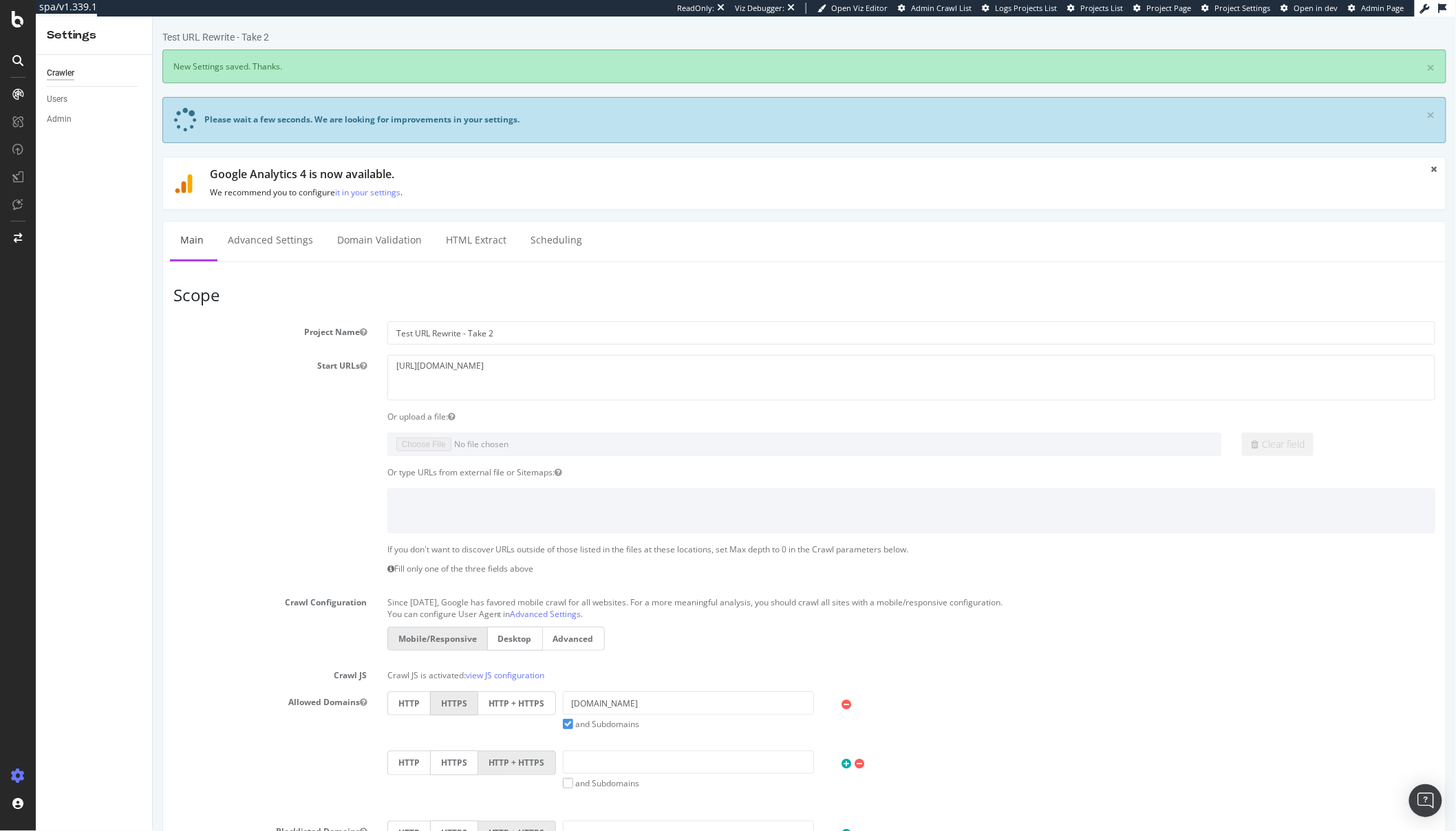
scroll to position [0, 0]
click at [254, 313] on article "Scope Project Name Test URL Rewrite - Take 2 Start URLs https://www.waitrose.co…" at bounding box center [804, 600] width 1262 height 628
click at [265, 227] on link "Advanced Settings" at bounding box center [270, 240] width 106 height 38
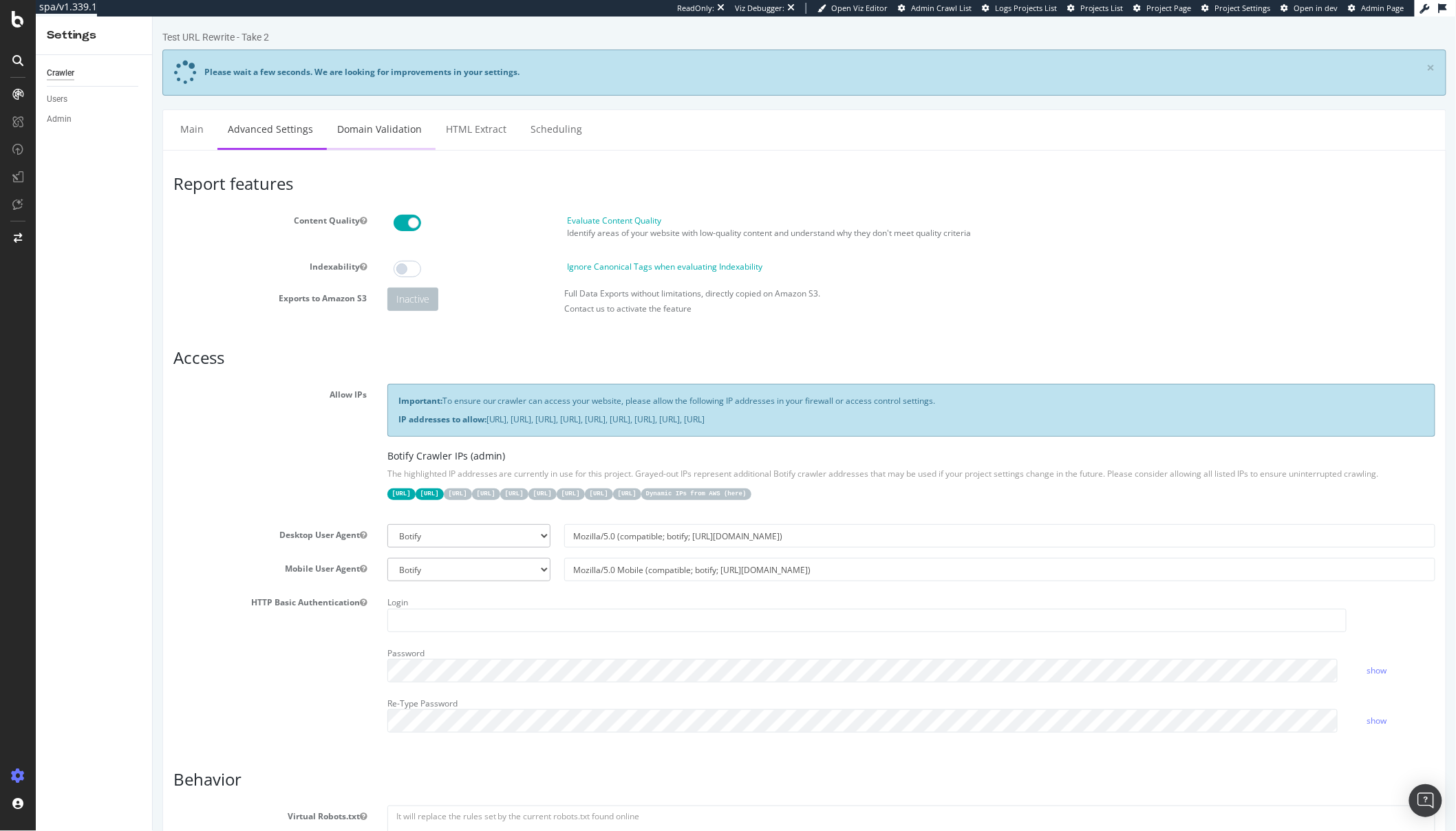
click at [360, 126] on link "Domain Validation" at bounding box center [379, 128] width 105 height 38
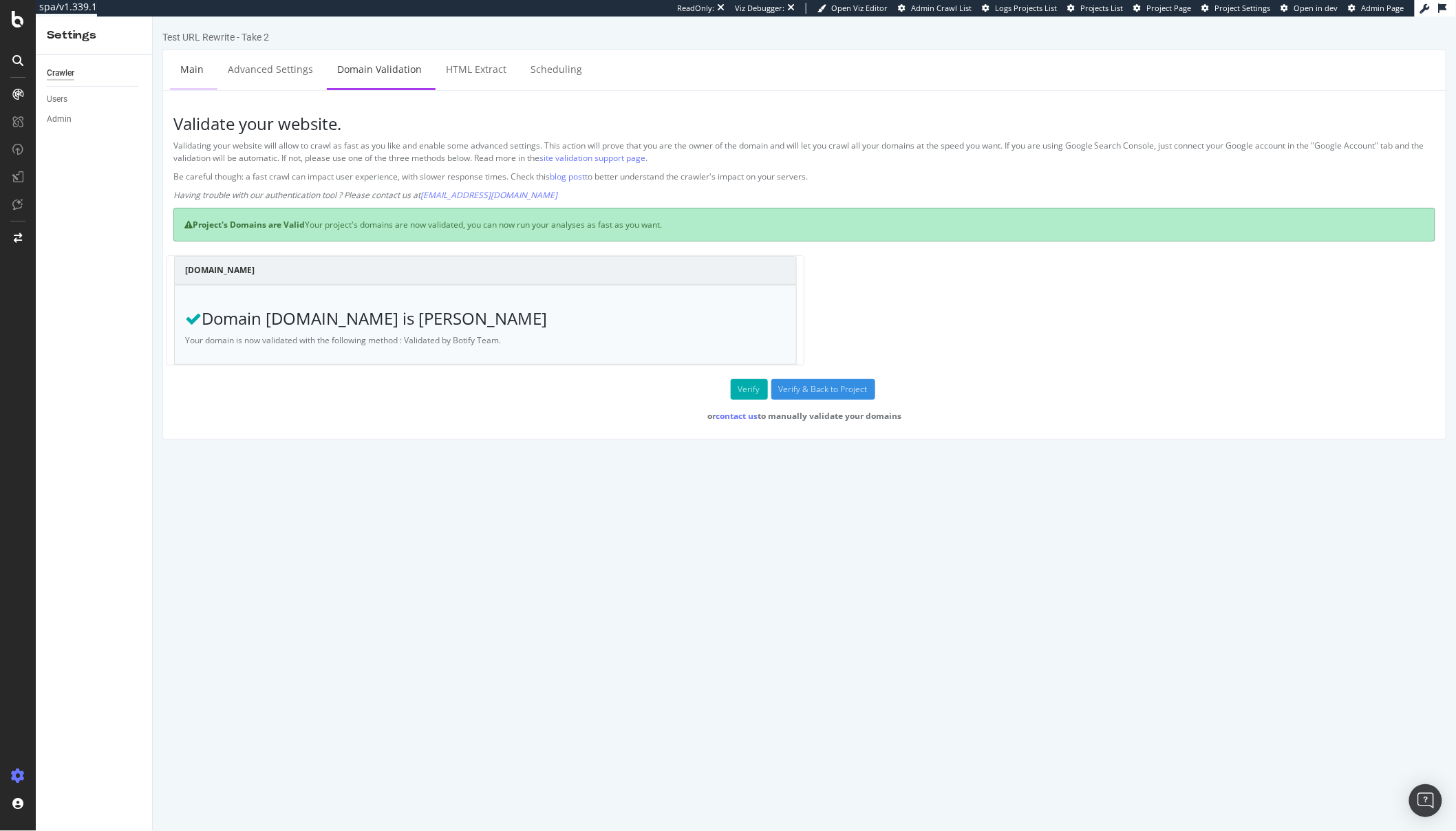
click at [189, 78] on link "Main" at bounding box center [191, 69] width 44 height 38
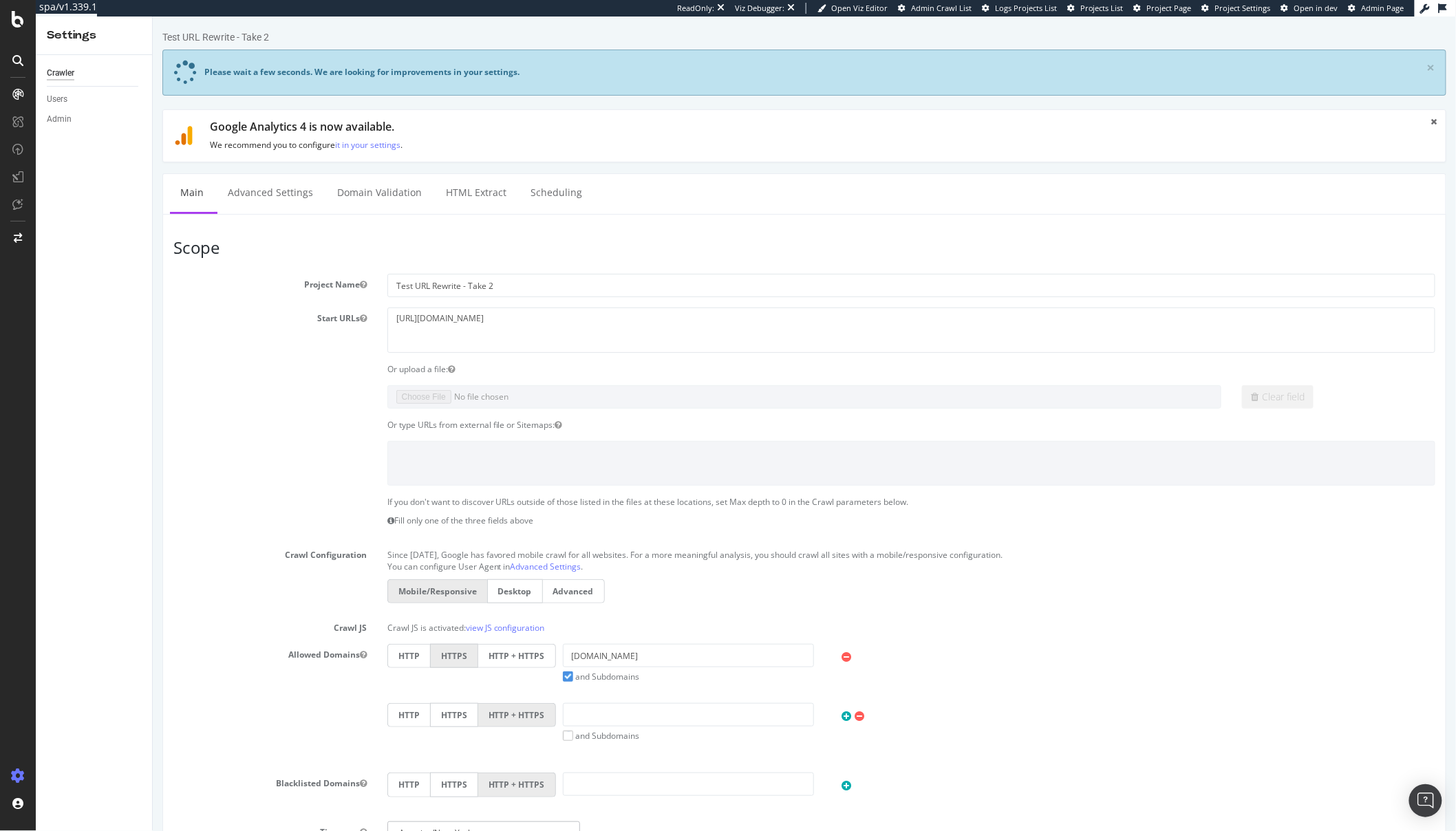
scroll to position [435, 0]
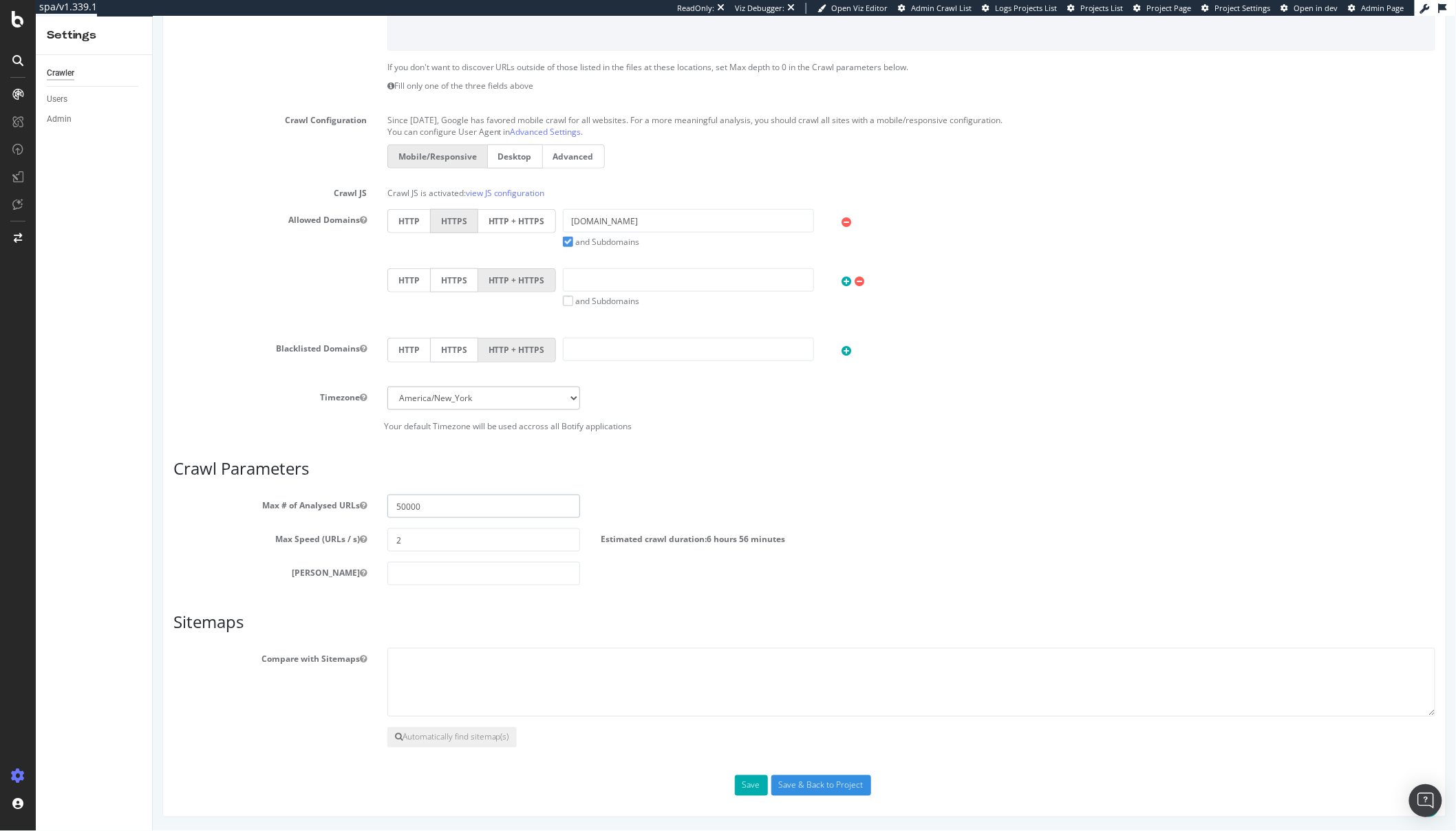
click at [401, 504] on input "50000" at bounding box center [484, 506] width 193 height 23
click at [401, 533] on input "2" at bounding box center [484, 540] width 193 height 23
type input "3"
click at [746, 786] on button "Save" at bounding box center [751, 786] width 33 height 21
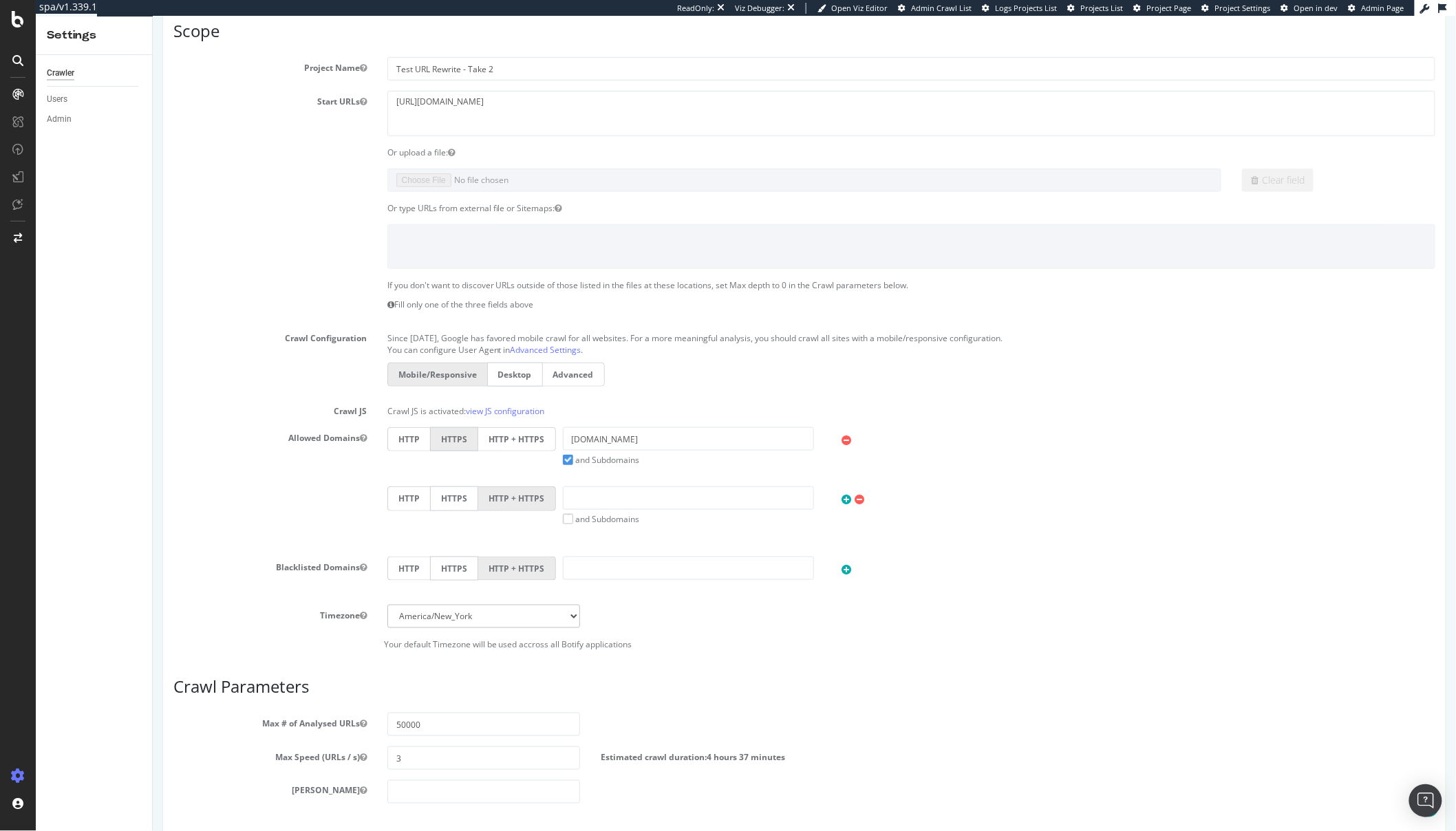
scroll to position [544, 0]
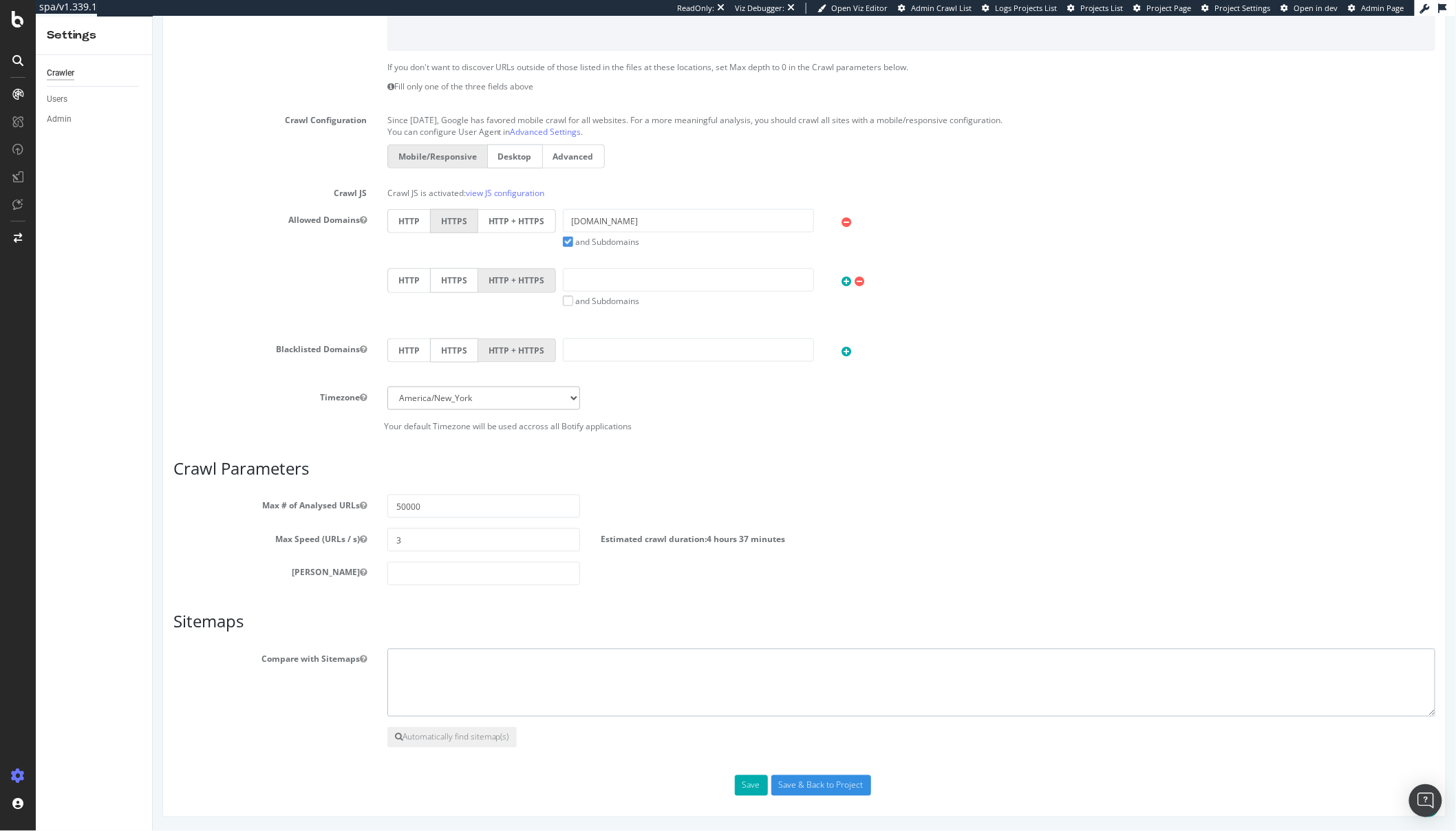
click at [459, 662] on textarea at bounding box center [911, 683] width 1048 height 69
paste textarea "https://www.waitrose.com/sitemaps/tempSitemap.xml https://www.waitrose.com/ecom…"
type textarea "https://www.waitrose.com/sitemaps/tempSitemap.xml https://www.waitrose.com/ecom…"
click at [744, 789] on button "Save" at bounding box center [751, 786] width 33 height 21
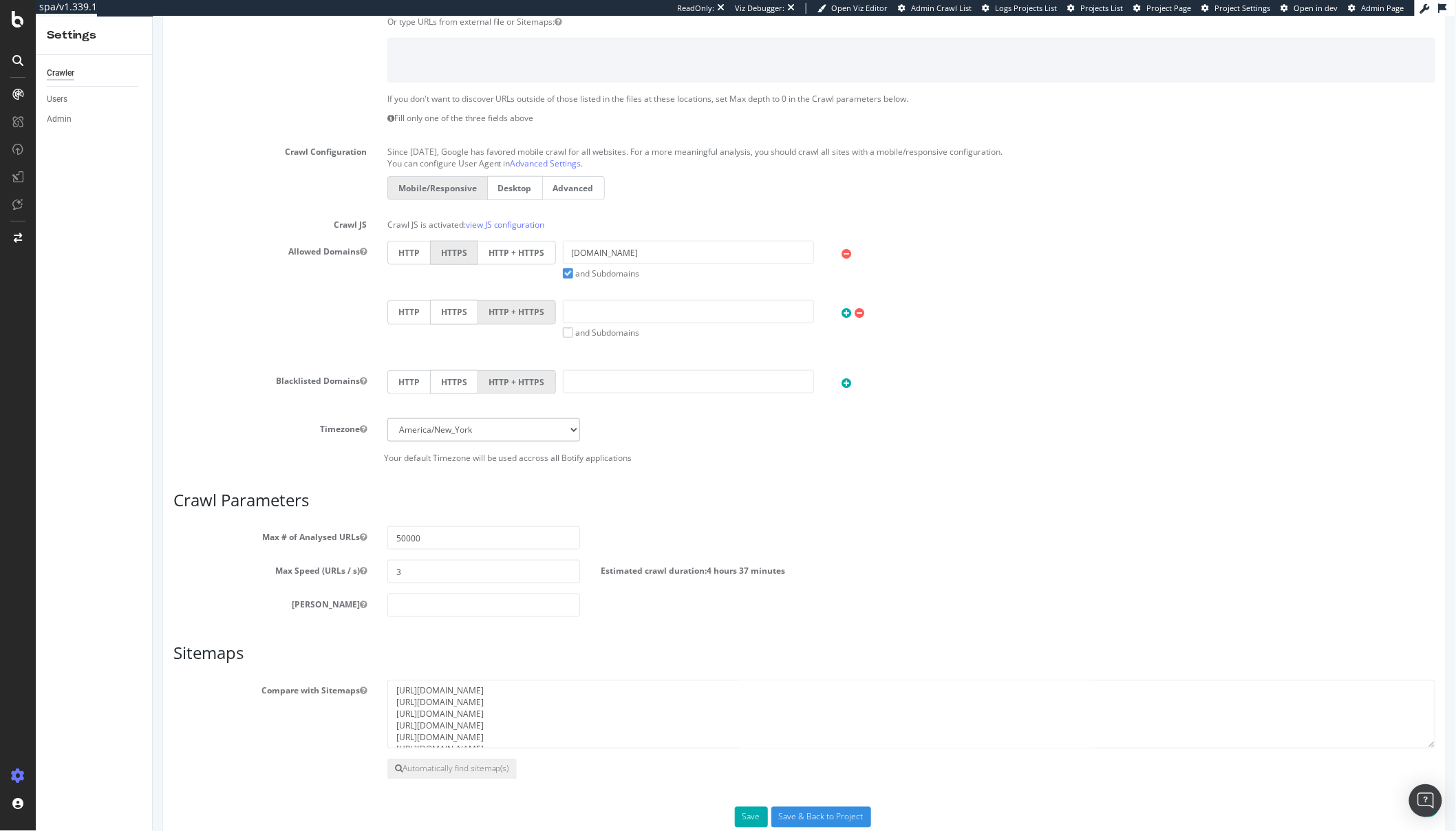
scroll to position [0, 0]
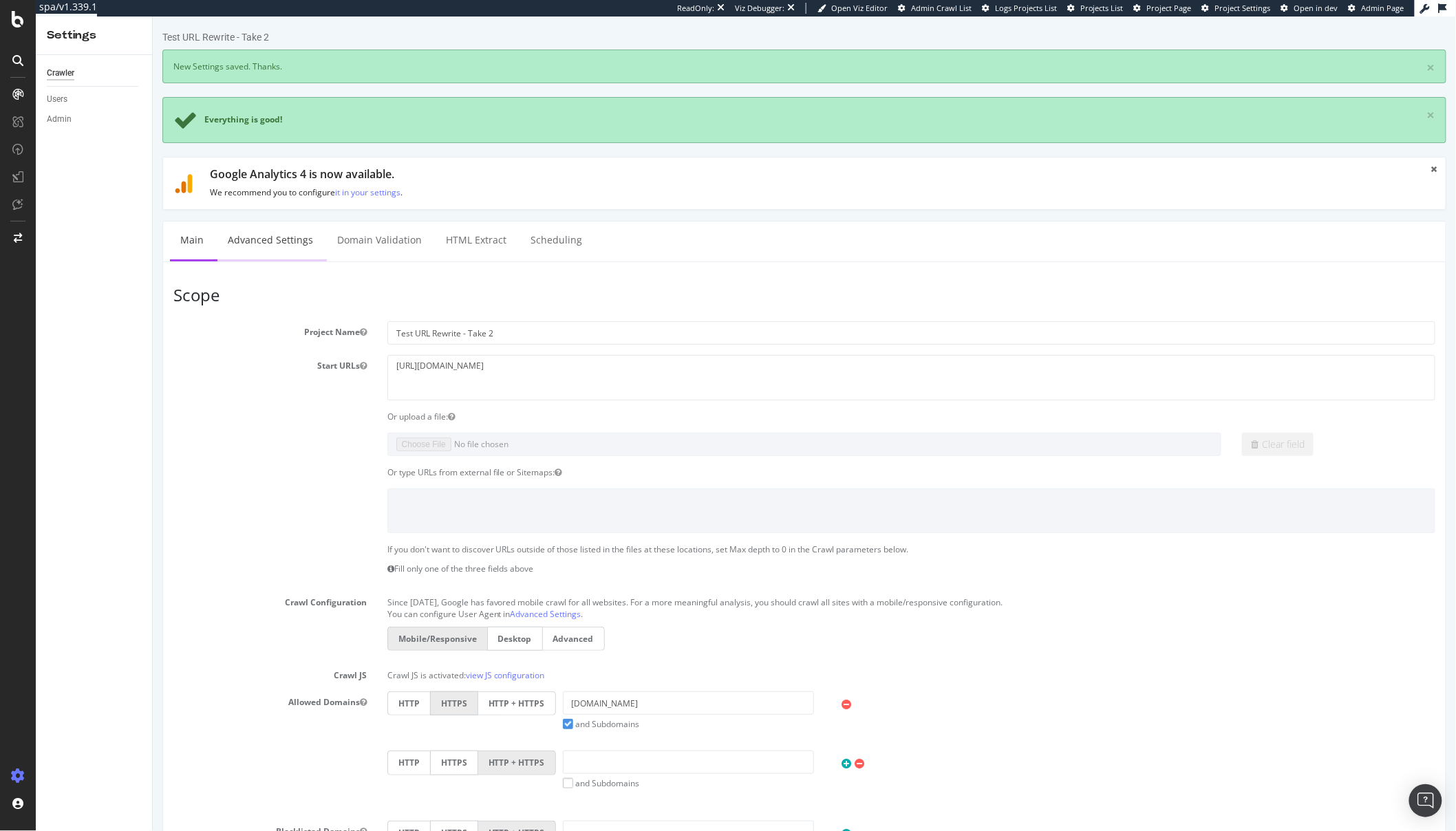
click at [241, 235] on link "Advanced Settings" at bounding box center [270, 240] width 106 height 38
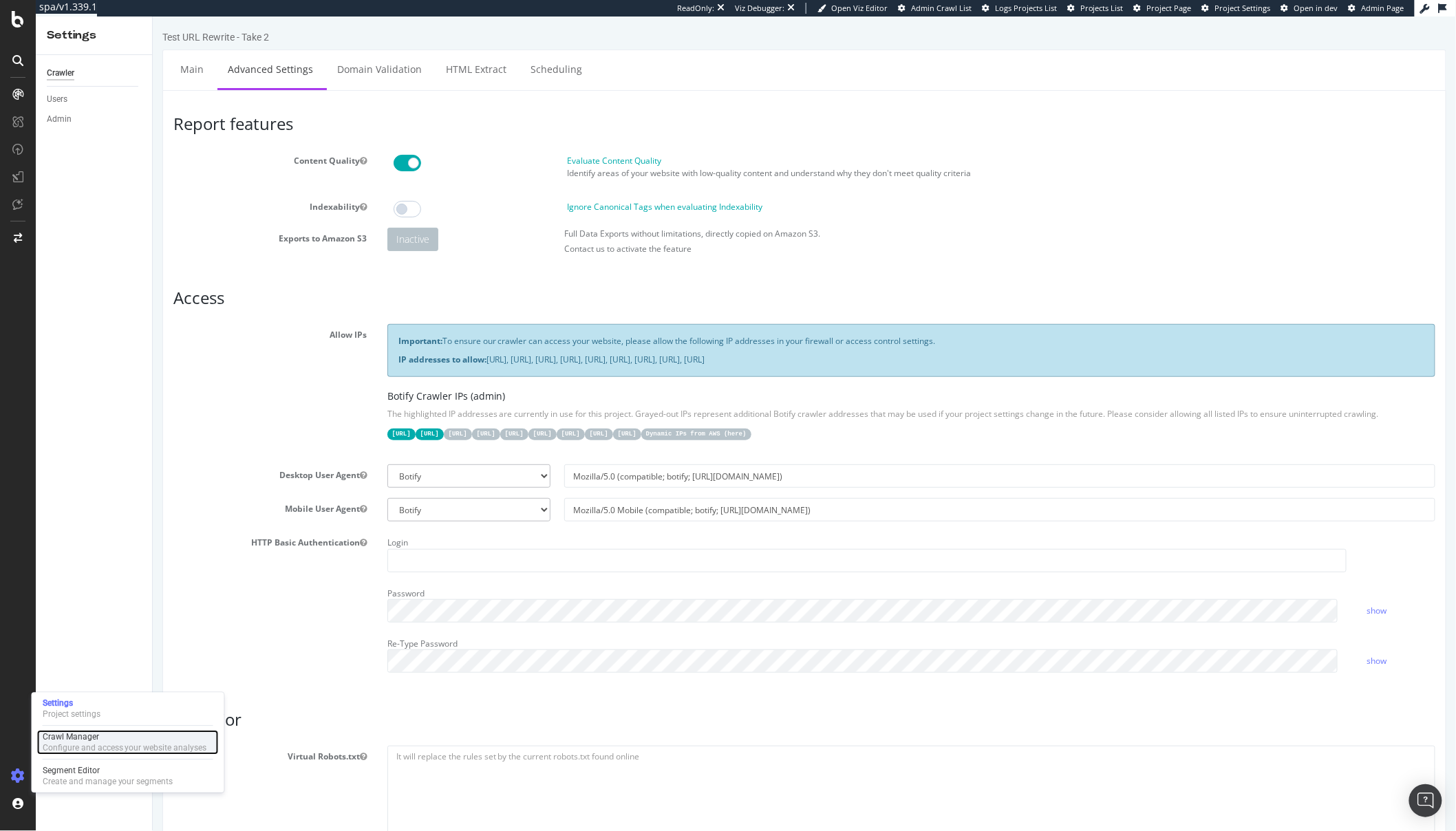
click at [79, 753] on div "Configure and access your website analyses" at bounding box center [124, 748] width 164 height 11
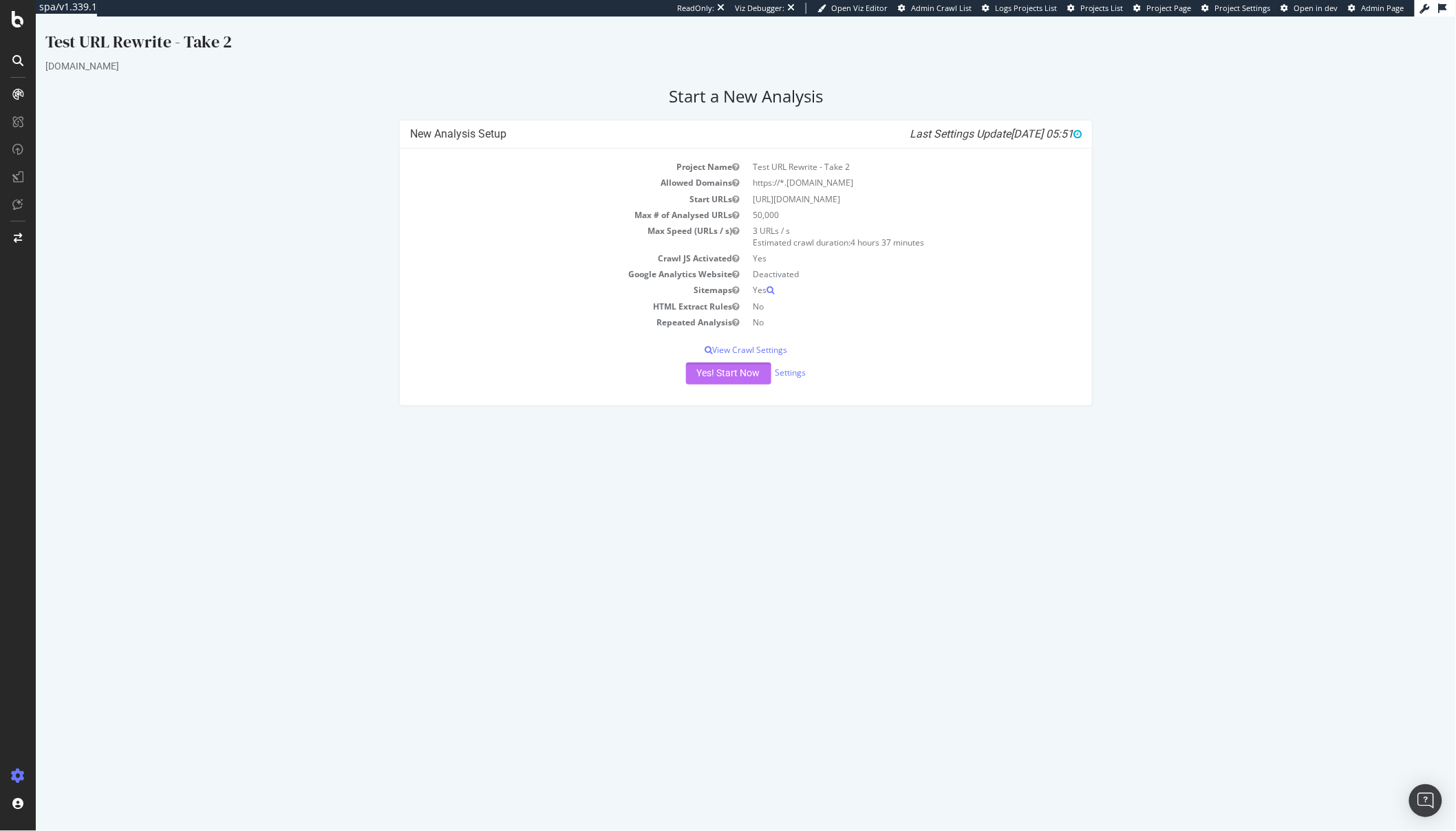
click at [746, 382] on button "Yes! Start Now" at bounding box center [728, 374] width 85 height 22
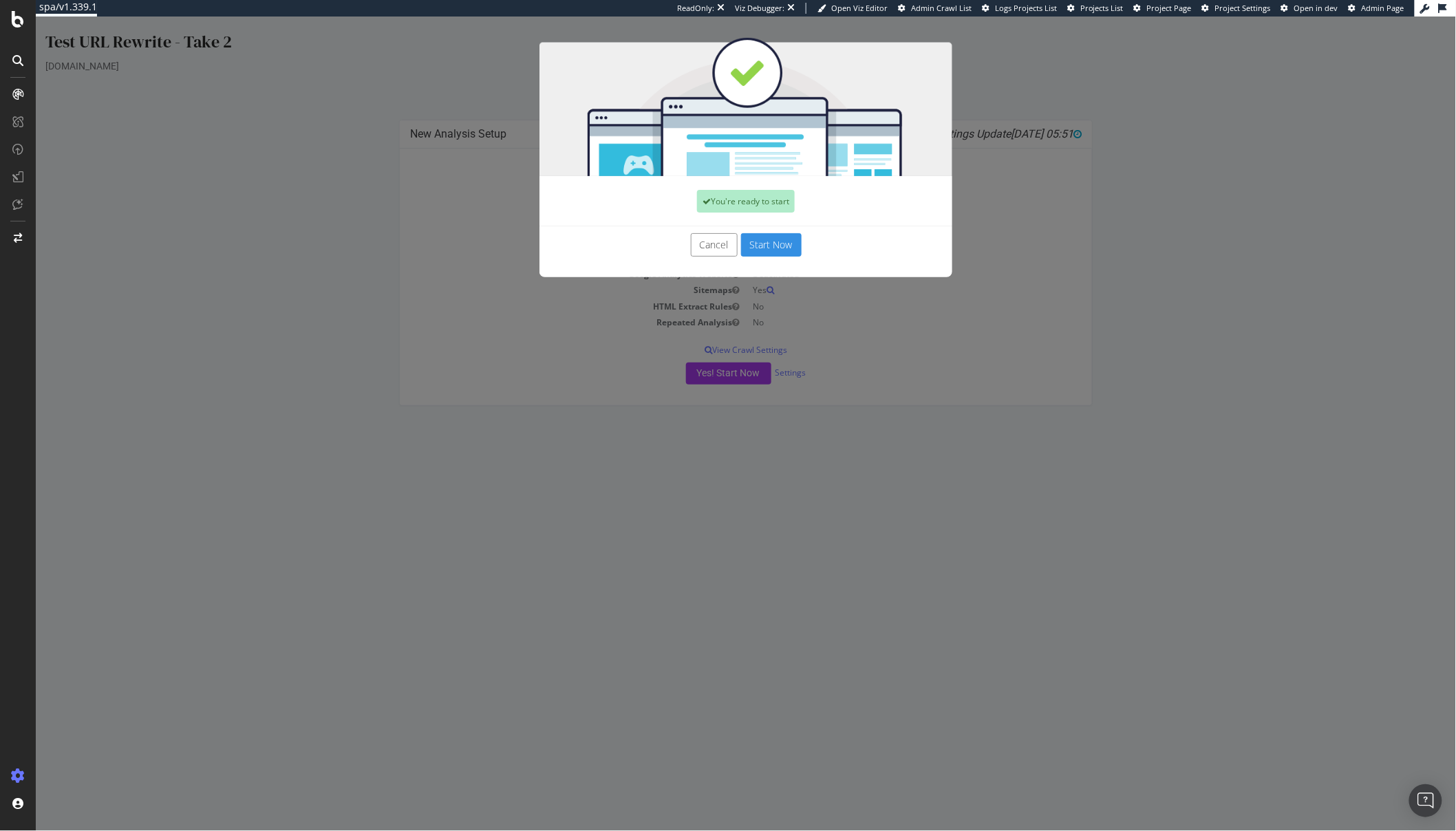
click at [769, 240] on button "Start Now" at bounding box center [771, 244] width 61 height 23
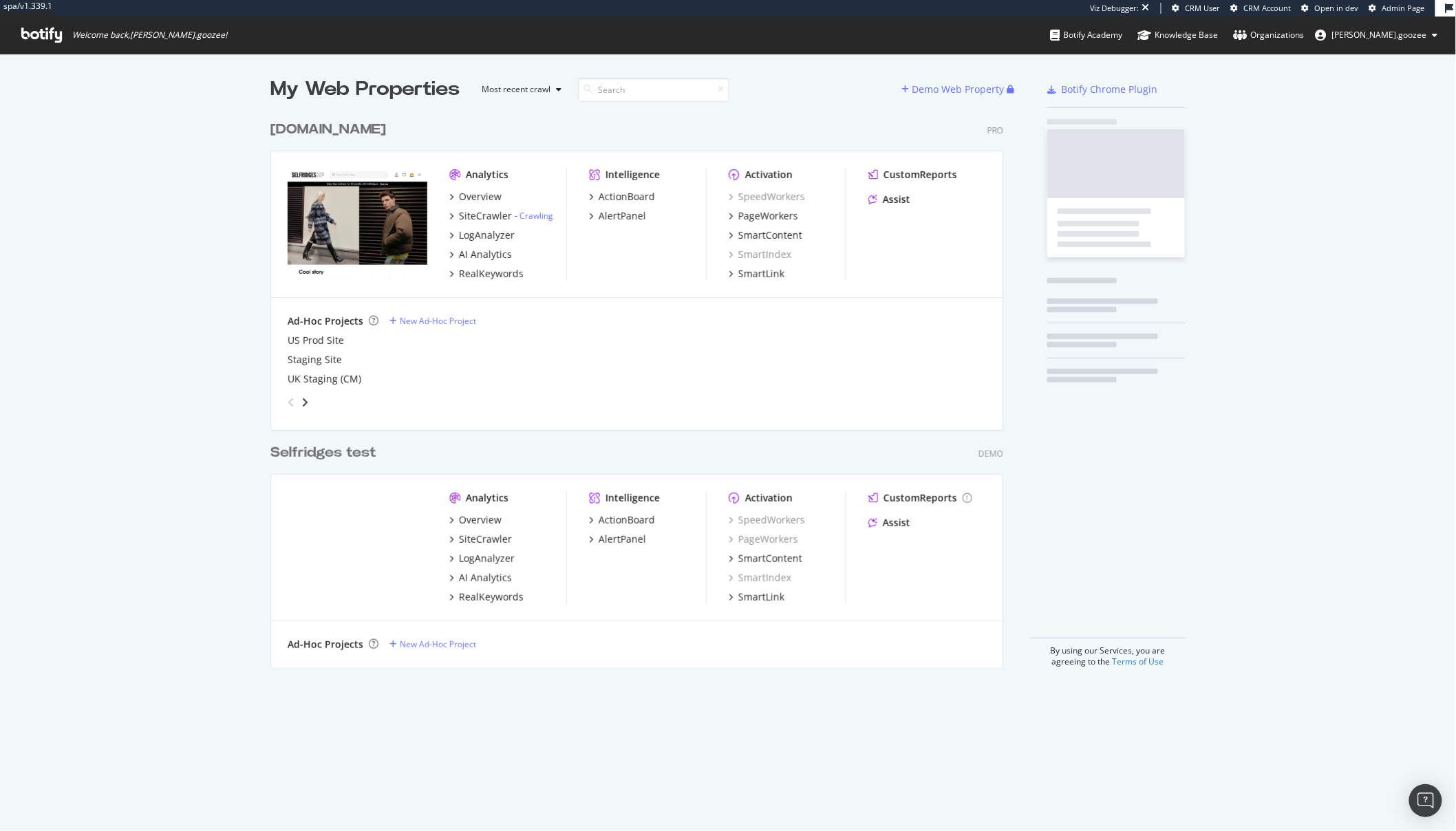
scroll to position [553, 732]
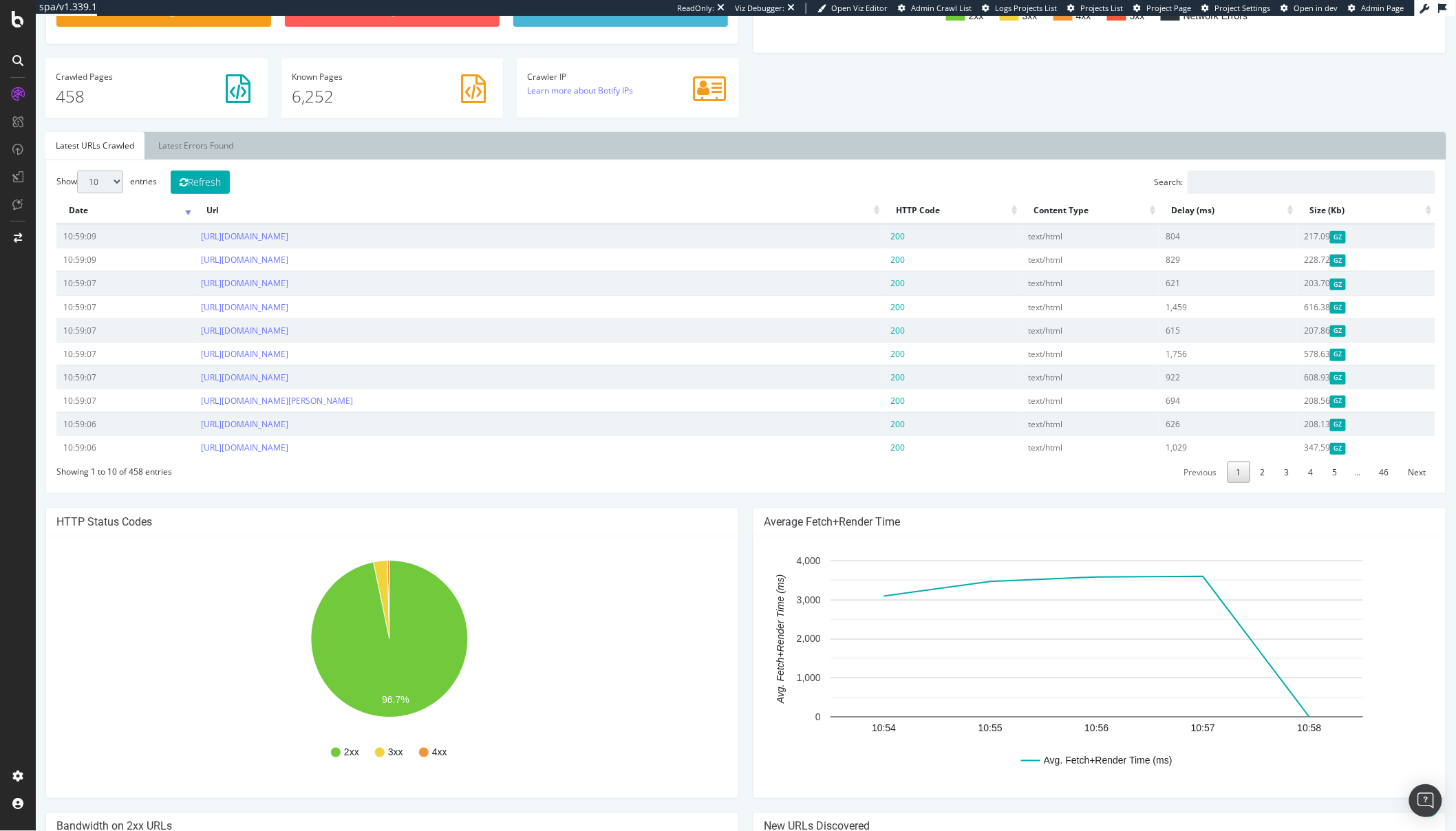
scroll to position [382, 0]
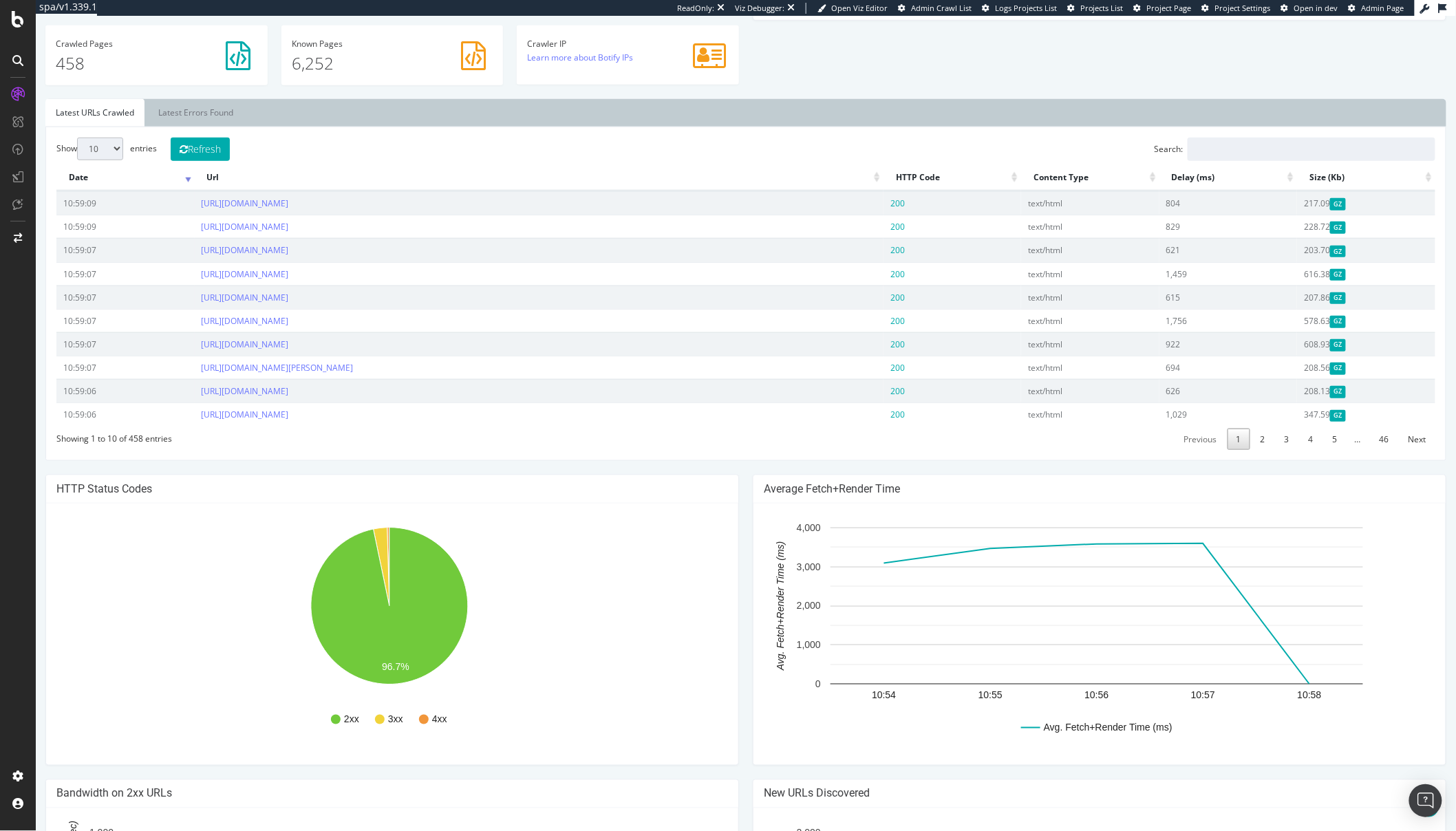
scroll to position [662, 0]
